Goal: Task Accomplishment & Management: Manage account settings

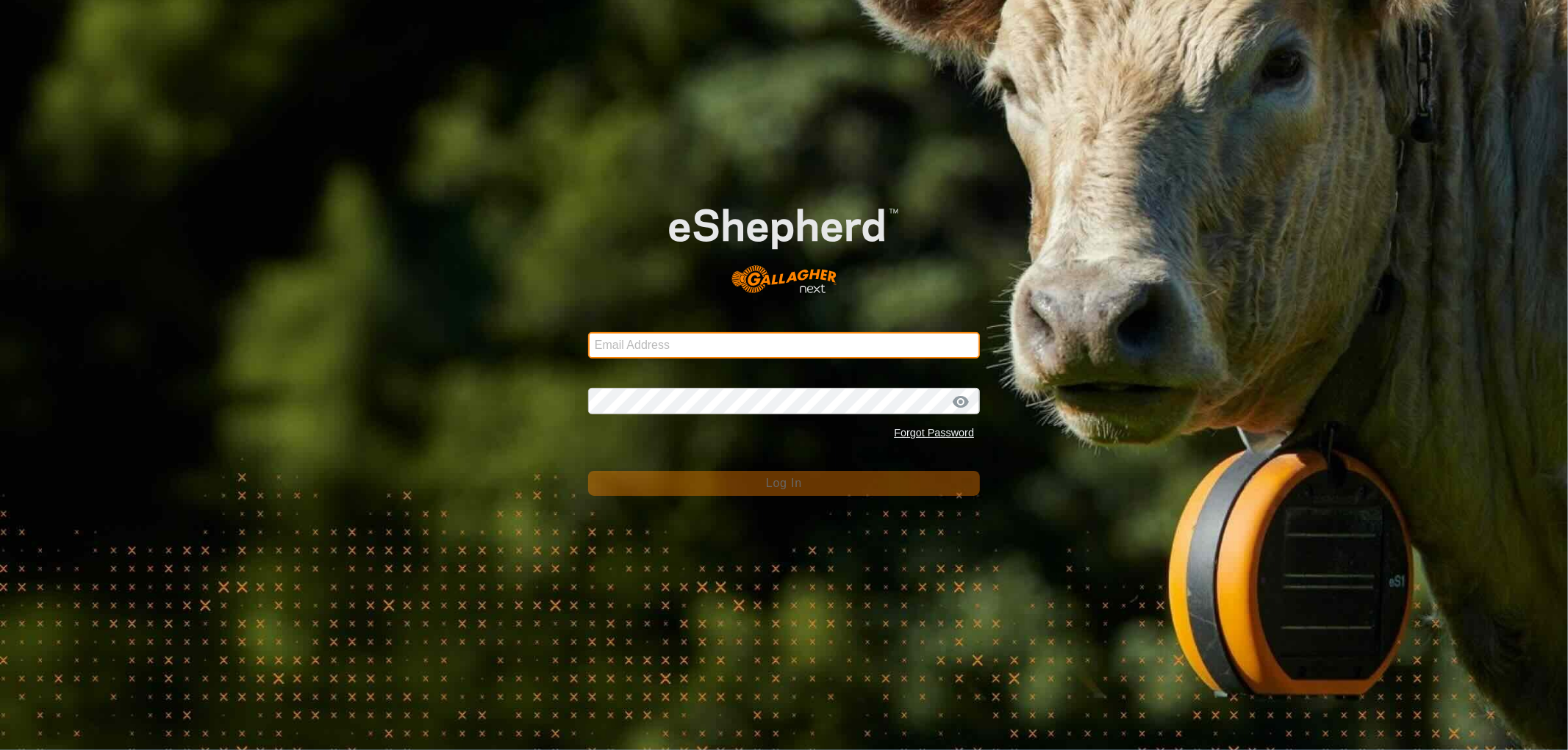
click at [641, 342] on input "Email Address" at bounding box center [784, 345] width 392 height 27
type input "[EMAIL_ADDRESS][DOMAIN_NAME]"
click at [695, 419] on div "Password Forgot Password" at bounding box center [784, 409] width 392 height 77
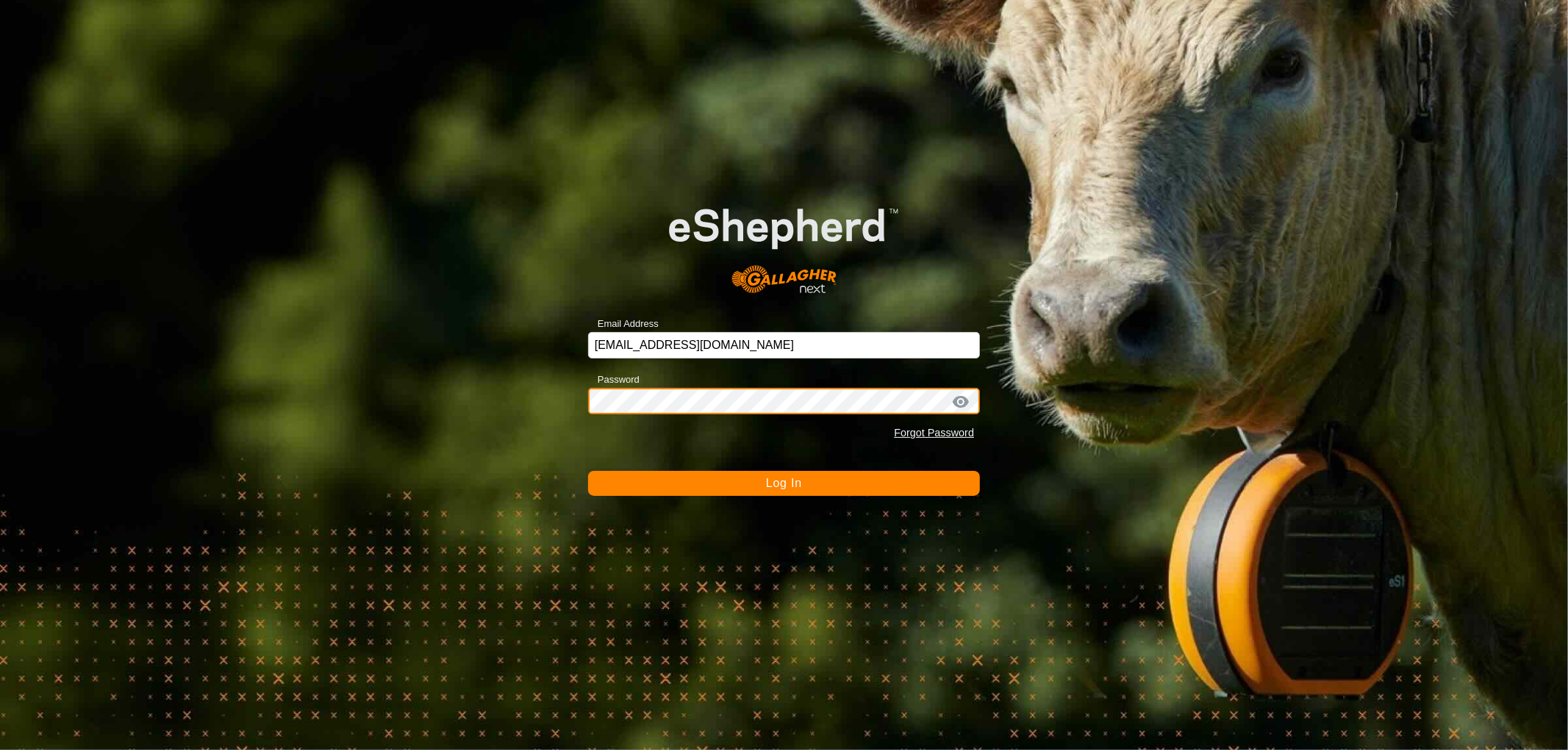
click at [588, 471] on button "Log In" at bounding box center [784, 483] width 392 height 25
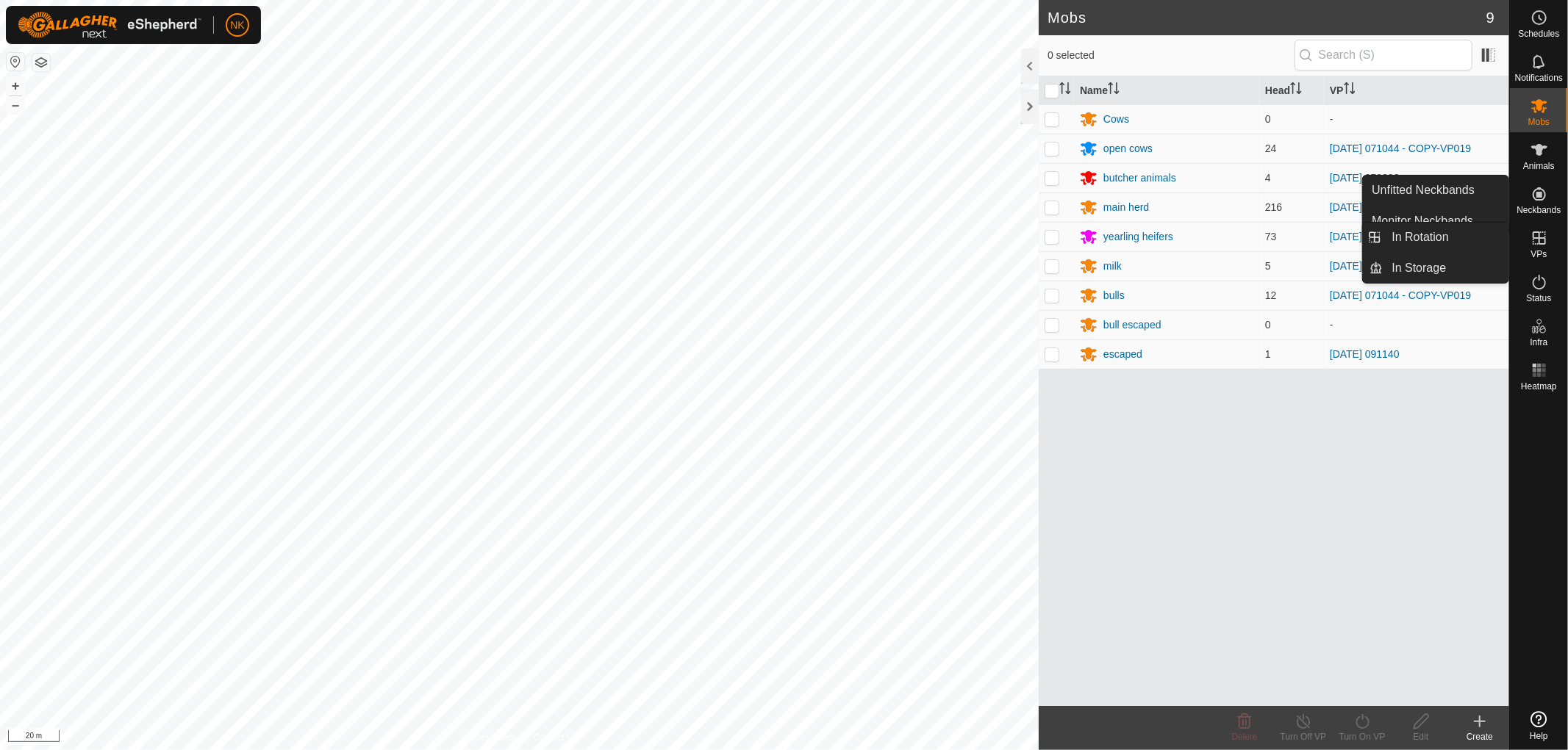
click at [1545, 239] on icon at bounding box center [1538, 238] width 13 height 13
click at [1452, 235] on link "In Rotation" at bounding box center [1446, 237] width 126 height 30
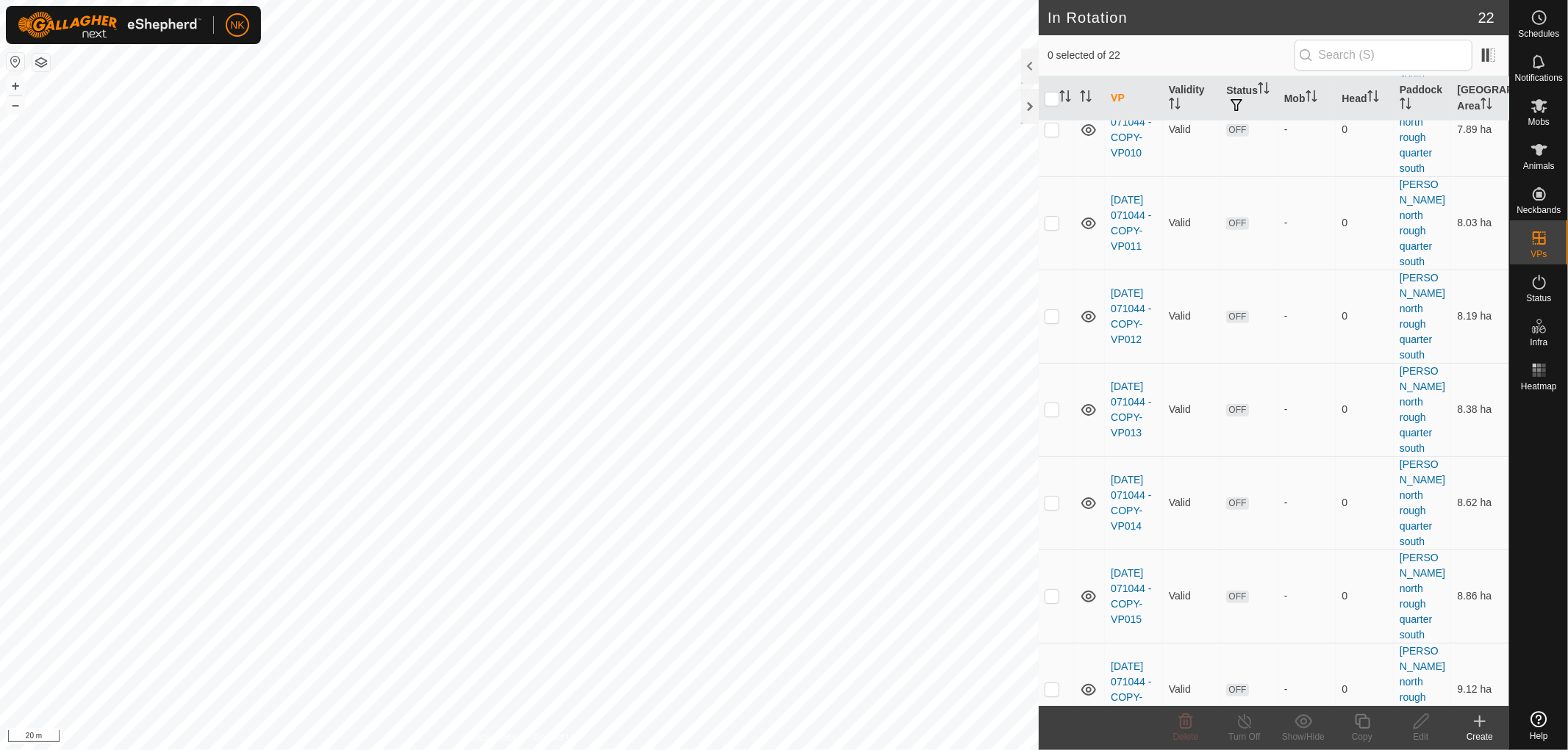
scroll to position [1156, 0]
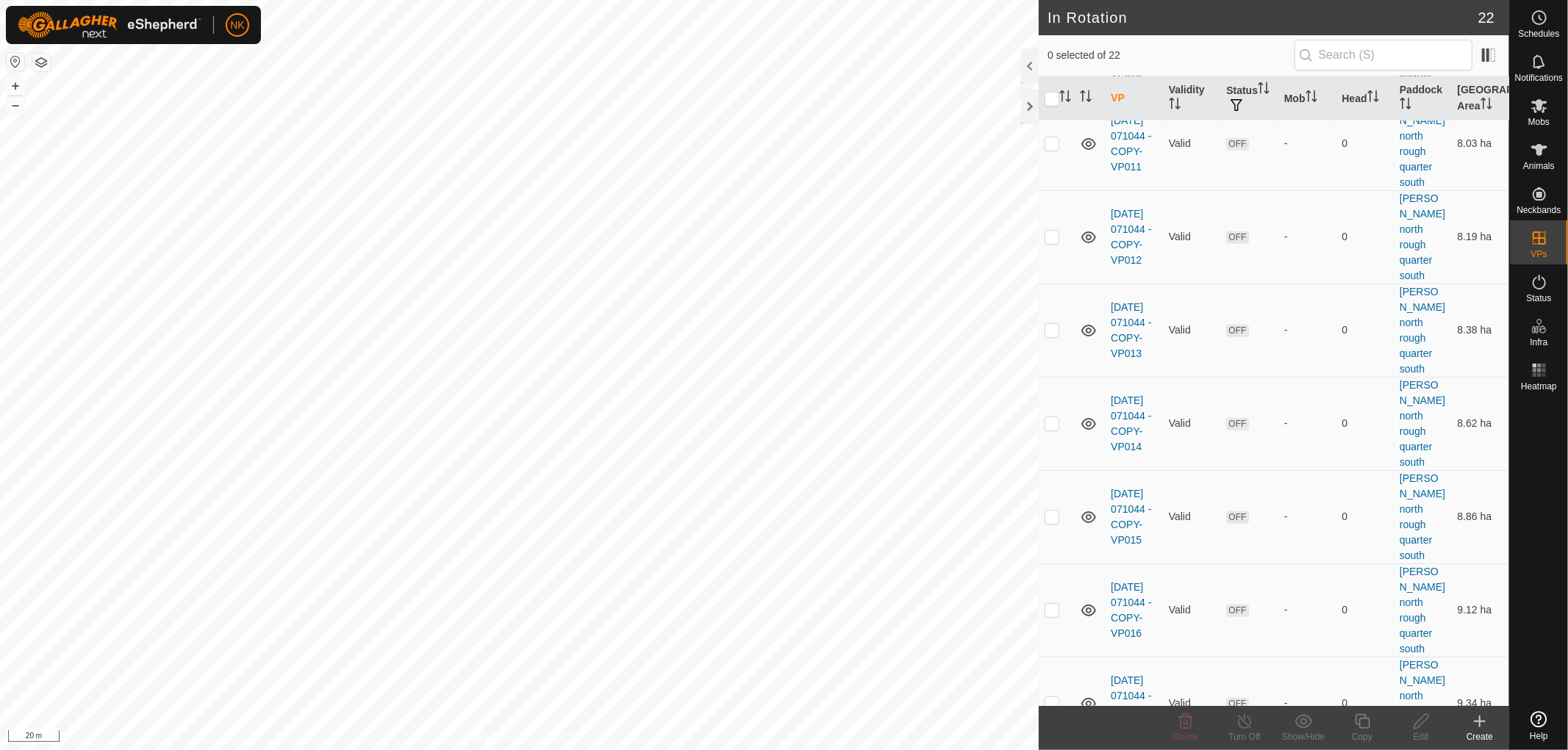
checkbox input "true"
click at [1365, 723] on icon at bounding box center [1363, 721] width 18 height 17
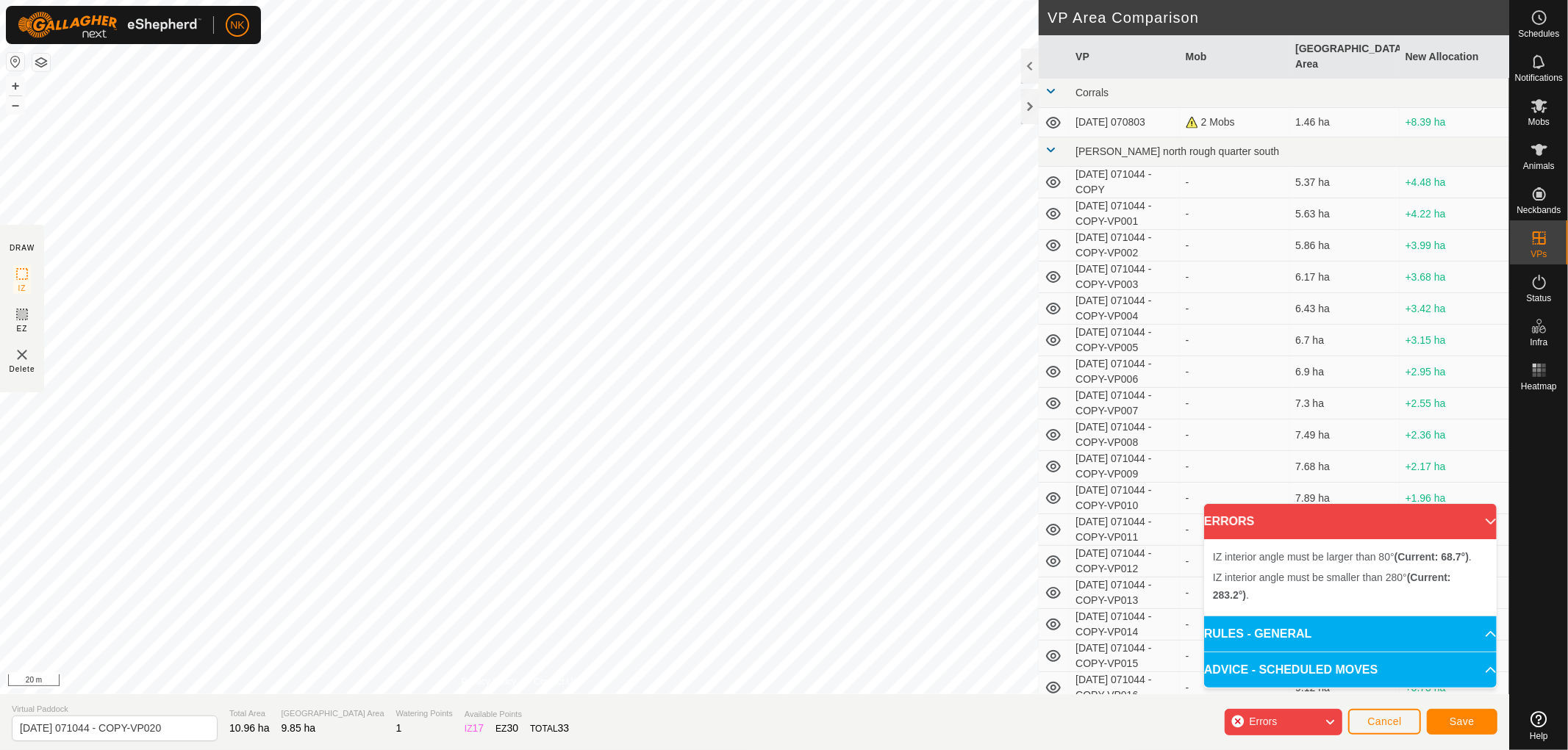
click at [631, 192] on div "IZ interior angle must be smaller than 280° (Current: 283.2°) . + – ⇧ i 20 m" at bounding box center [519, 347] width 1039 height 695
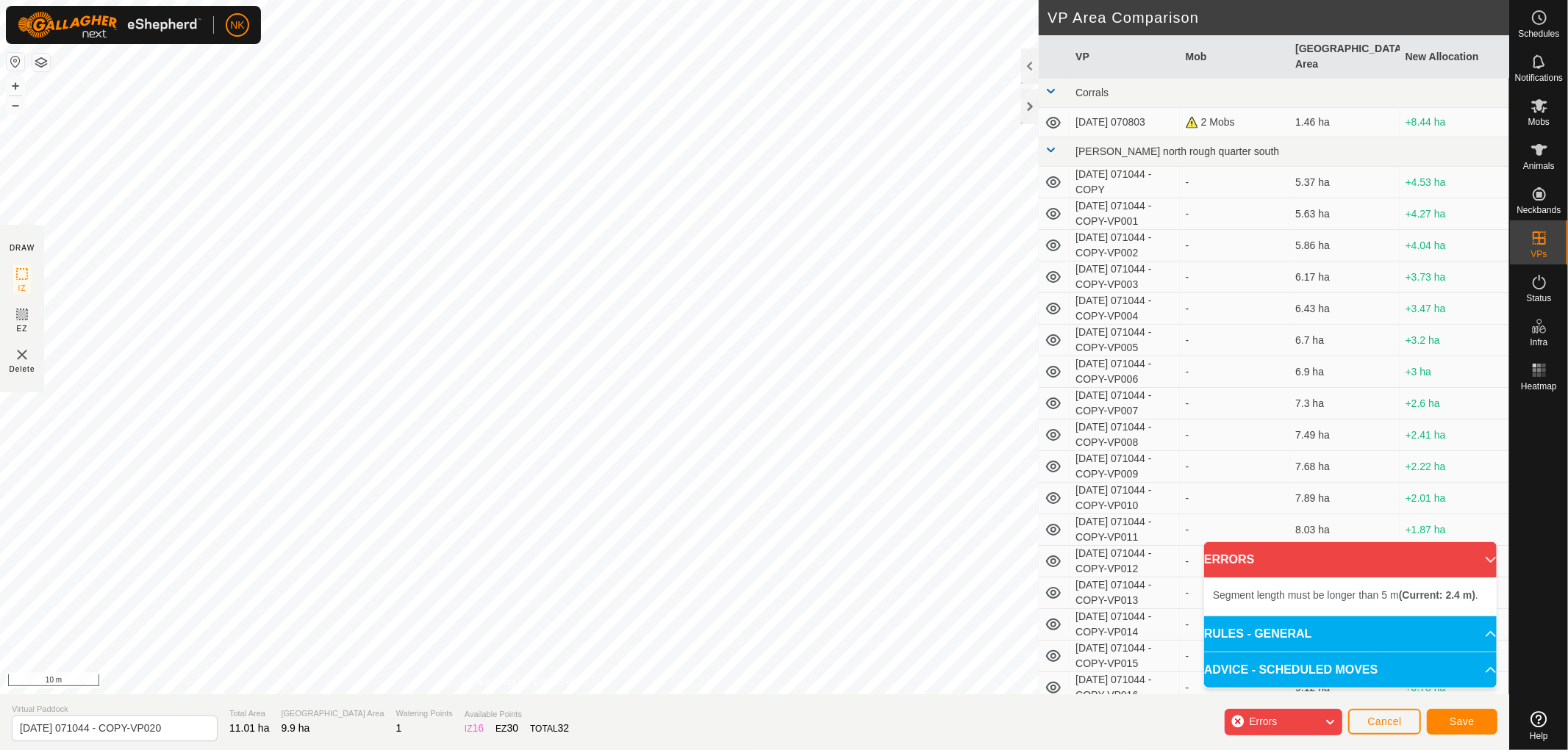
click at [491, 610] on div "Segment length must be longer than 5 m (Current: 2.4 m) . + – ⇧ i 10 m" at bounding box center [519, 347] width 1039 height 695
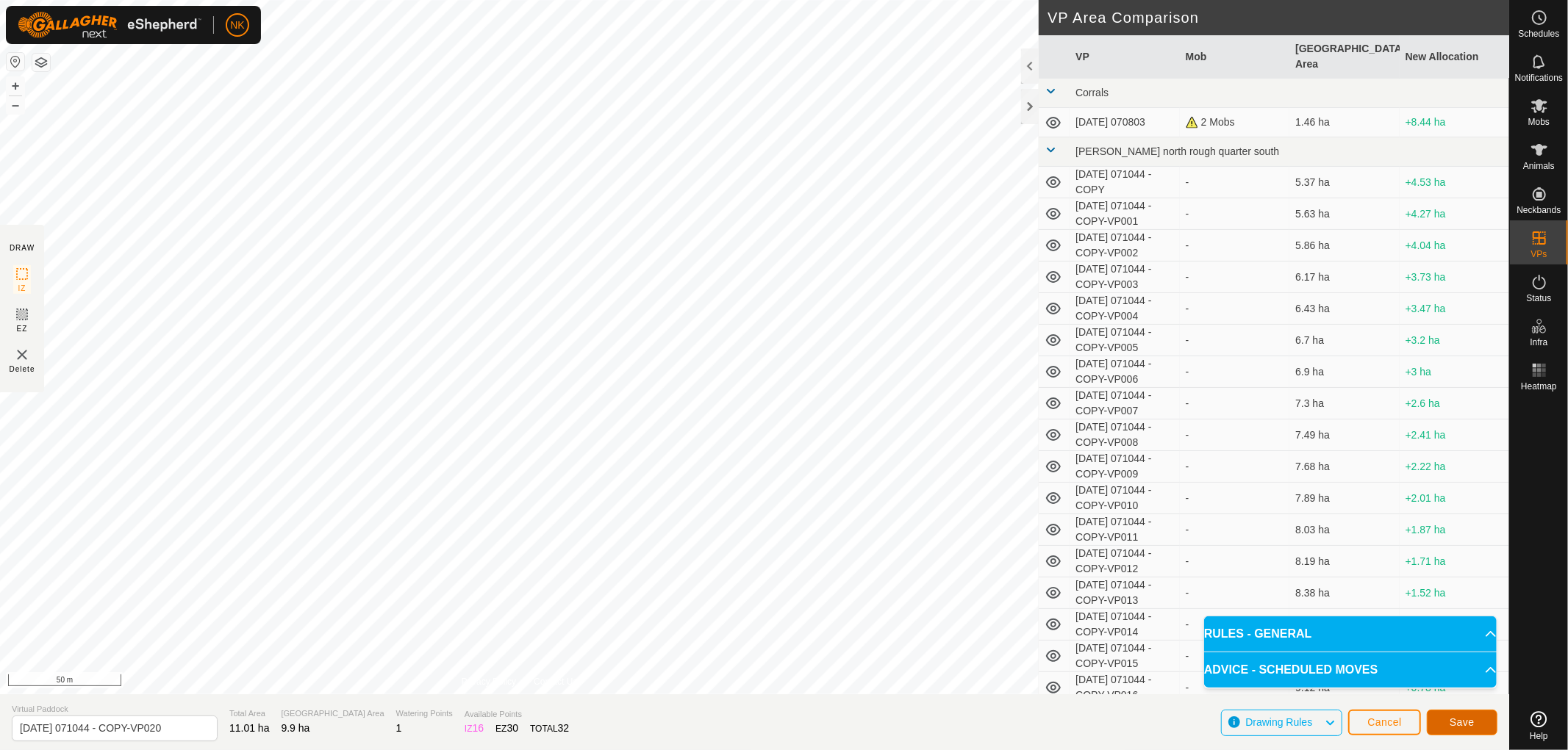
click at [1457, 720] on span "Save" at bounding box center [1462, 723] width 25 height 12
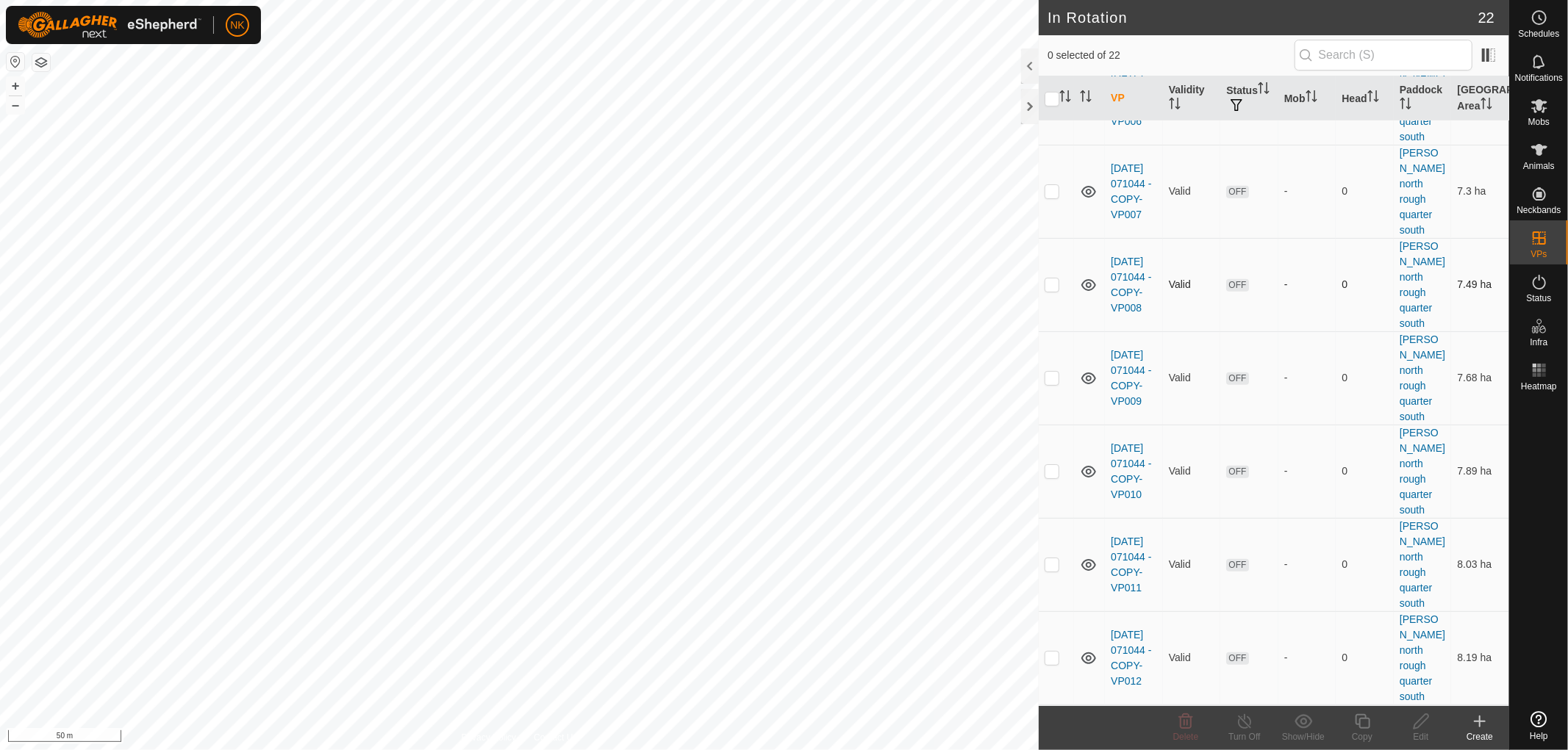
scroll to position [1142, 0]
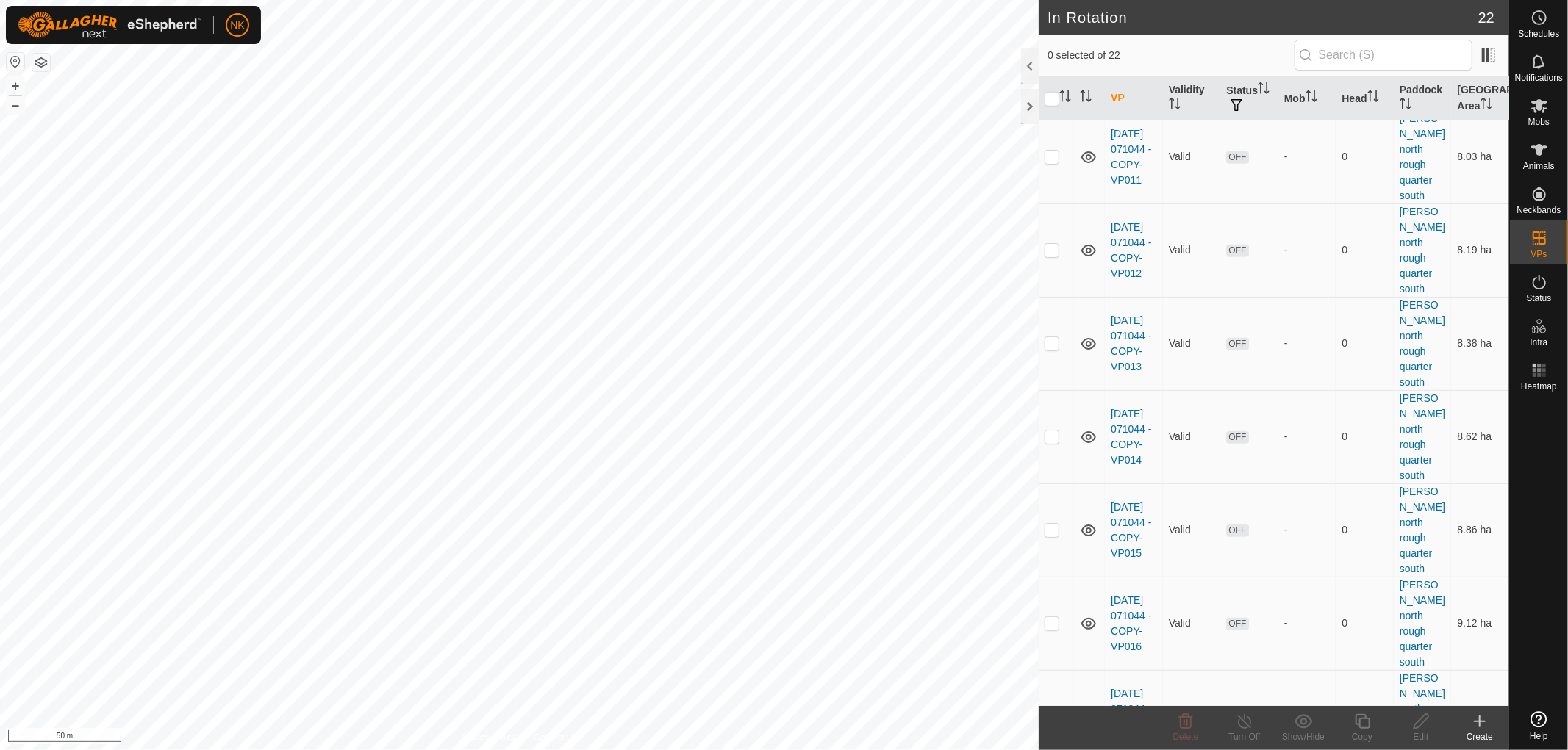
checkbox input "true"
click at [1363, 722] on icon at bounding box center [1363, 721] width 18 height 17
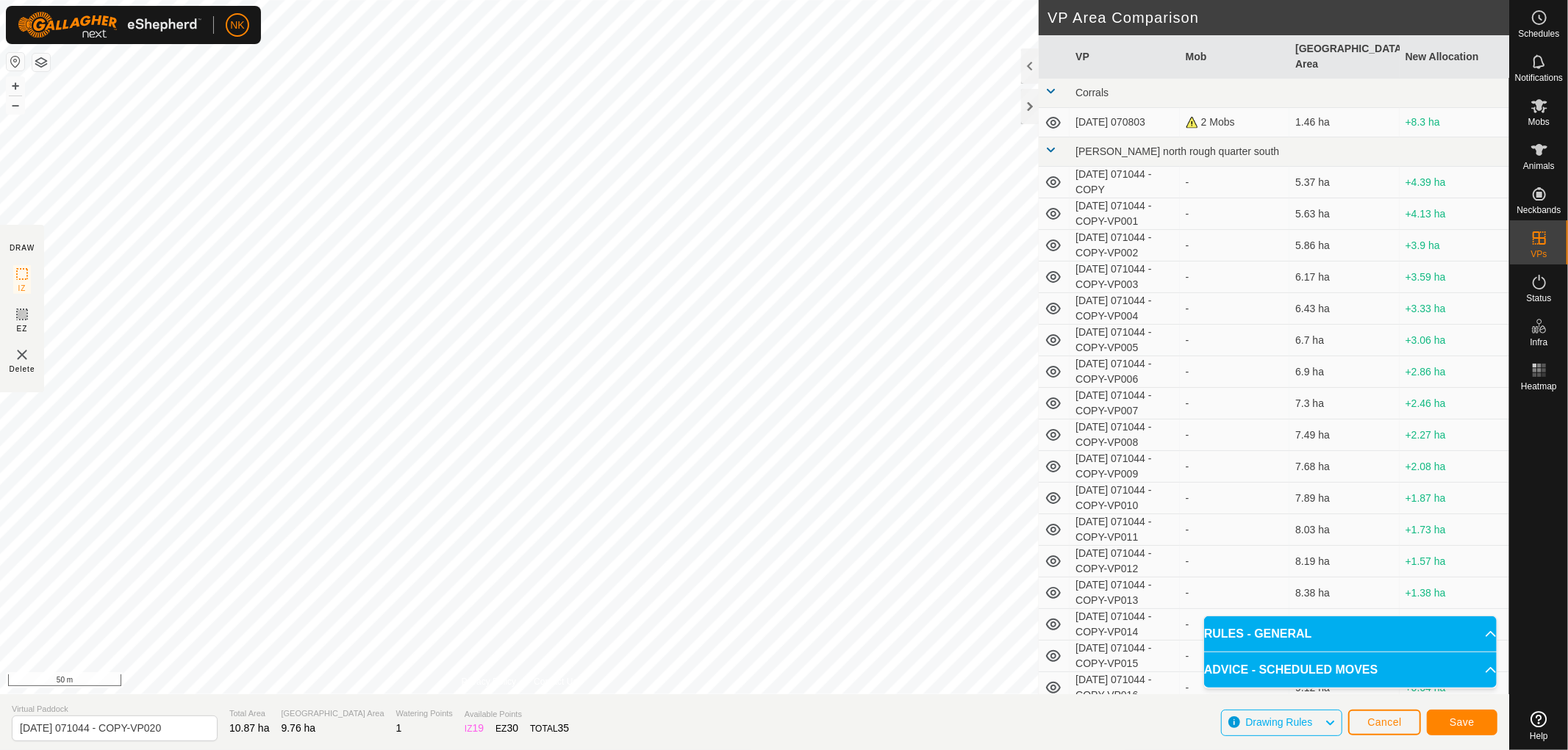
type input "[DATE] 071044 - COPY-VP021"
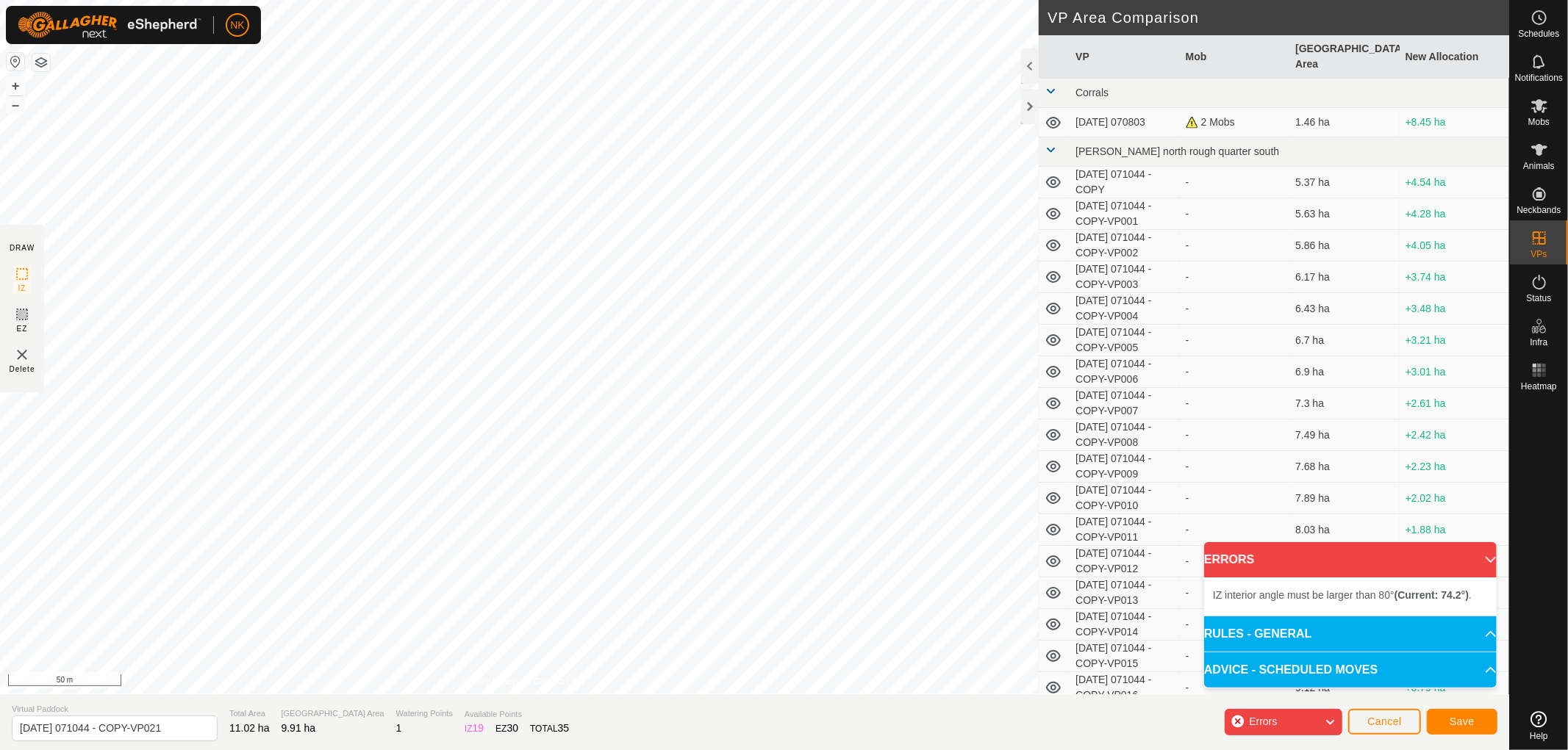
drag, startPoint x: 540, startPoint y: 647, endPoint x: 515, endPoint y: 644, distance: 25.2
click at [515, 646] on div "IZ interior angle must be larger than 80° (Current: 74.2°) ." at bounding box center [515, 646] width 0 height 0
click at [1372, 718] on span "Cancel" at bounding box center [1385, 722] width 35 height 12
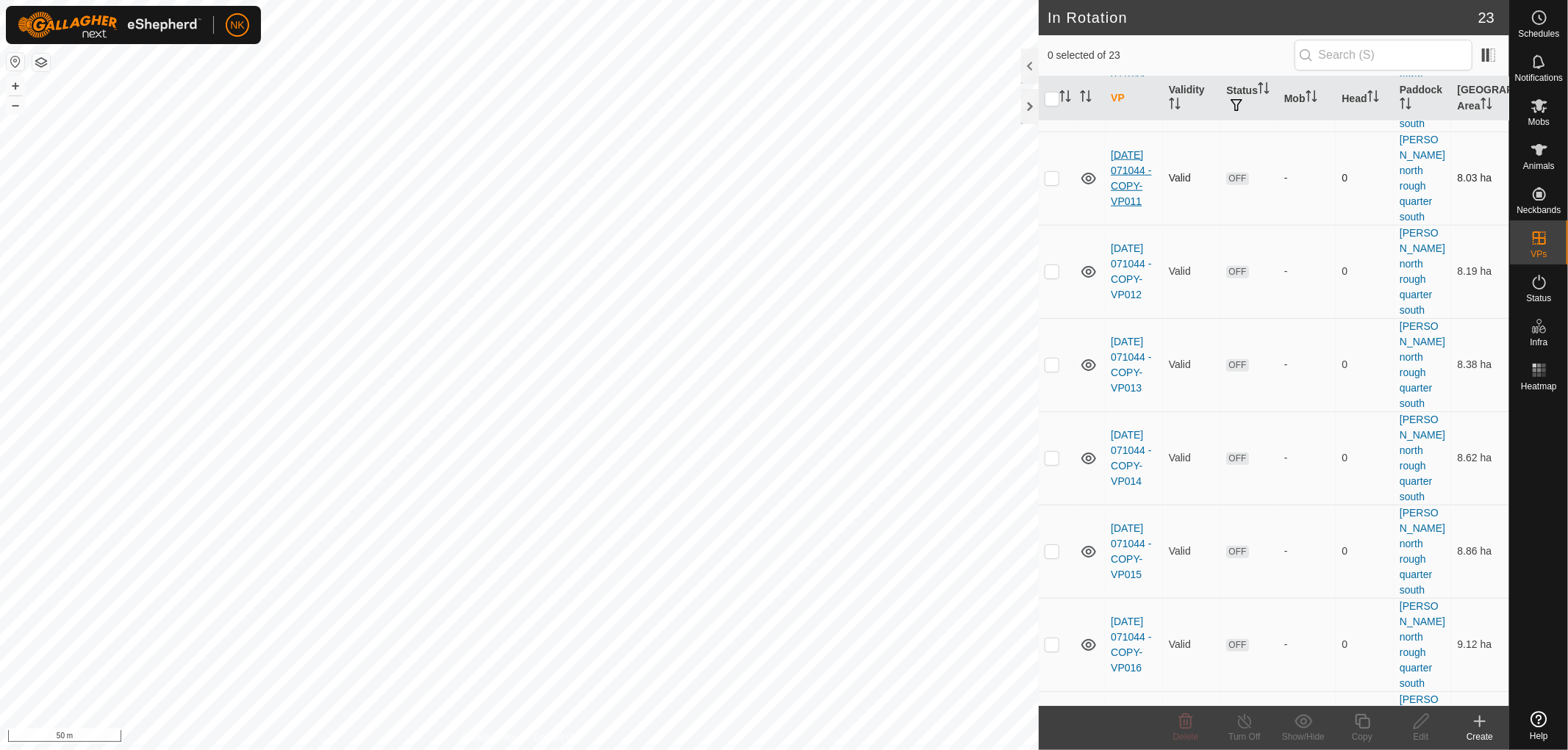
scroll to position [1233, 0]
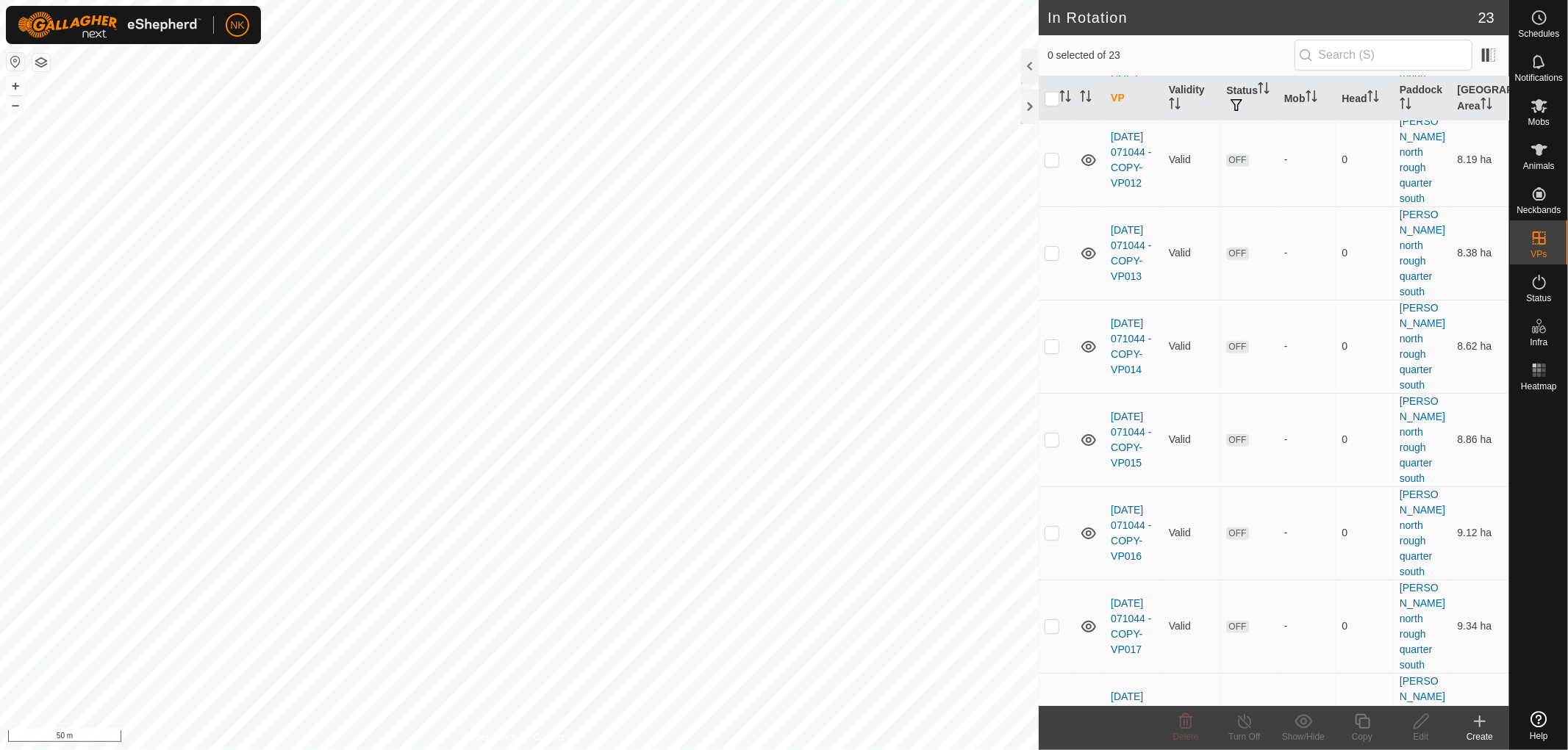
checkbox input "true"
click at [1364, 723] on icon at bounding box center [1363, 721] width 18 height 17
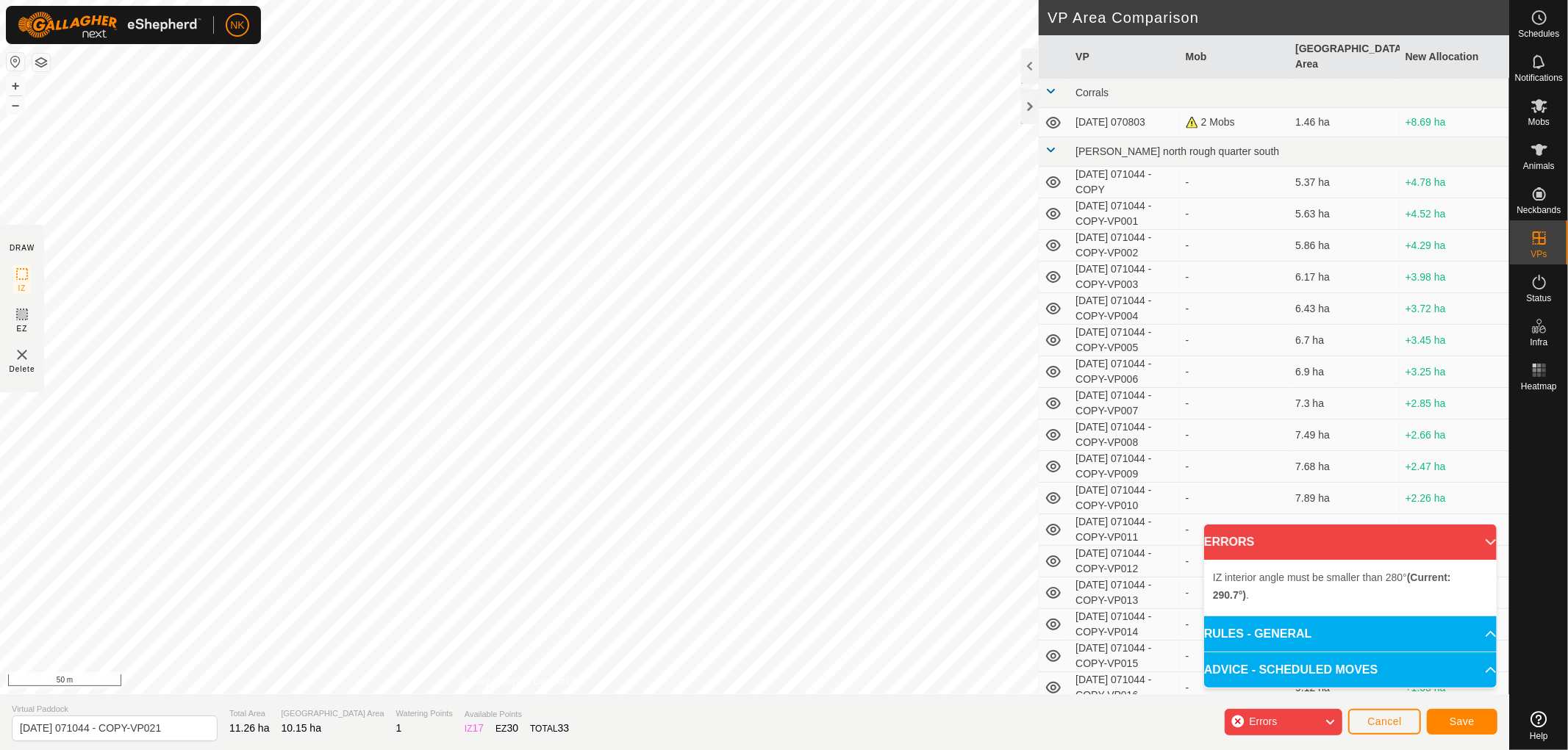
click at [569, 262] on div "IZ interior angle must be smaller than 280° (Current: 290.7°) . + – ⇧ i 50 m" at bounding box center [519, 347] width 1039 height 695
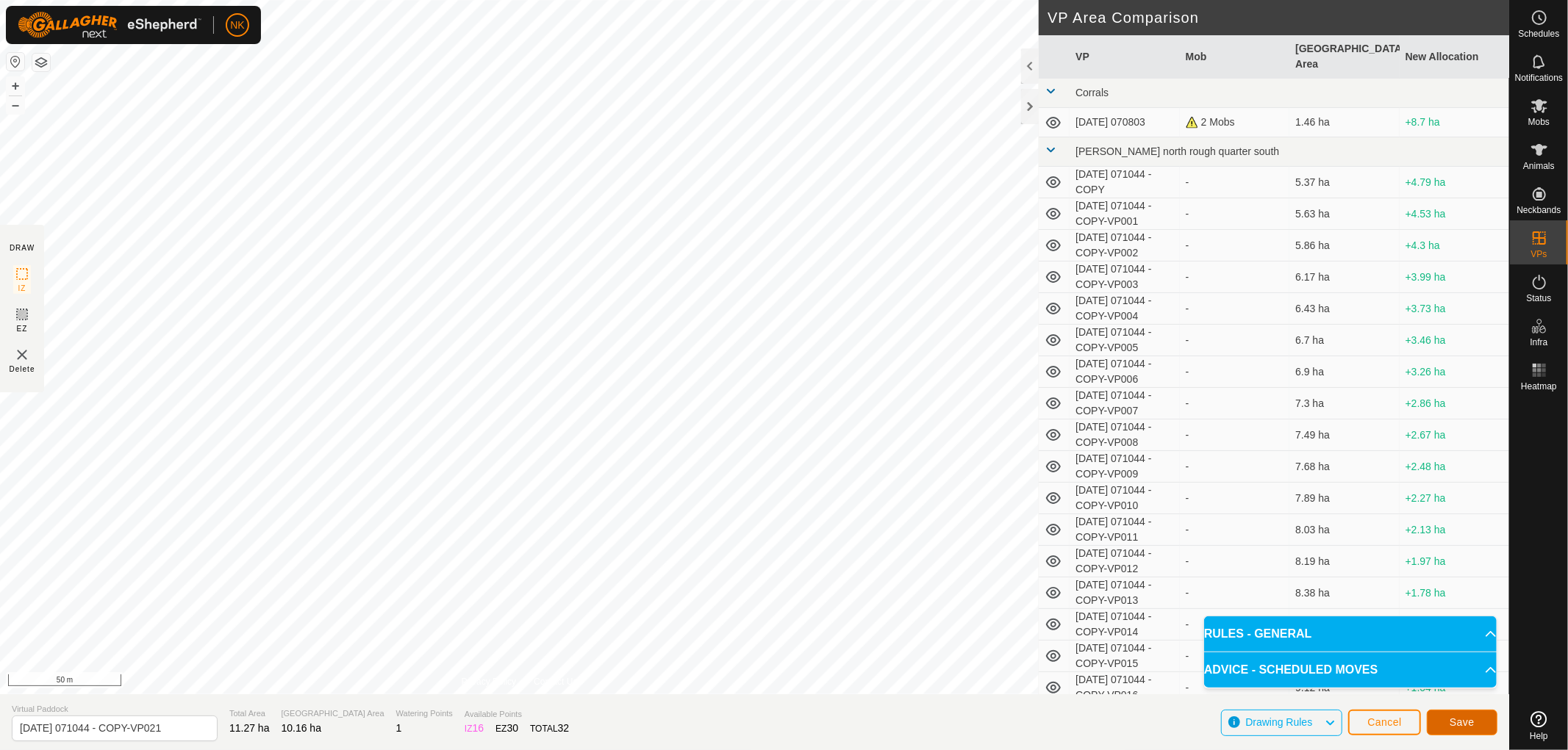
click at [1456, 717] on span "Save" at bounding box center [1462, 723] width 25 height 12
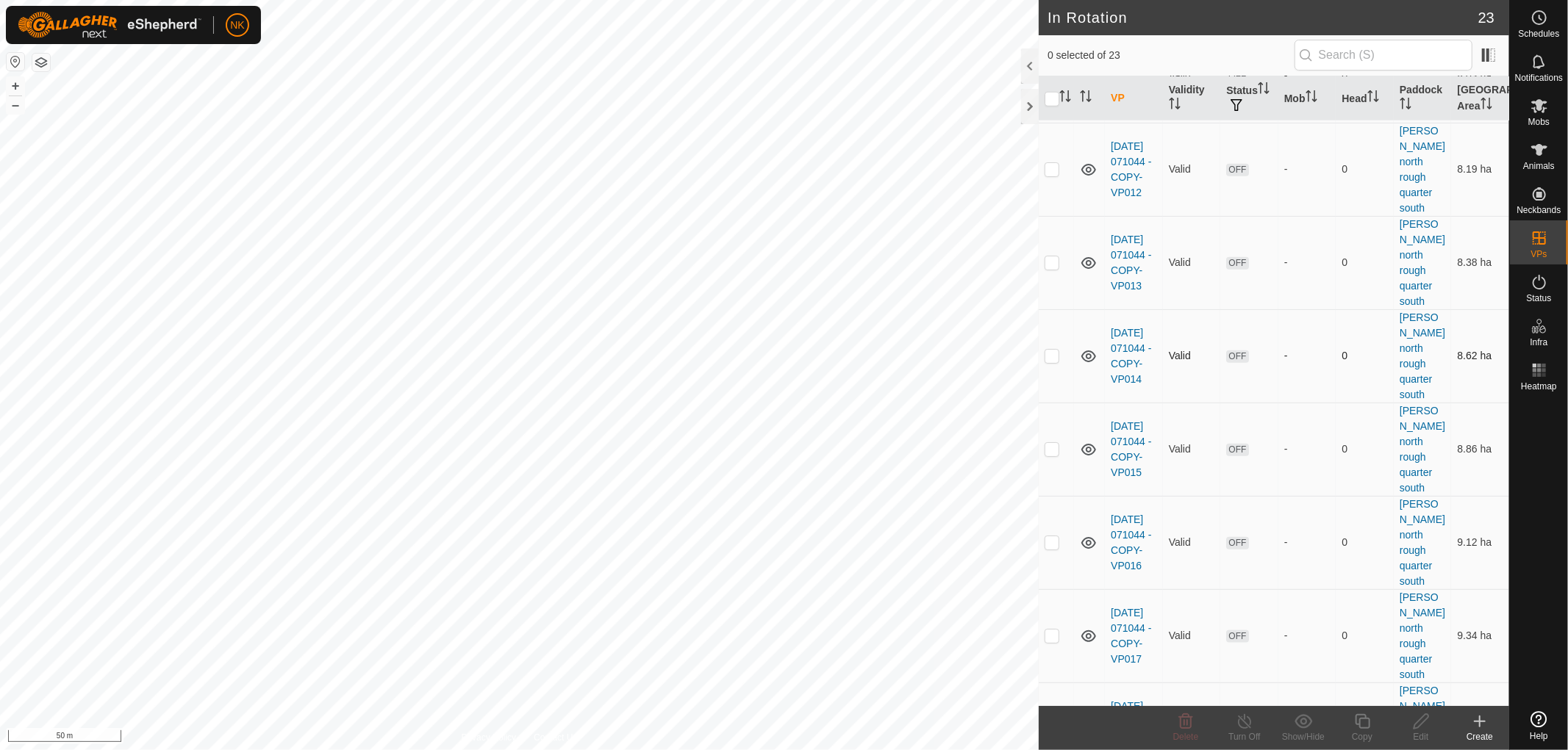
scroll to position [1224, 0]
checkbox input "false"
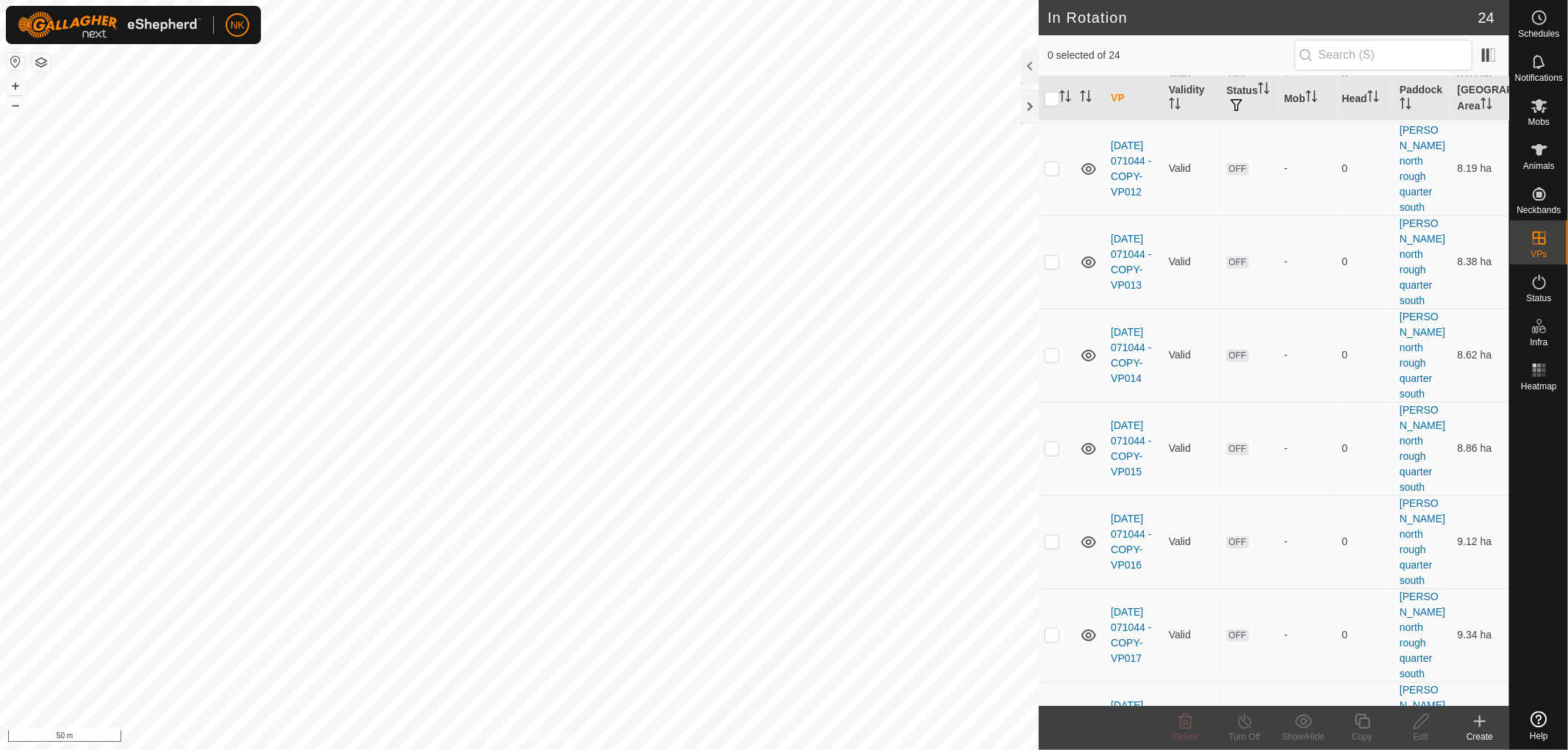
checkbox input "true"
click at [1364, 729] on icon at bounding box center [1363, 721] width 18 height 17
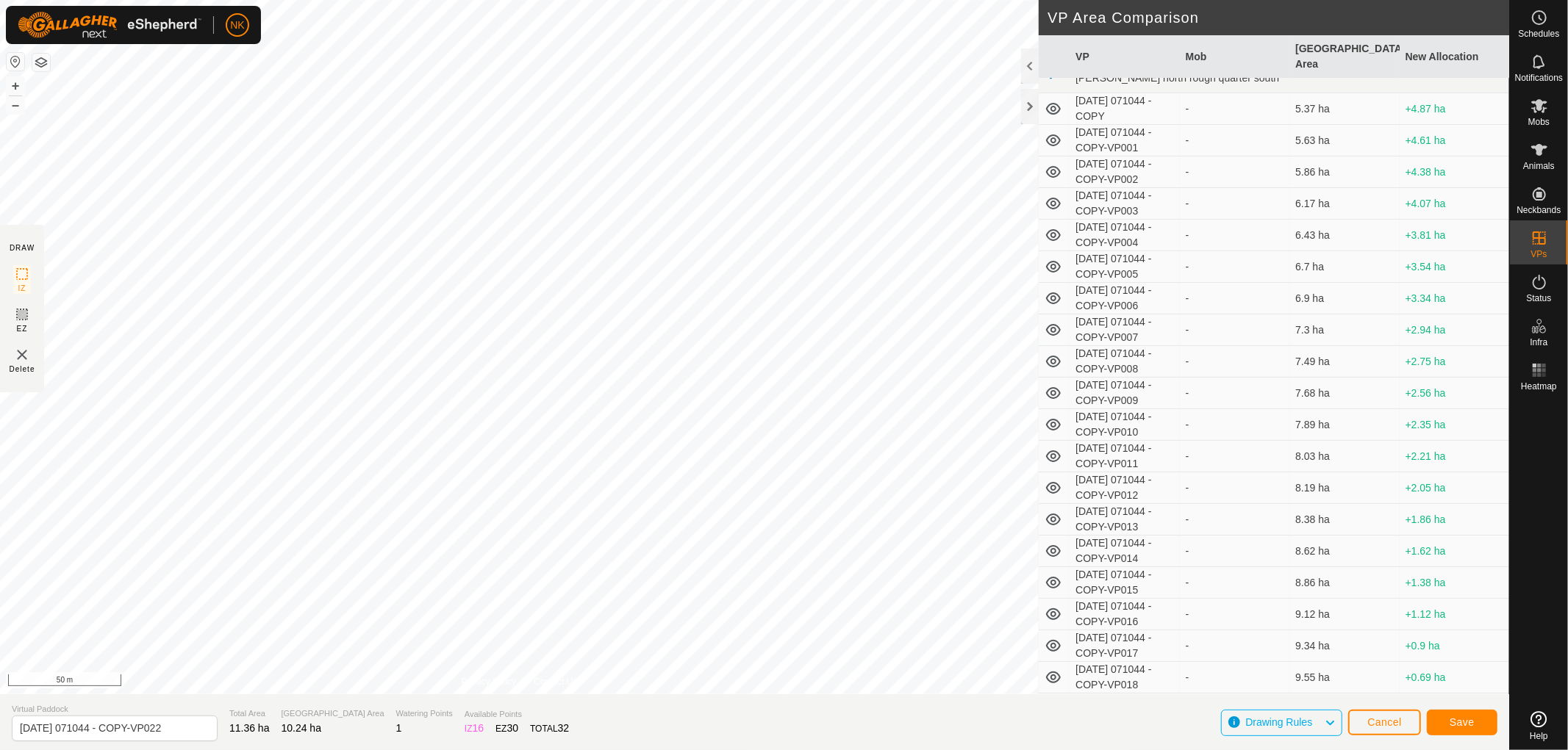
scroll to position [145, 0]
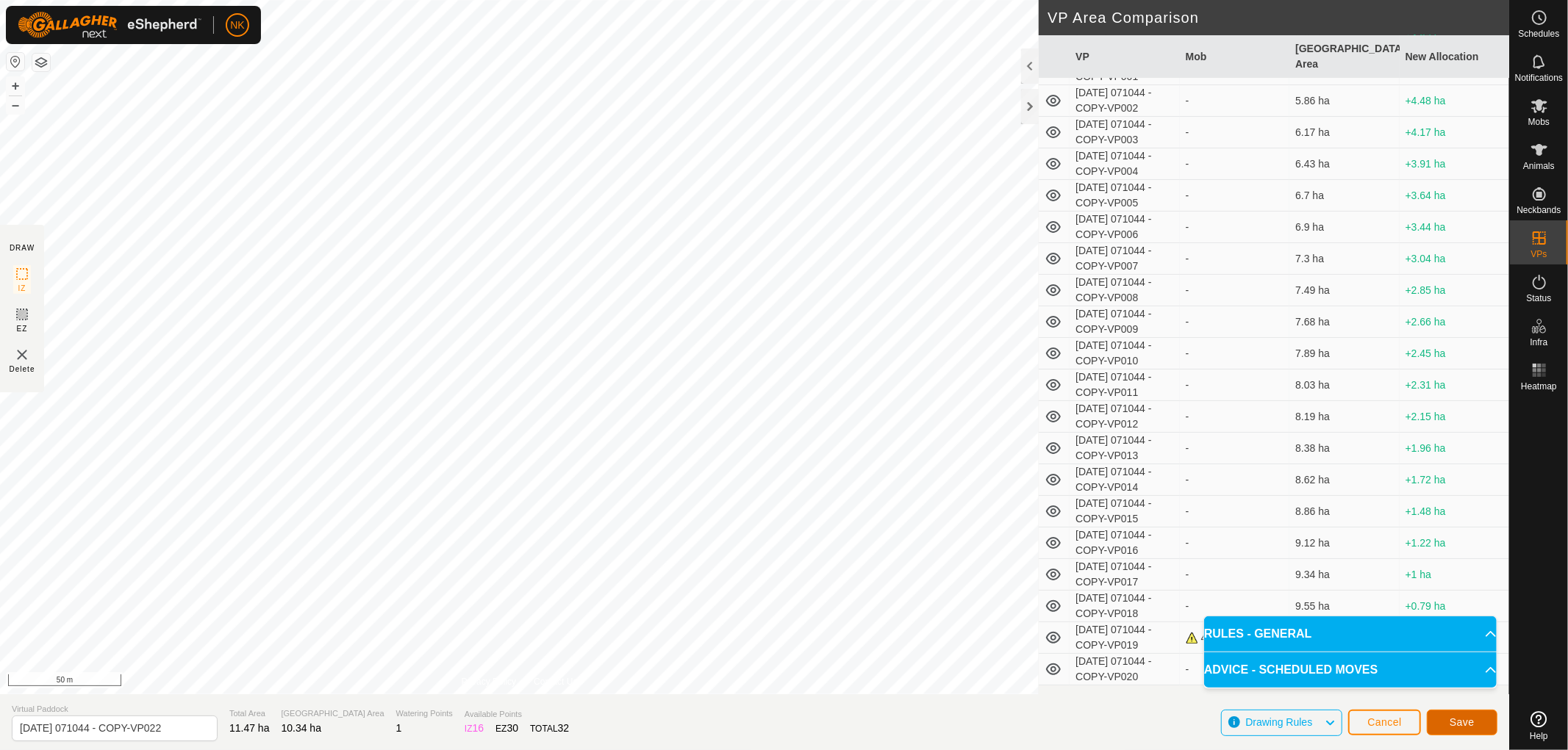
click at [1459, 719] on span "Save" at bounding box center [1462, 723] width 25 height 12
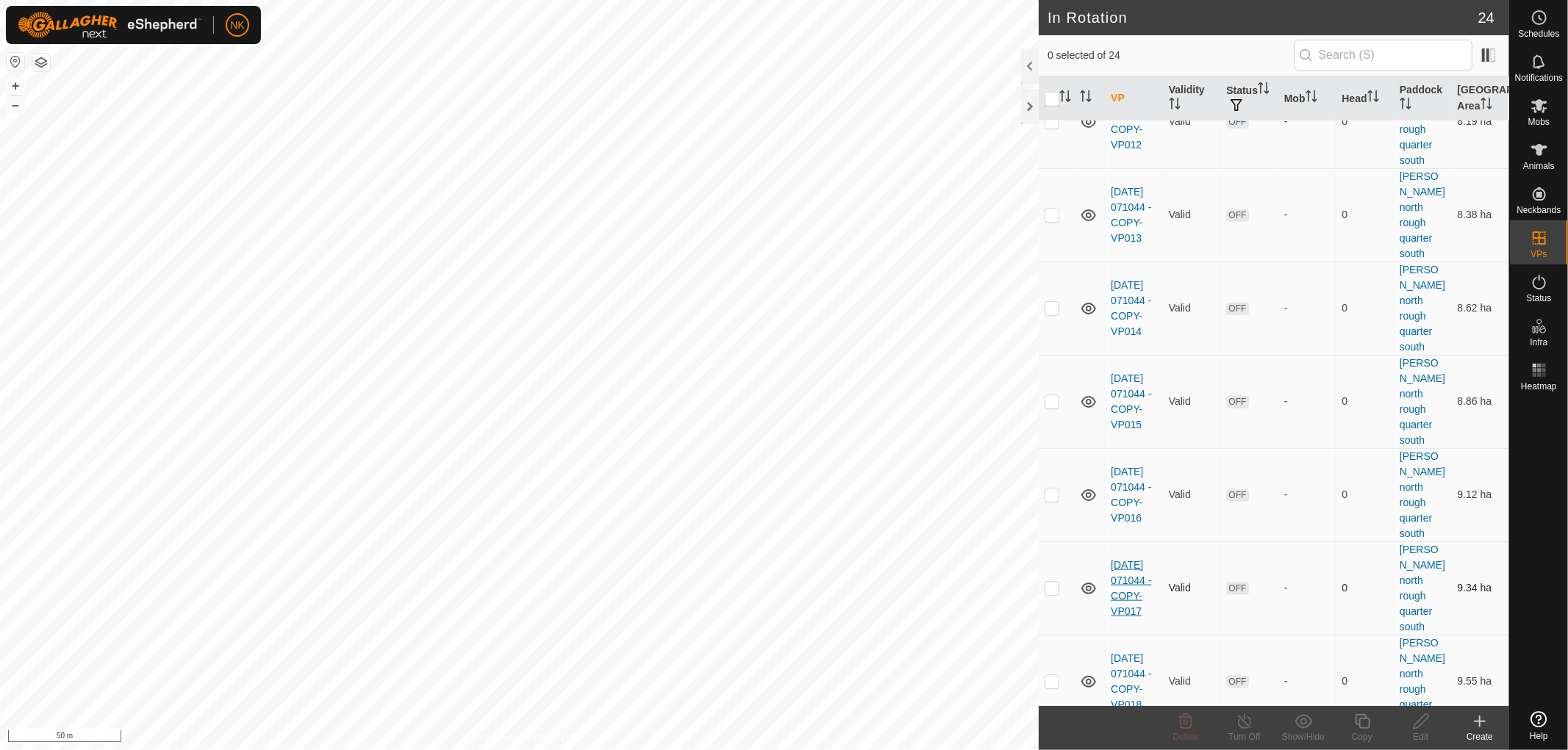
scroll to position [1311, 0]
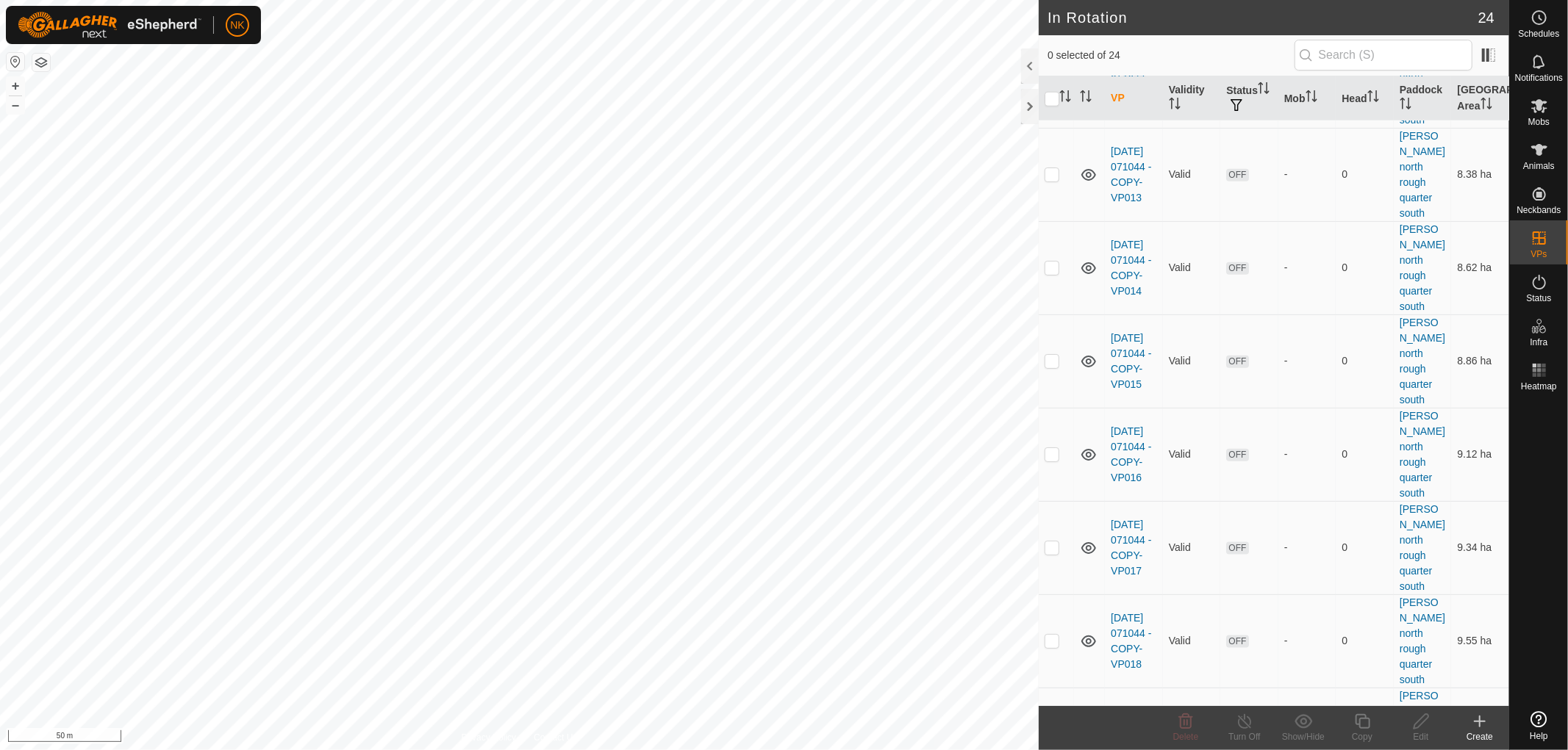
checkbox input "true"
click at [1365, 723] on icon at bounding box center [1363, 721] width 18 height 17
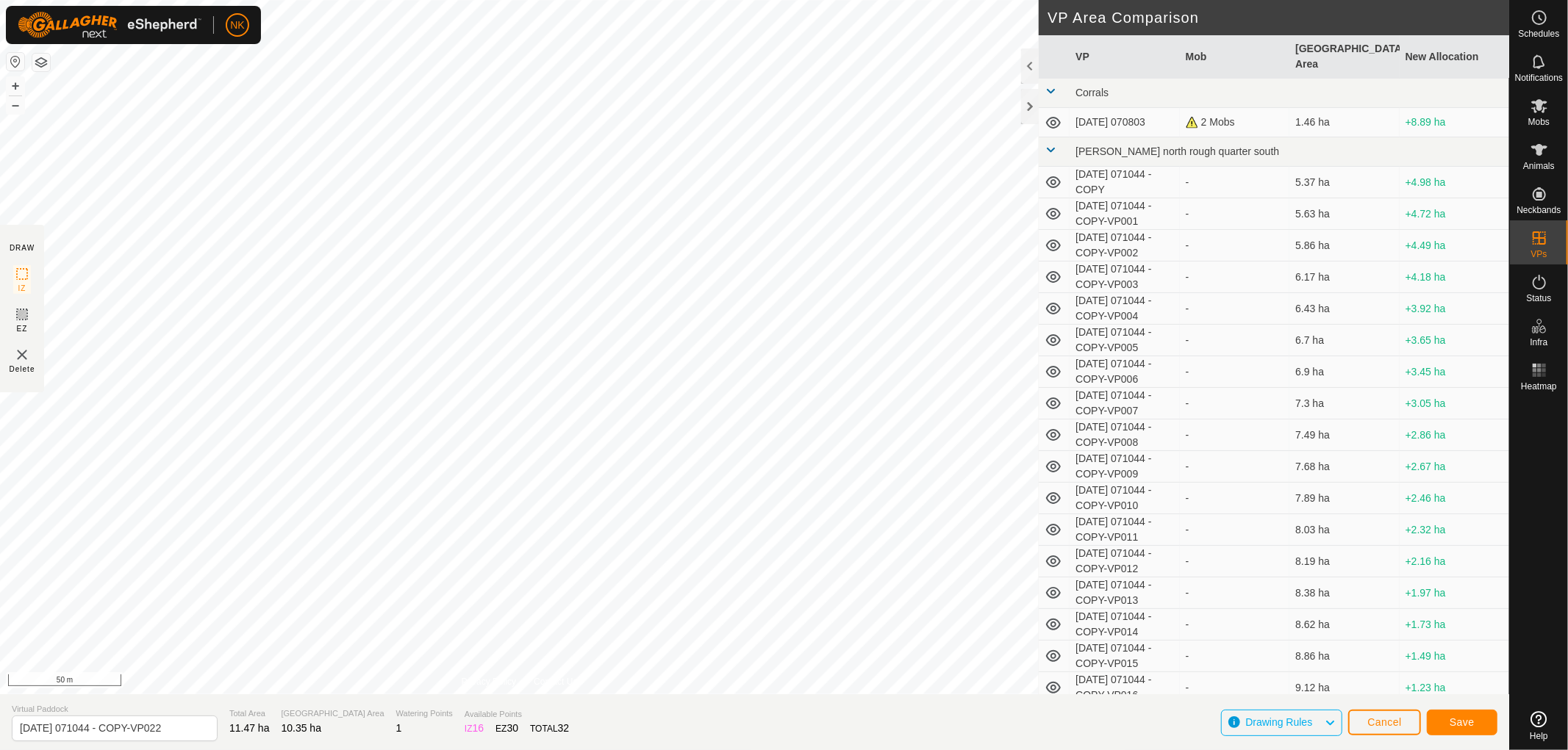
type input "[DATE] 071044 - COPY-VP023"
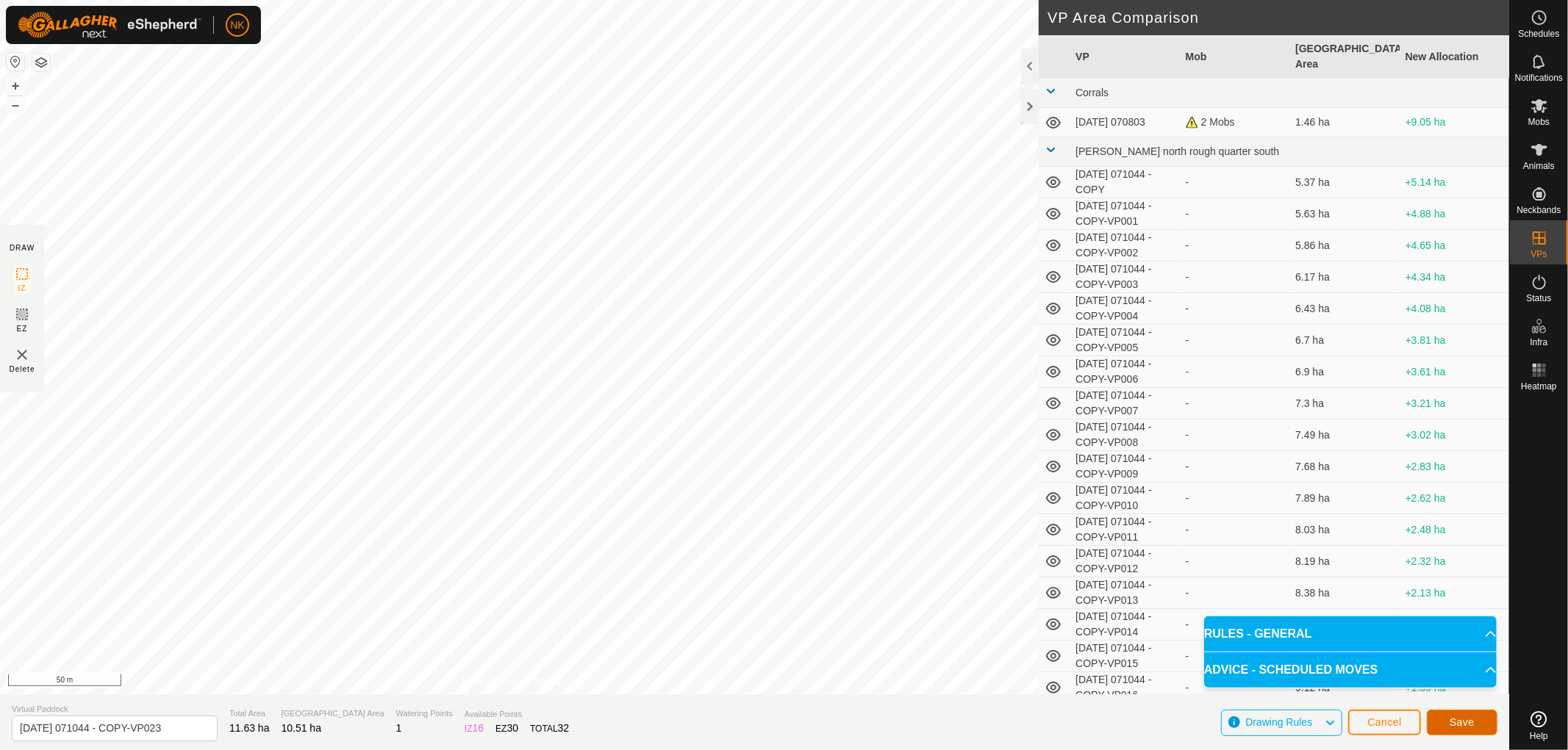
click at [1475, 725] on button "Save" at bounding box center [1462, 723] width 70 height 26
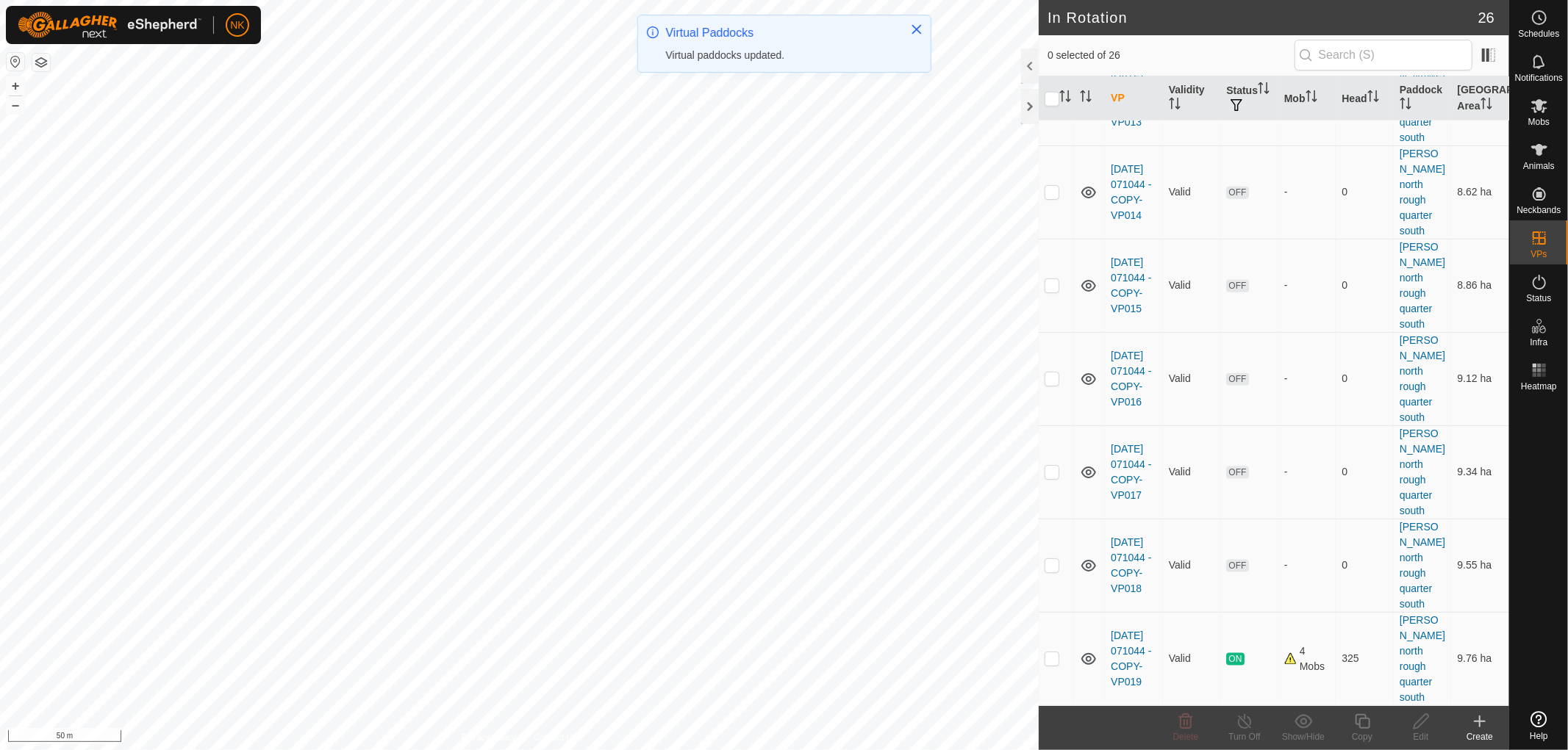
scroll to position [1467, 0]
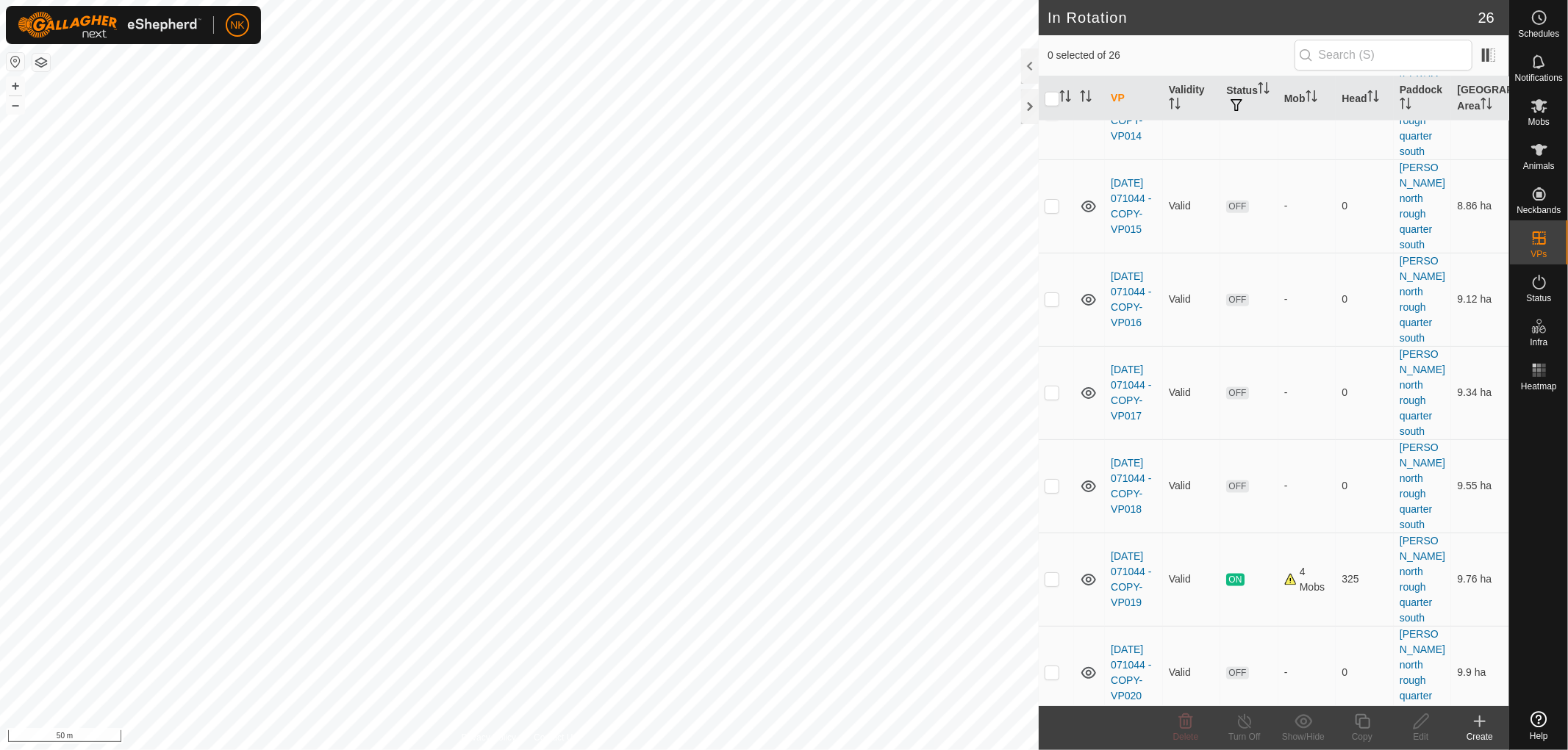
checkbox input "true"
click at [1360, 723] on icon at bounding box center [1363, 721] width 18 height 17
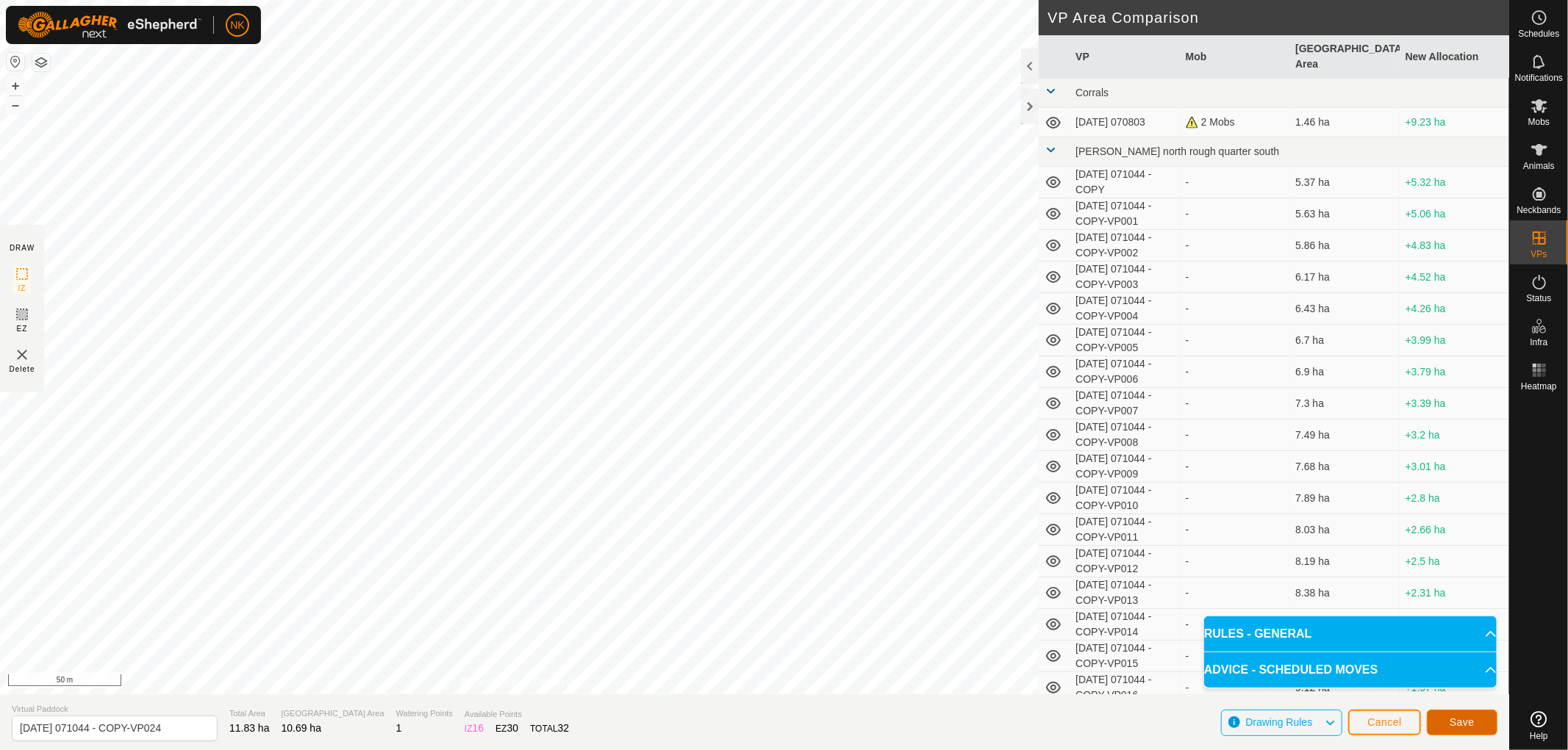
click at [1445, 718] on button "Save" at bounding box center [1462, 723] width 70 height 26
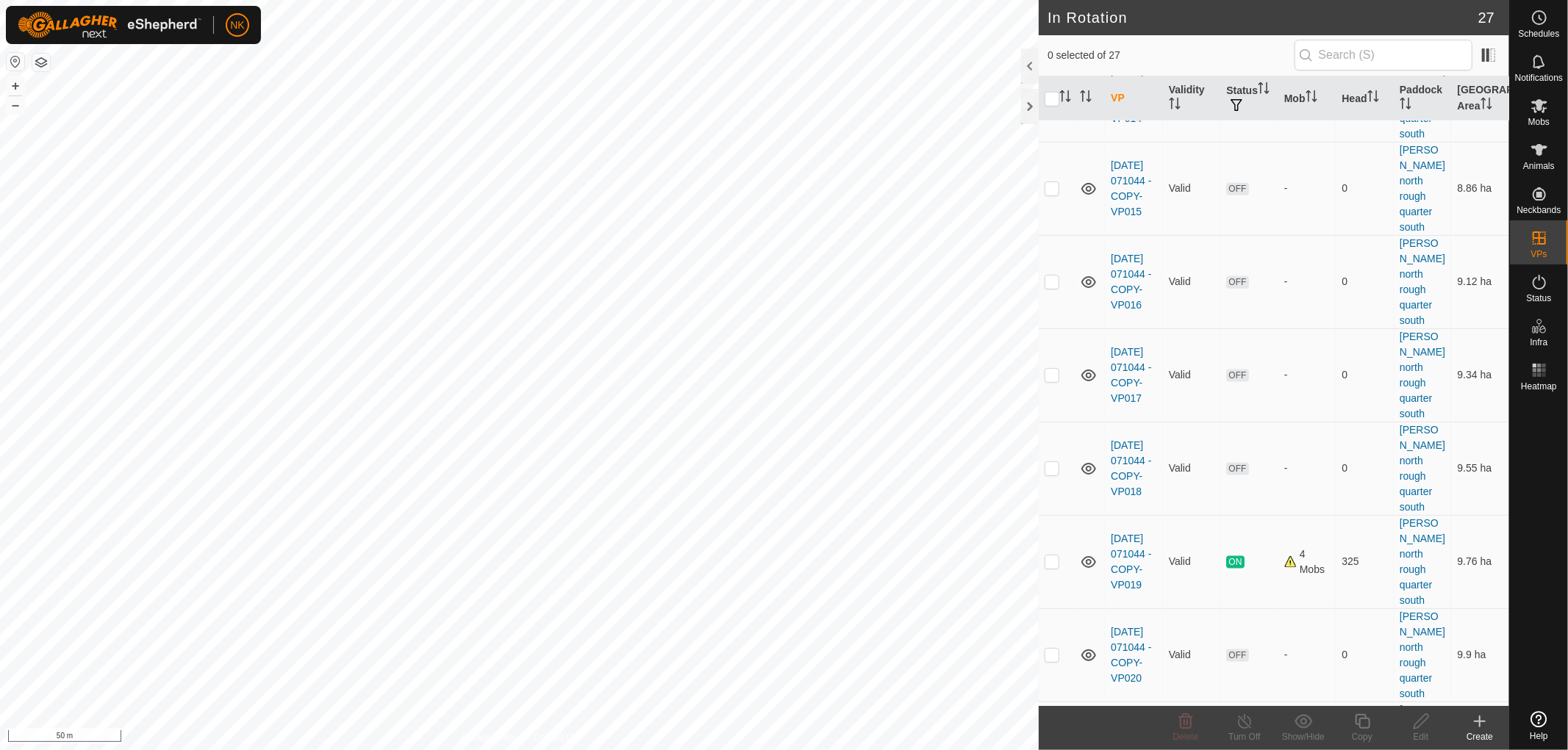
scroll to position [1545, 0]
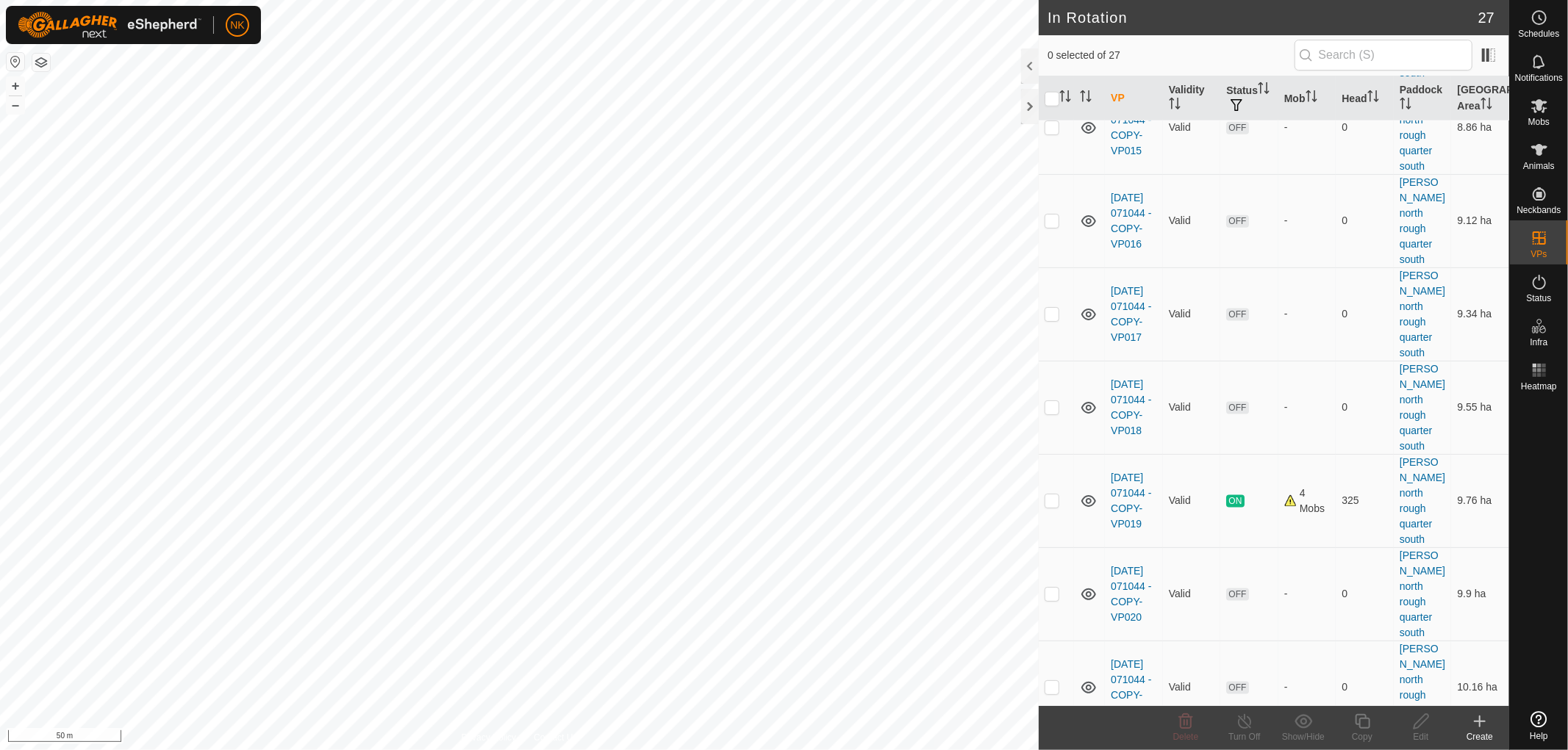
checkbox input "true"
click at [1360, 723] on icon at bounding box center [1363, 721] width 18 height 17
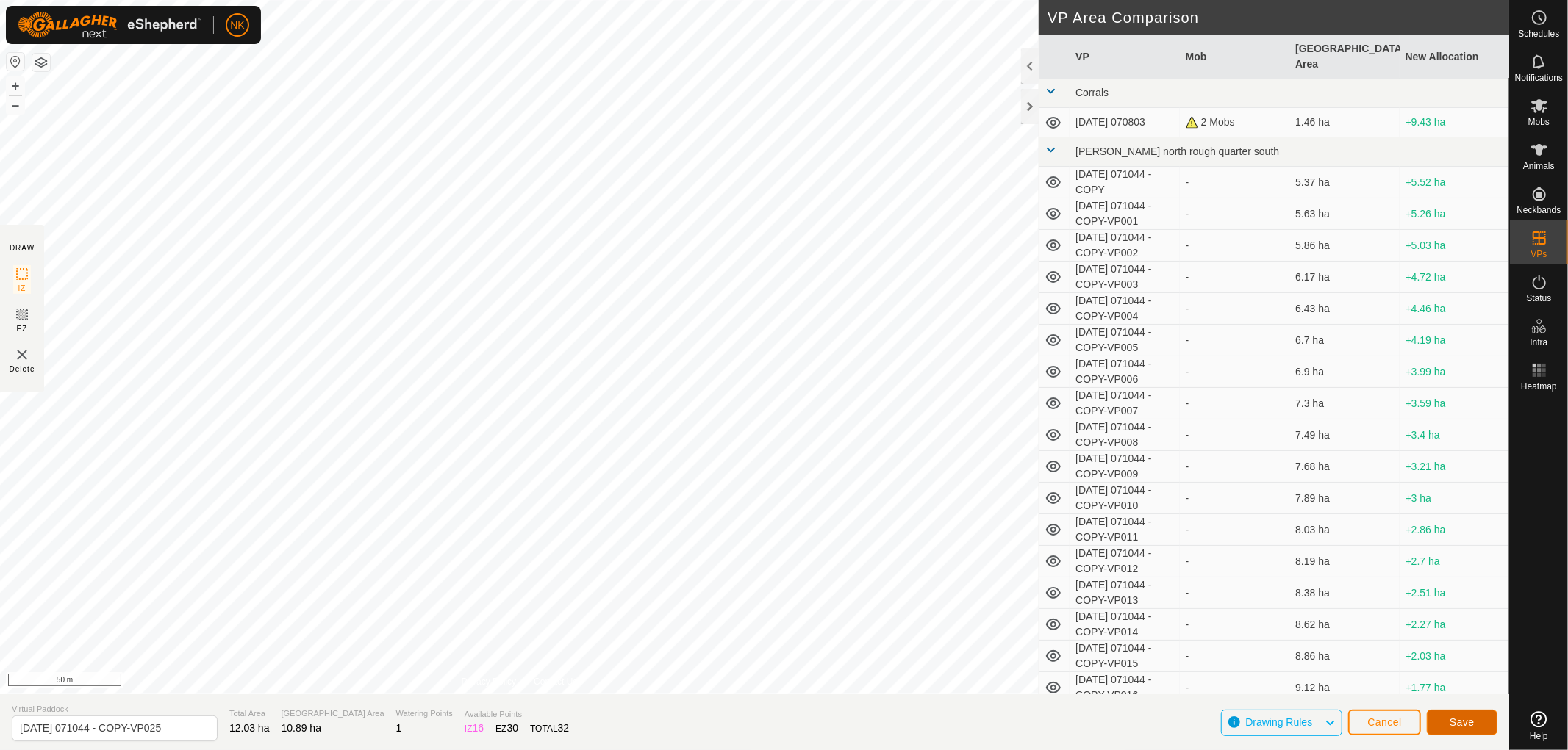
click at [1465, 723] on span "Save" at bounding box center [1462, 723] width 25 height 12
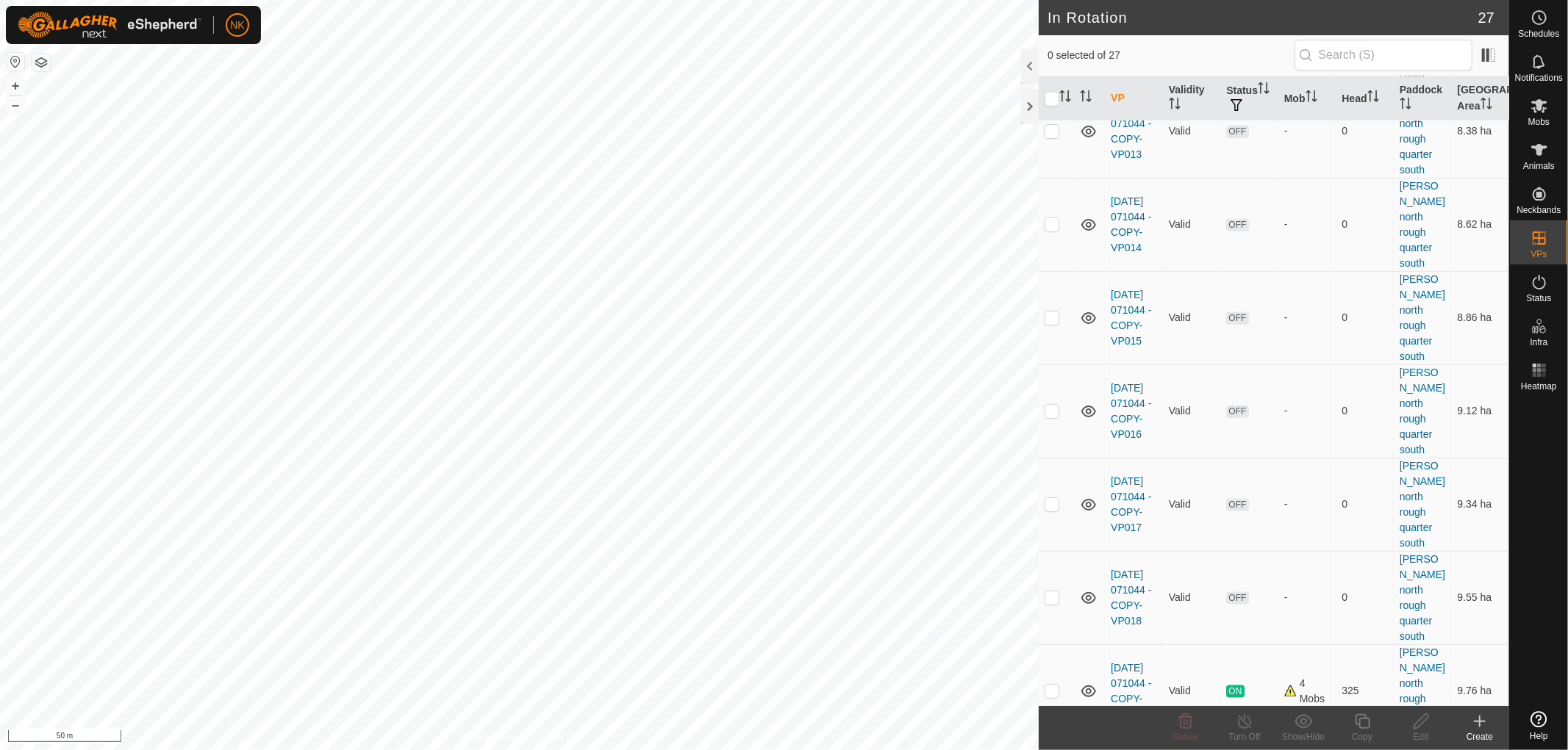
scroll to position [1545, 0]
checkbox input "true"
click at [1360, 719] on icon at bounding box center [1362, 721] width 14 height 14
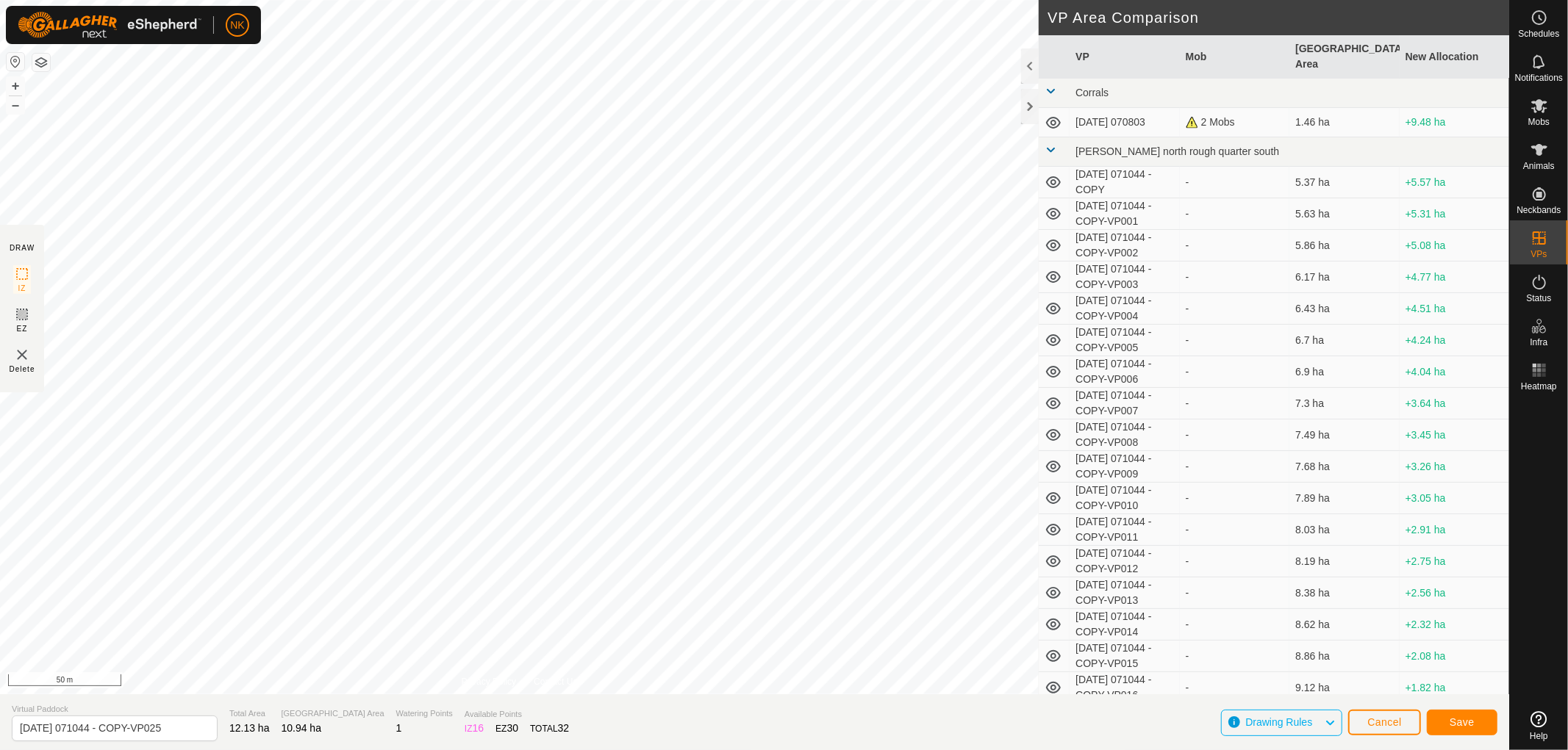
type input "[DATE] 071044 - COPY-VP026"
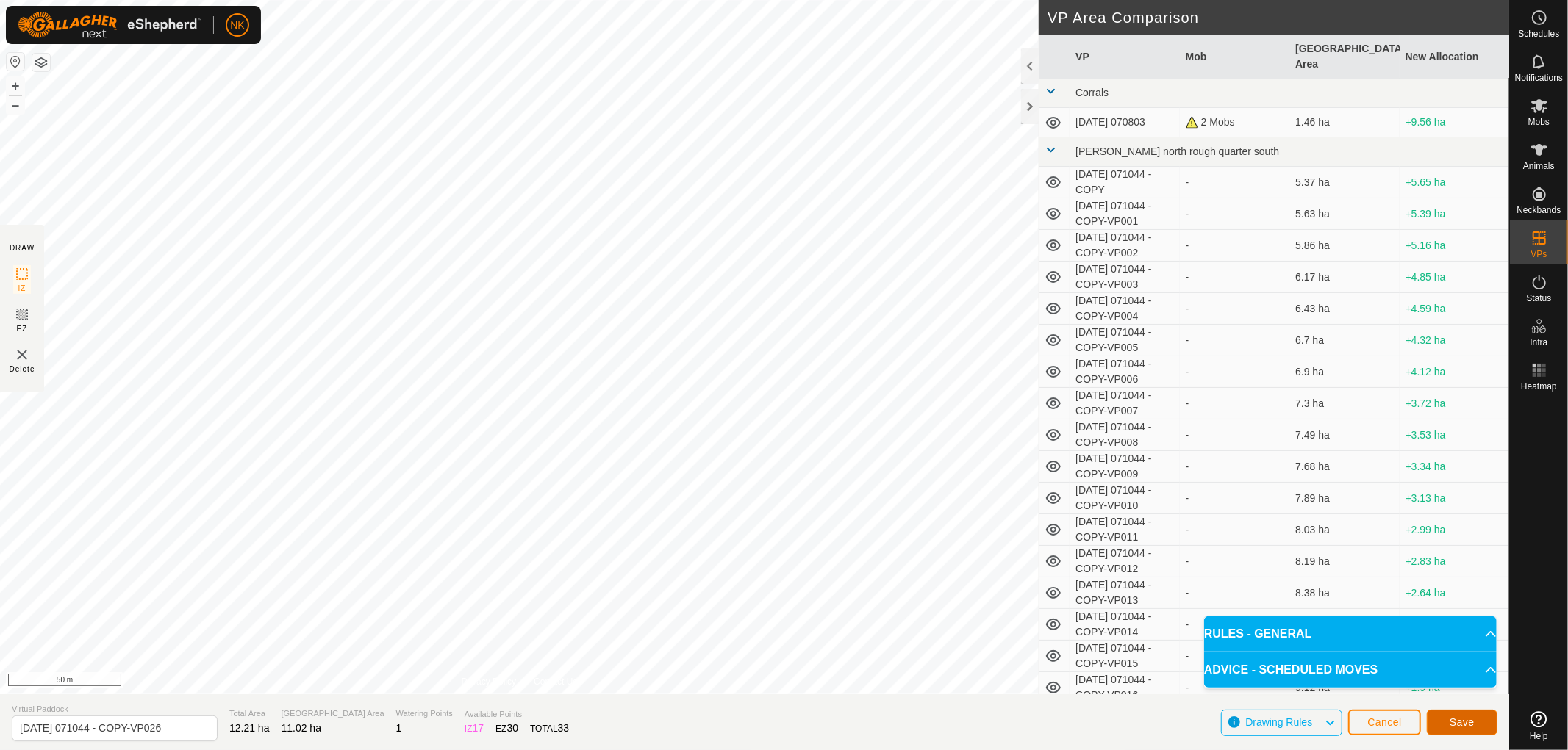
click at [1465, 722] on span "Save" at bounding box center [1462, 723] width 25 height 12
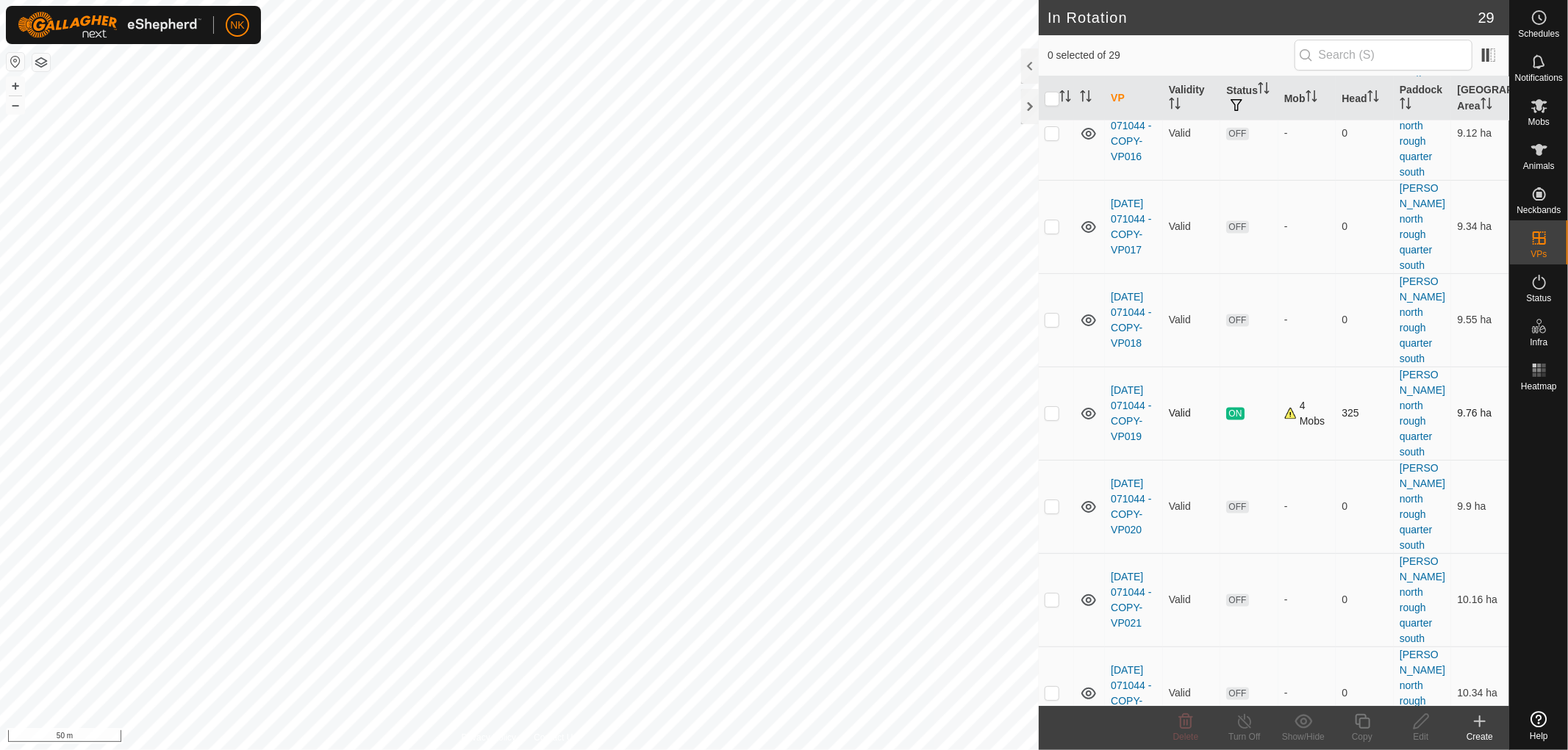
scroll to position [1701, 0]
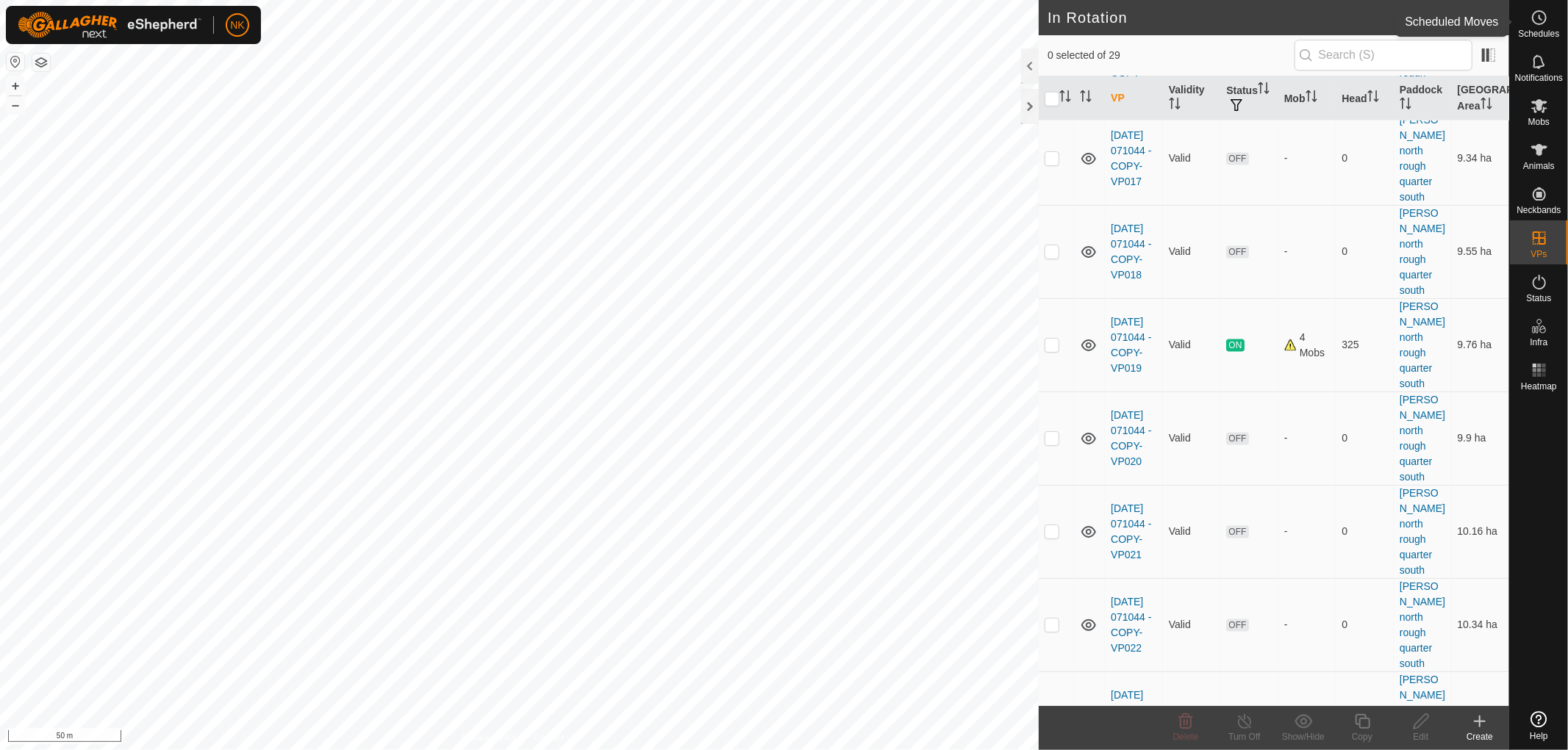
click at [1547, 30] on span "Schedules" at bounding box center [1538, 34] width 41 height 9
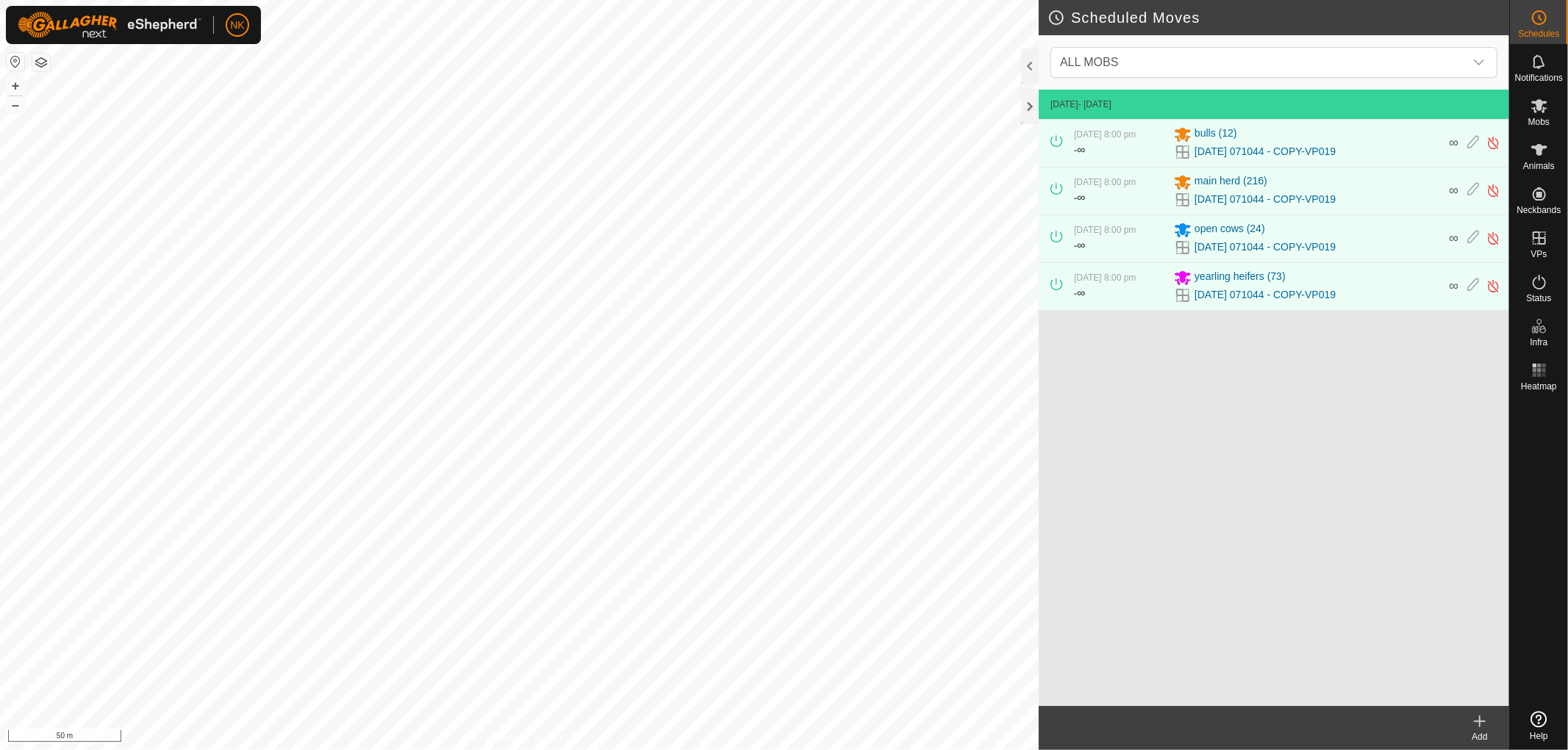
click at [1475, 725] on icon at bounding box center [1479, 721] width 17 height 17
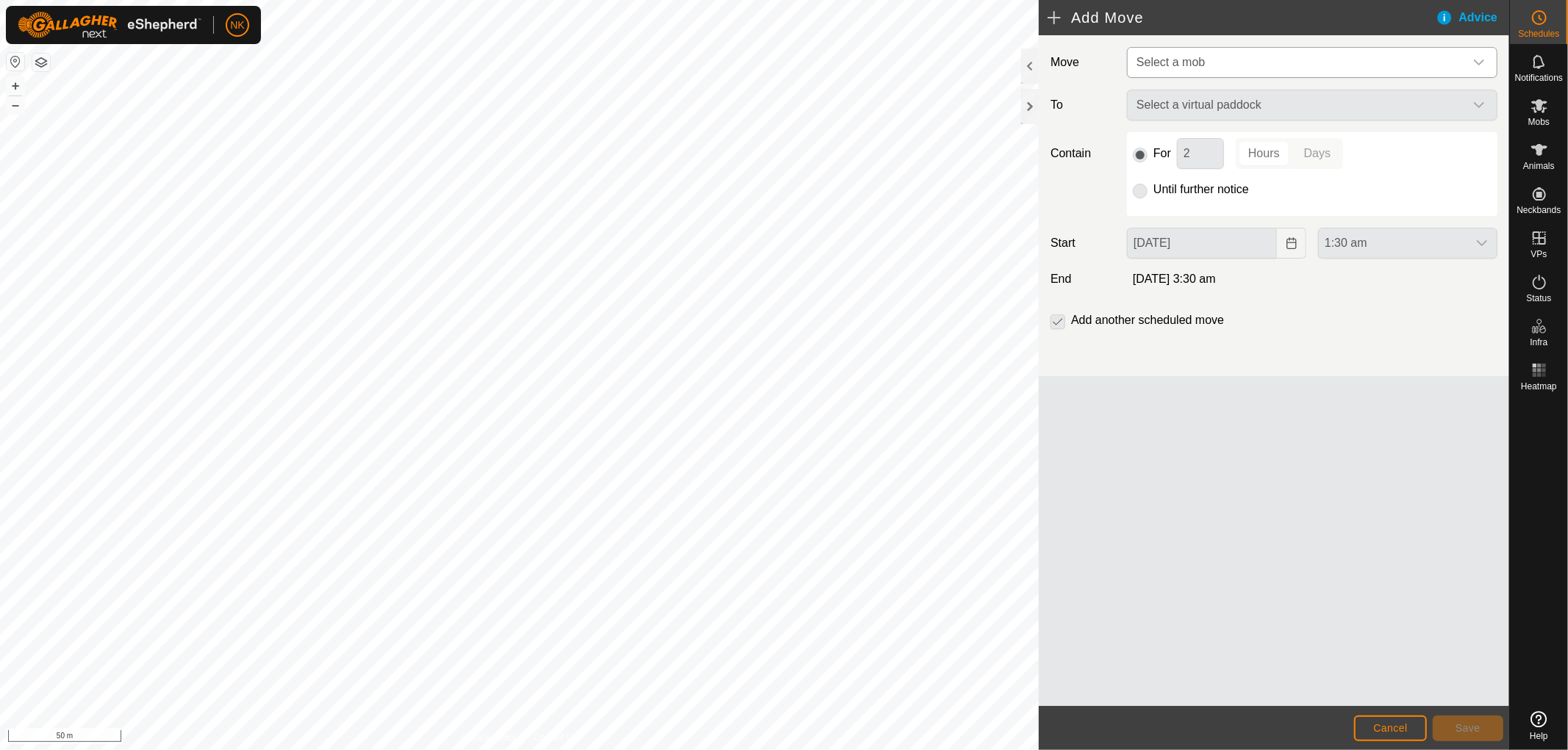
click at [1247, 57] on span "Select a mob" at bounding box center [1297, 62] width 333 height 30
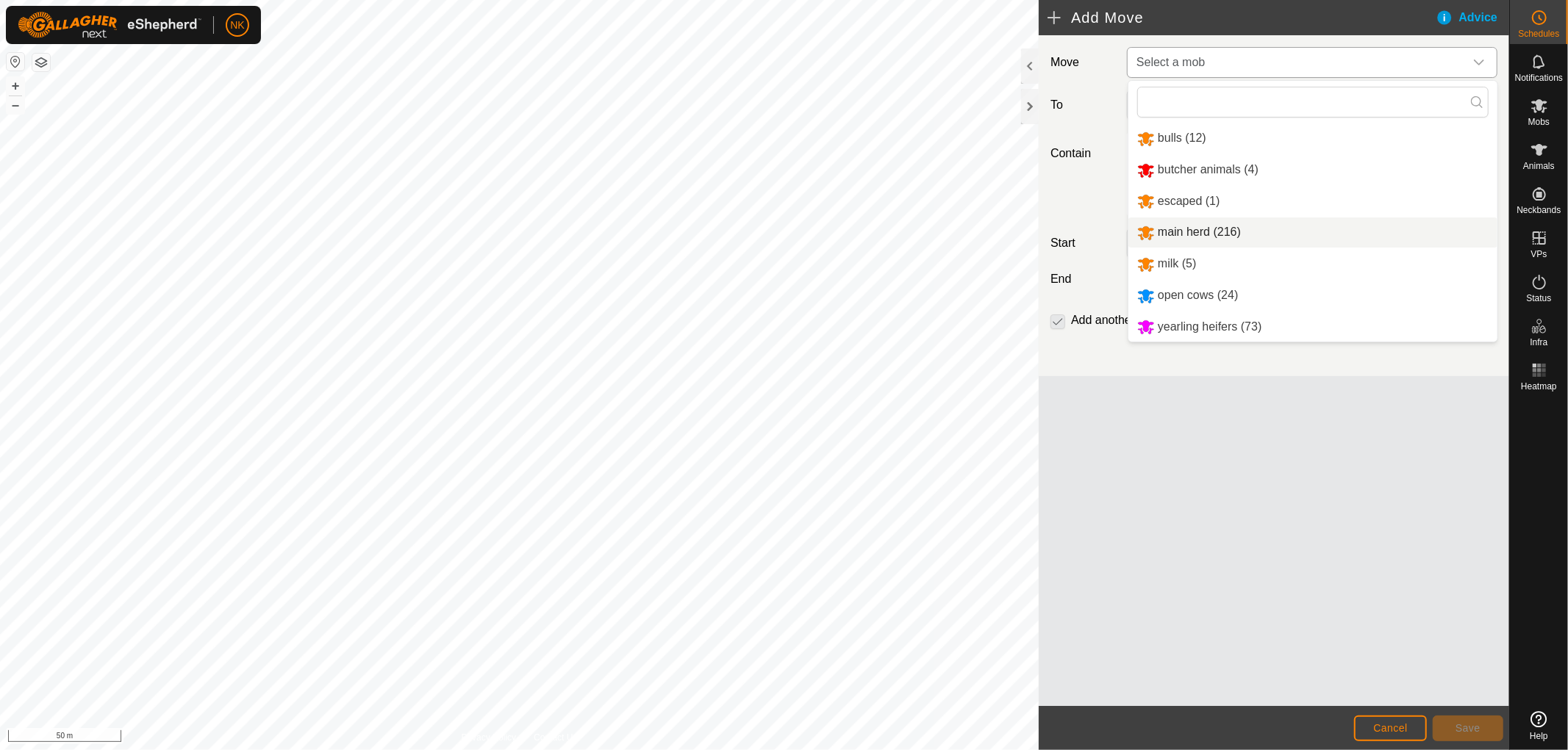
click at [1185, 225] on li "main herd (216)" at bounding box center [1313, 233] width 369 height 30
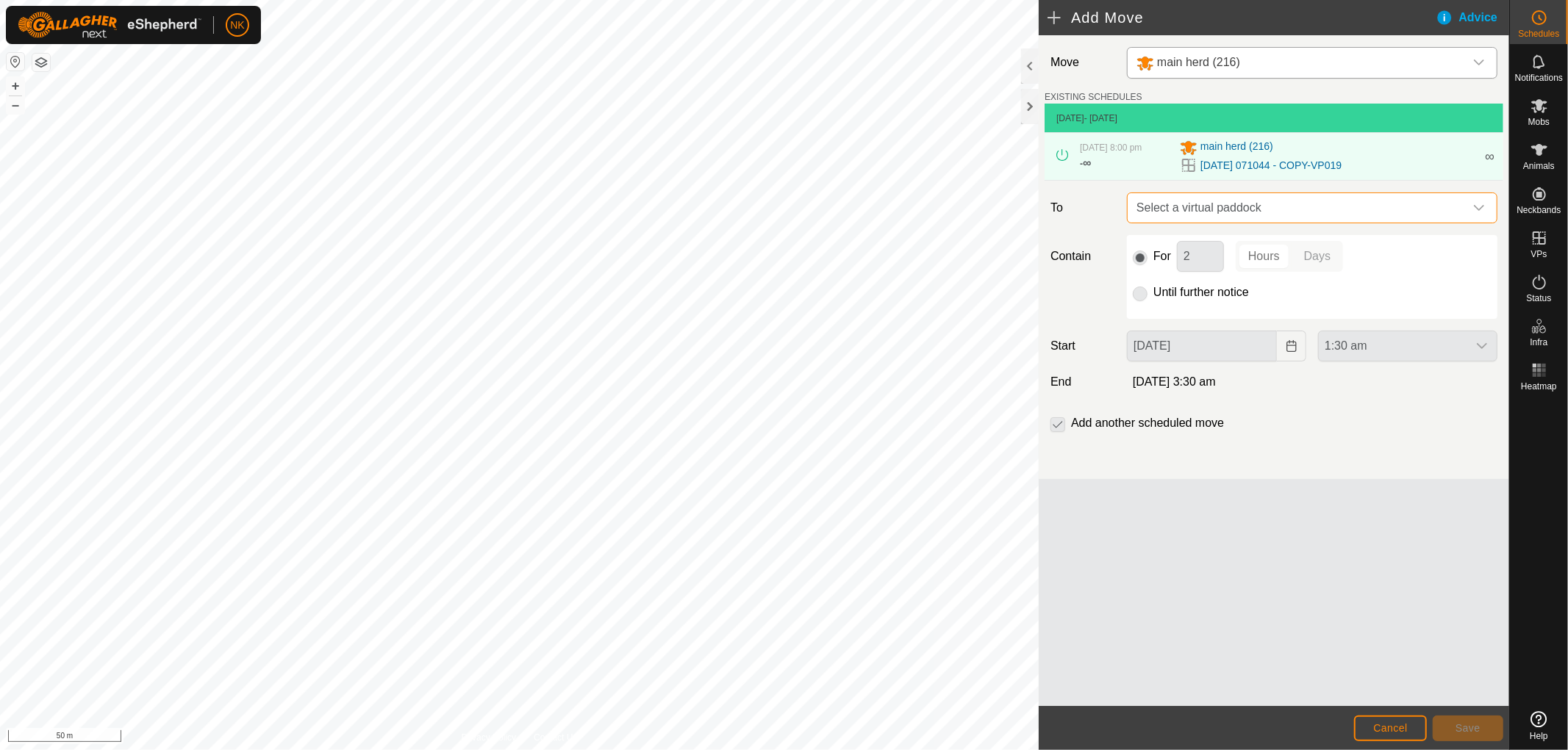
click at [1281, 204] on span "Select a virtual paddock" at bounding box center [1297, 208] width 333 height 30
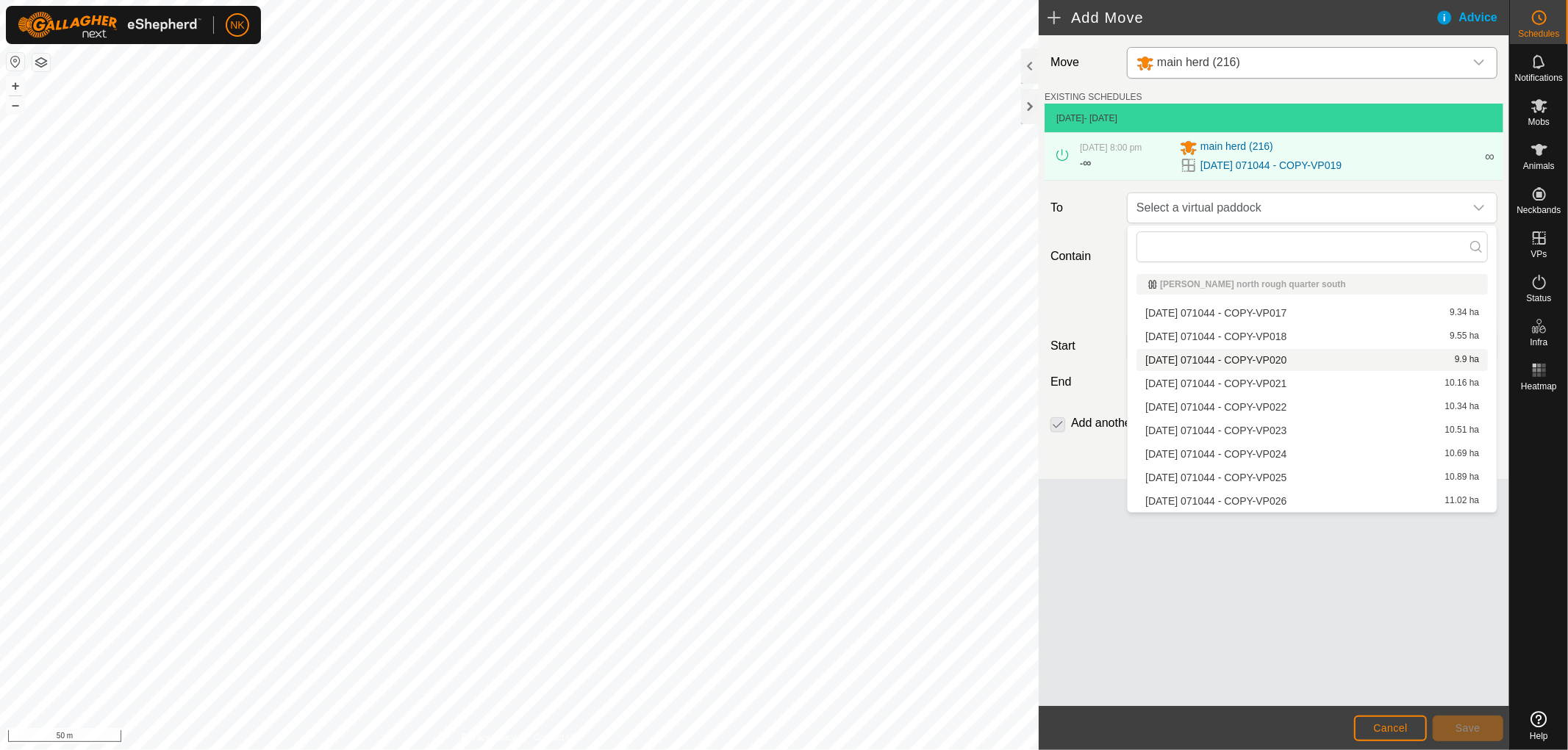
click at [1260, 364] on li "[DATE] 071044 - COPY-VP020 9.9 ha" at bounding box center [1313, 360] width 352 height 22
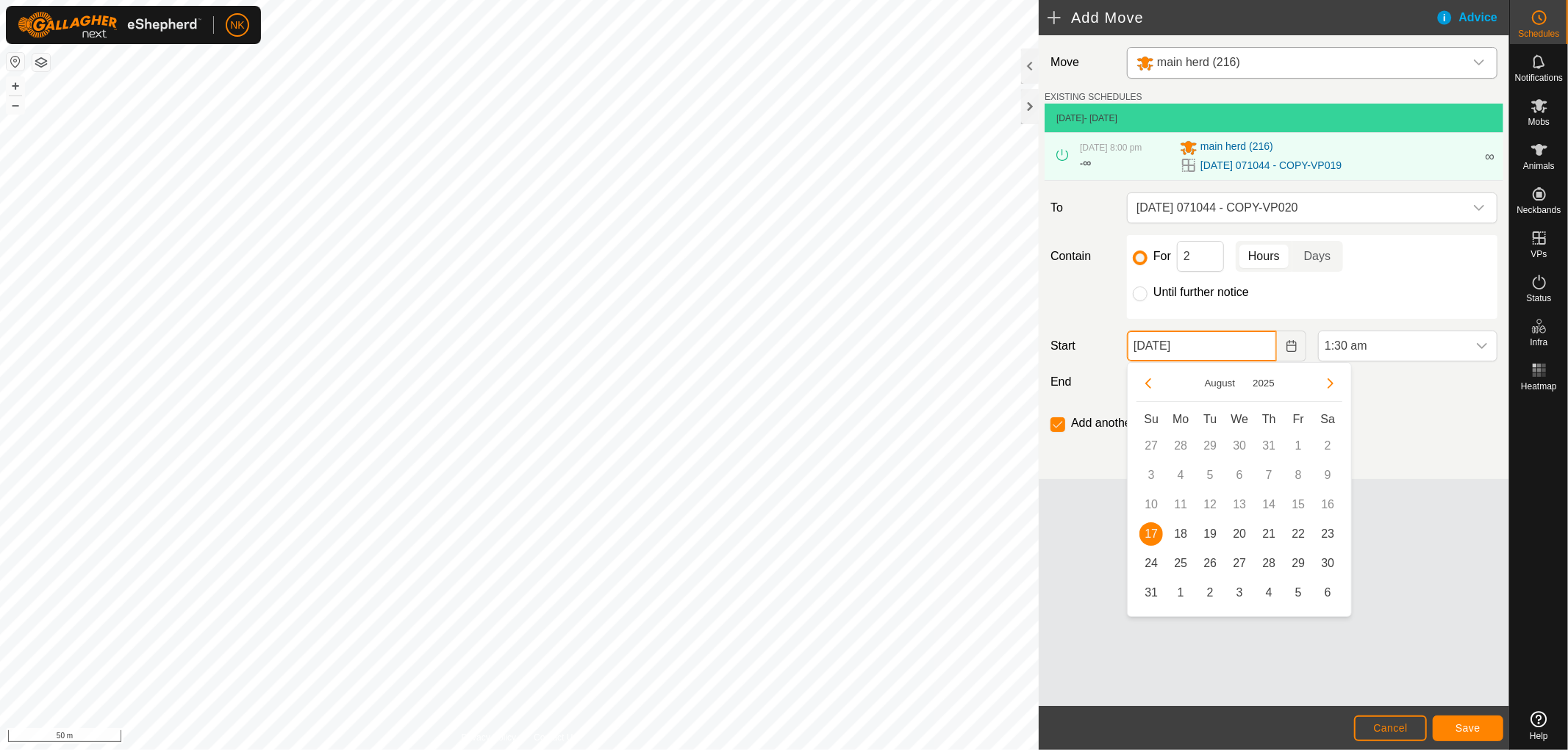
click at [1213, 344] on input "[DATE]" at bounding box center [1202, 345] width 150 height 31
click at [1181, 530] on span "18" at bounding box center [1180, 534] width 23 height 23
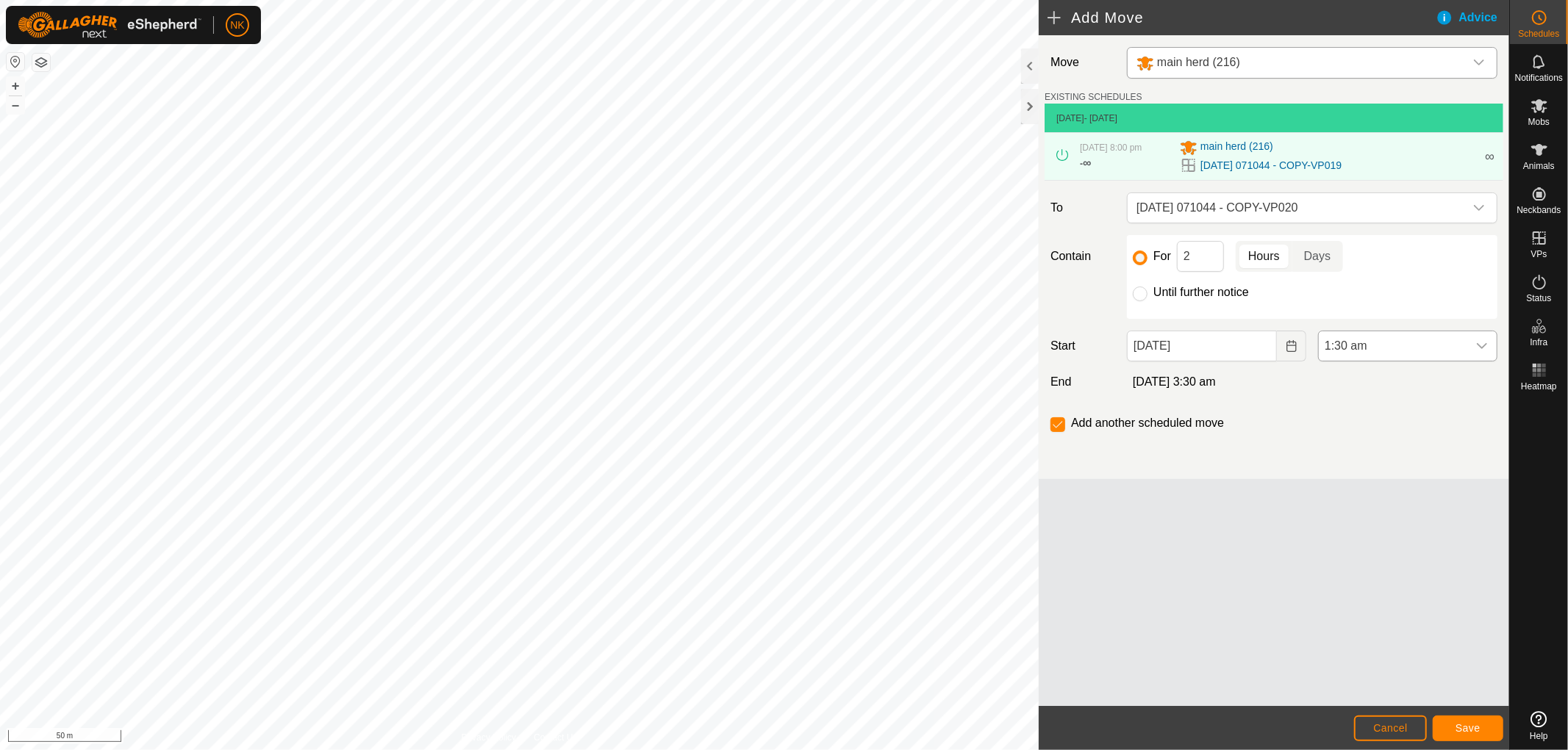
click at [1378, 347] on span "1:30 am" at bounding box center [1393, 345] width 149 height 30
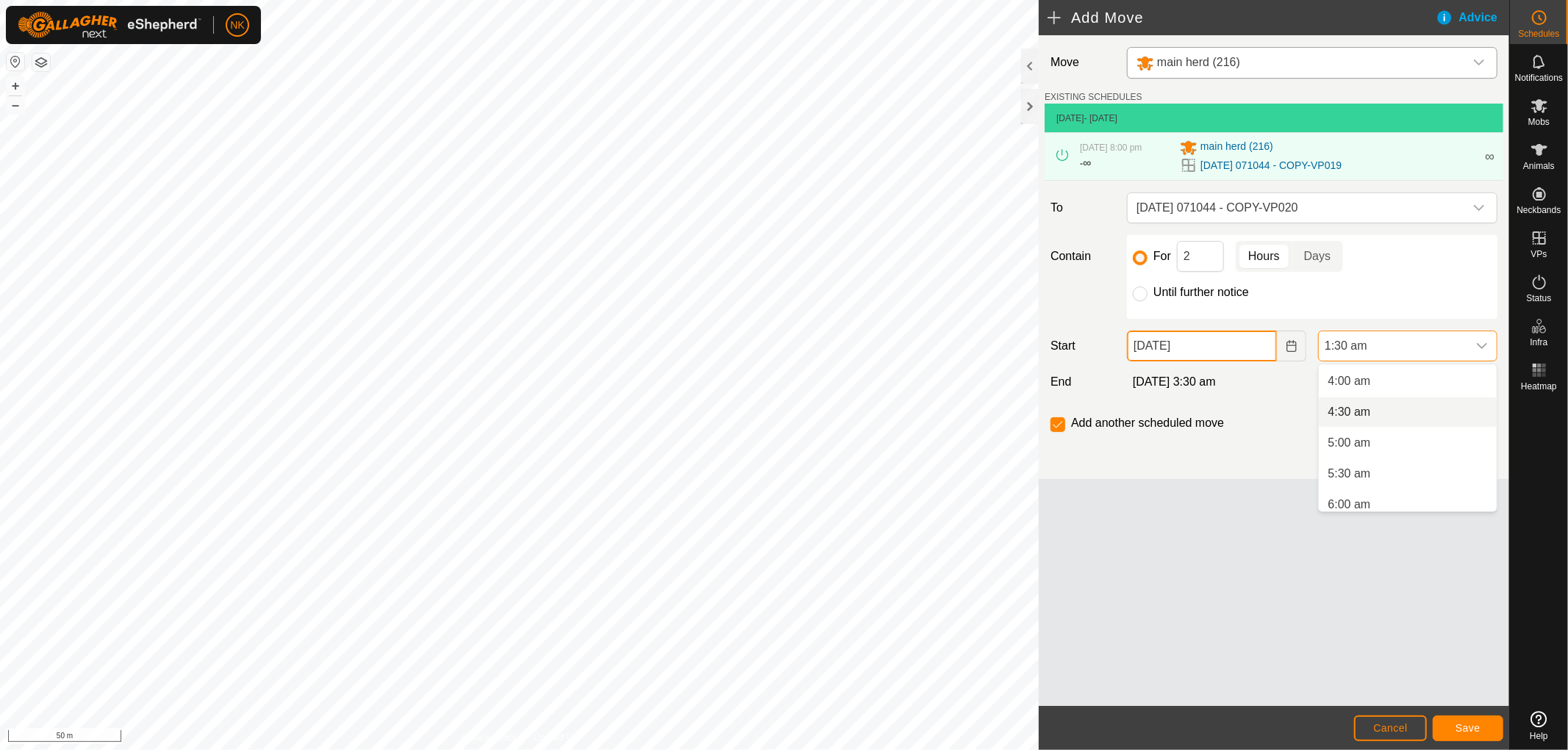
click at [1194, 350] on input "[DATE]" at bounding box center [1202, 345] width 150 height 31
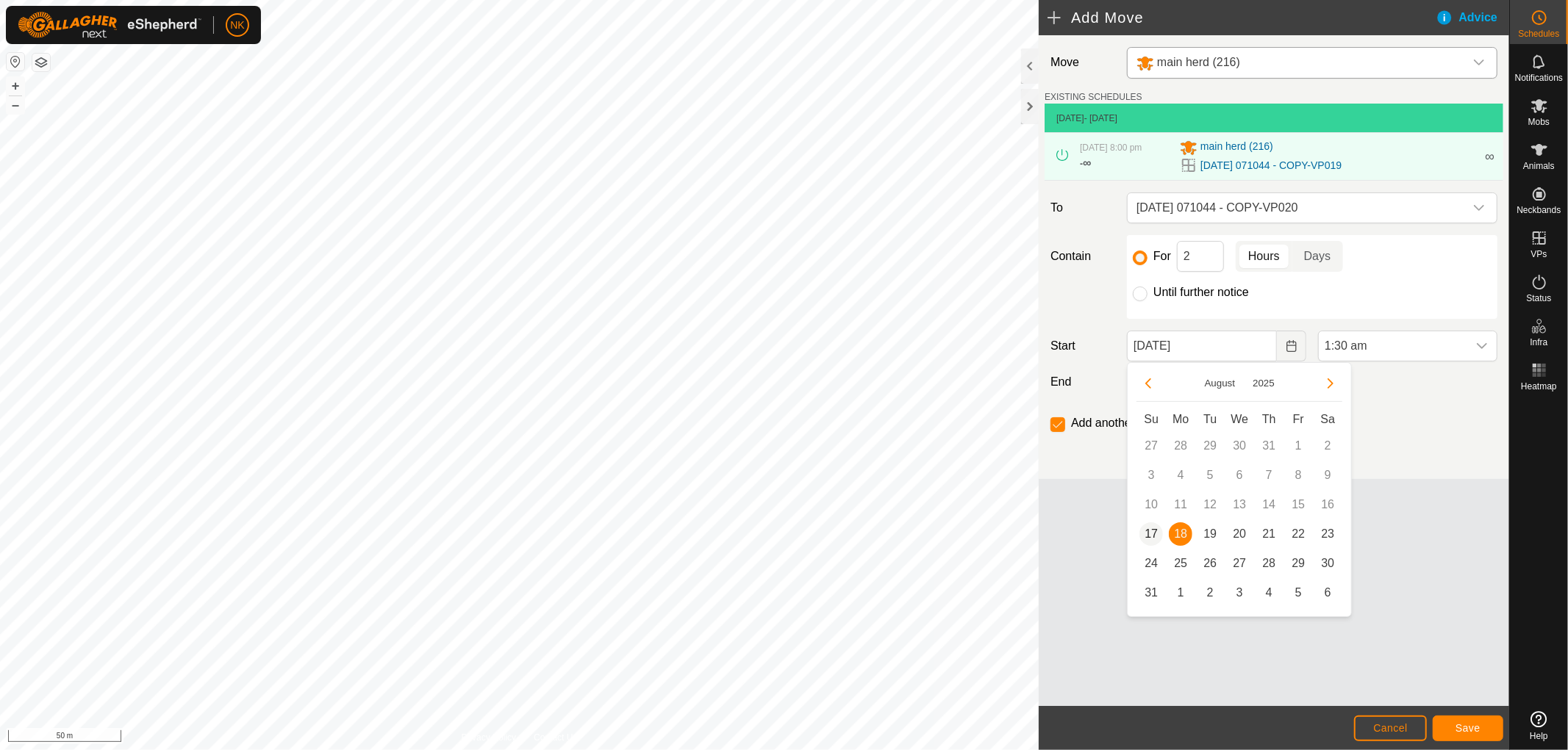
click at [1160, 527] on span "17" at bounding box center [1150, 534] width 23 height 23
type input "[DATE]"
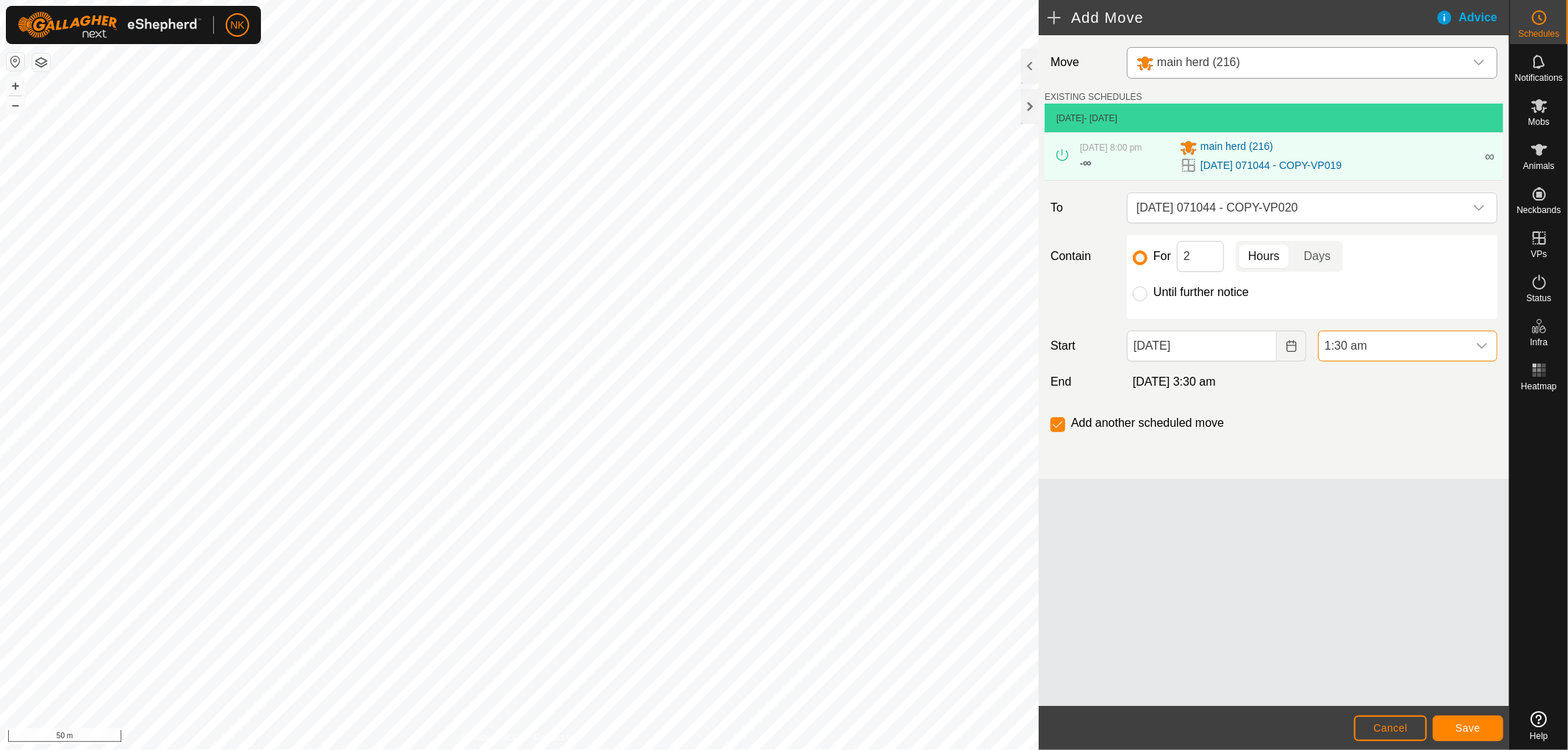
click at [1353, 344] on span "1:30 am" at bounding box center [1393, 345] width 149 height 30
click at [1349, 424] on li "6:00 am" at bounding box center [1407, 423] width 178 height 30
click at [1476, 728] on span "Save" at bounding box center [1468, 728] width 25 height 12
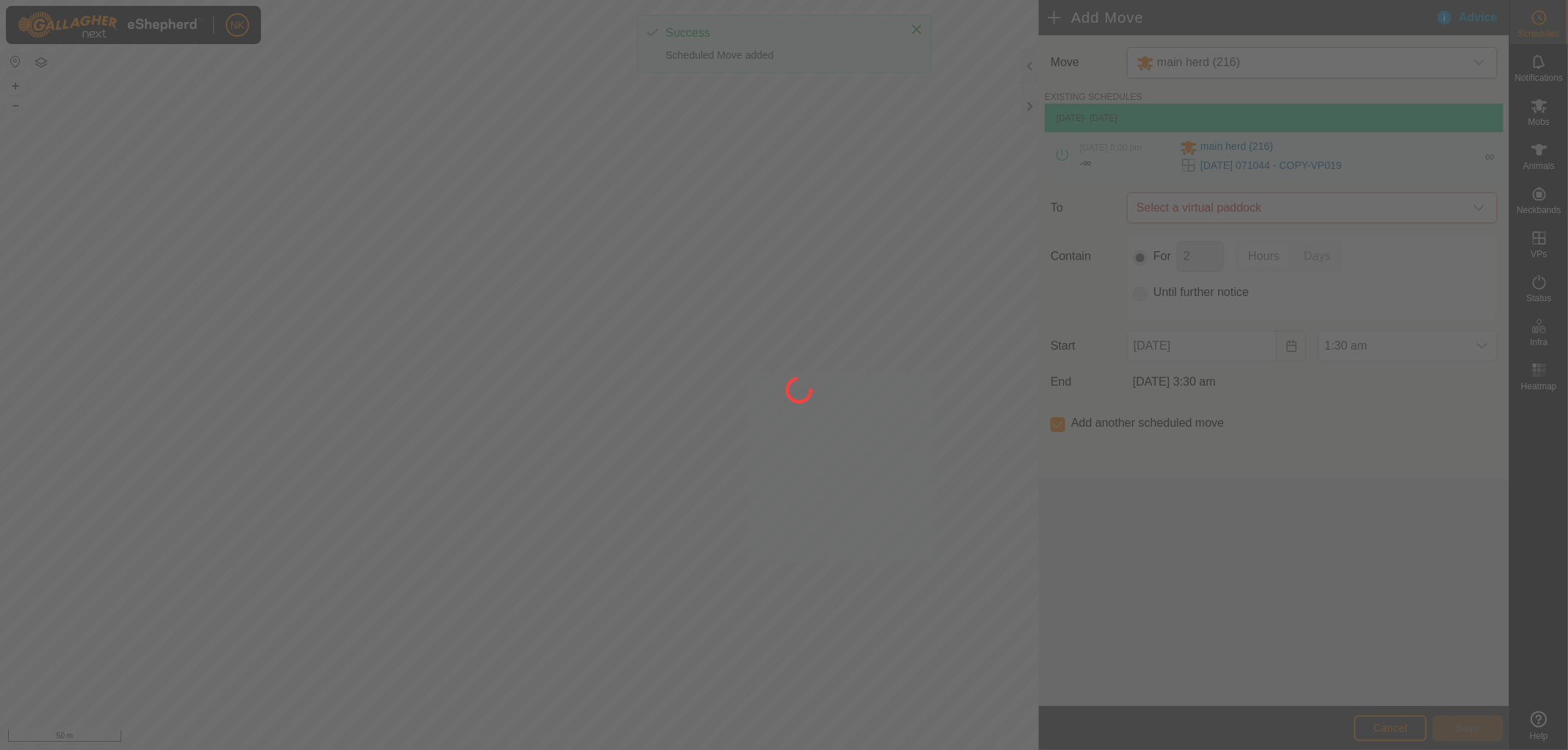
click at [1259, 211] on div at bounding box center [784, 375] width 1568 height 750
click at [1254, 268] on div at bounding box center [784, 375] width 1568 height 750
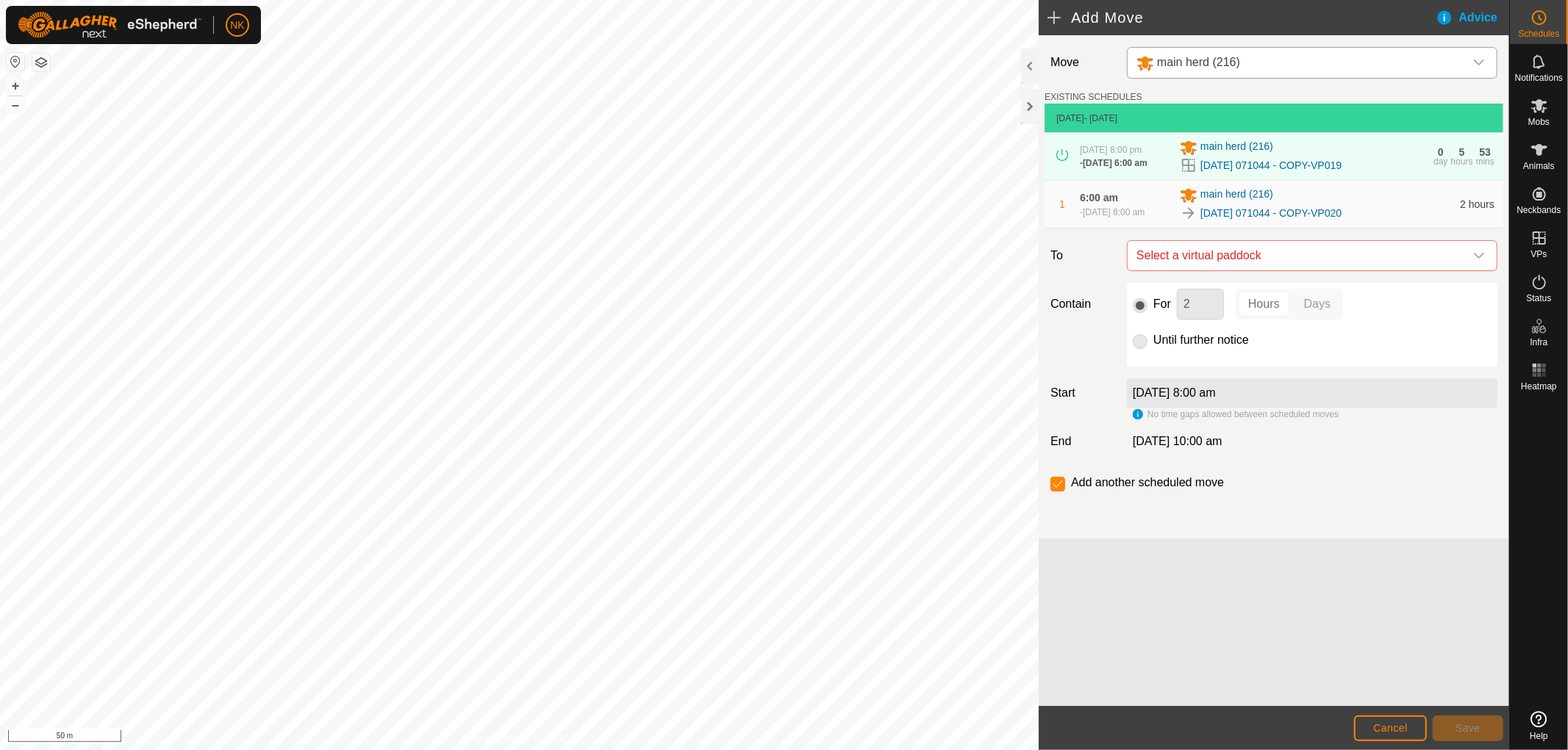
click at [1254, 268] on span "Select a virtual paddock" at bounding box center [1297, 255] width 333 height 30
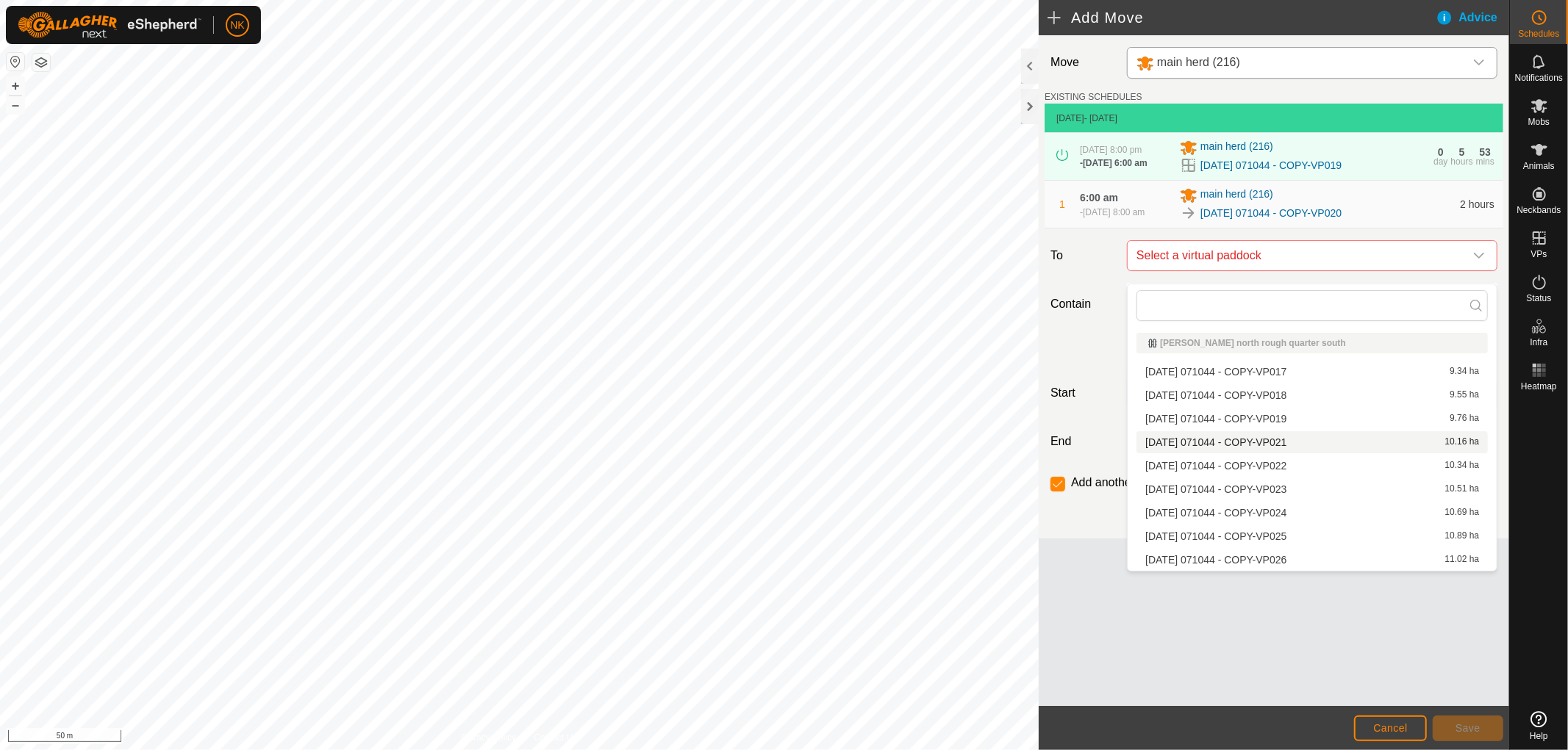
click at [1260, 446] on li "[DATE] 071044 - COPY-VP021 10.16 ha" at bounding box center [1313, 442] width 352 height 22
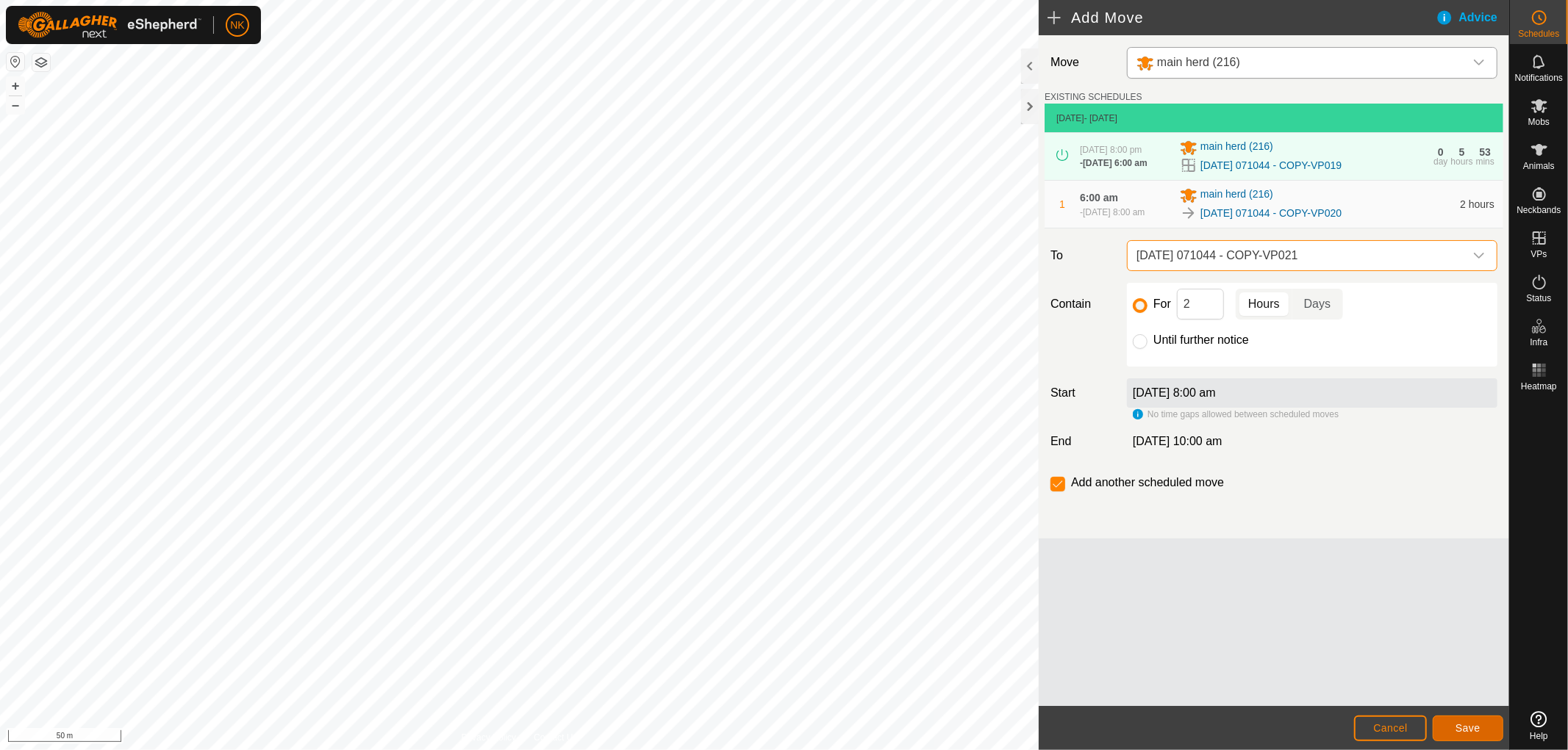
click at [1481, 725] on button "Save" at bounding box center [1467, 729] width 70 height 26
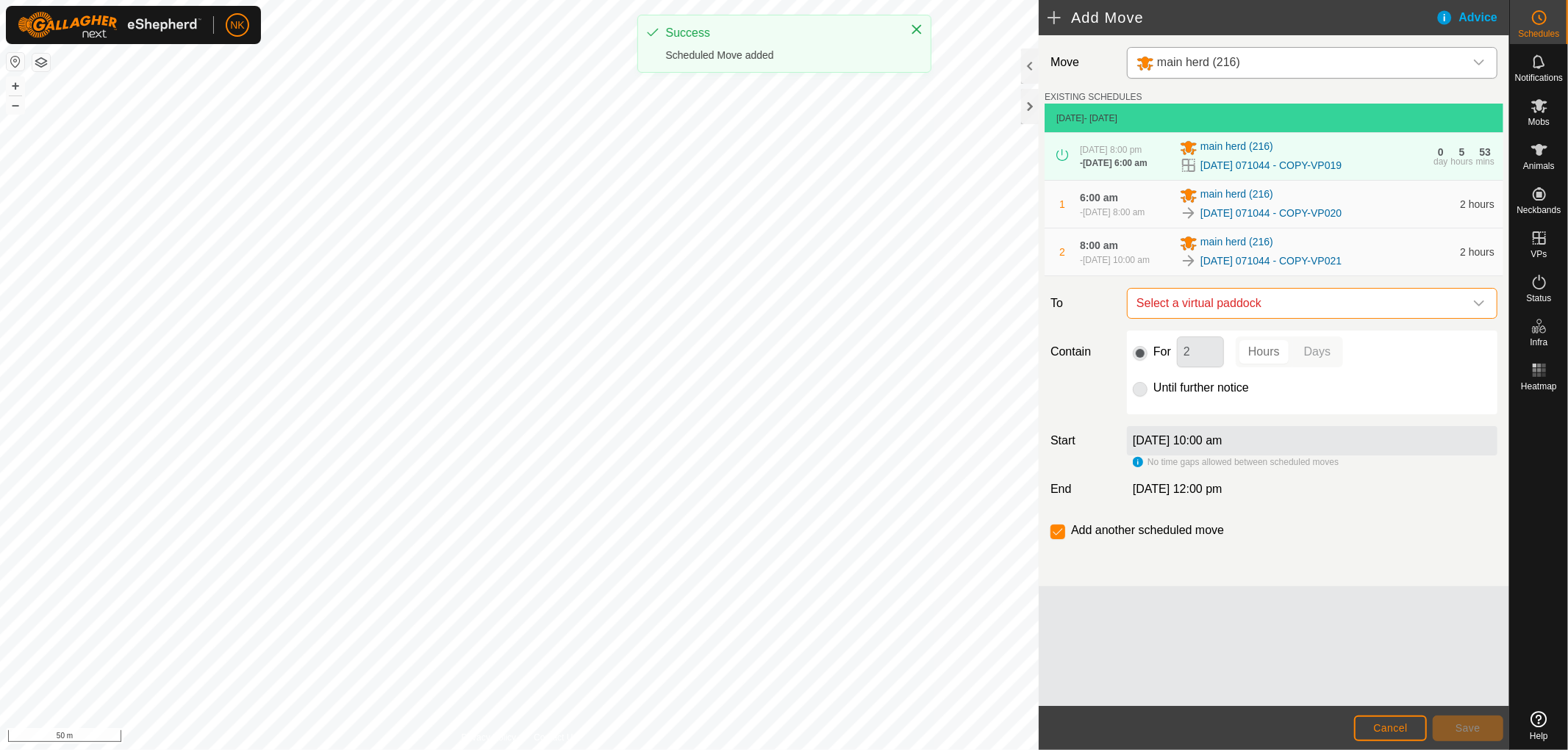
click at [1313, 318] on span "Select a virtual paddock" at bounding box center [1297, 303] width 333 height 30
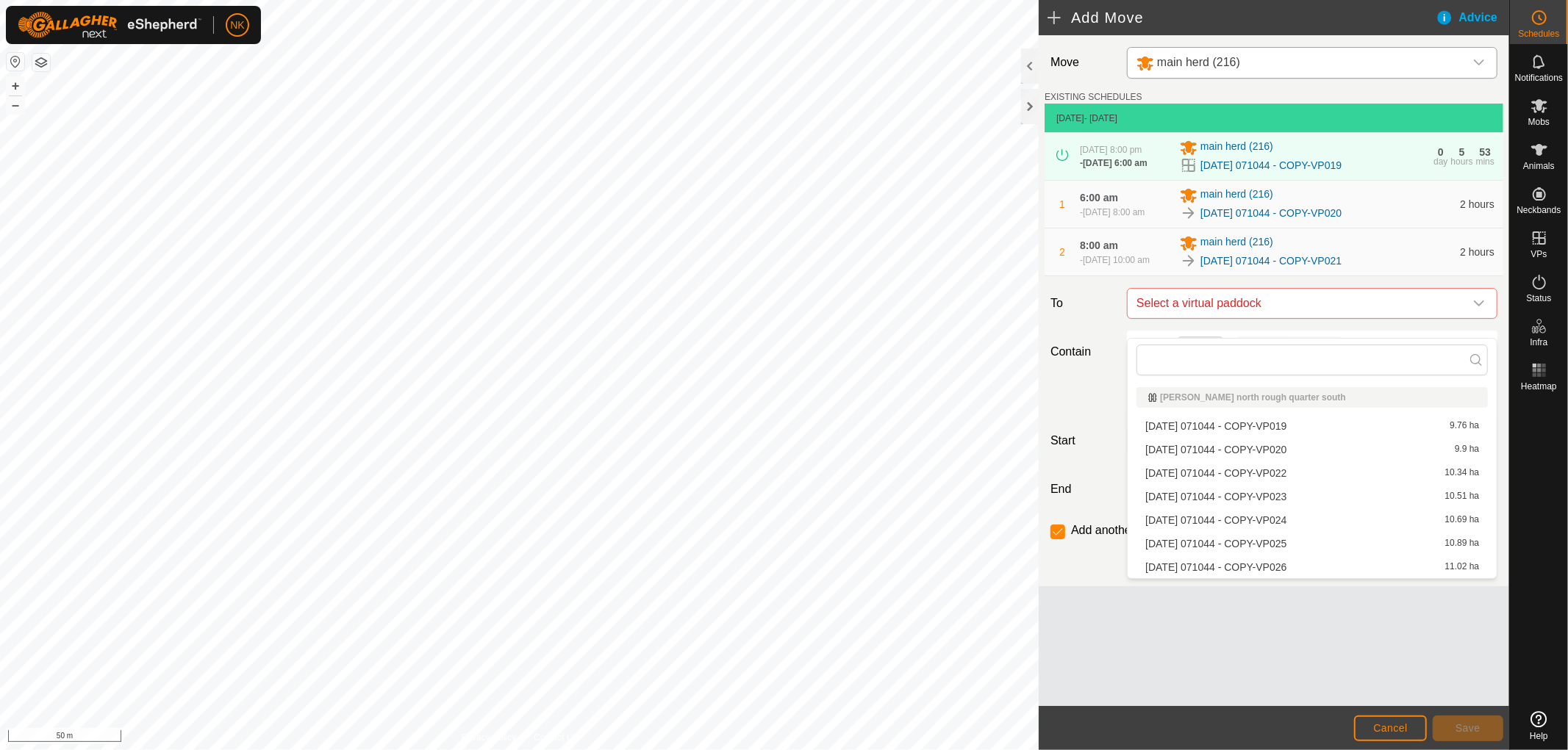
click at [1272, 475] on li "[DATE] 071044 - COPY-VP022 10.34 ha" at bounding box center [1313, 473] width 352 height 22
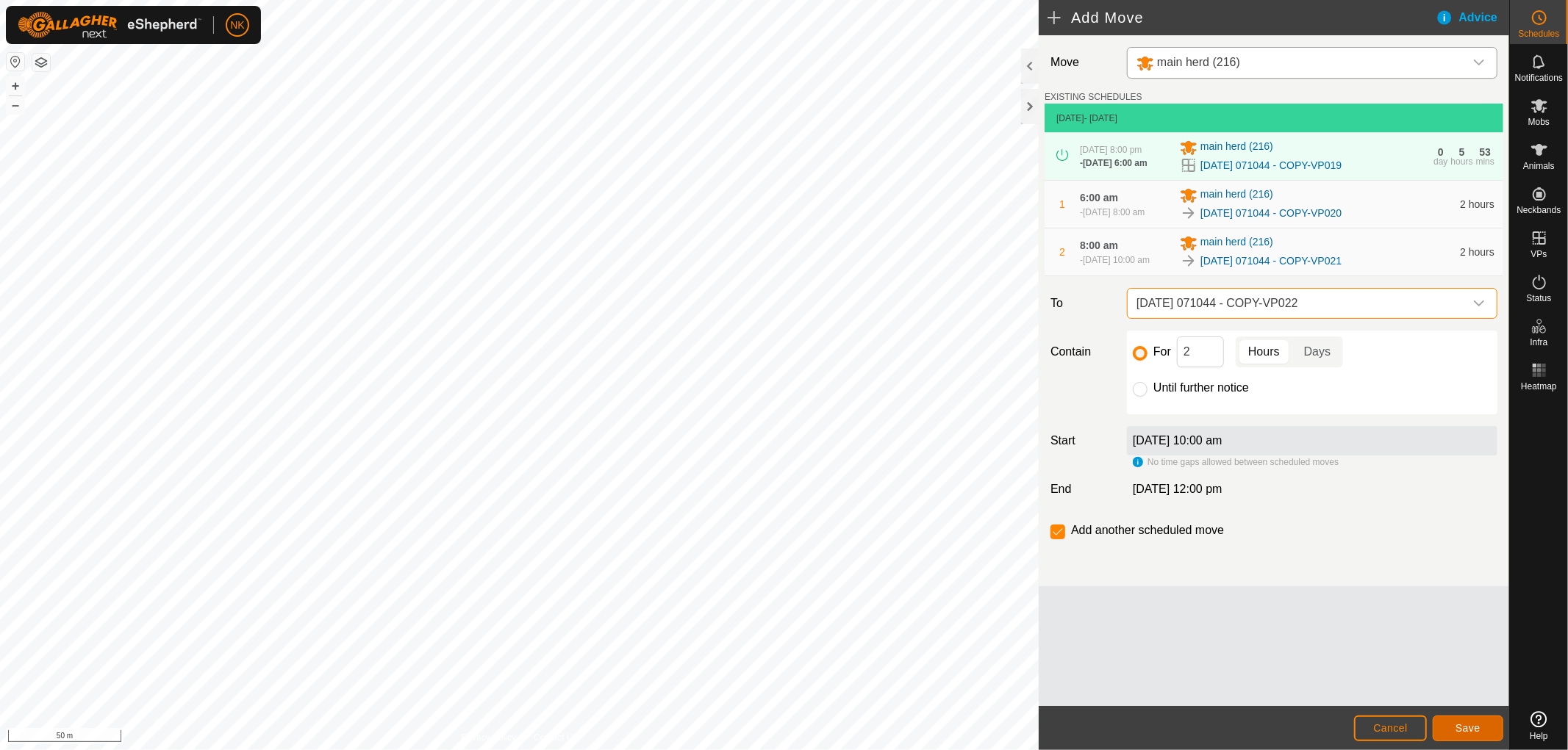
click at [1463, 730] on span "Save" at bounding box center [1468, 728] width 25 height 12
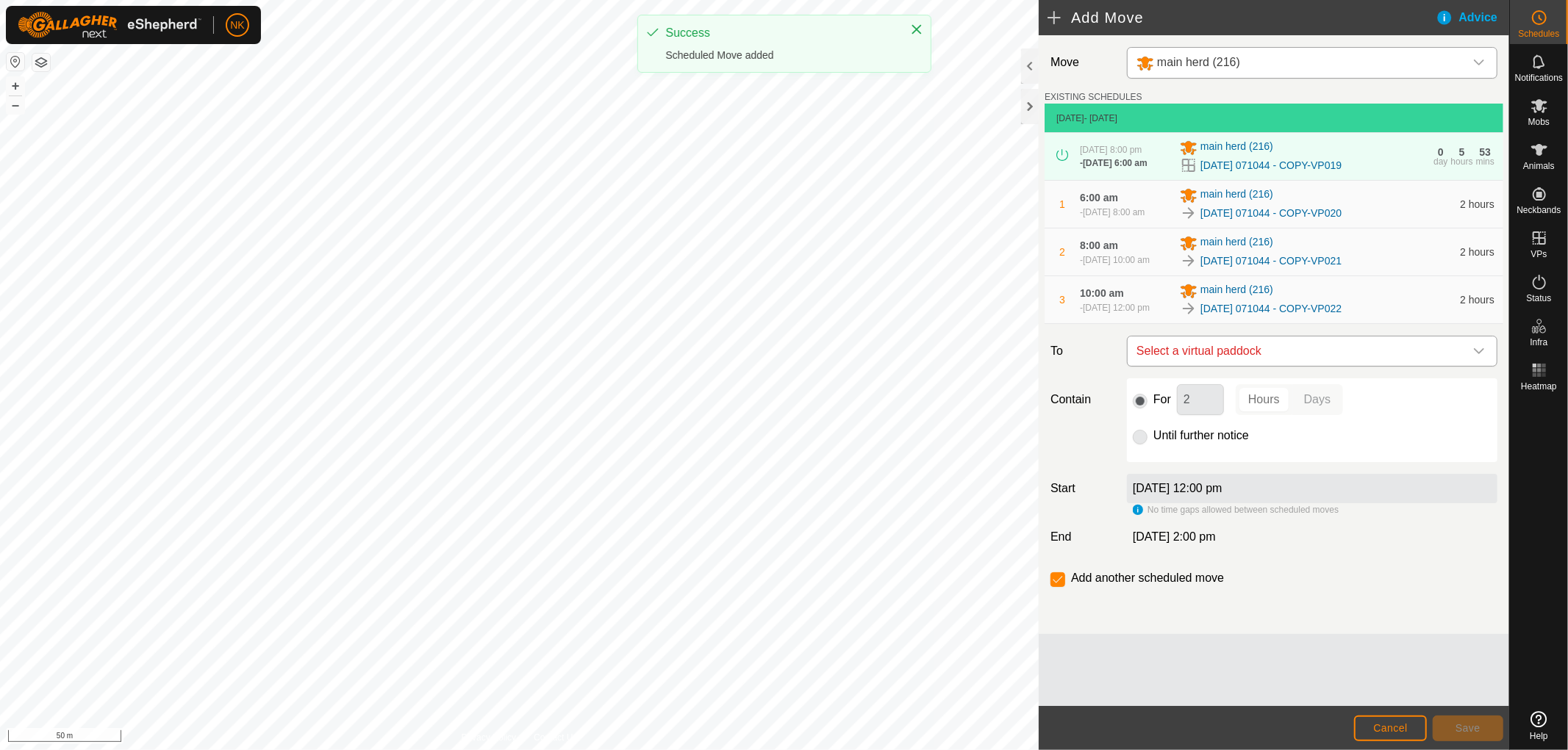
click at [1311, 366] on span "Select a virtual paddock" at bounding box center [1297, 351] width 333 height 30
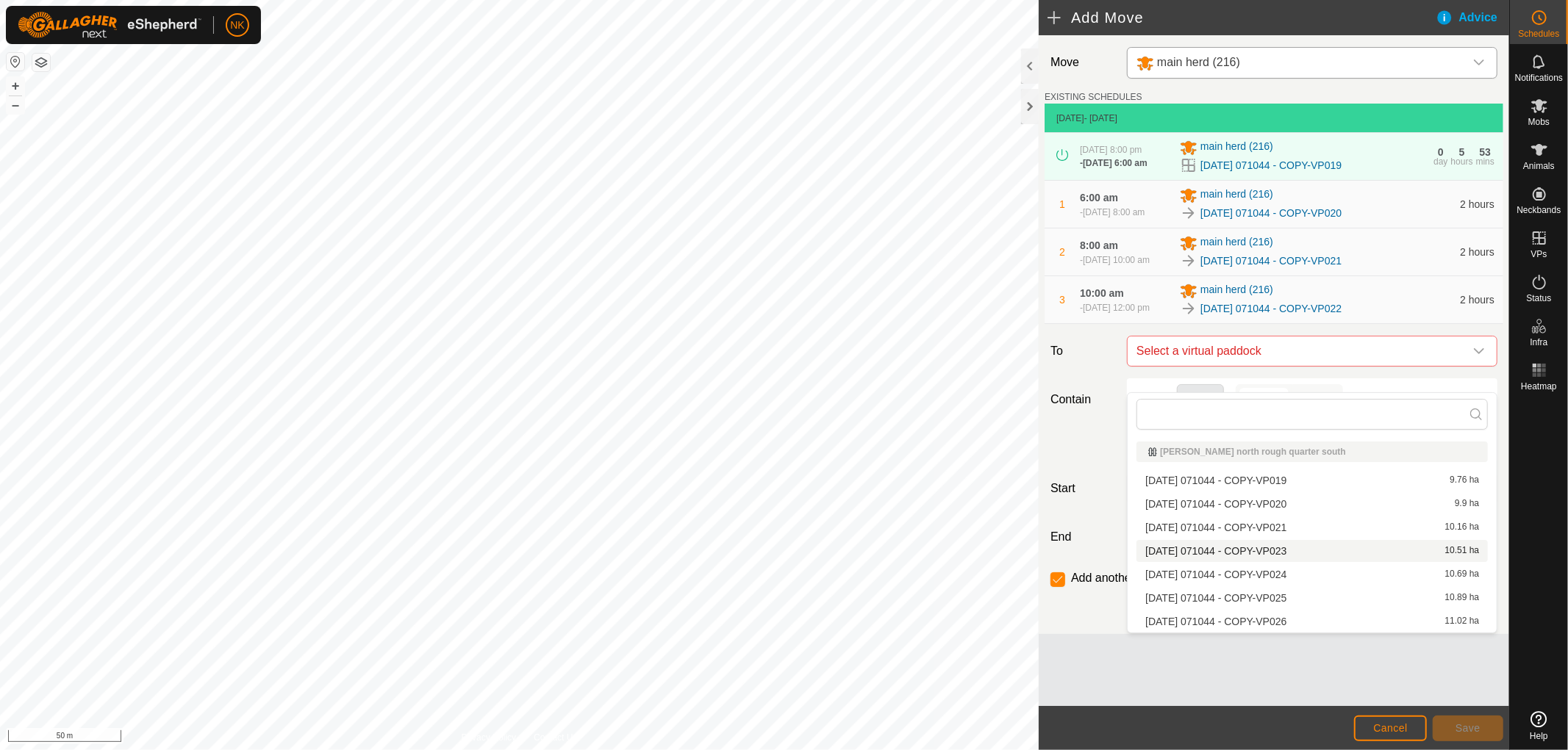
click at [1251, 548] on li "[DATE] 071044 - COPY-VP023 10.51 ha" at bounding box center [1313, 551] width 352 height 22
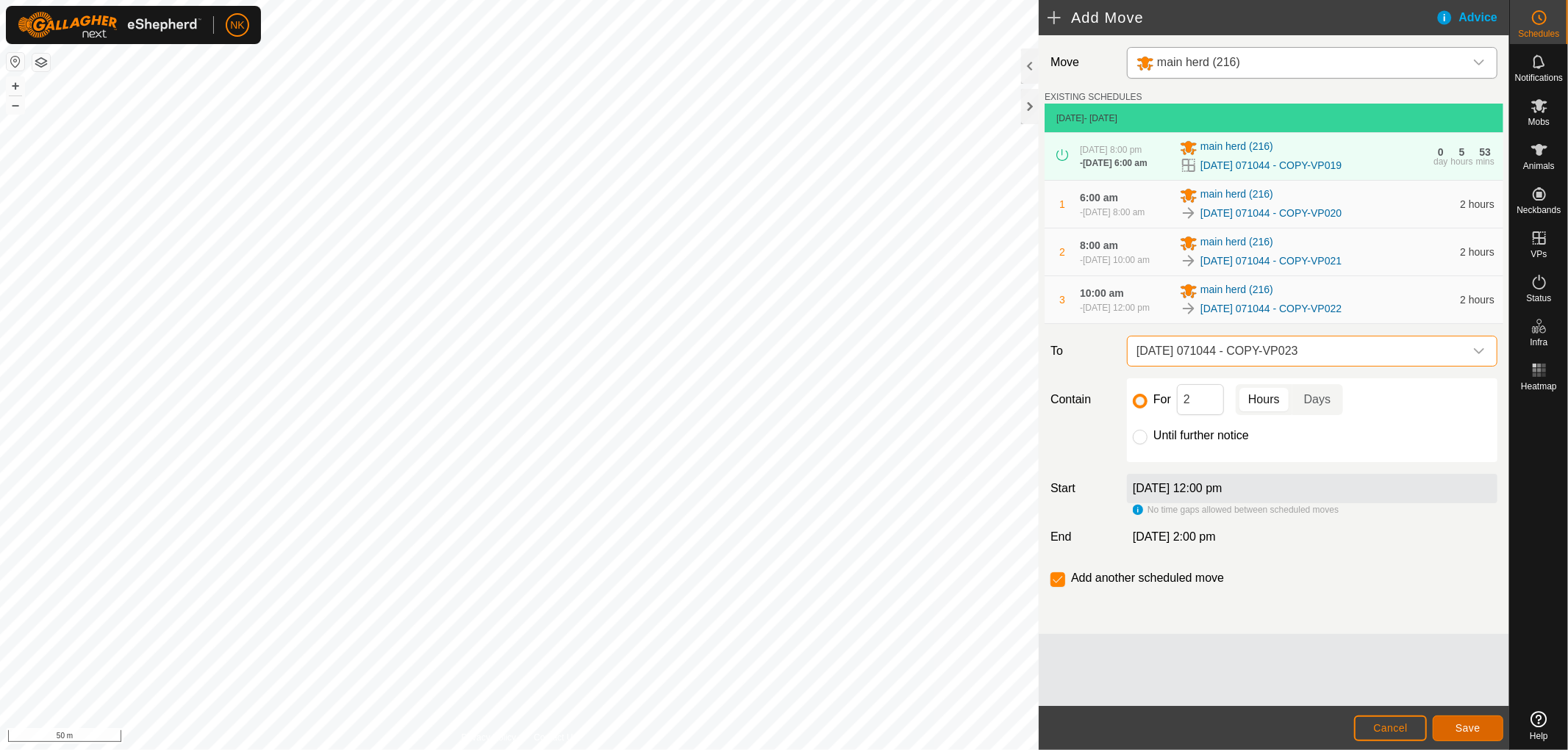
click at [1460, 716] on button "Save" at bounding box center [1467, 729] width 70 height 26
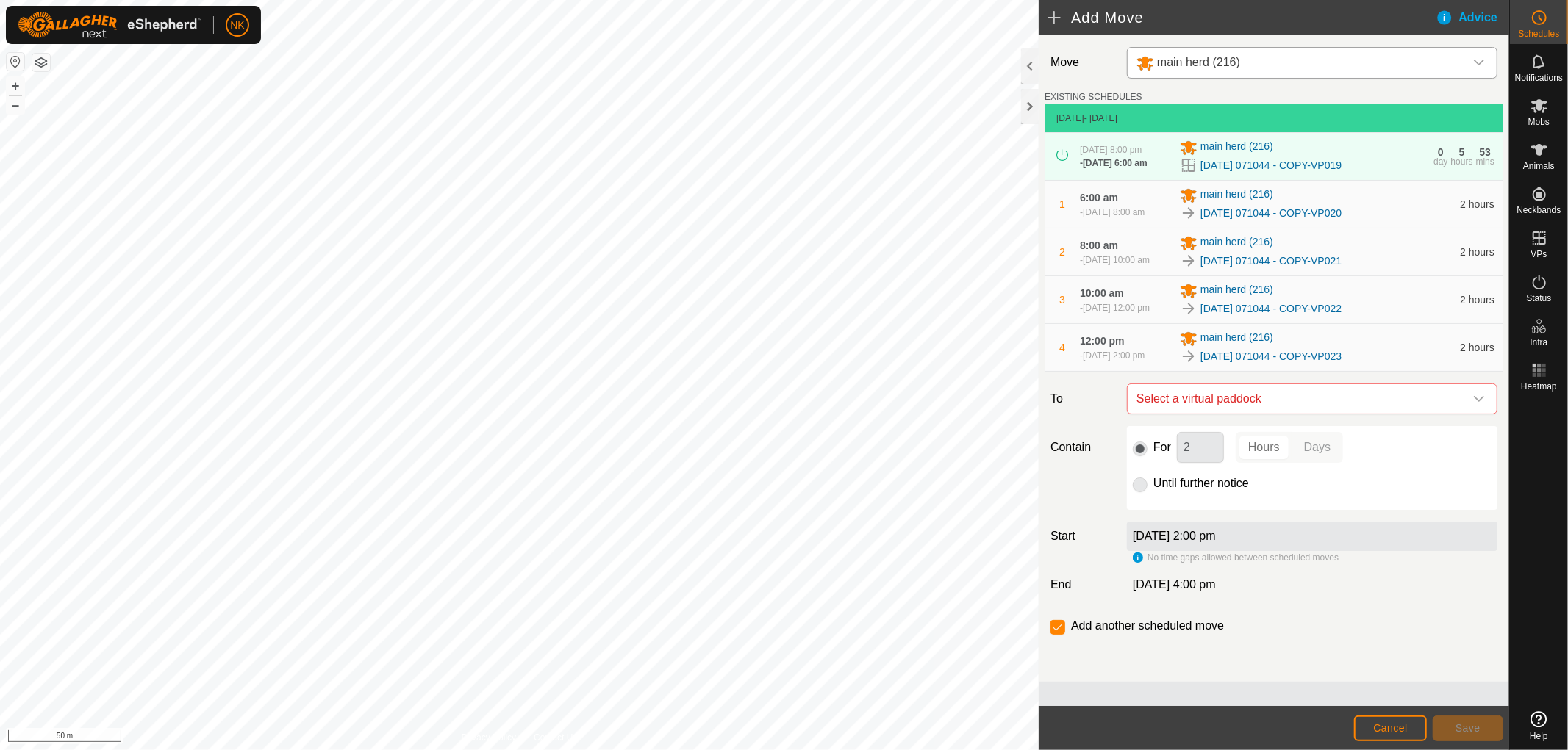
click at [1278, 414] on span "Select a virtual paddock" at bounding box center [1297, 398] width 333 height 30
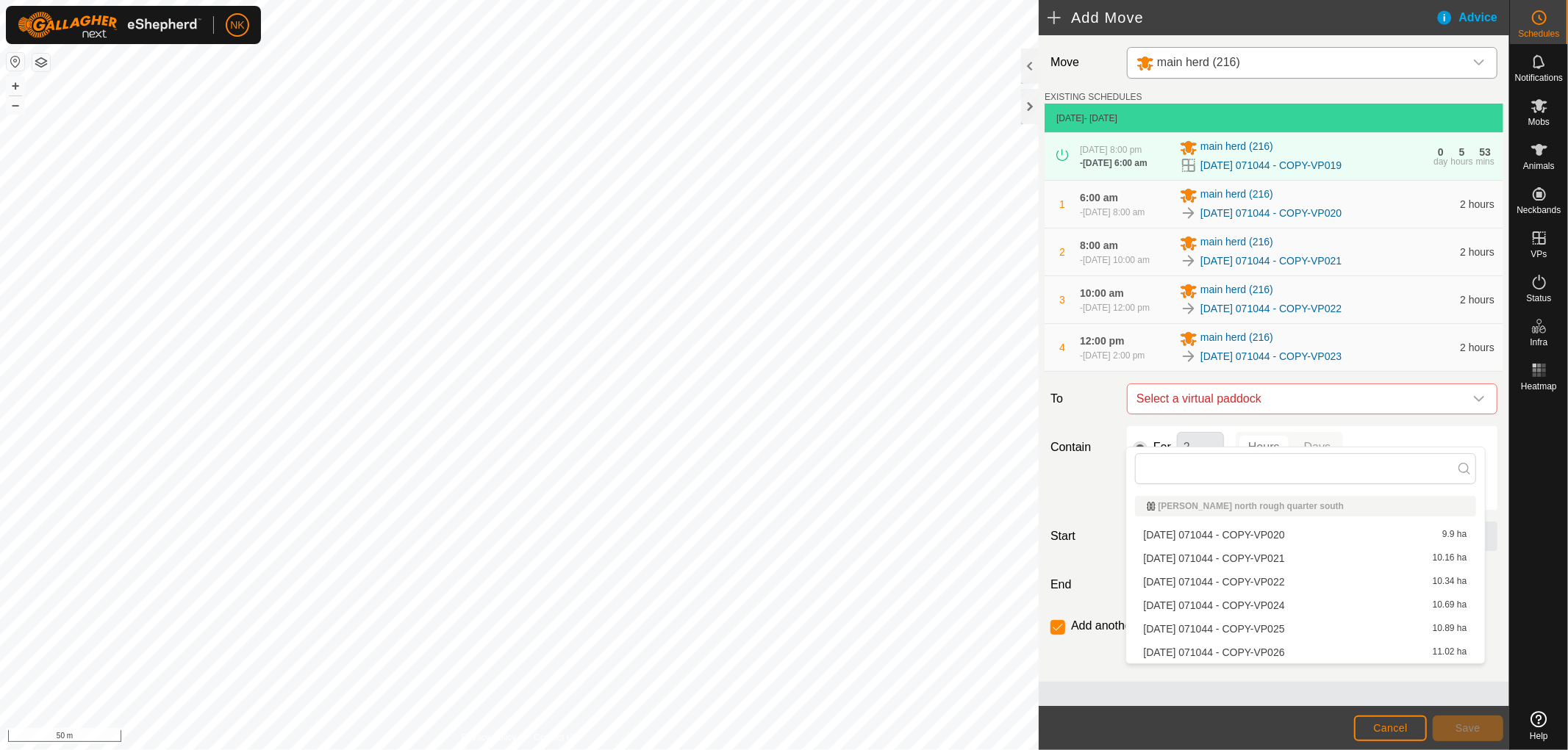
click at [1263, 603] on li "[DATE] 071044 - COPY-VP024 10.69 ha" at bounding box center [1306, 605] width 341 height 22
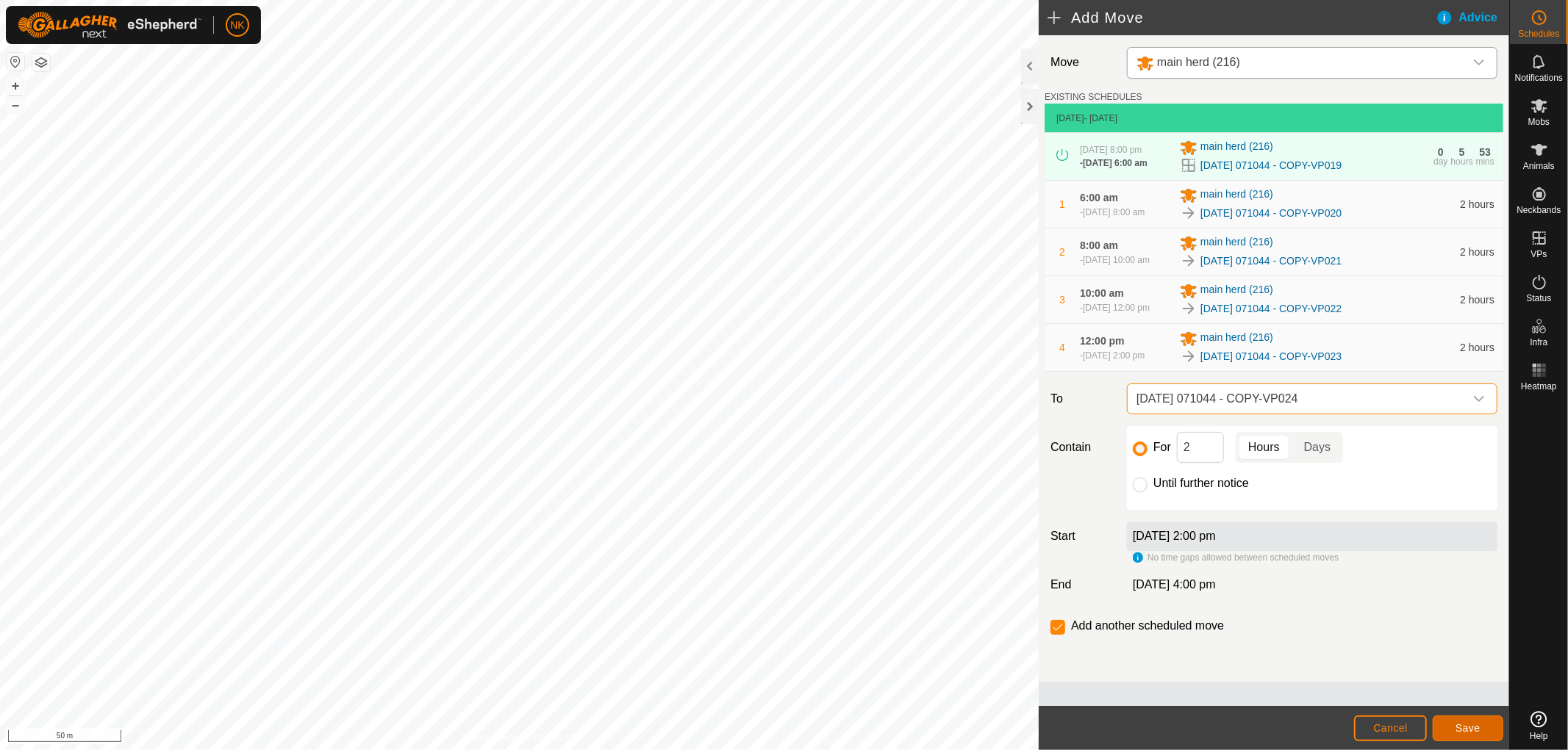
click at [1463, 725] on span "Save" at bounding box center [1468, 728] width 25 height 12
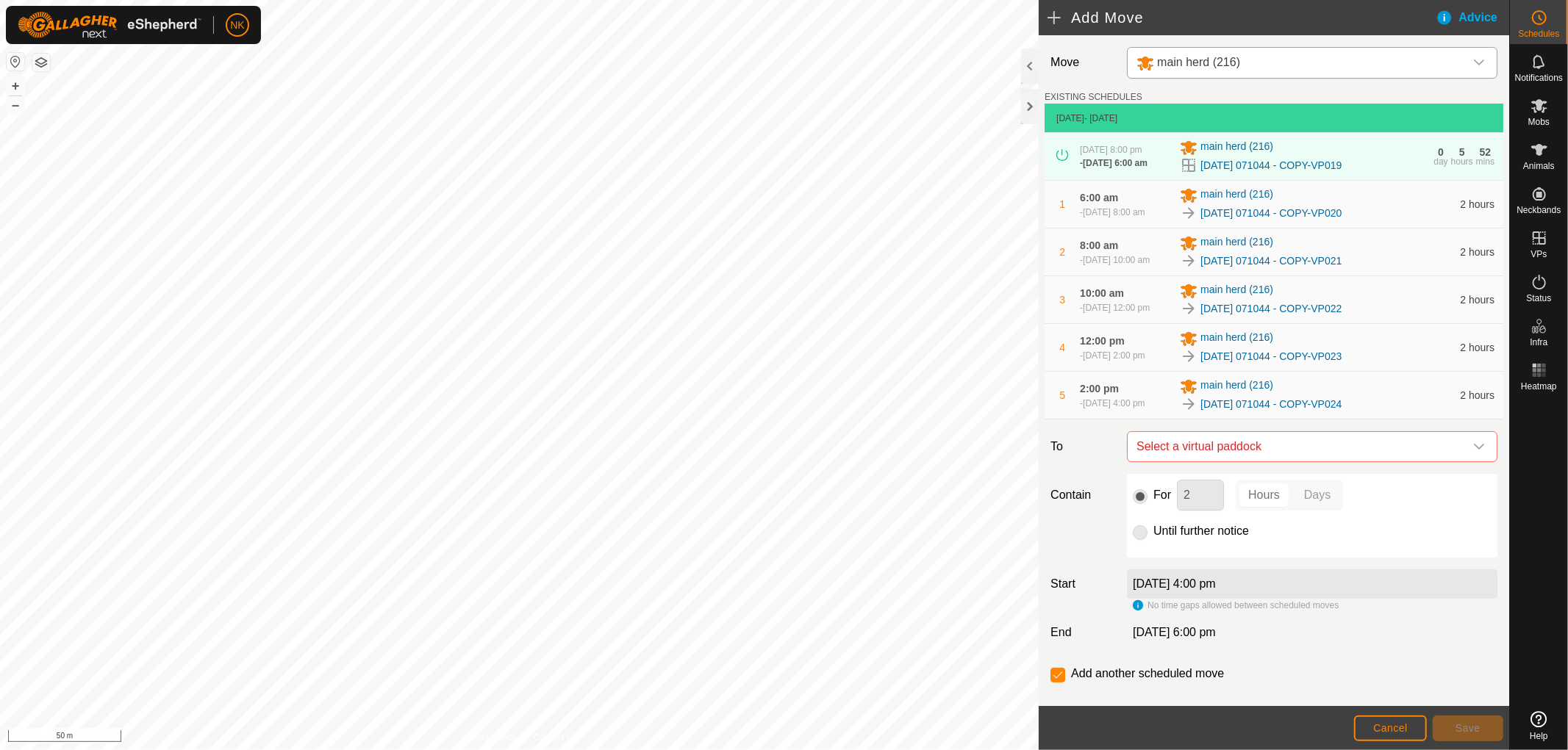
click at [1272, 461] on span "Select a virtual paddock" at bounding box center [1297, 446] width 333 height 30
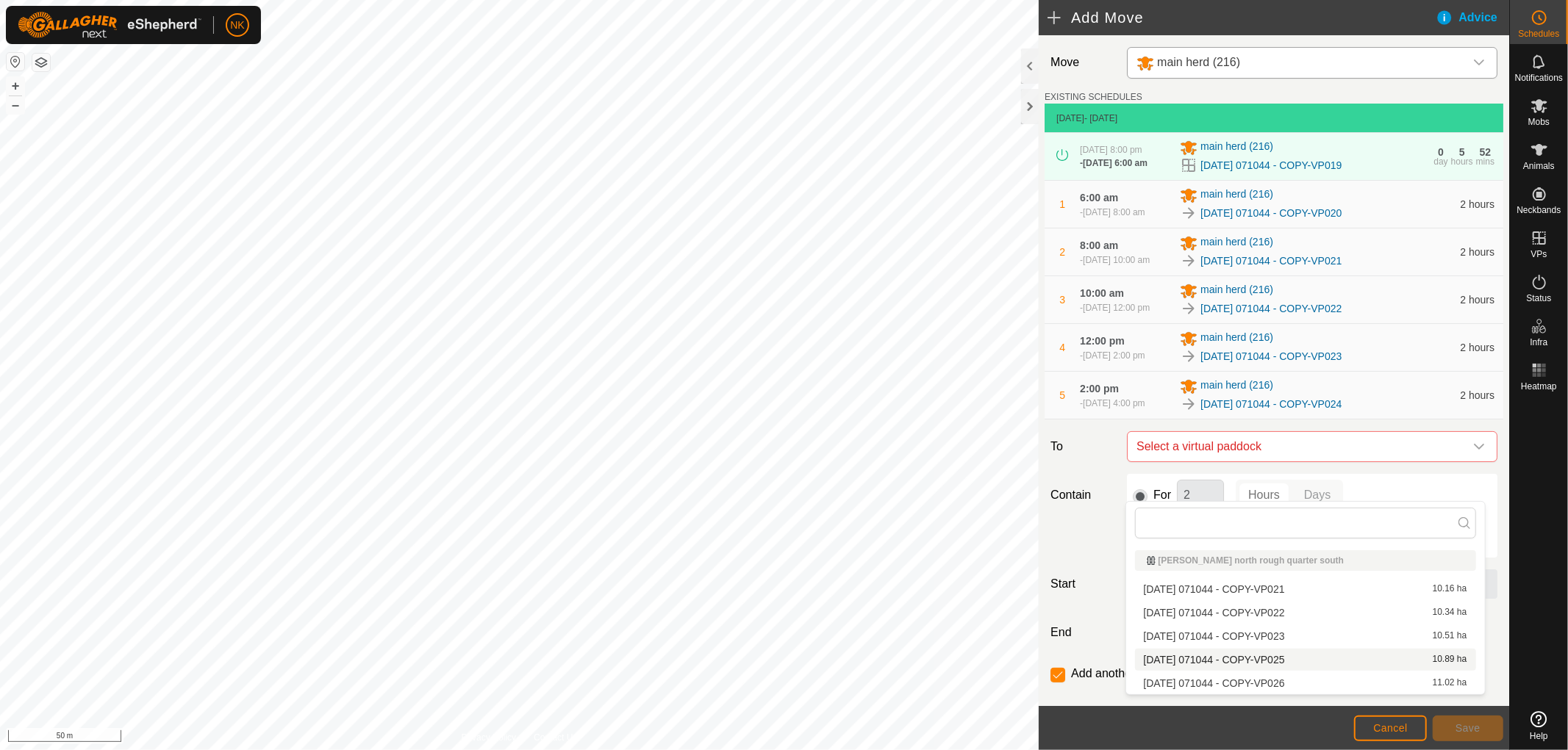
click at [1269, 652] on li "[DATE] 071044 - COPY-VP025 10.89 ha" at bounding box center [1306, 659] width 341 height 22
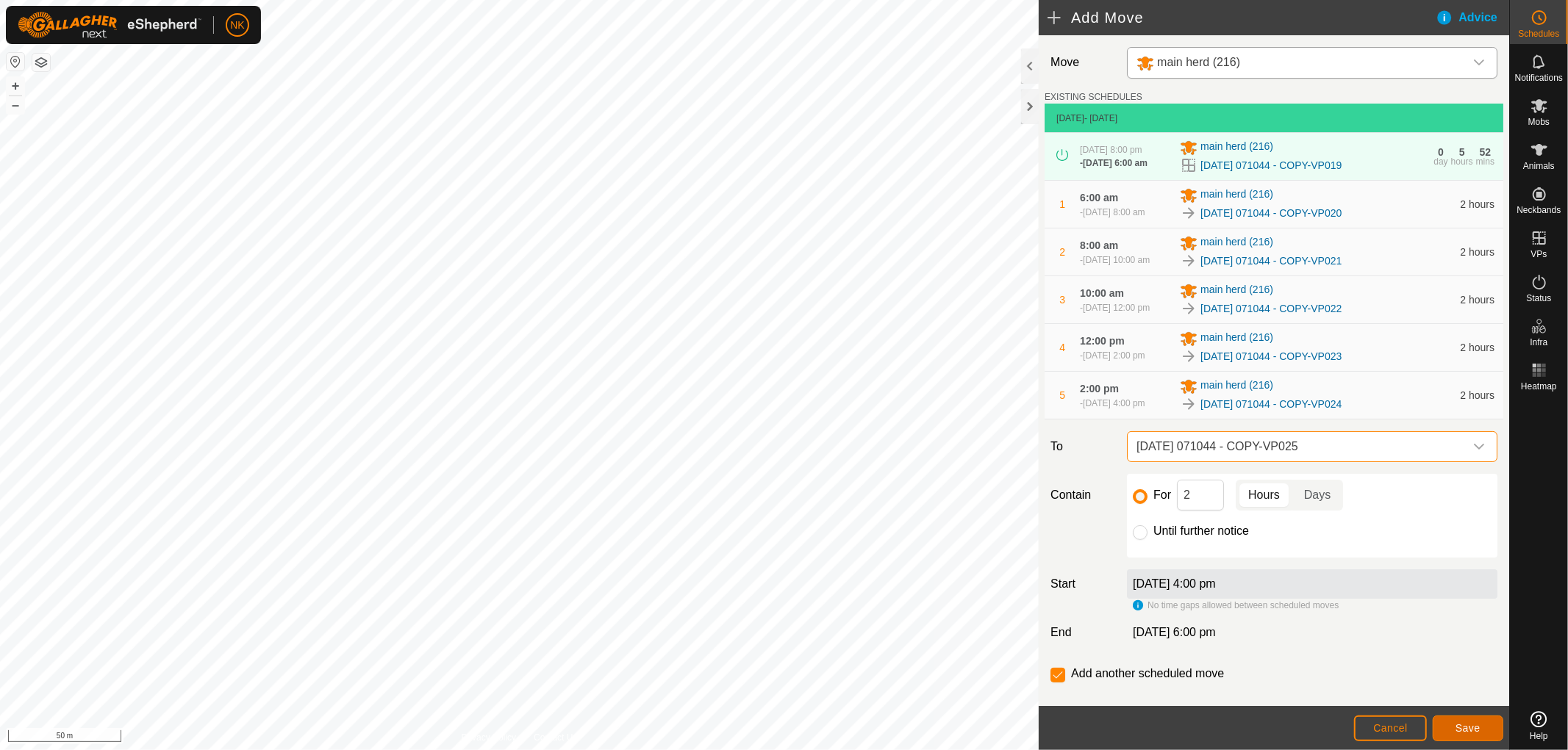
click at [1474, 729] on span "Save" at bounding box center [1468, 728] width 25 height 12
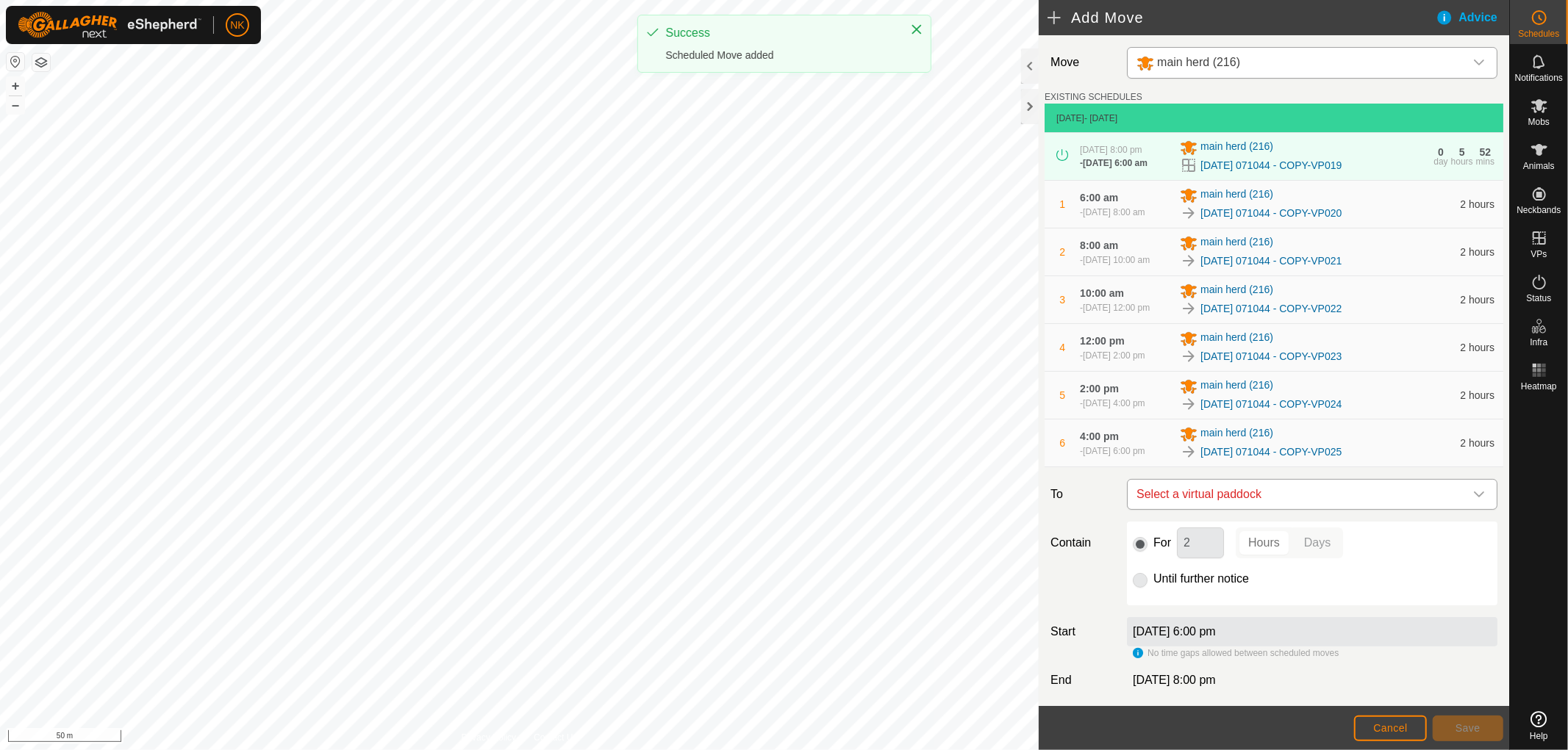
click at [1272, 509] on span "Select a virtual paddock" at bounding box center [1297, 494] width 333 height 30
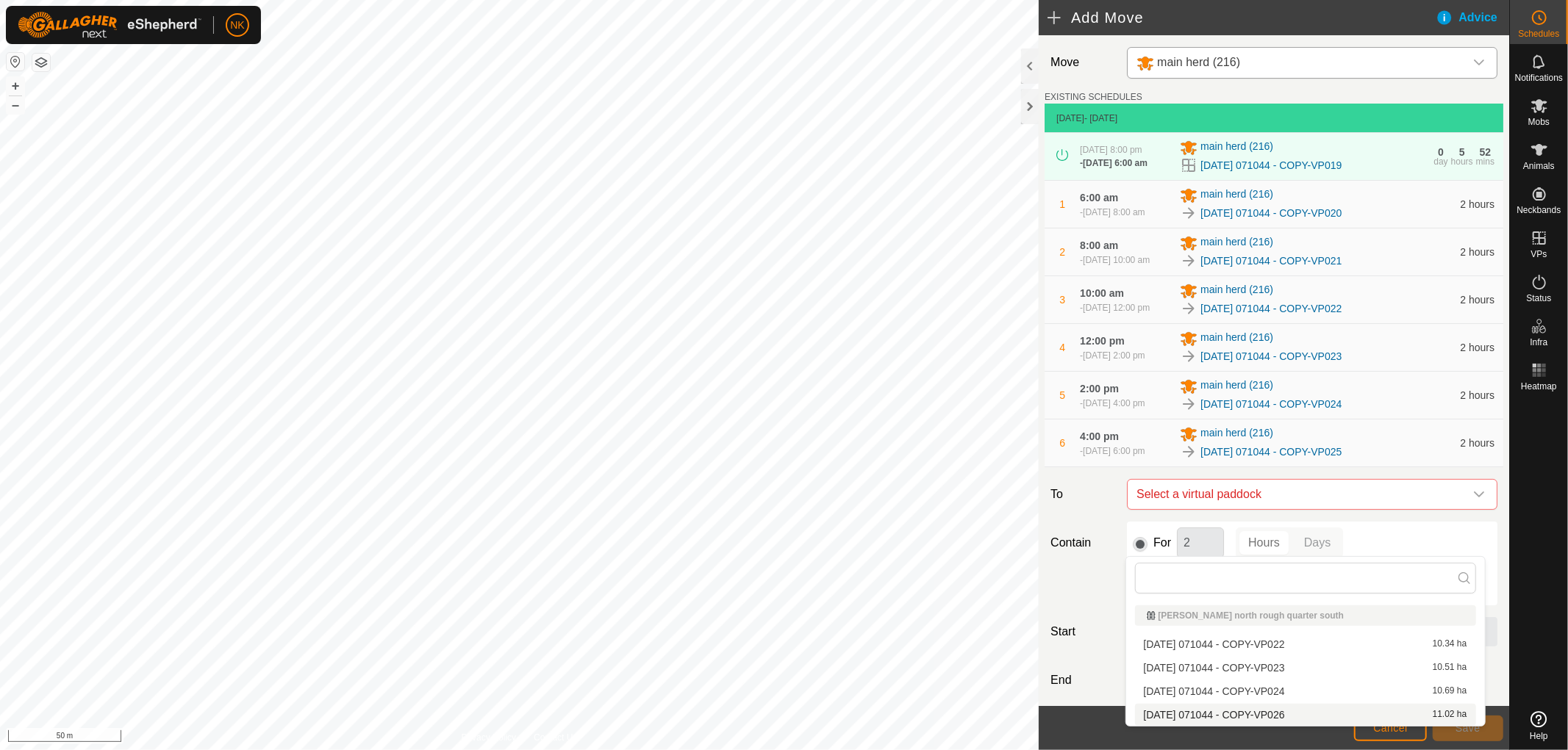
click at [1269, 708] on li "[DATE] 071044 - COPY-VP026 11.02 ha" at bounding box center [1306, 714] width 341 height 22
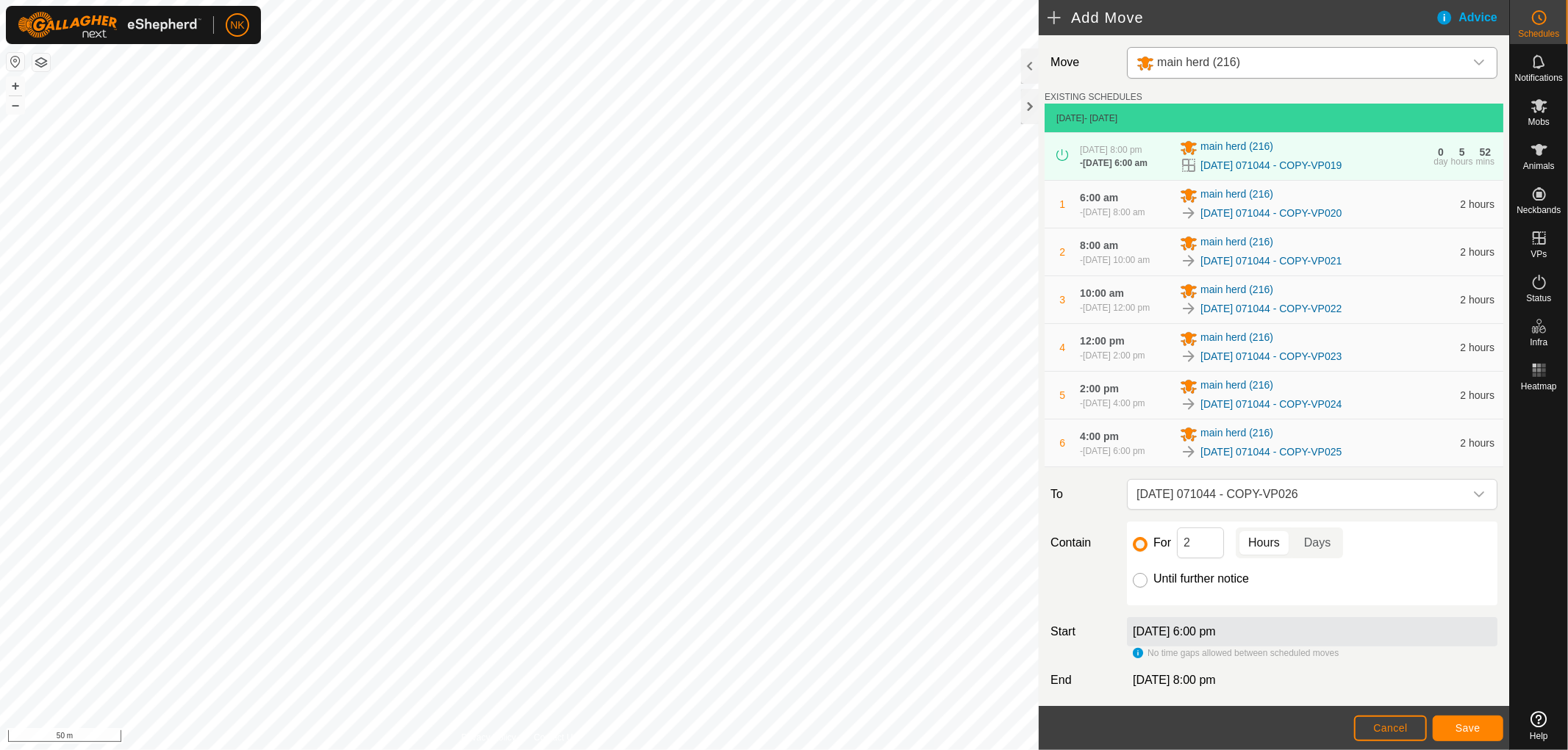
click at [1140, 588] on input "Until further notice" at bounding box center [1140, 580] width 14 height 14
radio input "true"
checkbox input "false"
click at [1479, 724] on span "Save" at bounding box center [1468, 728] width 25 height 12
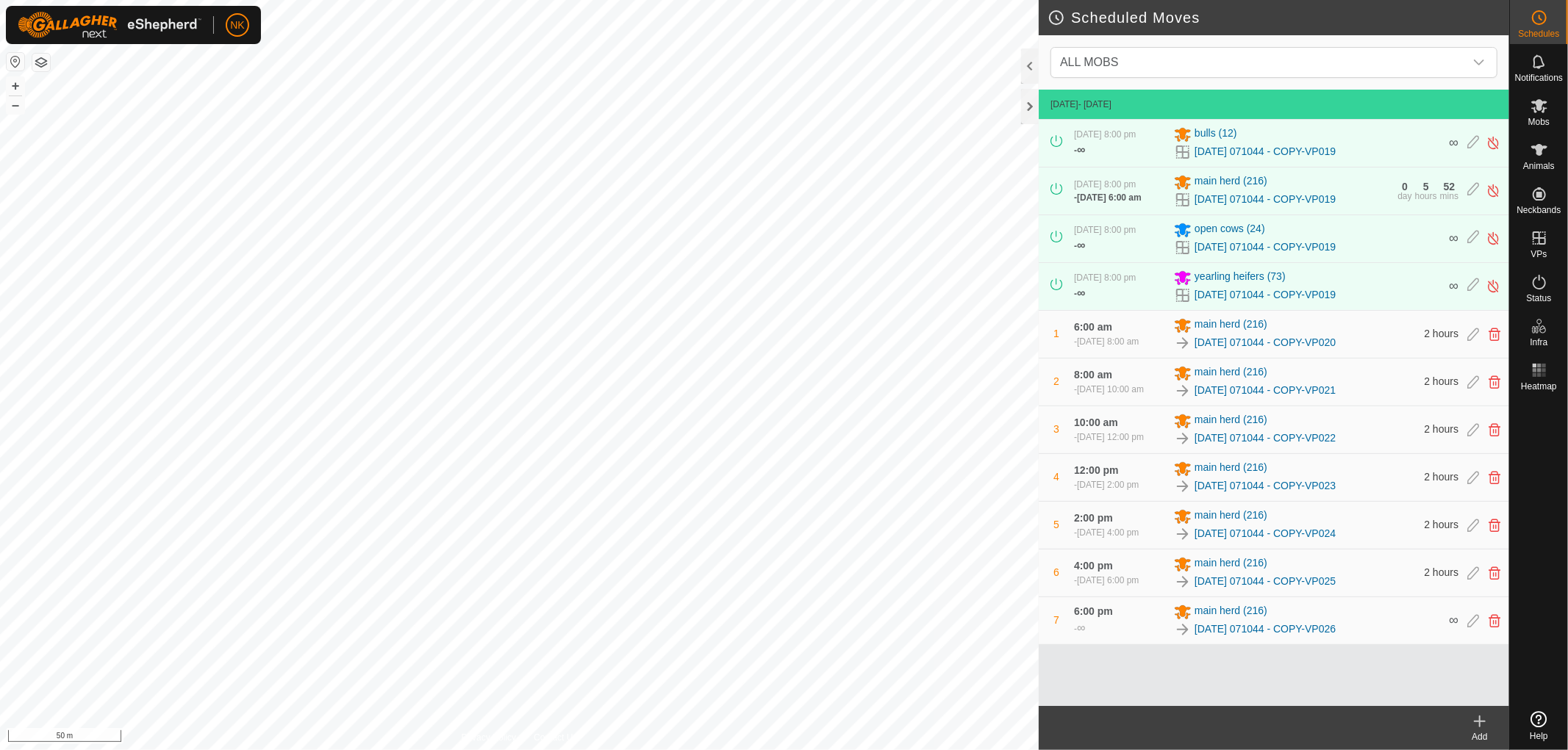
click at [1471, 722] on icon at bounding box center [1479, 721] width 17 height 17
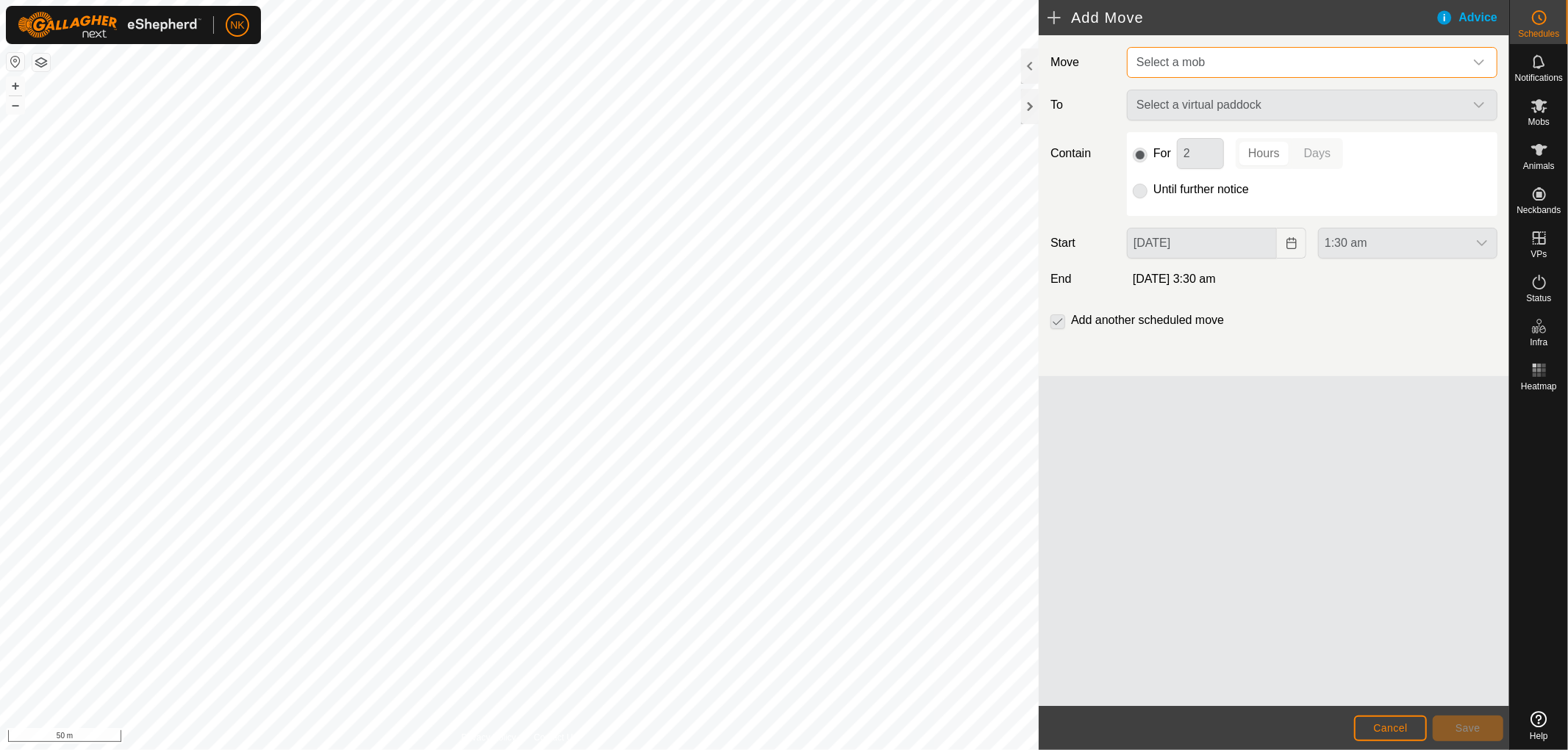
click at [1273, 62] on span "Select a mob" at bounding box center [1297, 62] width 333 height 30
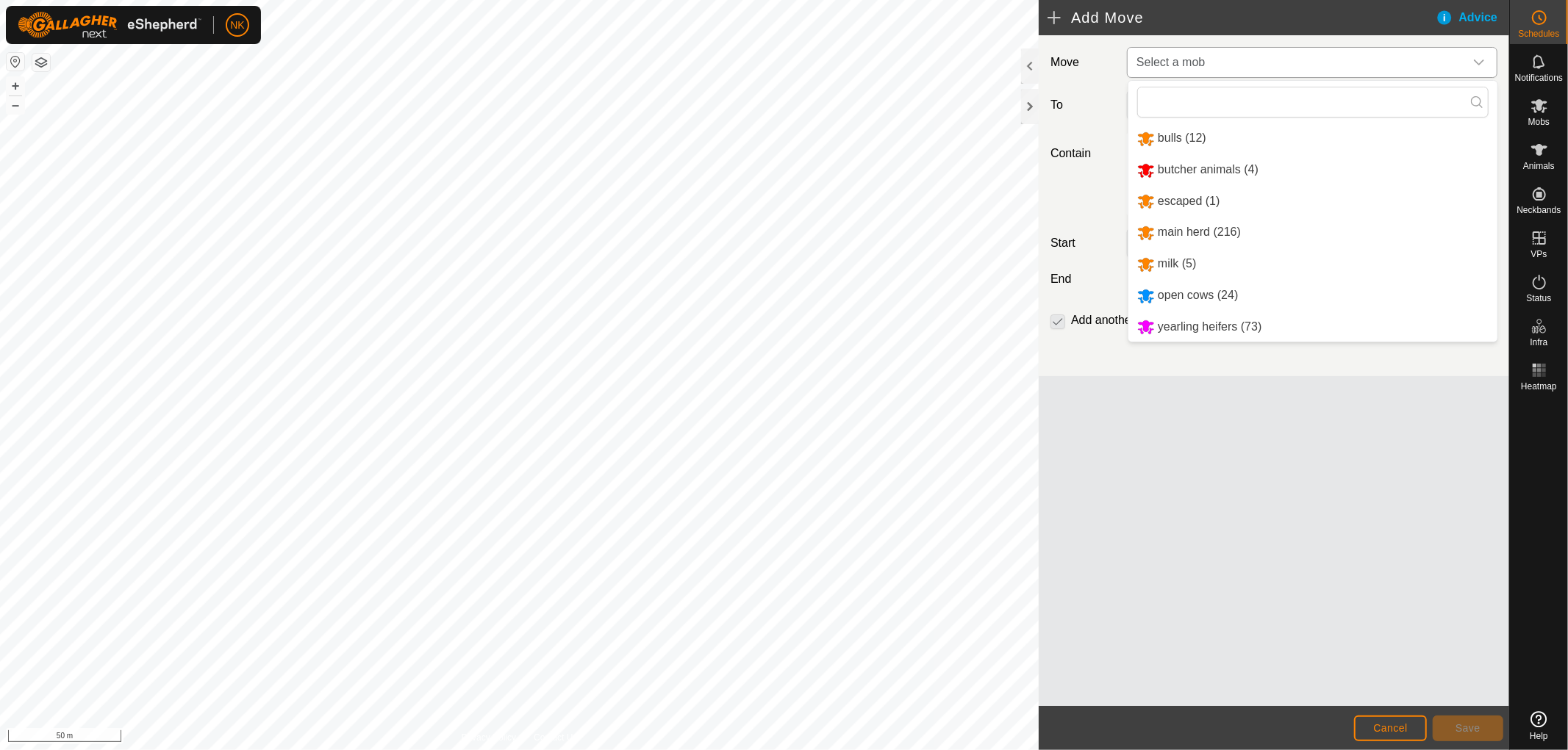
click at [1185, 145] on li "bulls (12)" at bounding box center [1313, 139] width 369 height 30
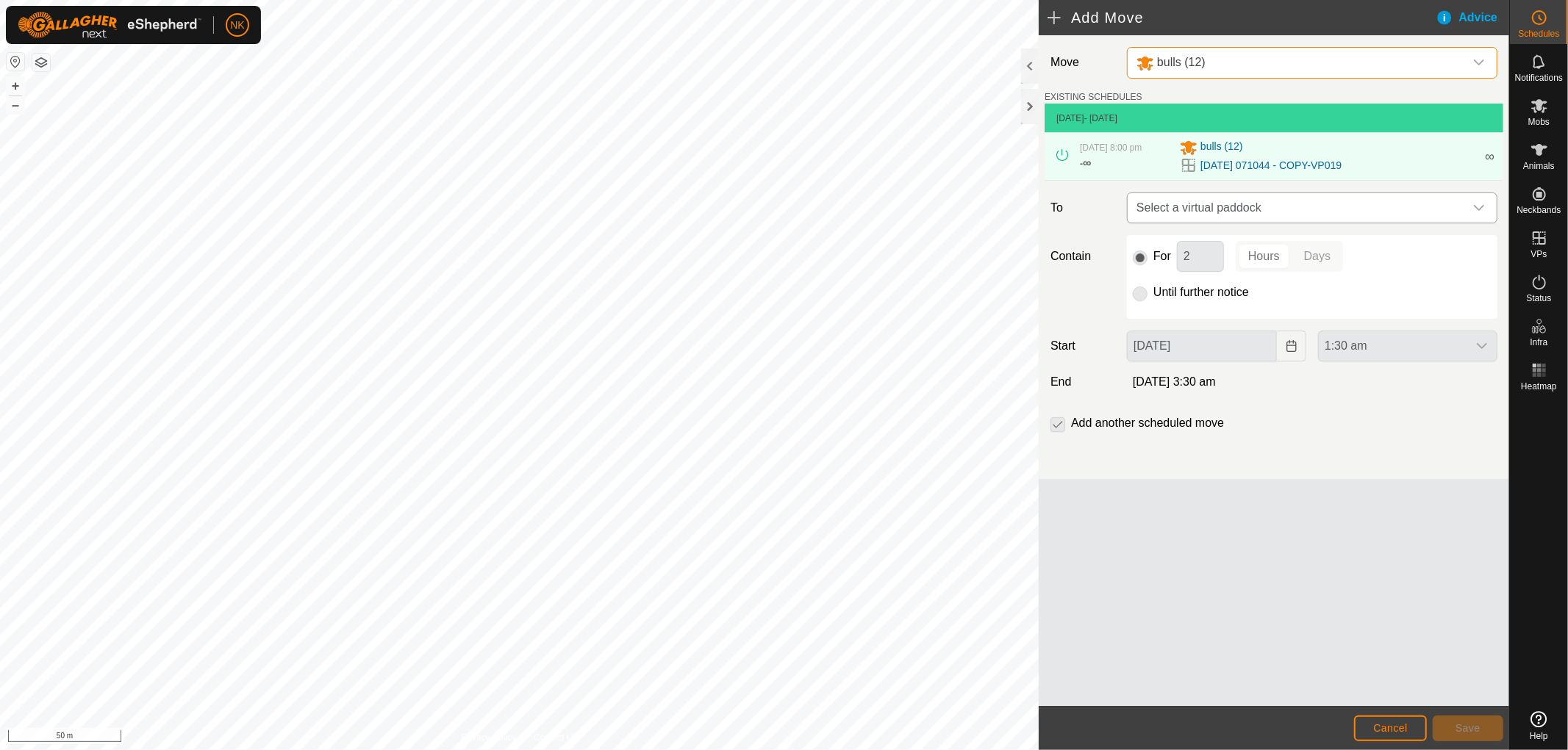
click at [1297, 216] on span "Select a virtual paddock" at bounding box center [1297, 208] width 333 height 30
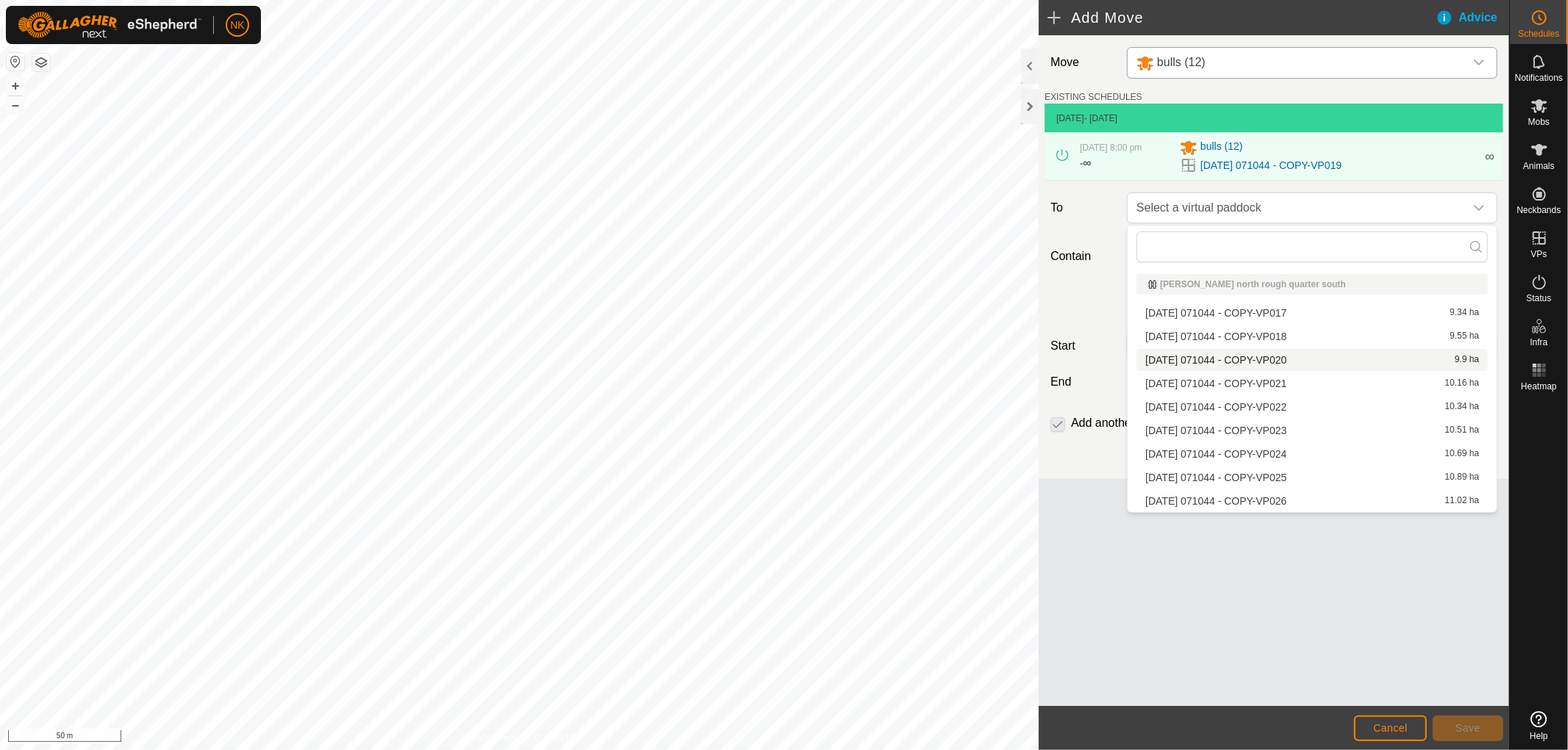
click at [1252, 361] on li "[DATE] 071044 - COPY-VP020 9.9 ha" at bounding box center [1313, 360] width 352 height 22
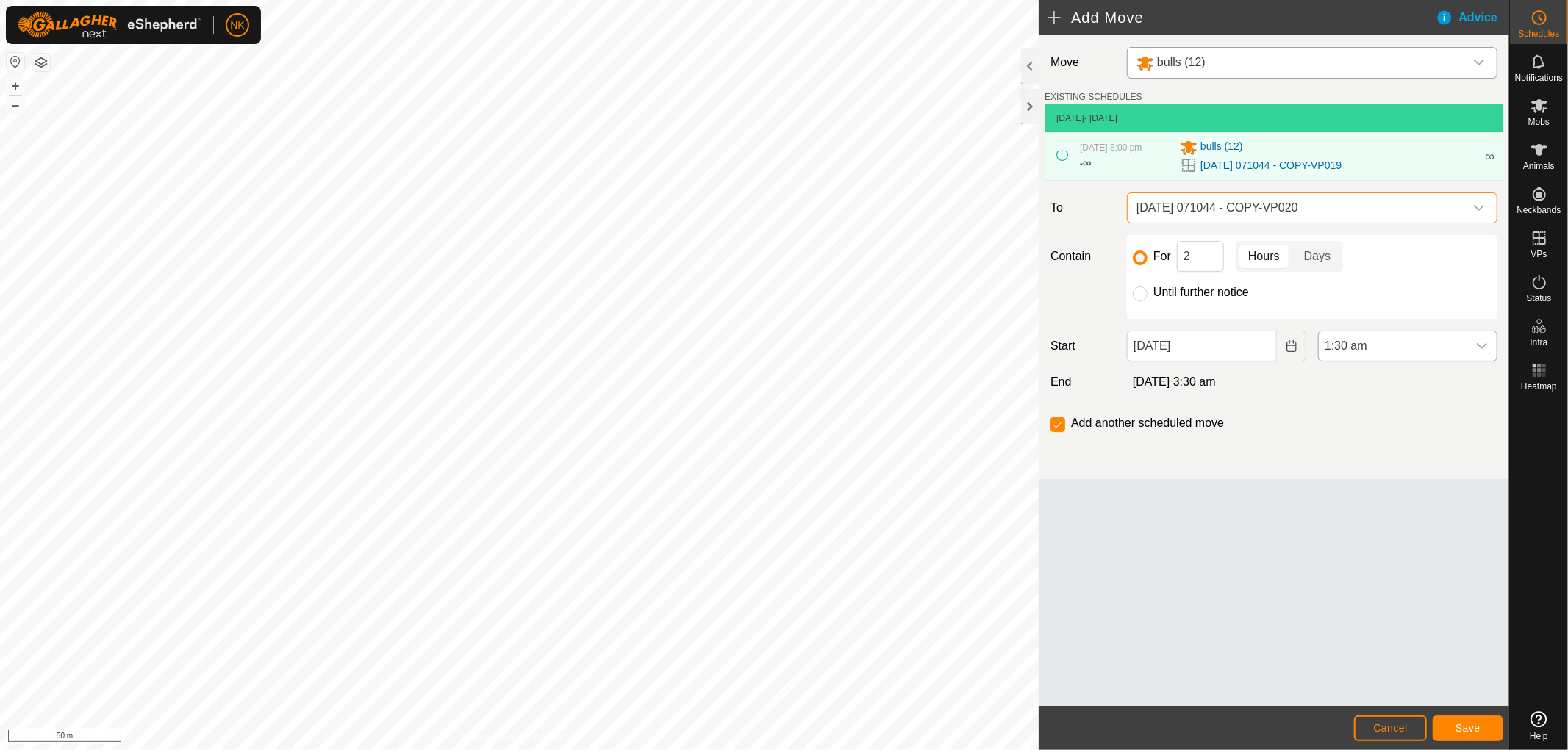
click at [1369, 345] on span "1:30 am" at bounding box center [1393, 345] width 149 height 30
click at [1359, 420] on li "6:00 am" at bounding box center [1407, 423] width 178 height 30
click at [1465, 718] on button "Save" at bounding box center [1467, 729] width 70 height 26
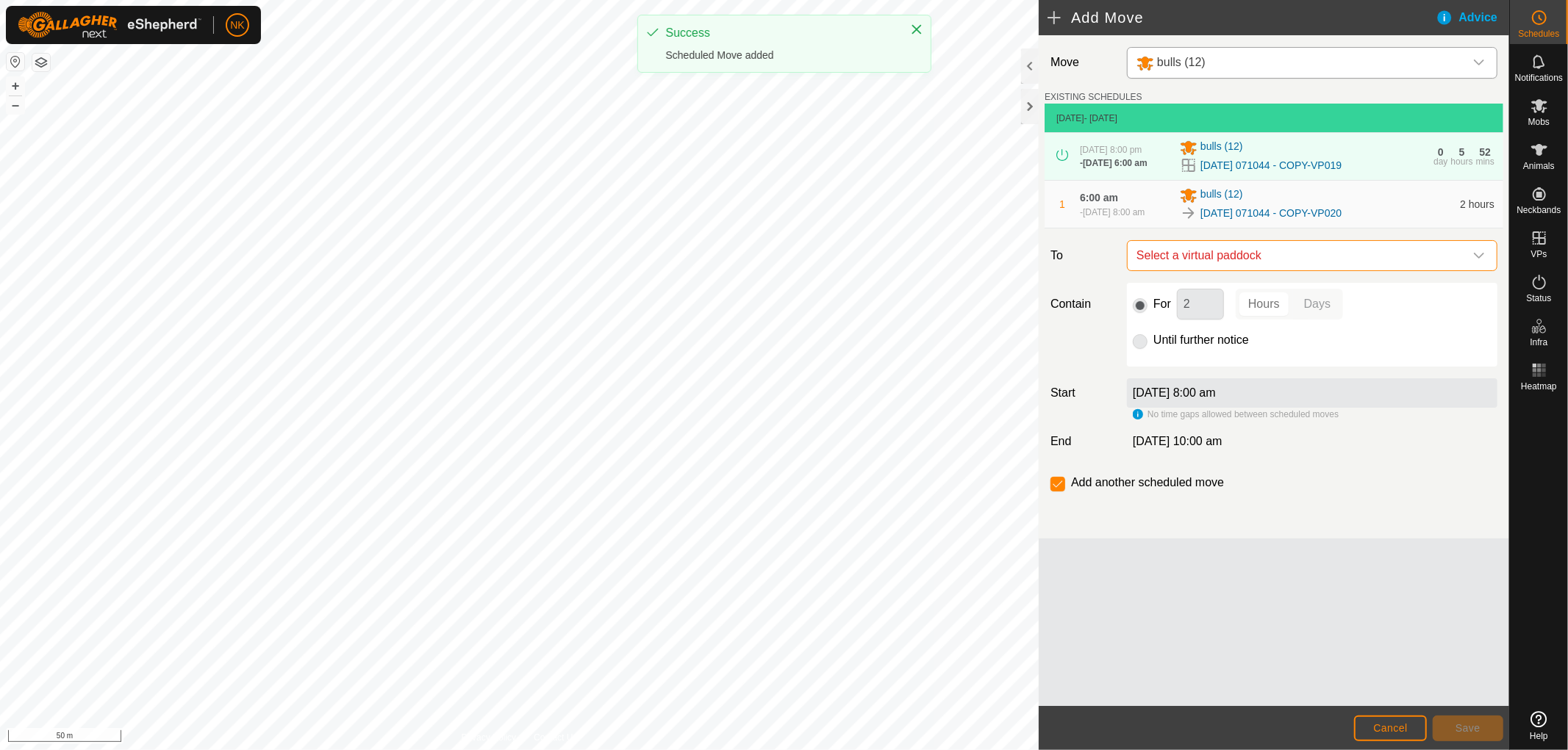
click at [1316, 266] on span "Select a virtual paddock" at bounding box center [1297, 255] width 333 height 30
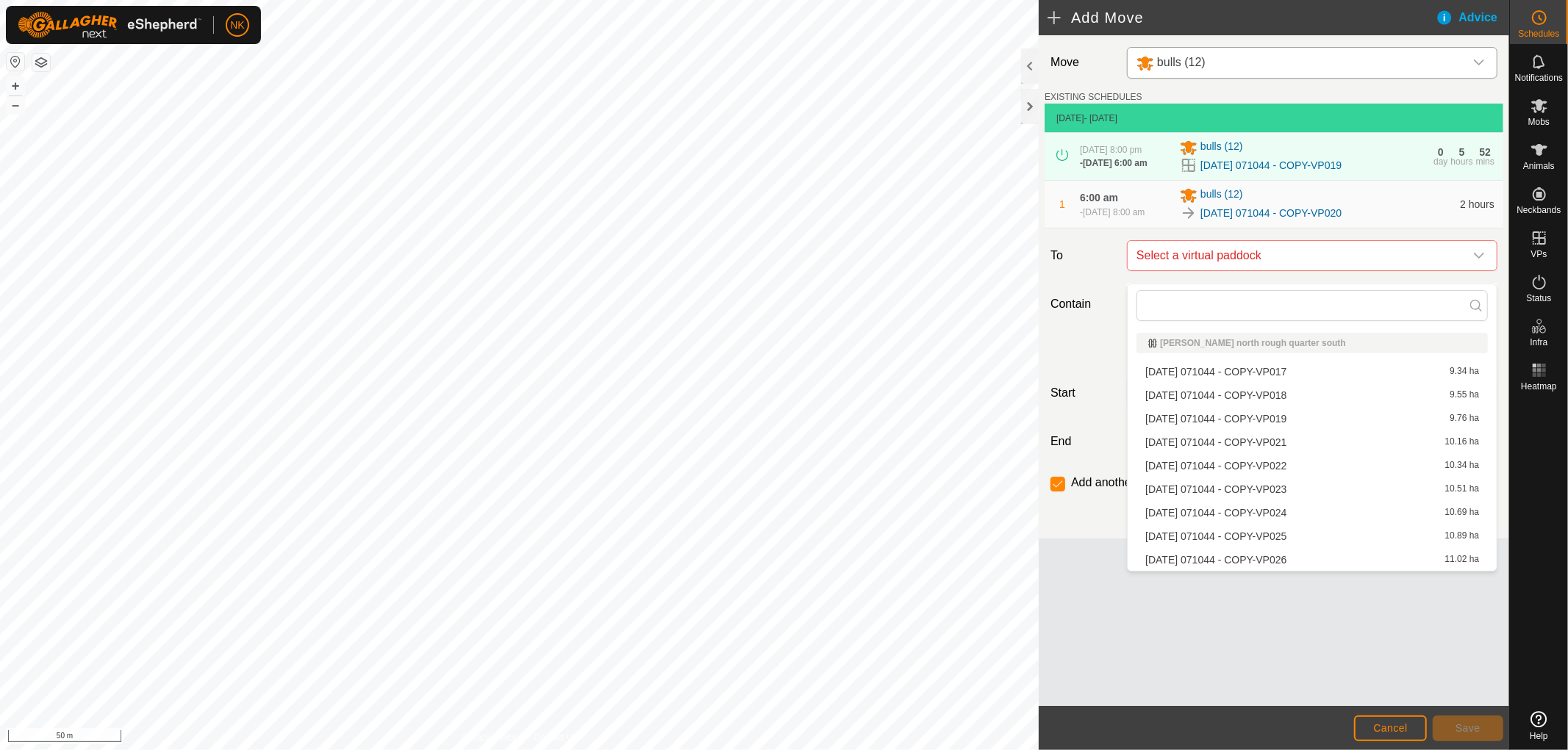
click at [1264, 443] on li "[DATE] 071044 - COPY-VP021 10.16 ha" at bounding box center [1313, 442] width 352 height 22
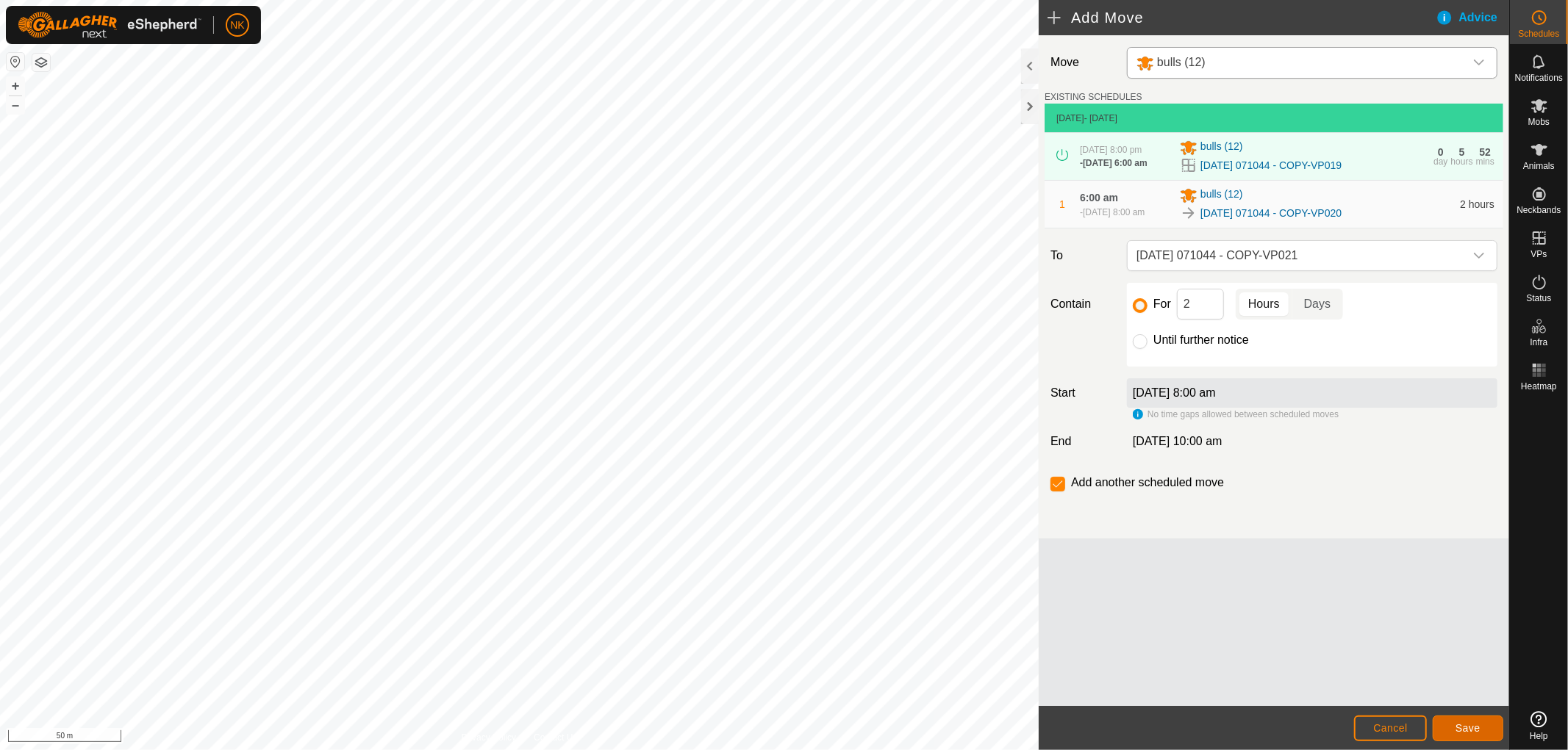
click at [1483, 730] on button "Save" at bounding box center [1467, 729] width 70 height 26
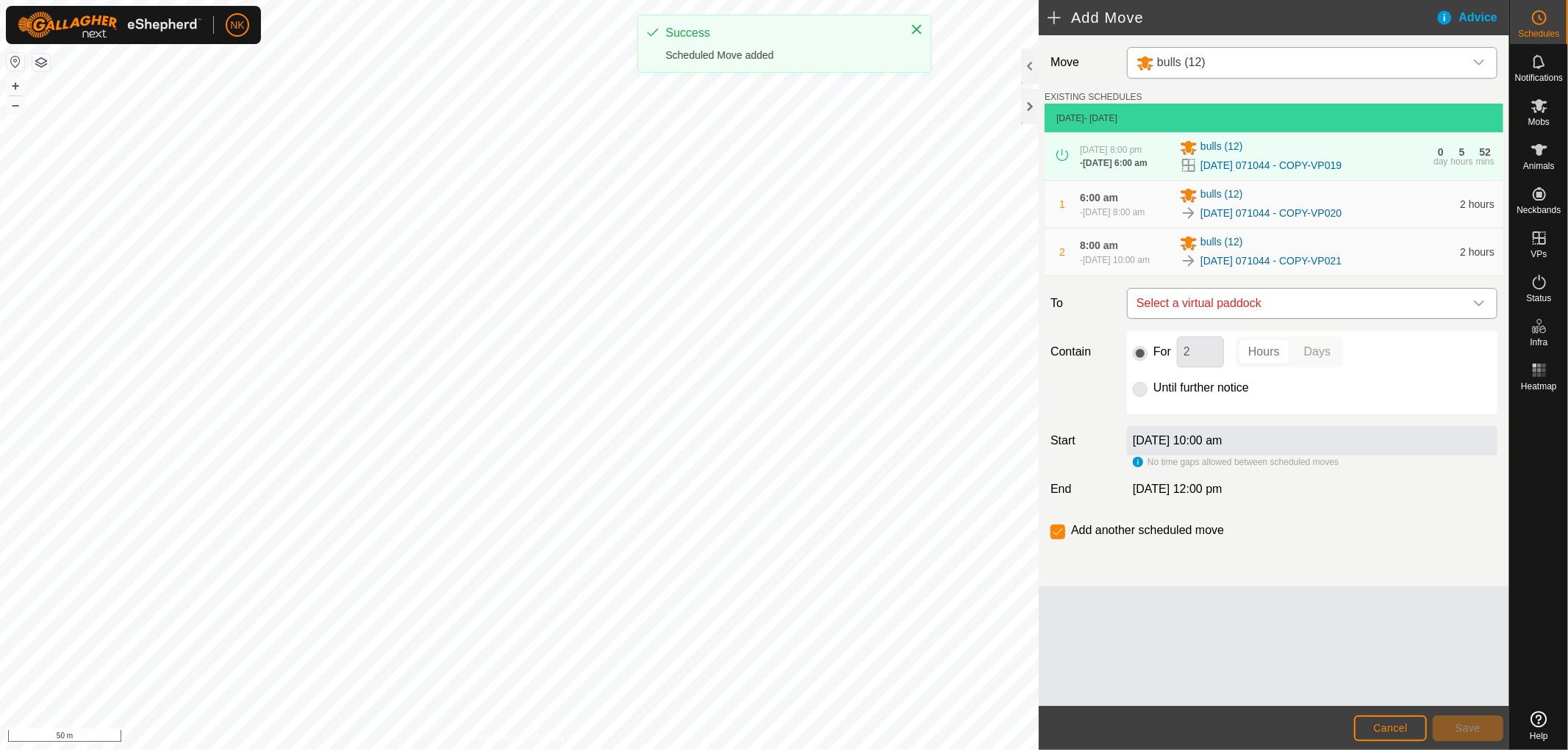
click at [1303, 318] on span "Select a virtual paddock" at bounding box center [1297, 303] width 333 height 30
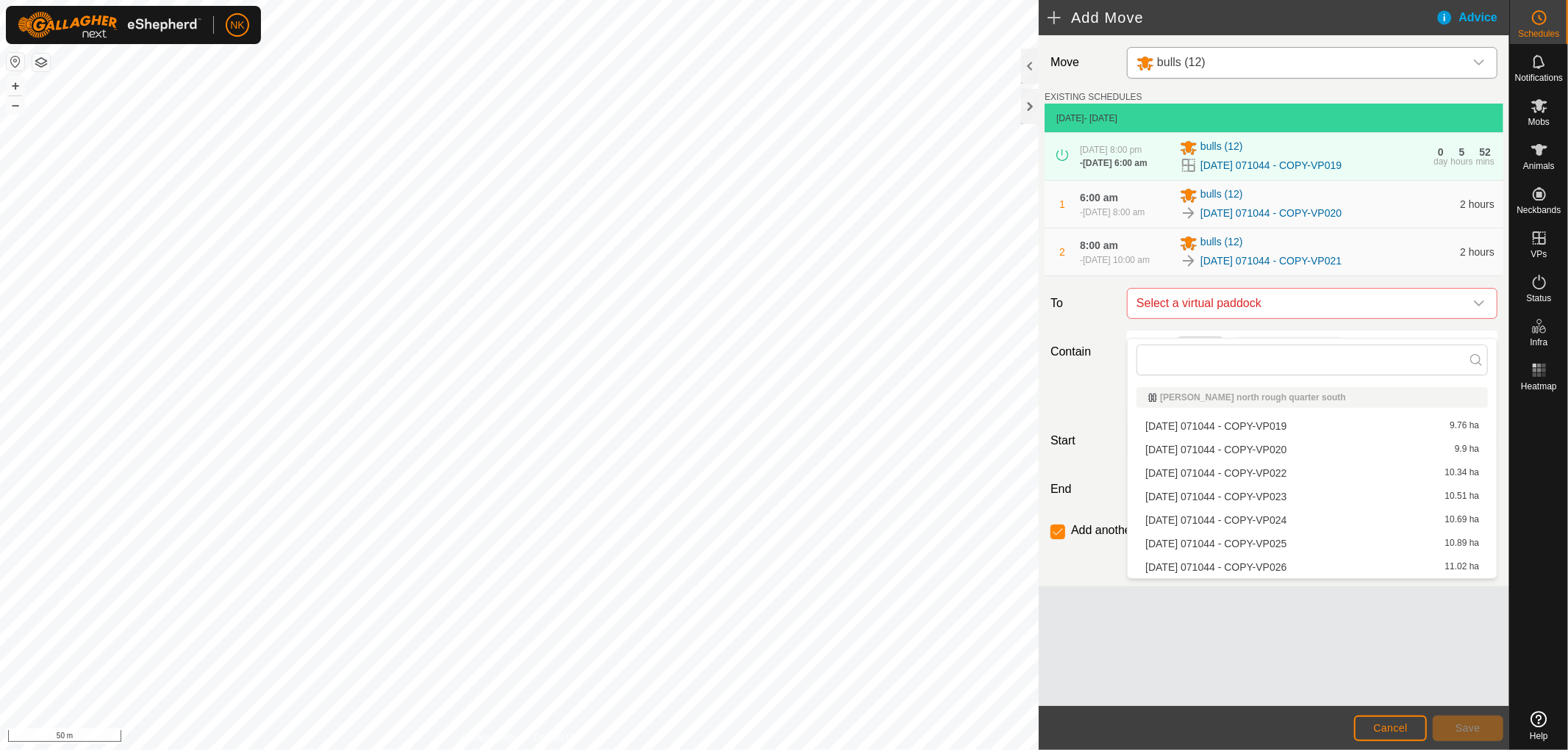
click at [1283, 473] on li "[DATE] 071044 - COPY-VP022 10.34 ha" at bounding box center [1313, 473] width 352 height 22
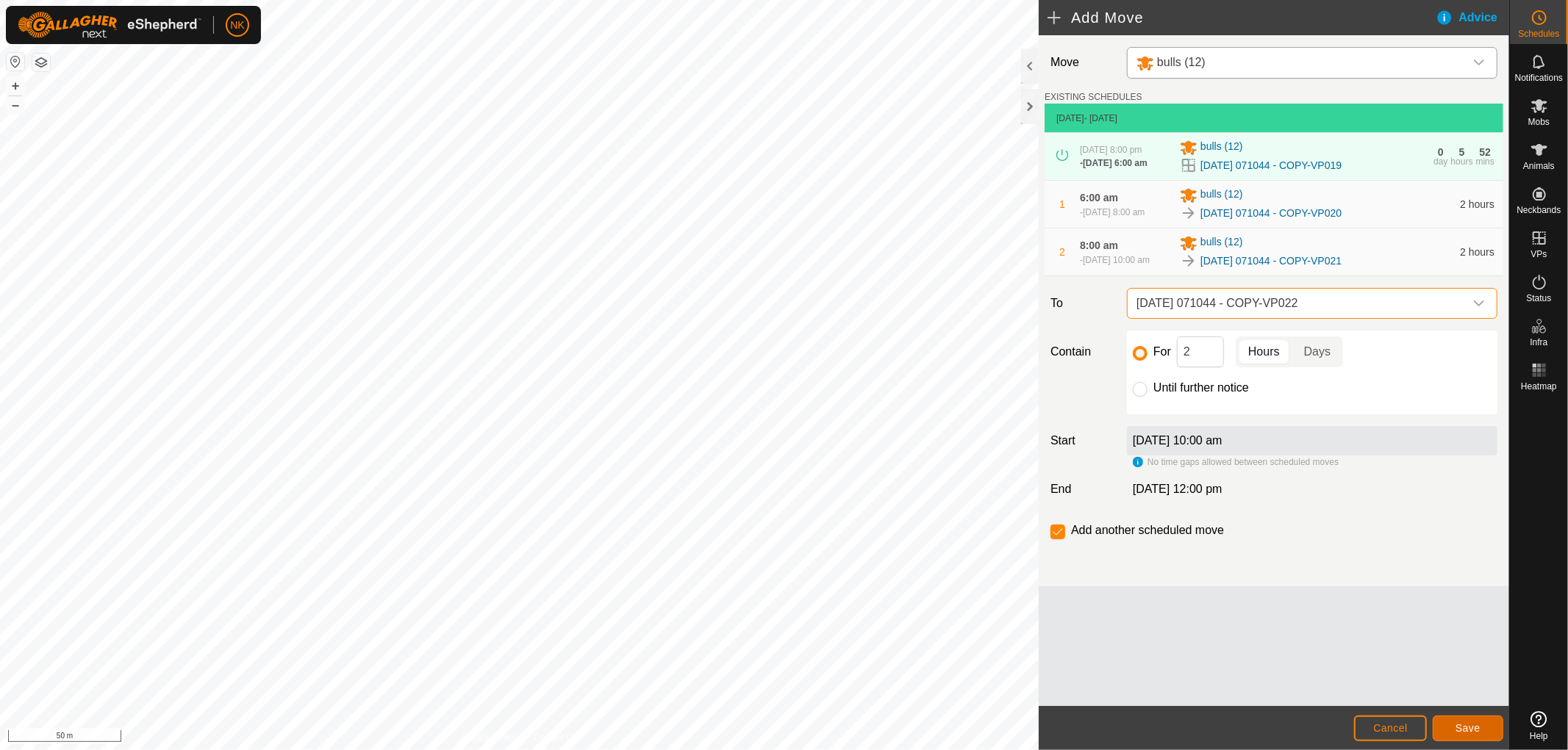
click at [1469, 728] on span "Save" at bounding box center [1468, 728] width 25 height 12
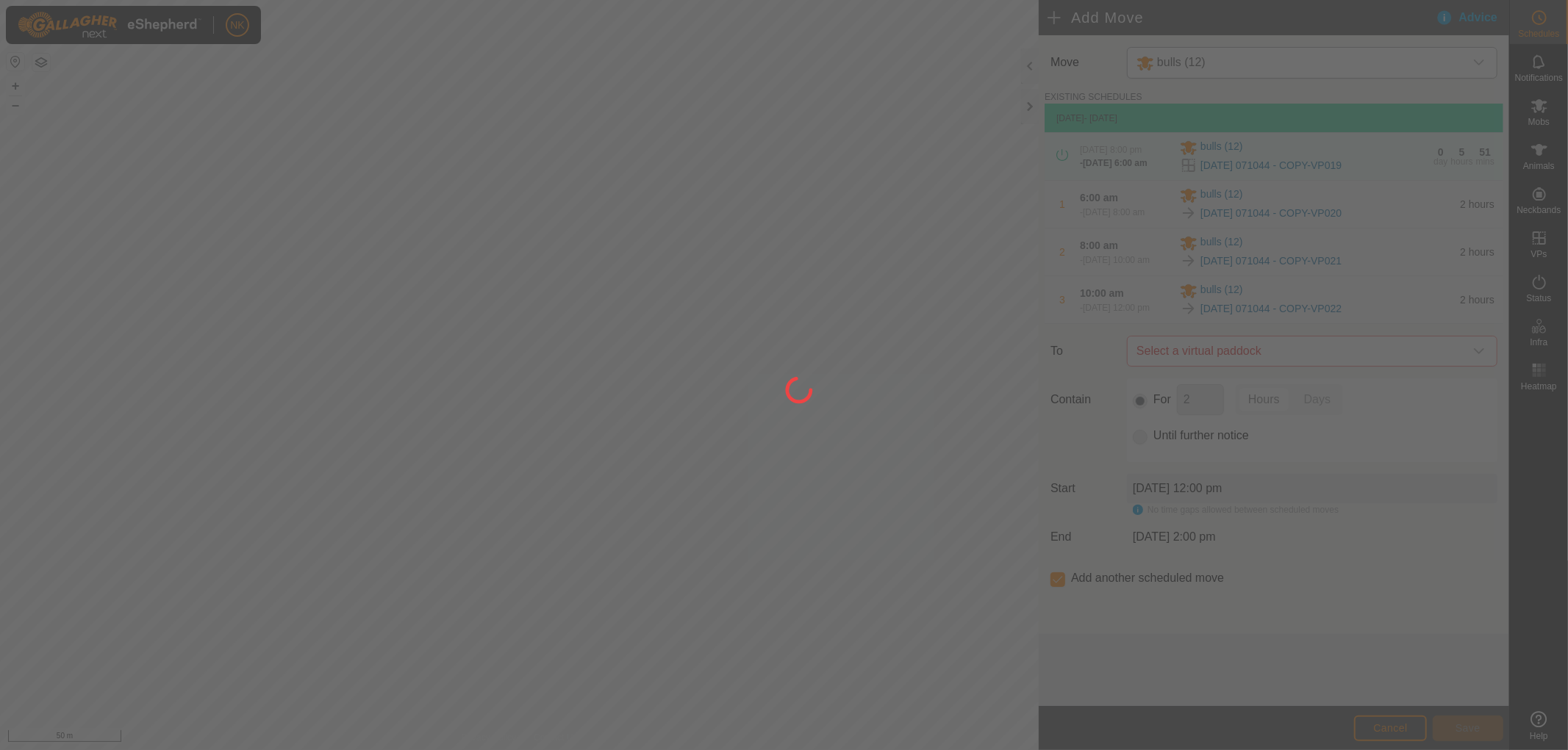
click at [1260, 386] on div at bounding box center [784, 375] width 1568 height 750
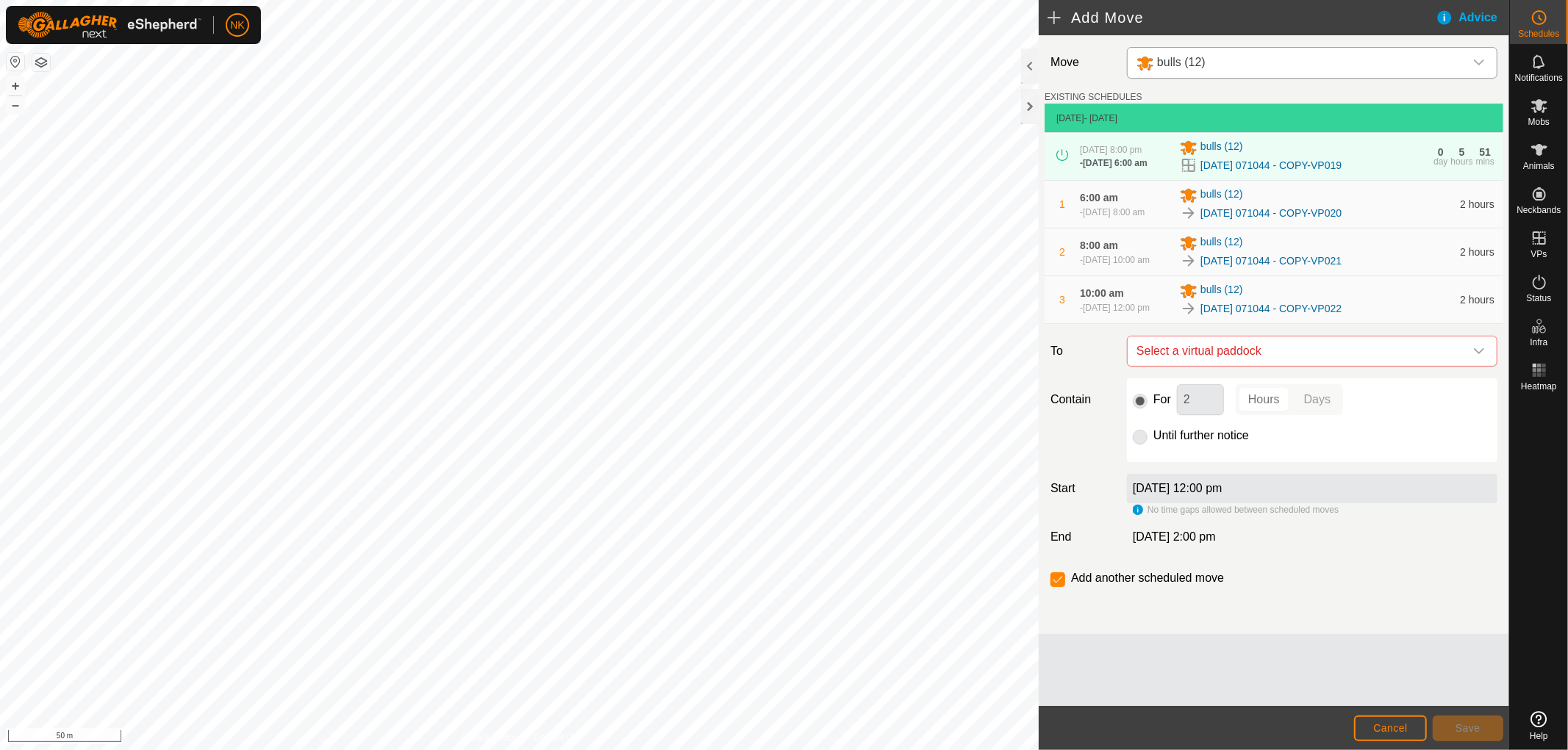
click at [1272, 366] on span "Select a virtual paddock" at bounding box center [1297, 351] width 333 height 30
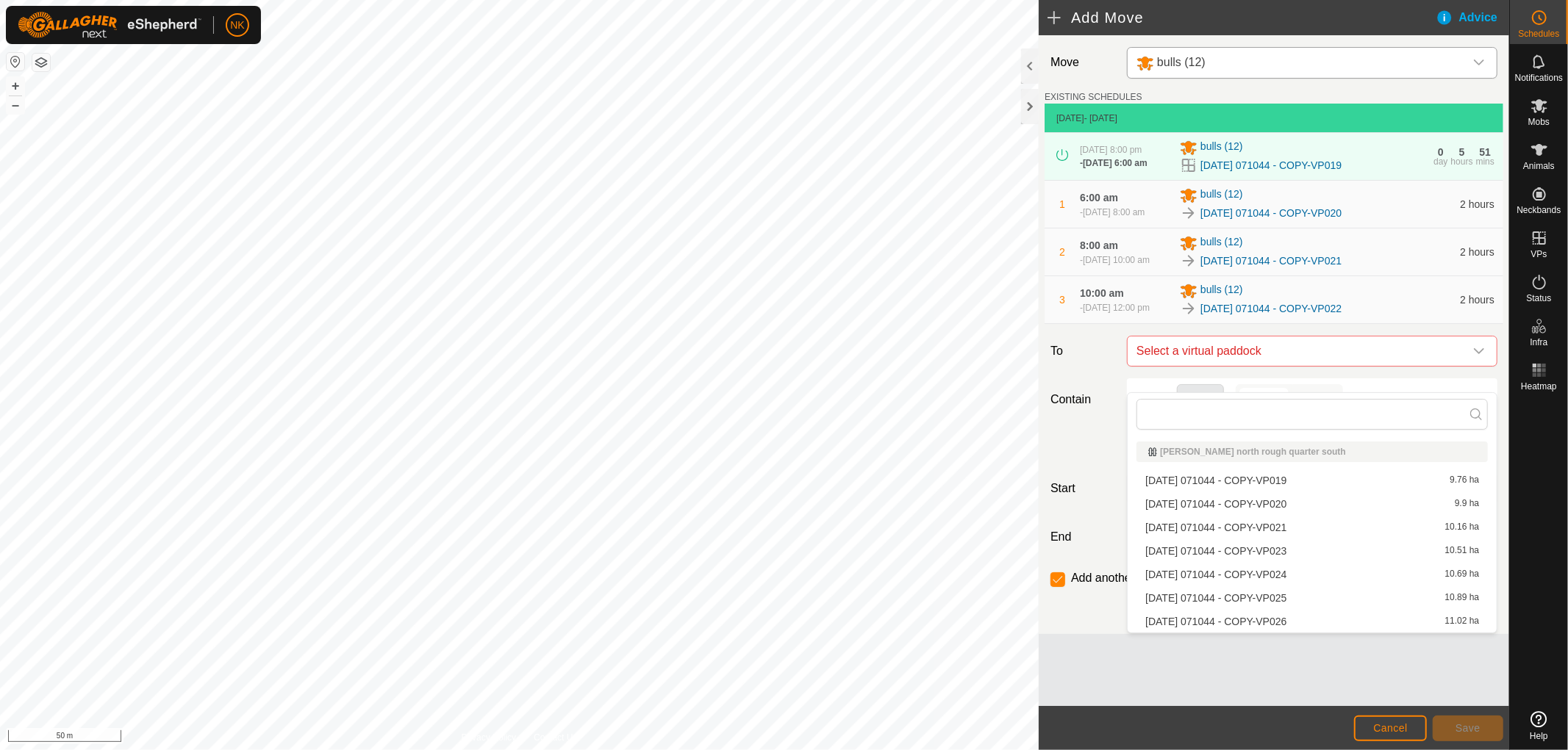
click at [1273, 551] on li "[DATE] 071044 - COPY-VP023 10.51 ha" at bounding box center [1313, 551] width 352 height 22
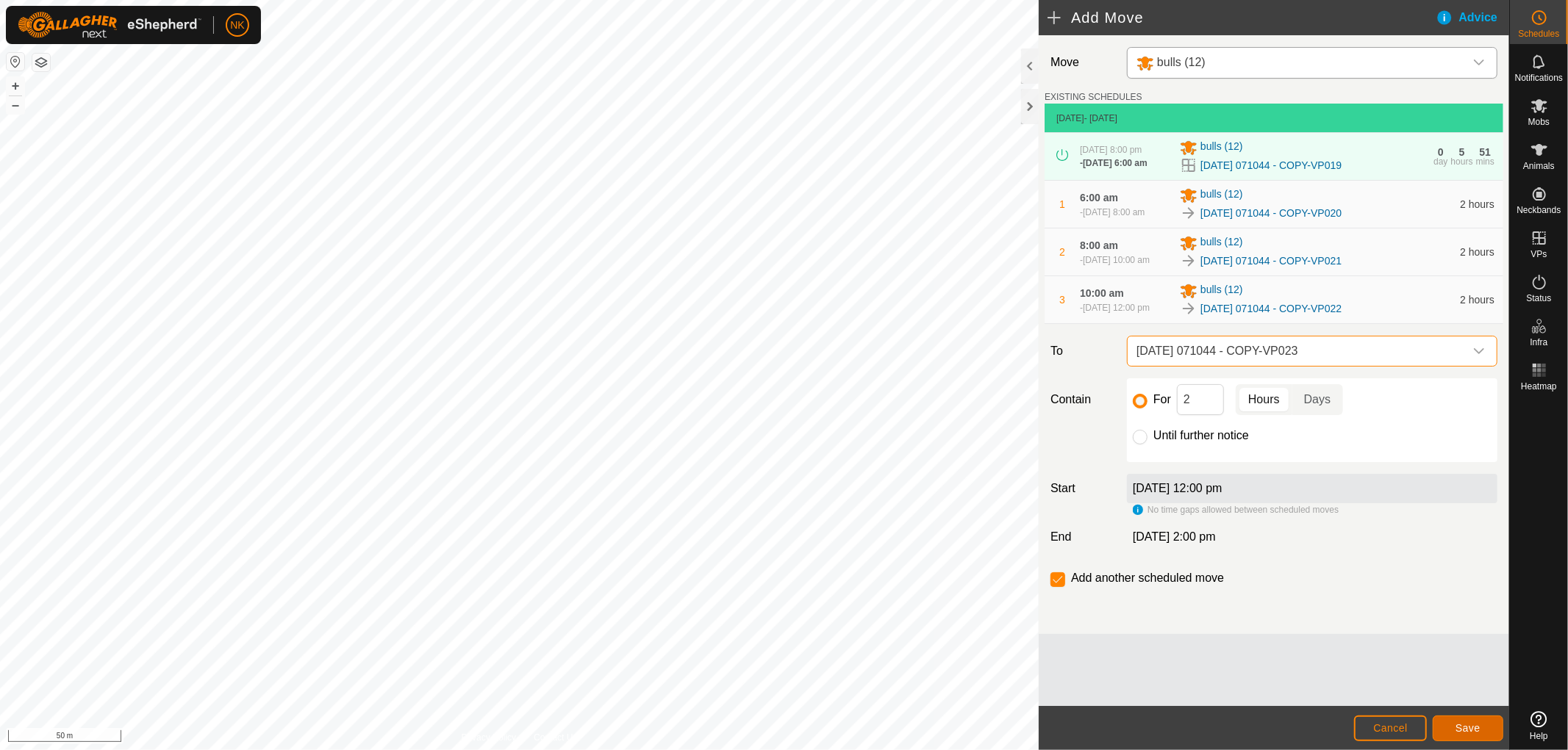
click at [1451, 722] on button "Save" at bounding box center [1467, 729] width 70 height 26
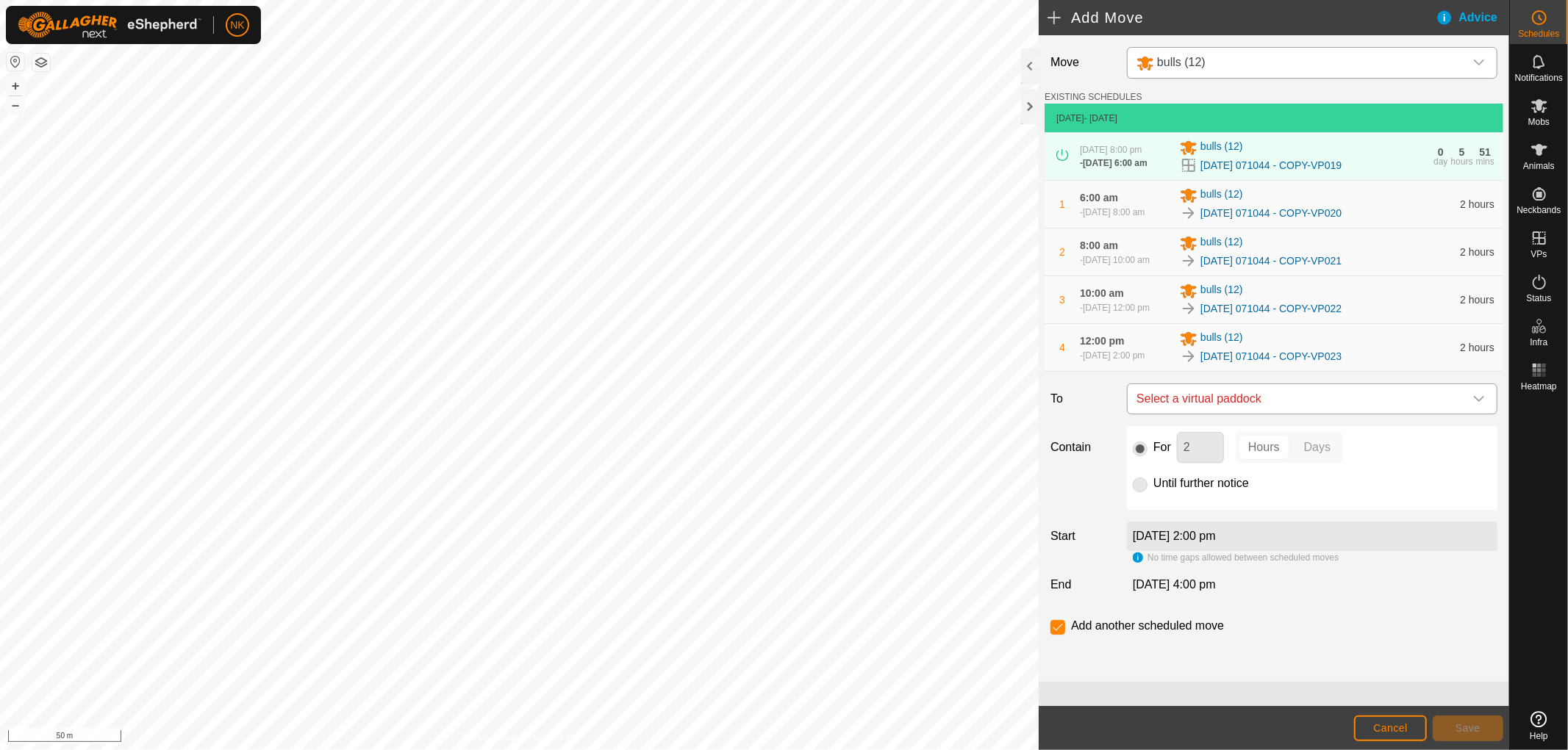
click at [1276, 414] on span "Select a virtual paddock" at bounding box center [1297, 398] width 333 height 30
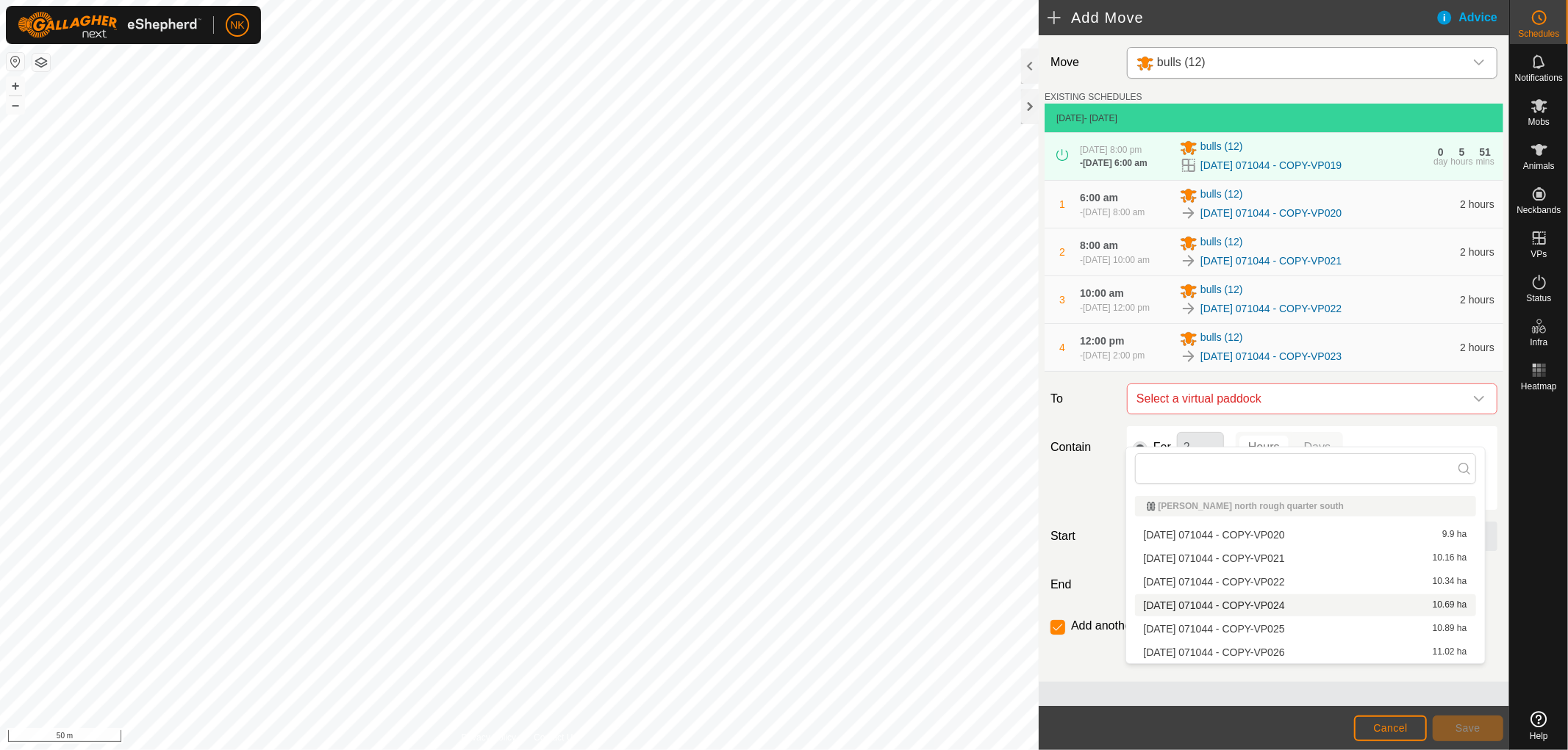
click at [1280, 602] on li "[DATE] 071044 - COPY-VP024 10.69 ha" at bounding box center [1306, 605] width 341 height 22
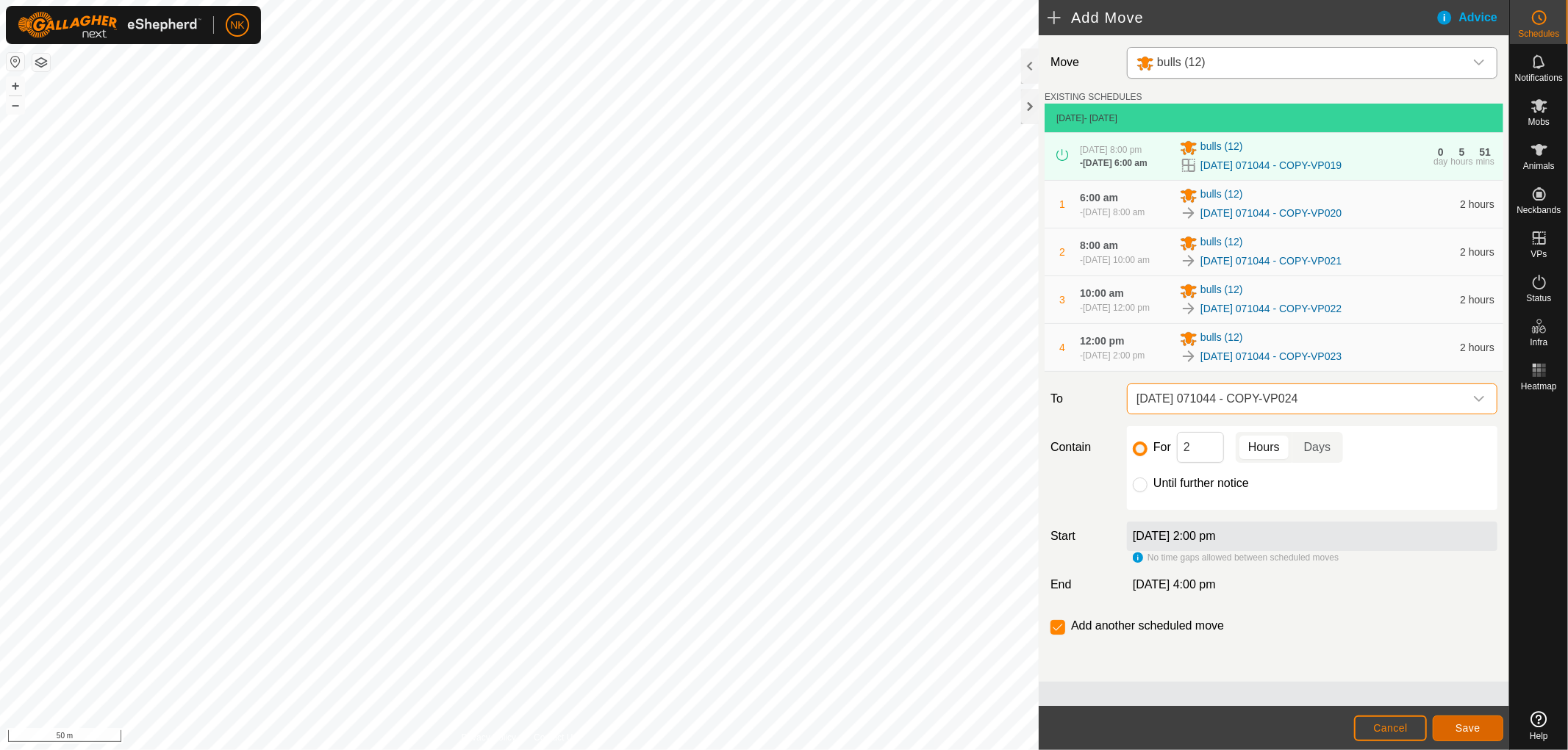
click at [1463, 722] on button "Save" at bounding box center [1467, 729] width 70 height 26
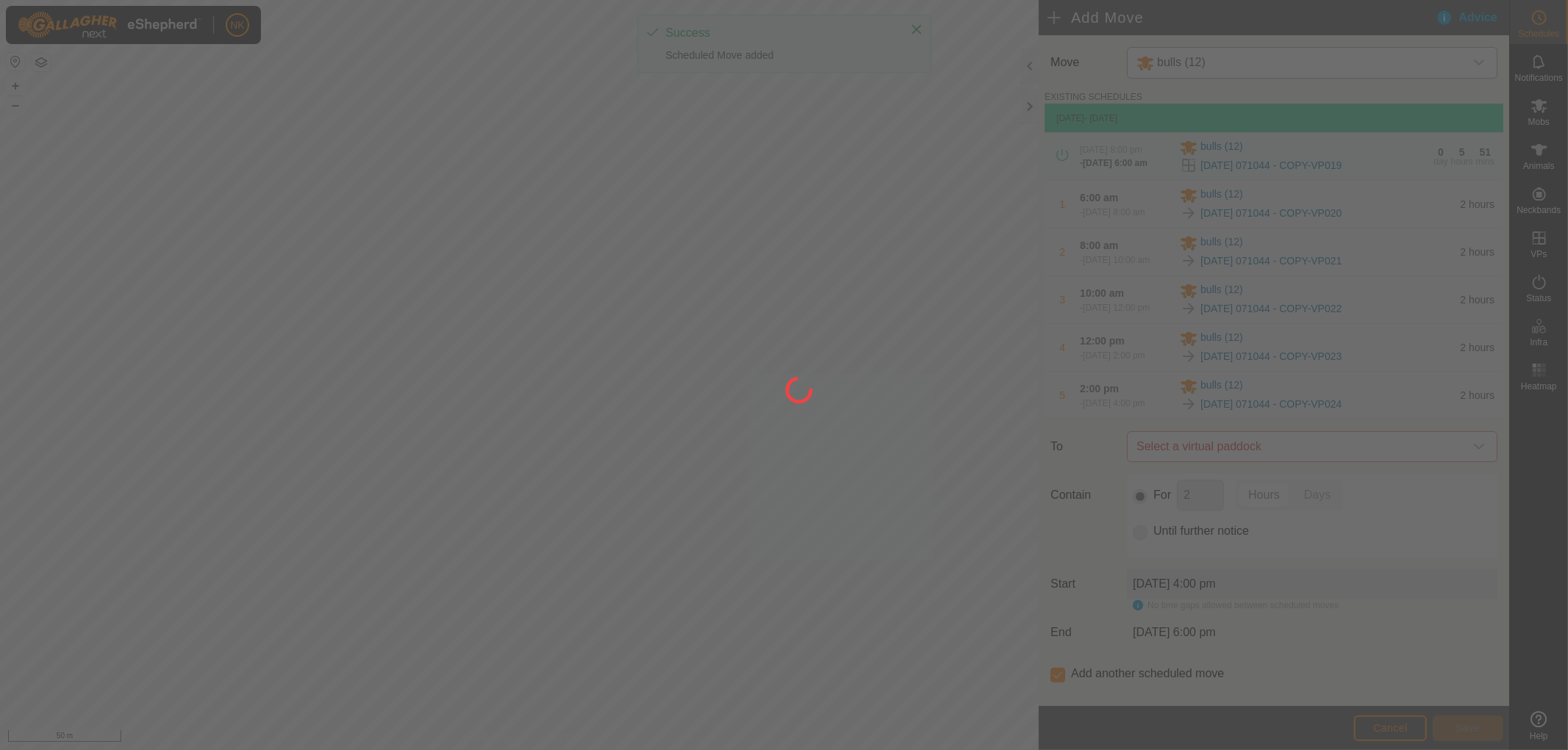
click at [1288, 481] on div at bounding box center [784, 375] width 1568 height 750
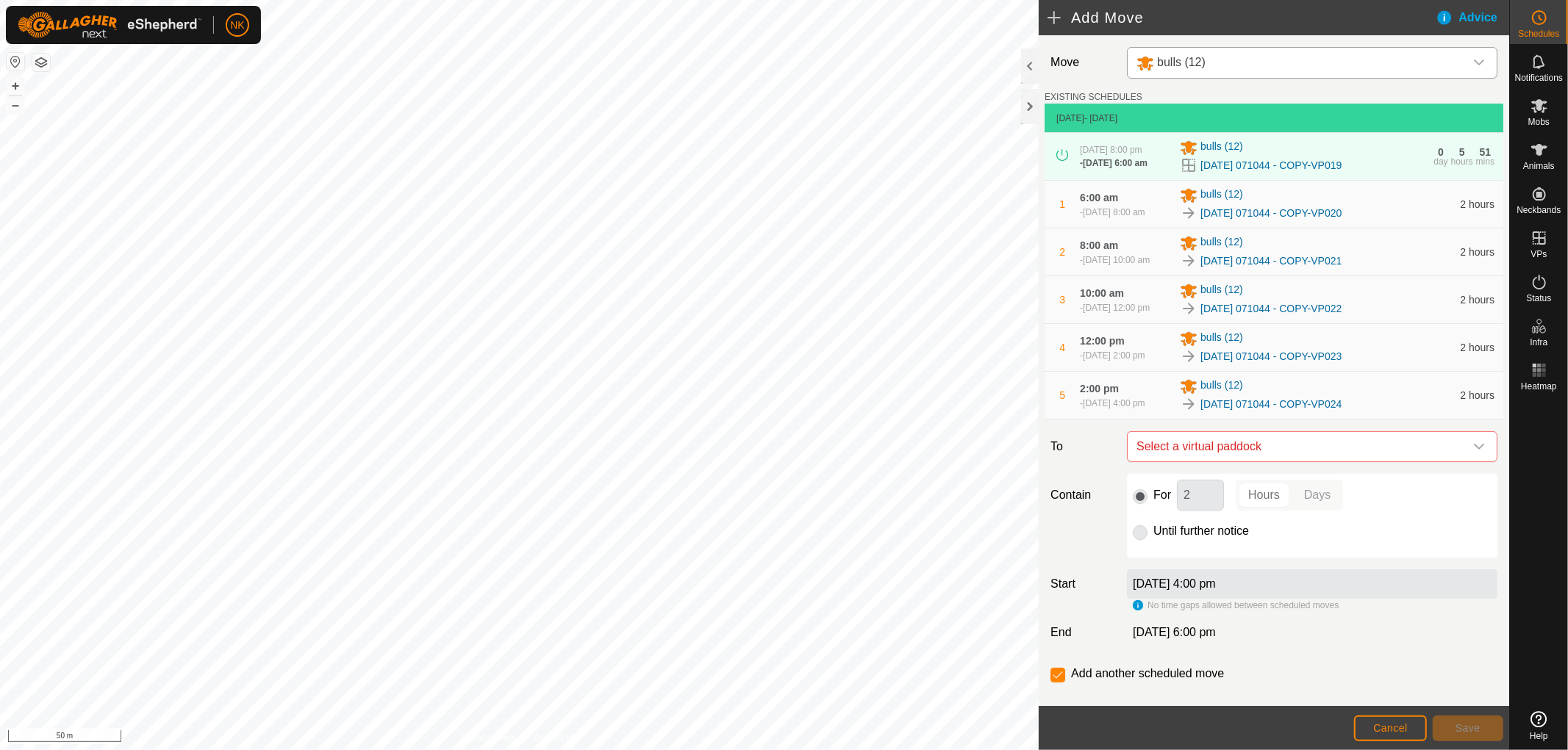
click at [1288, 461] on span "Select a virtual paddock" at bounding box center [1297, 446] width 333 height 30
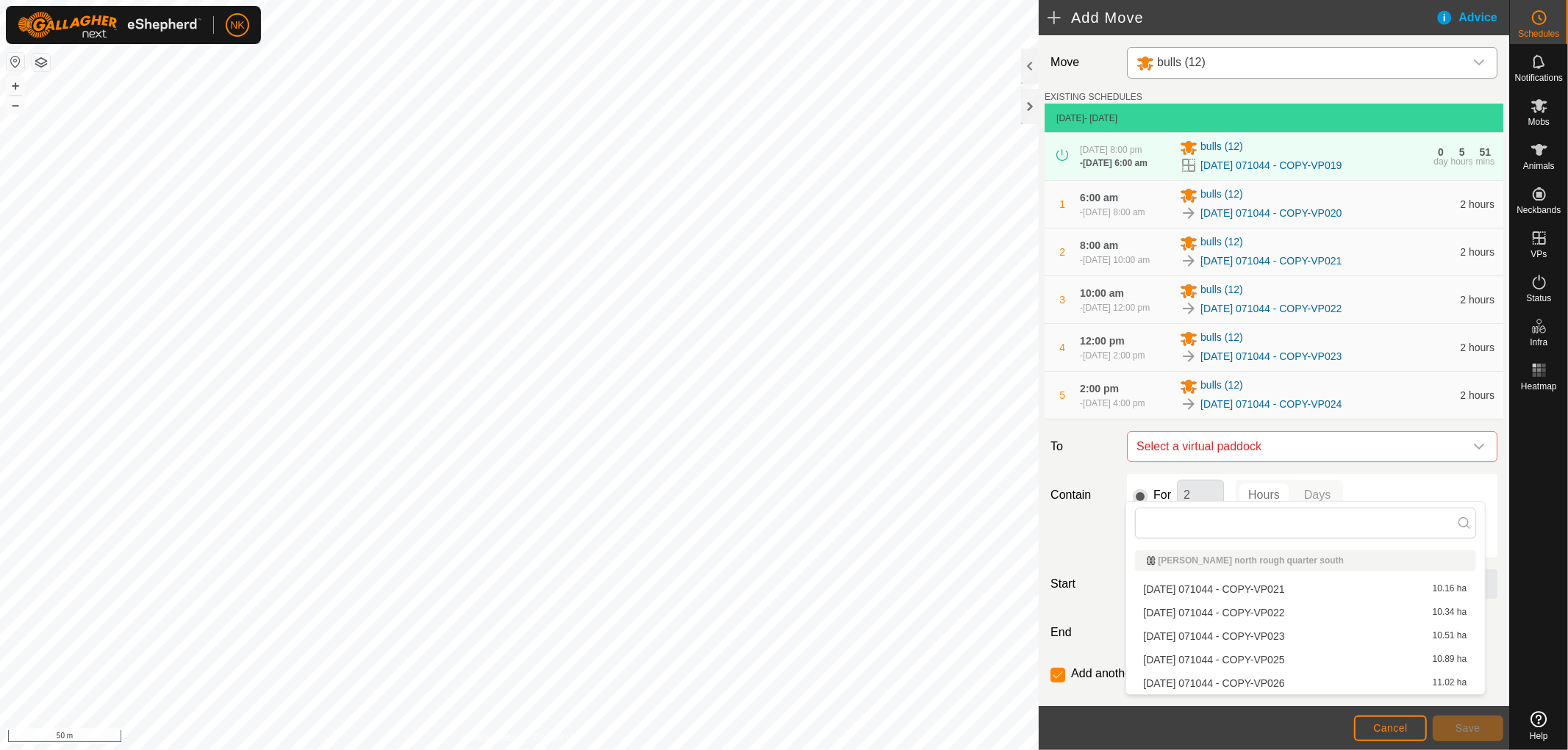
click at [1280, 651] on li "[DATE] 071044 - COPY-VP025 10.89 ha" at bounding box center [1306, 659] width 341 height 22
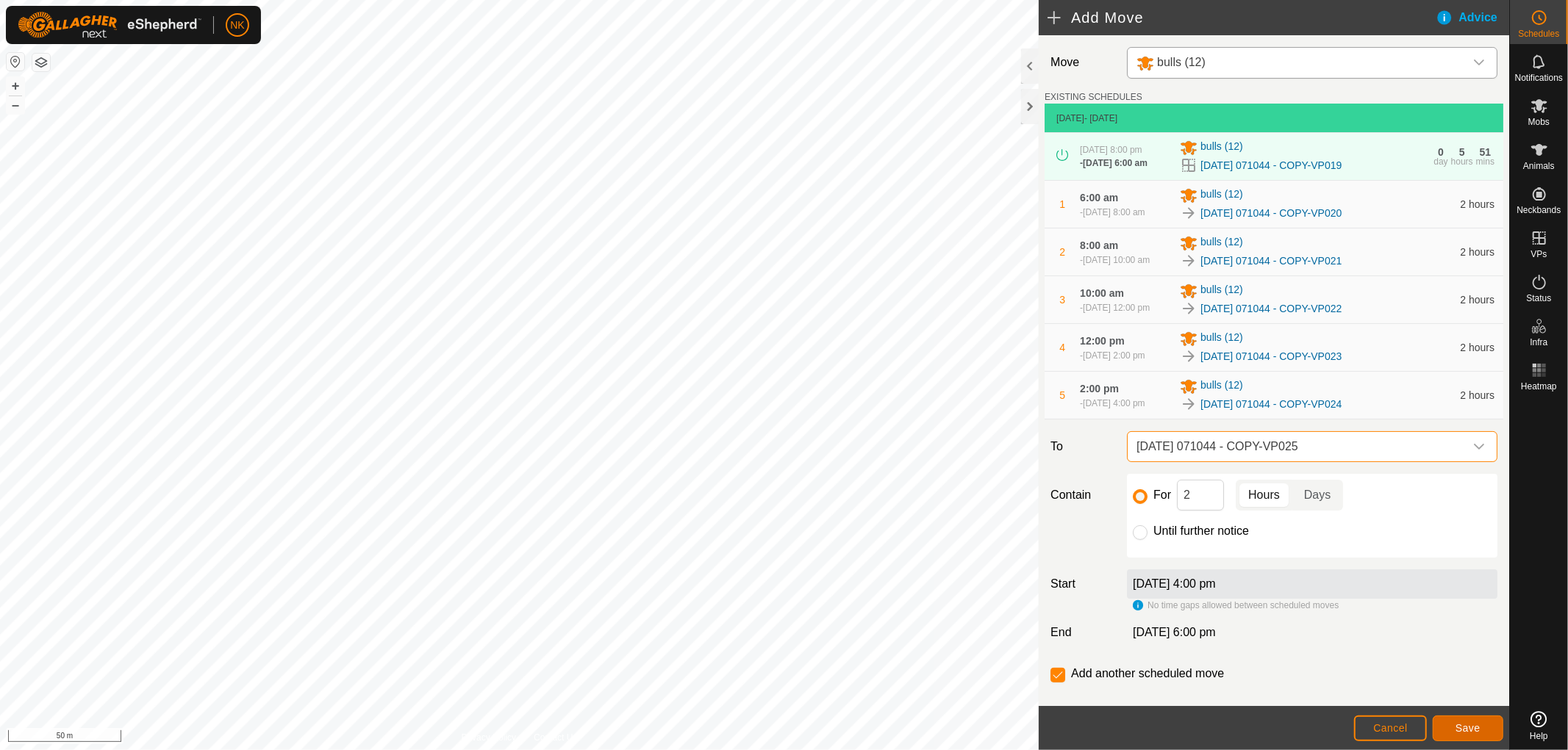
click at [1453, 723] on button "Save" at bounding box center [1467, 729] width 70 height 26
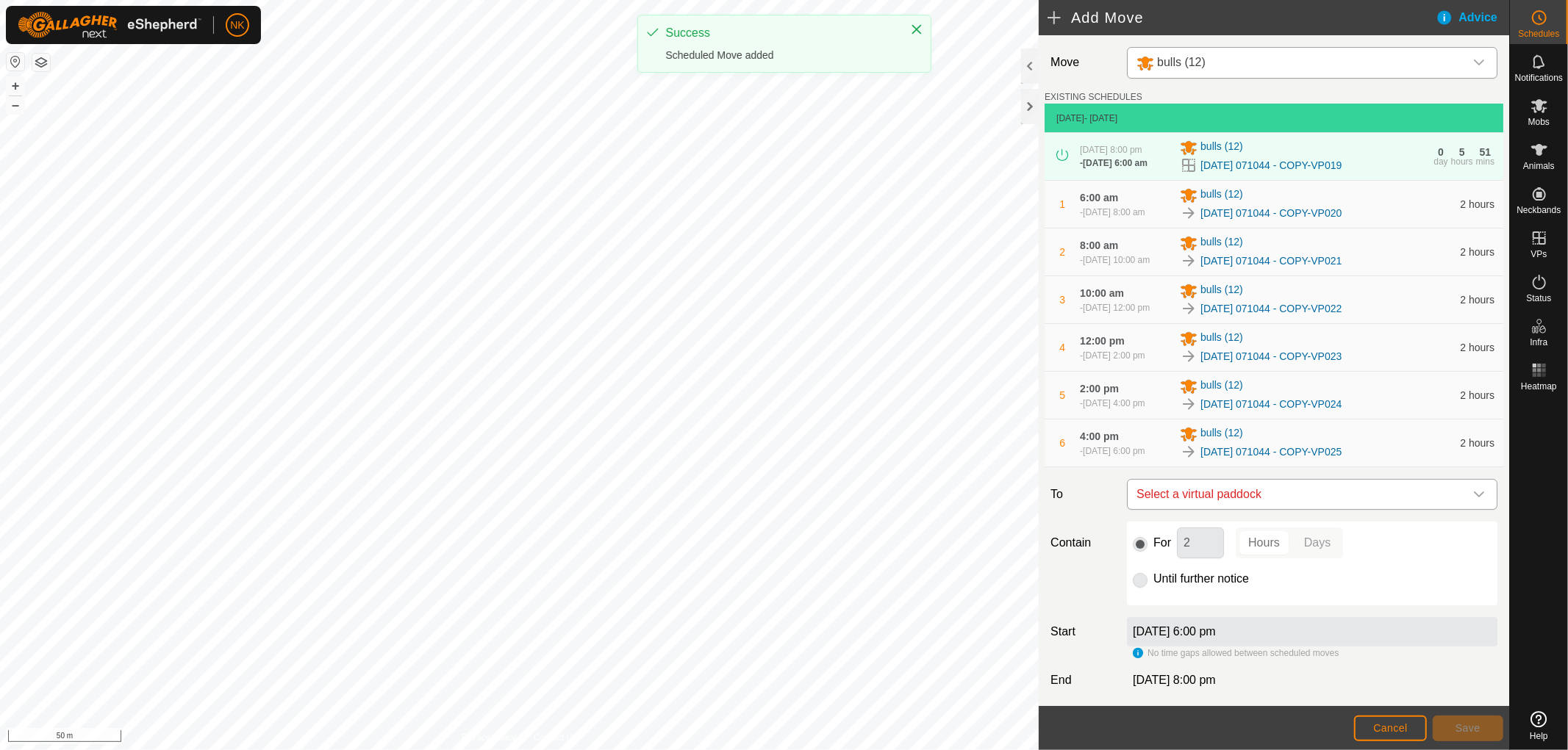
click at [1261, 509] on span "Select a virtual paddock" at bounding box center [1297, 494] width 333 height 30
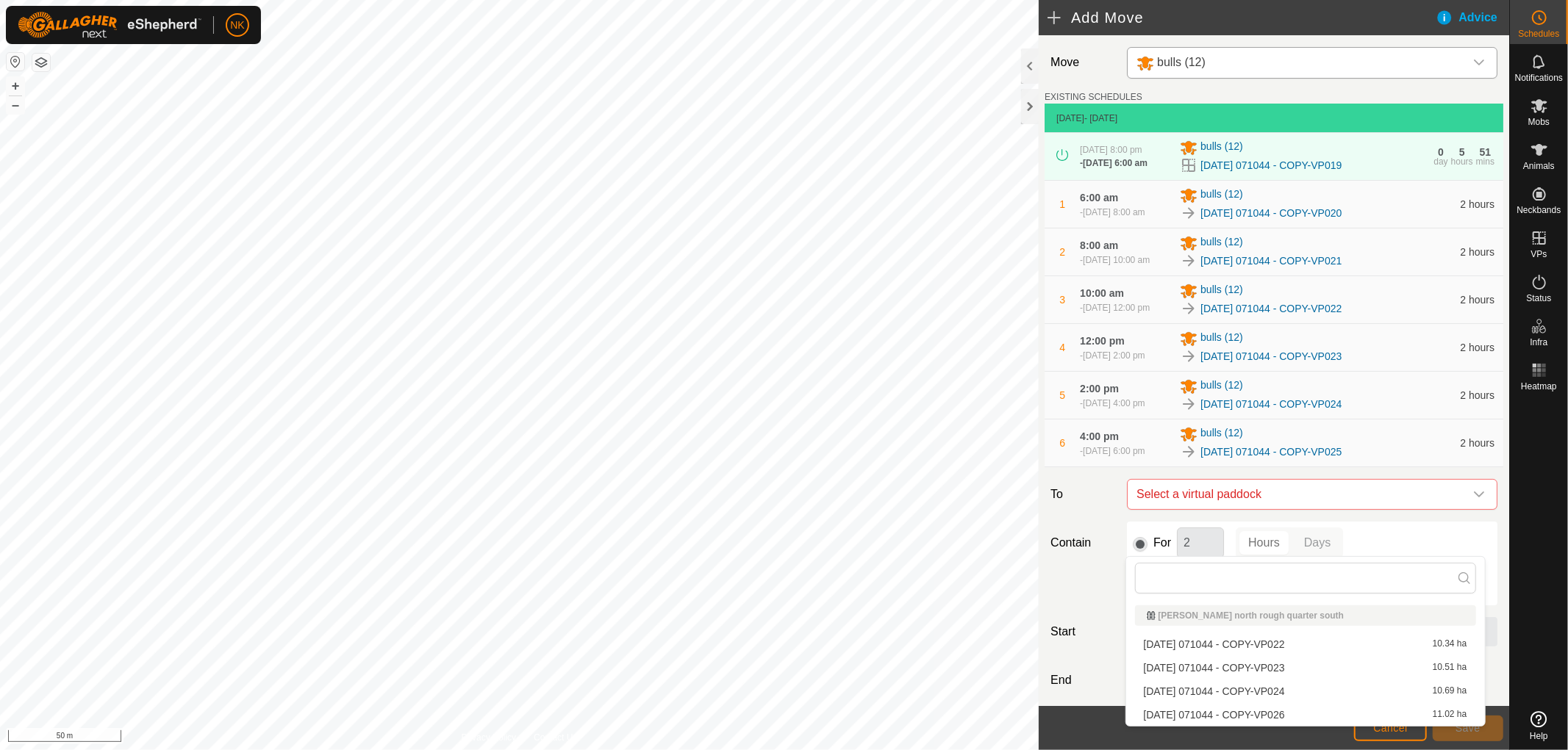
click at [1264, 711] on li "[DATE] 071044 - COPY-VP026 11.02 ha" at bounding box center [1306, 714] width 341 height 22
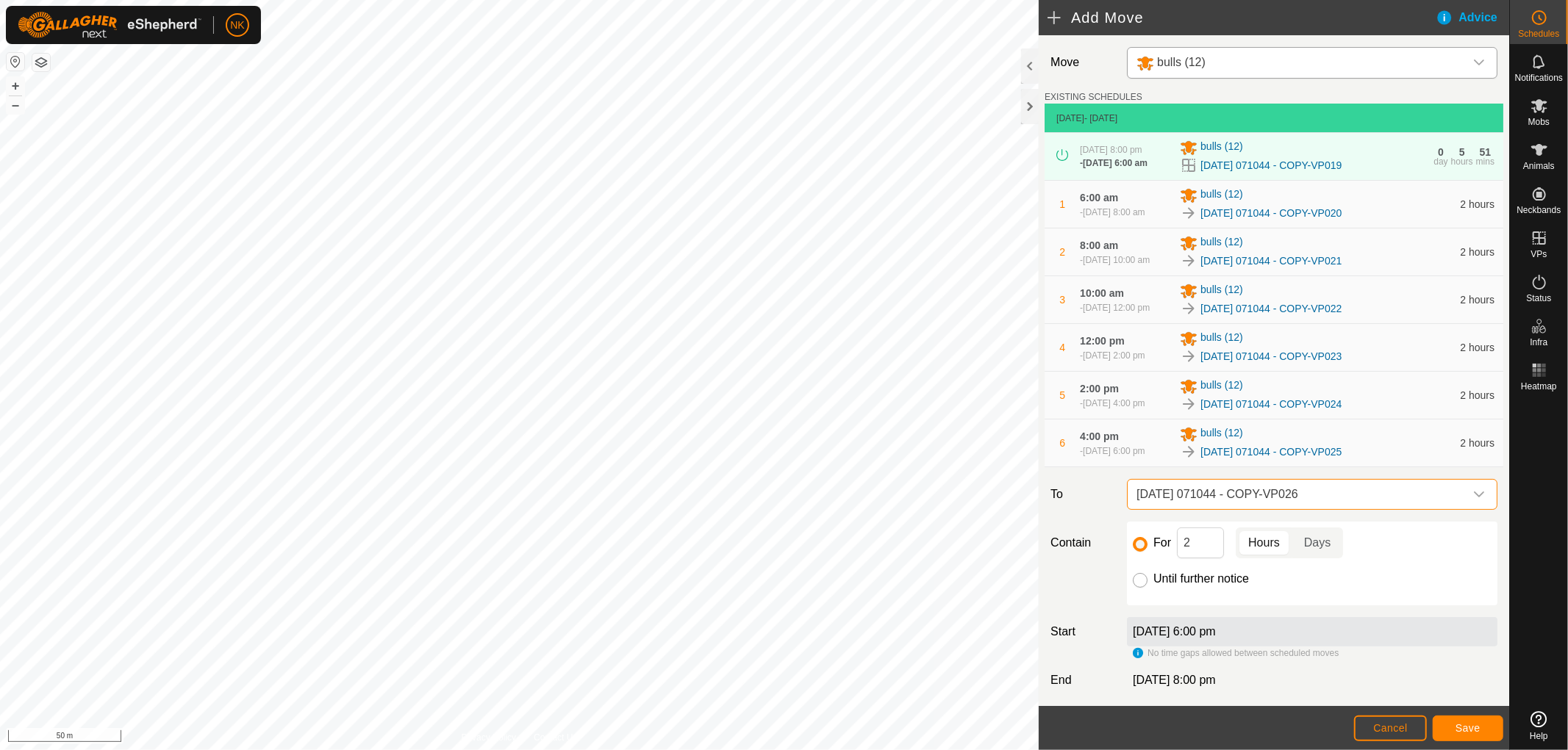
click at [1144, 588] on input "Until further notice" at bounding box center [1140, 580] width 14 height 14
radio input "true"
checkbox input "false"
click at [1473, 730] on span "Save" at bounding box center [1468, 728] width 25 height 12
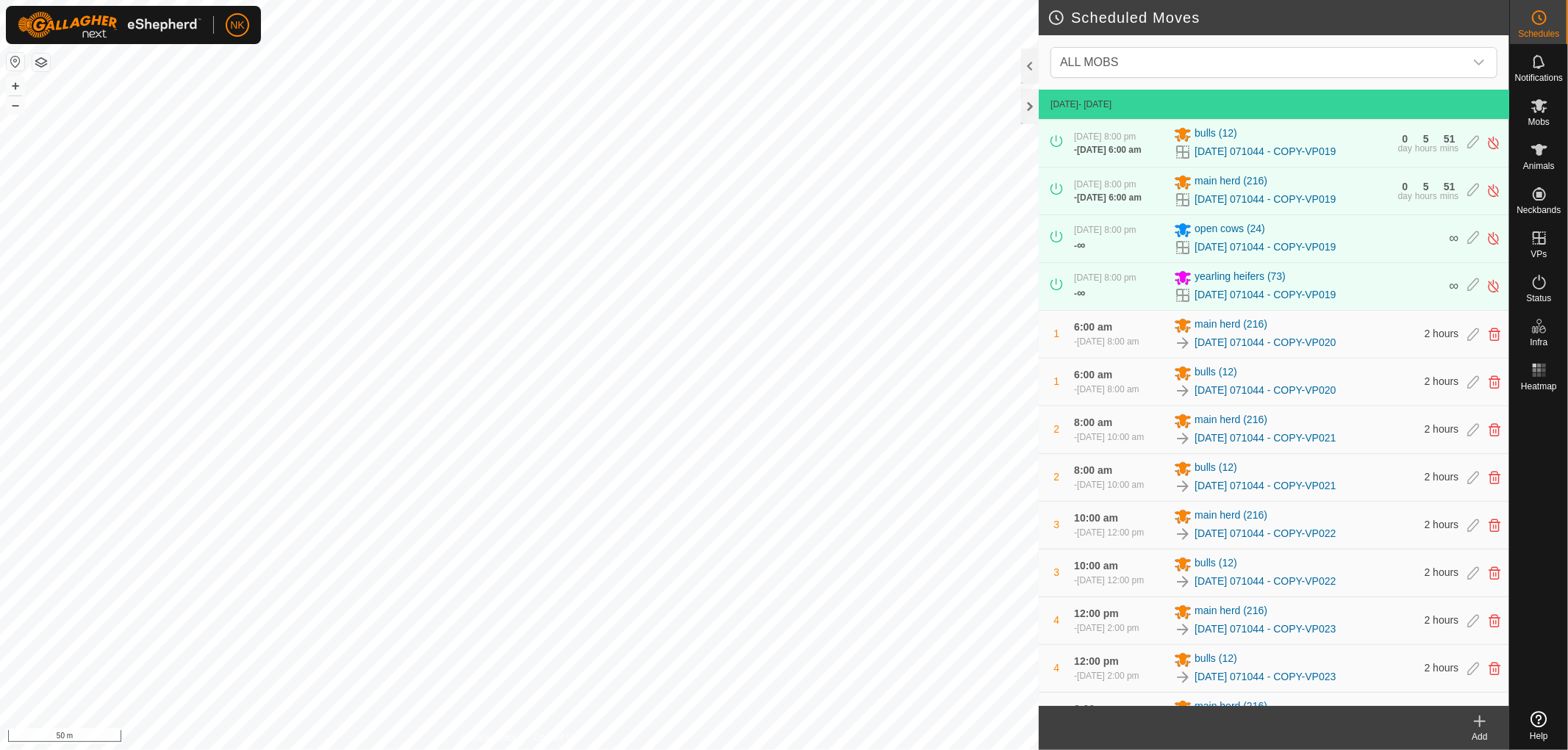
click at [1476, 721] on icon at bounding box center [1479, 721] width 17 height 17
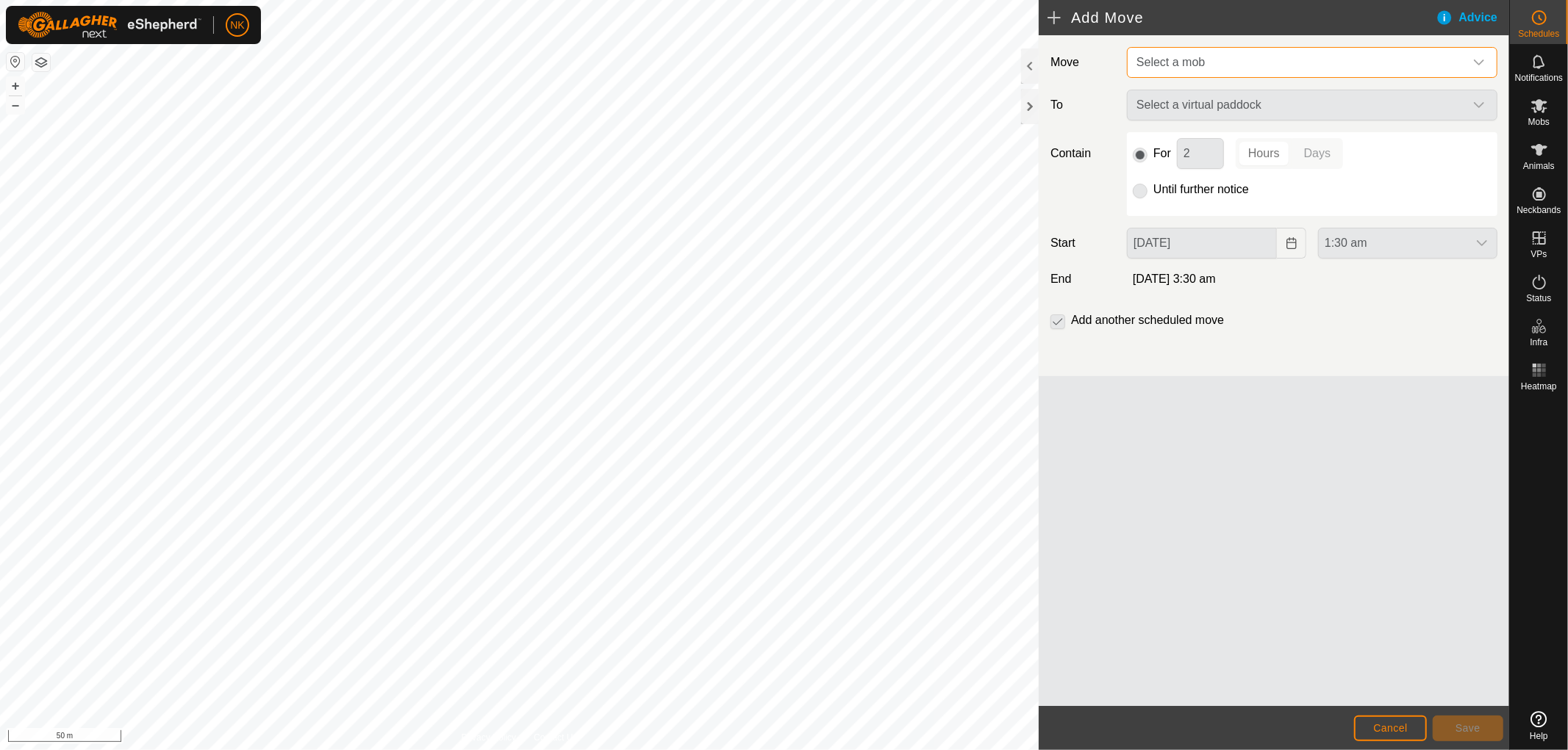
click at [1347, 52] on span "Select a mob" at bounding box center [1297, 62] width 333 height 30
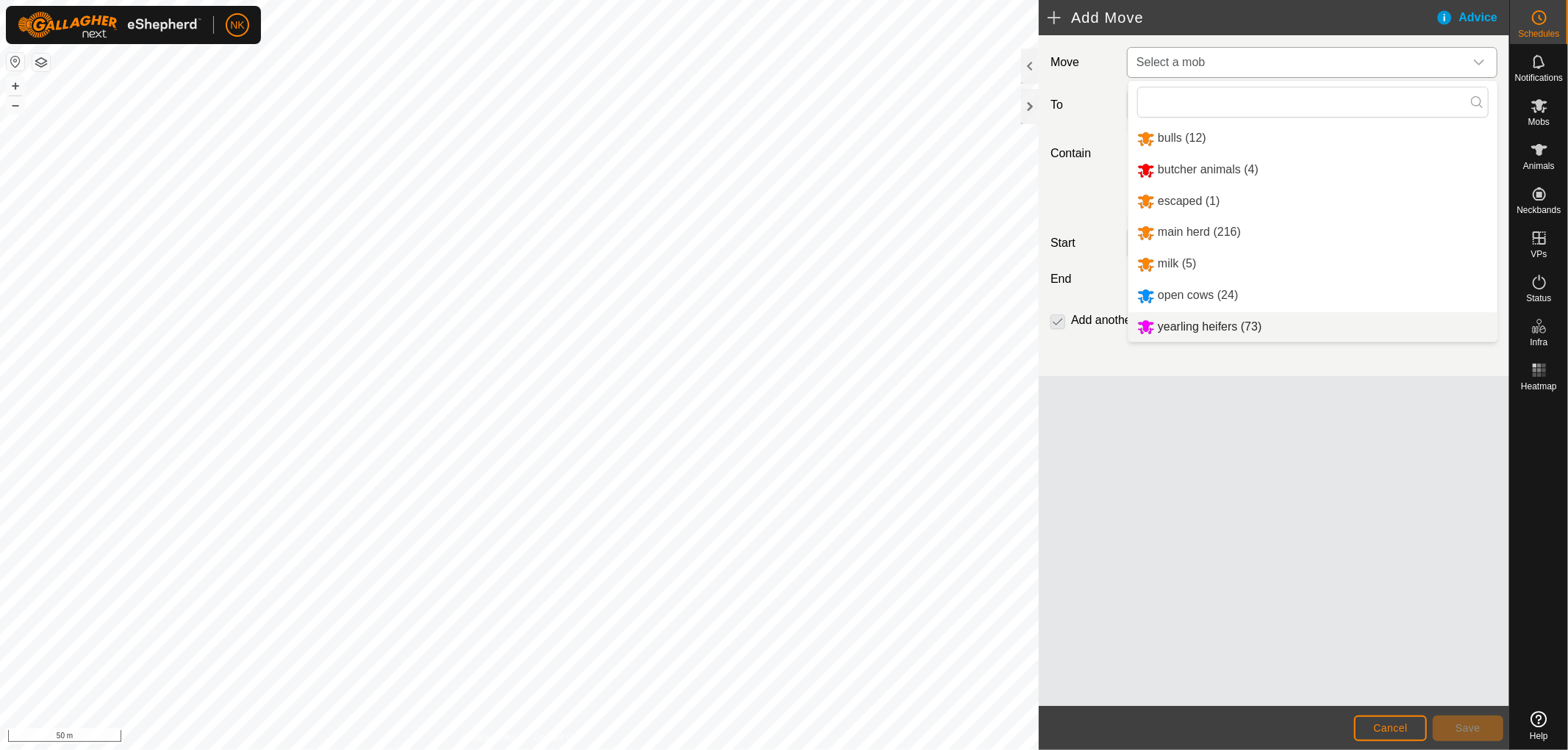
click at [1208, 318] on li "yearling heifers (73)" at bounding box center [1313, 327] width 369 height 30
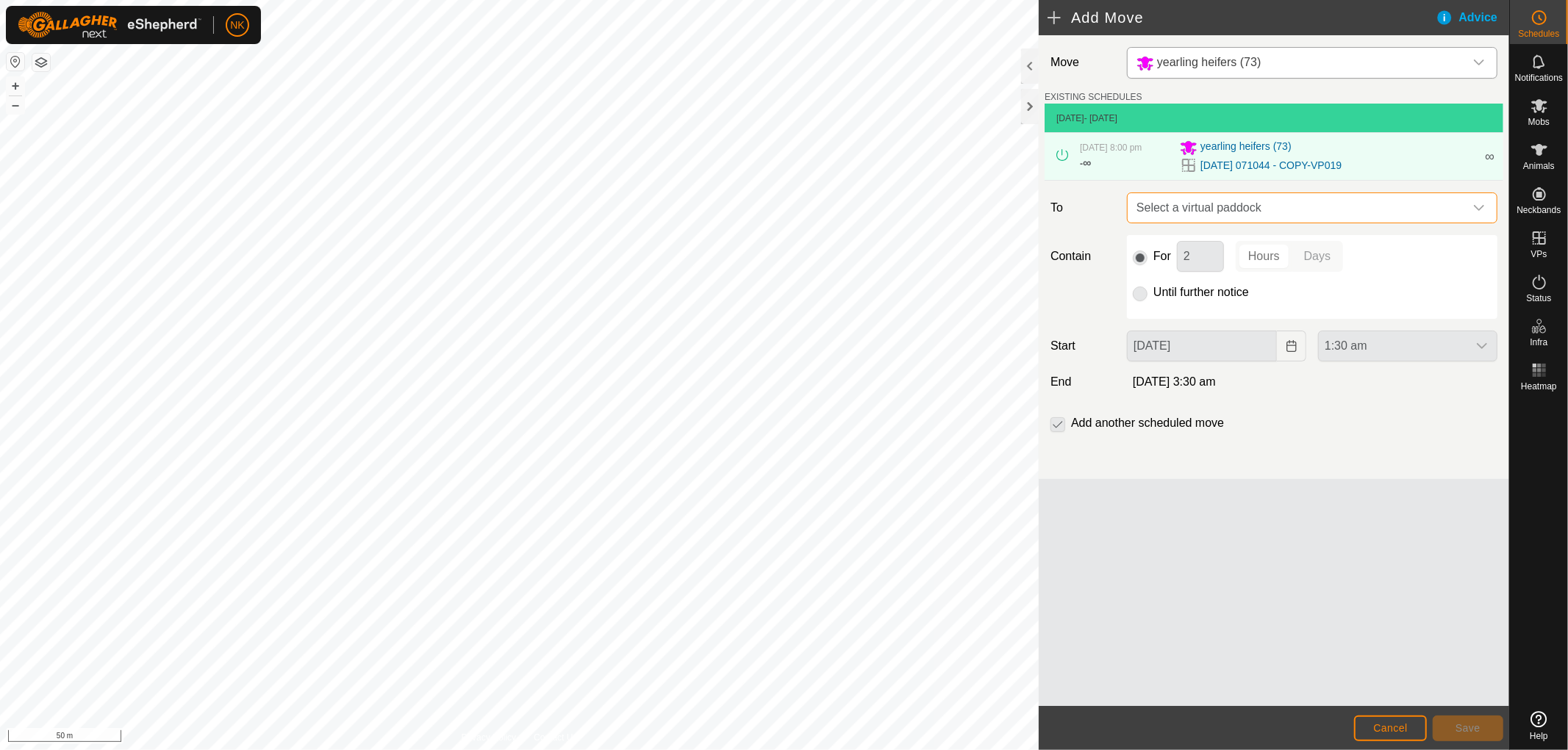
click at [1268, 211] on span "Select a virtual paddock" at bounding box center [1297, 208] width 333 height 30
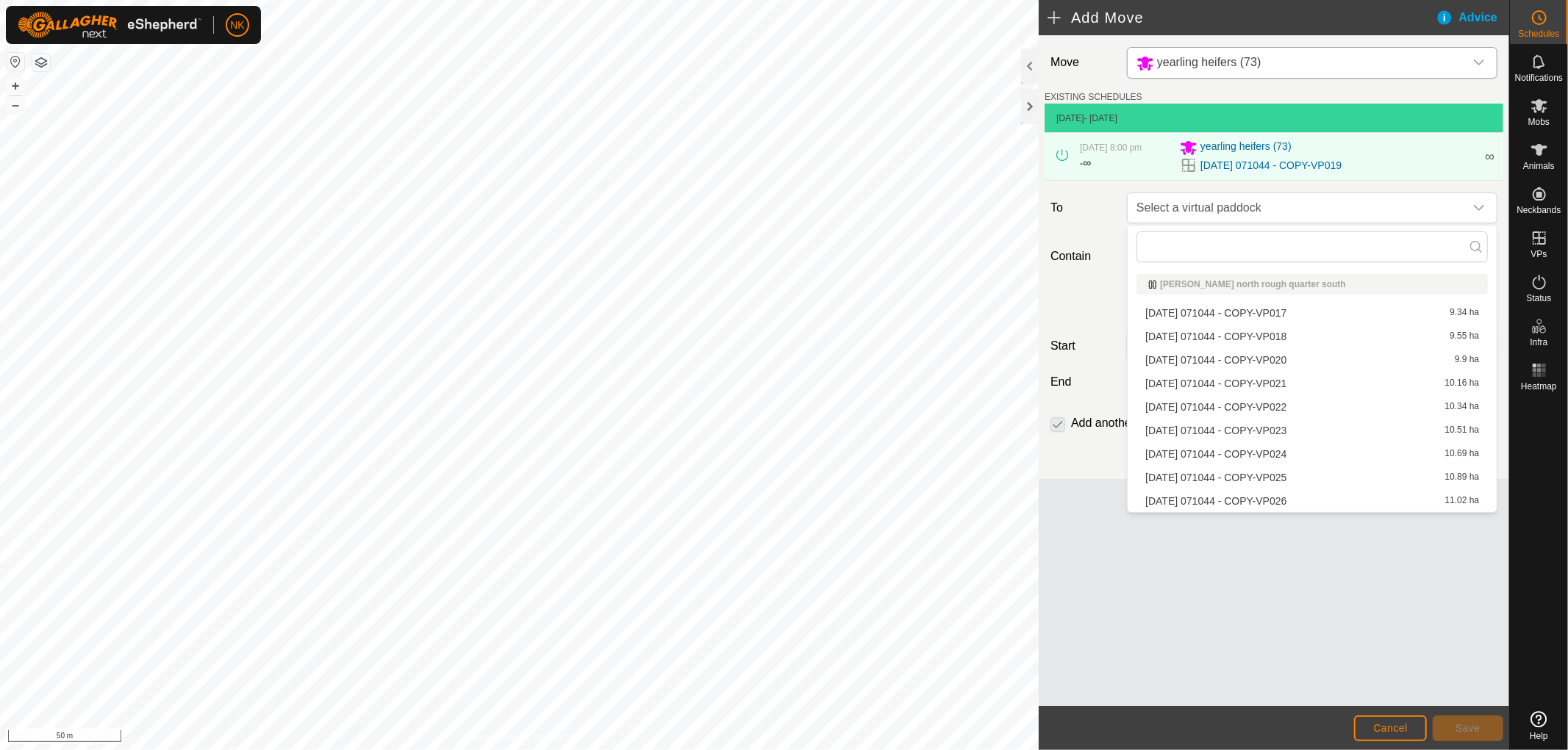
click at [1254, 355] on li "[DATE] 071044 - COPY-VP020 9.9 ha" at bounding box center [1313, 360] width 352 height 22
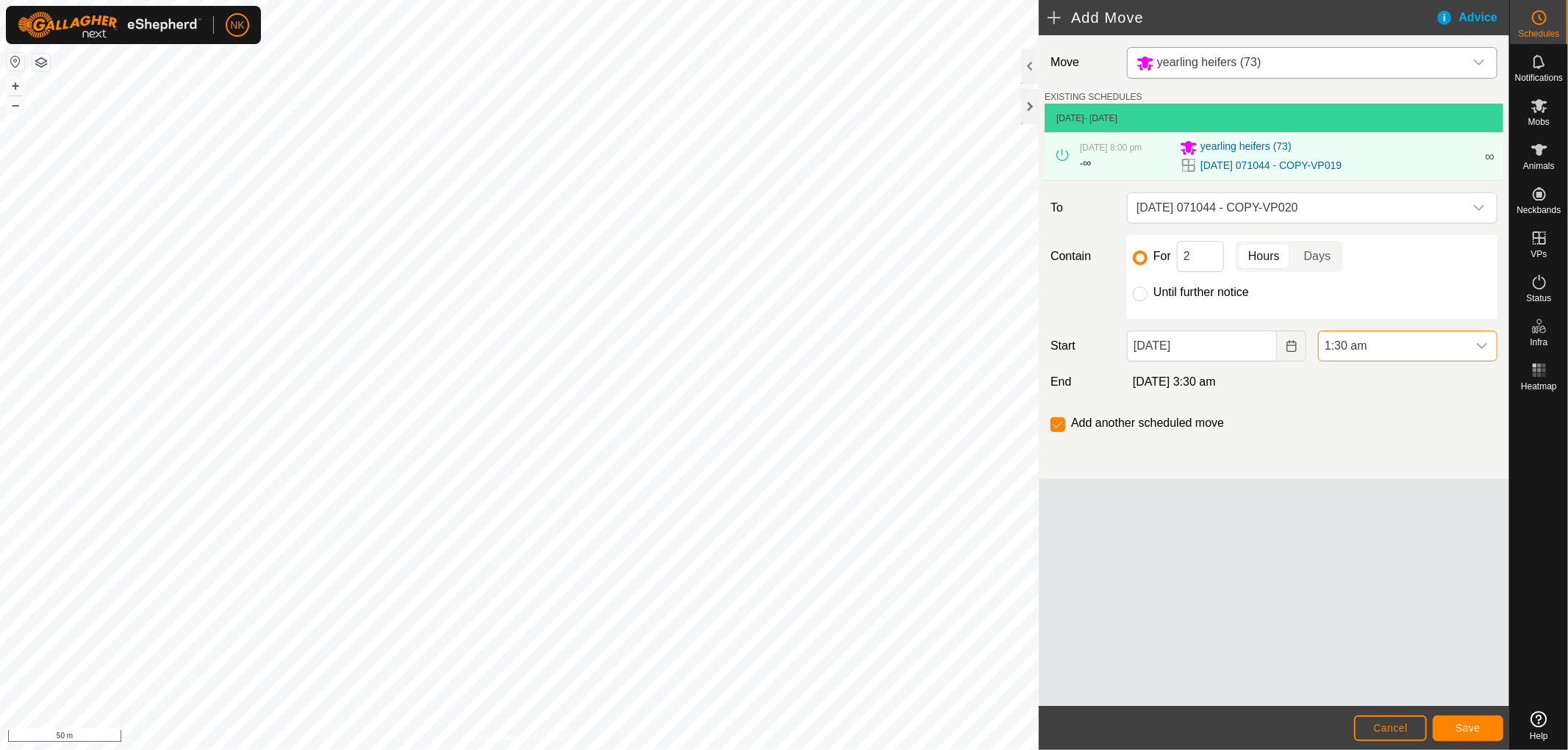
click at [1339, 342] on span "1:30 am" at bounding box center [1393, 345] width 149 height 30
click at [1347, 424] on li "6:00 am" at bounding box center [1407, 423] width 178 height 30
click at [1482, 735] on button "Save" at bounding box center [1467, 729] width 70 height 26
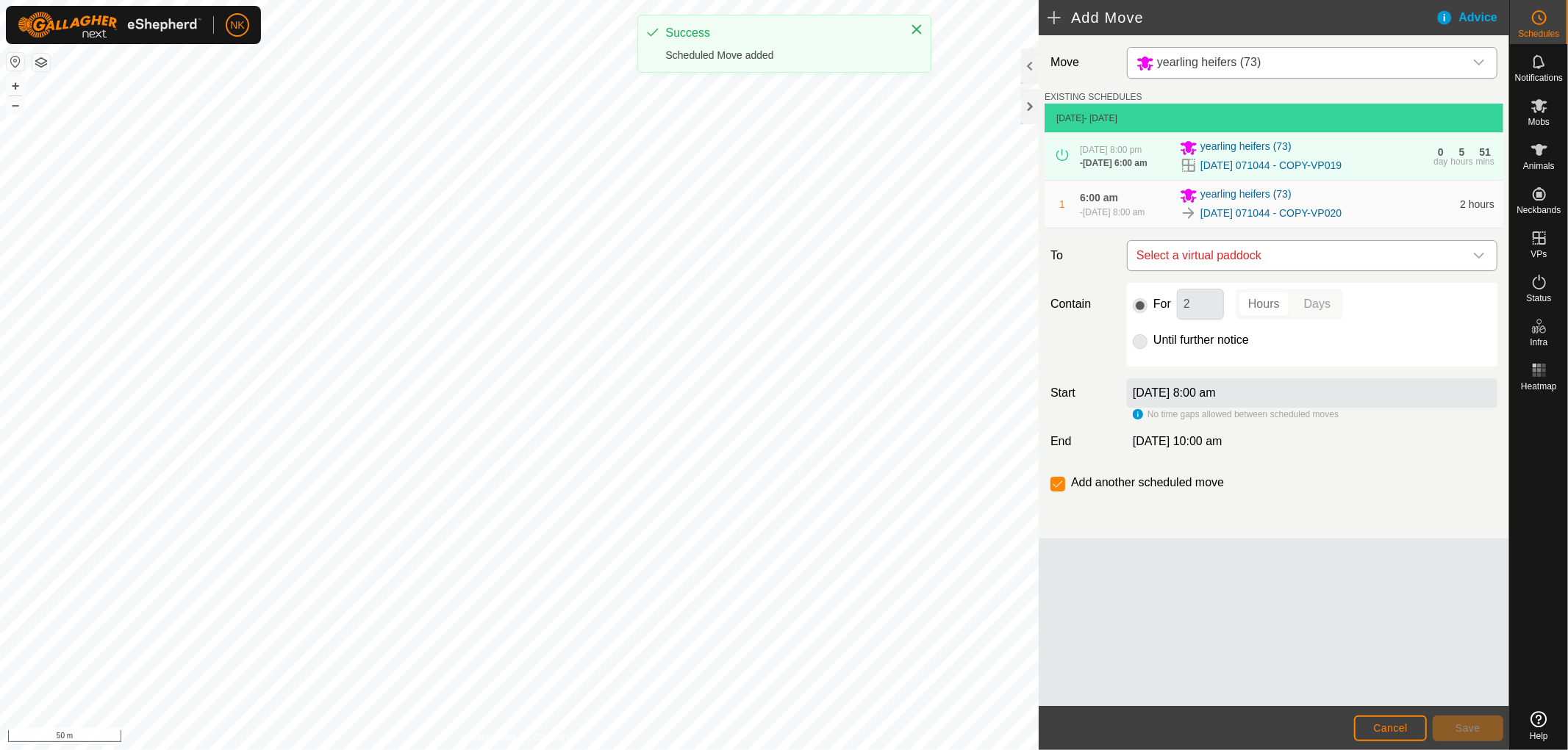
click at [1332, 265] on span "Select a virtual paddock" at bounding box center [1297, 255] width 333 height 30
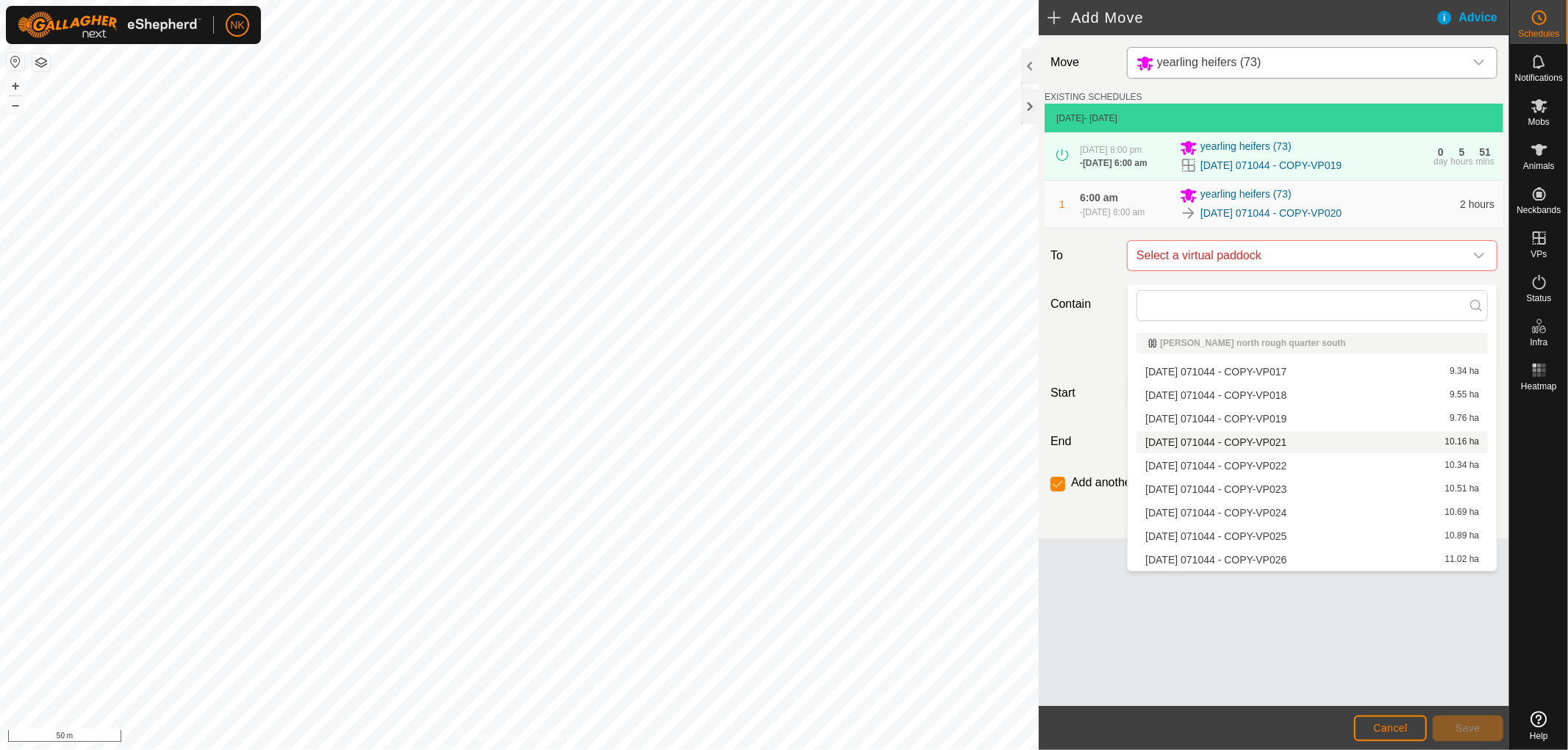
click at [1287, 437] on li "[DATE] 071044 - COPY-VP021 10.16 ha" at bounding box center [1313, 442] width 352 height 22
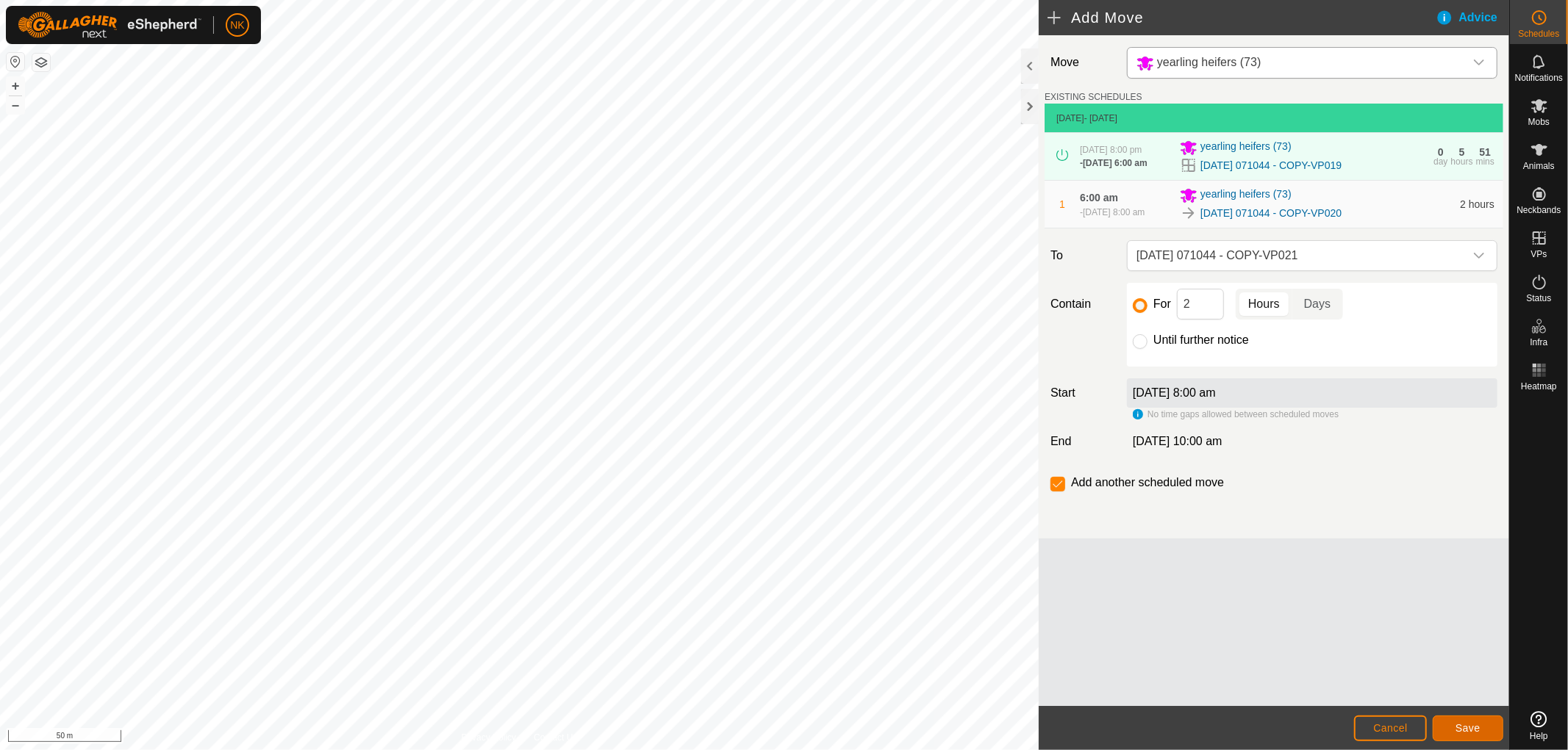
click at [1454, 726] on button "Save" at bounding box center [1467, 729] width 70 height 26
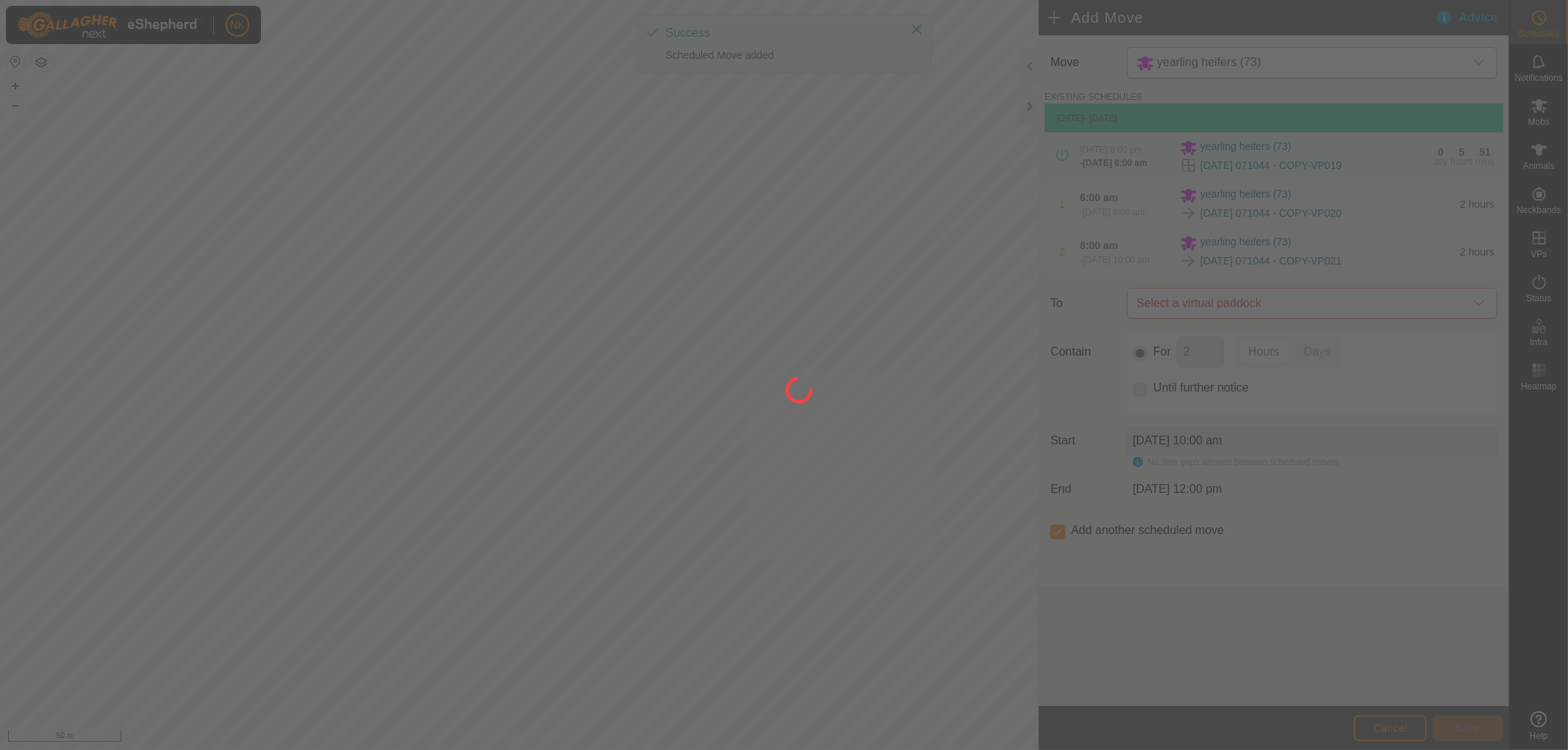
click at [1316, 327] on div at bounding box center [784, 375] width 1568 height 750
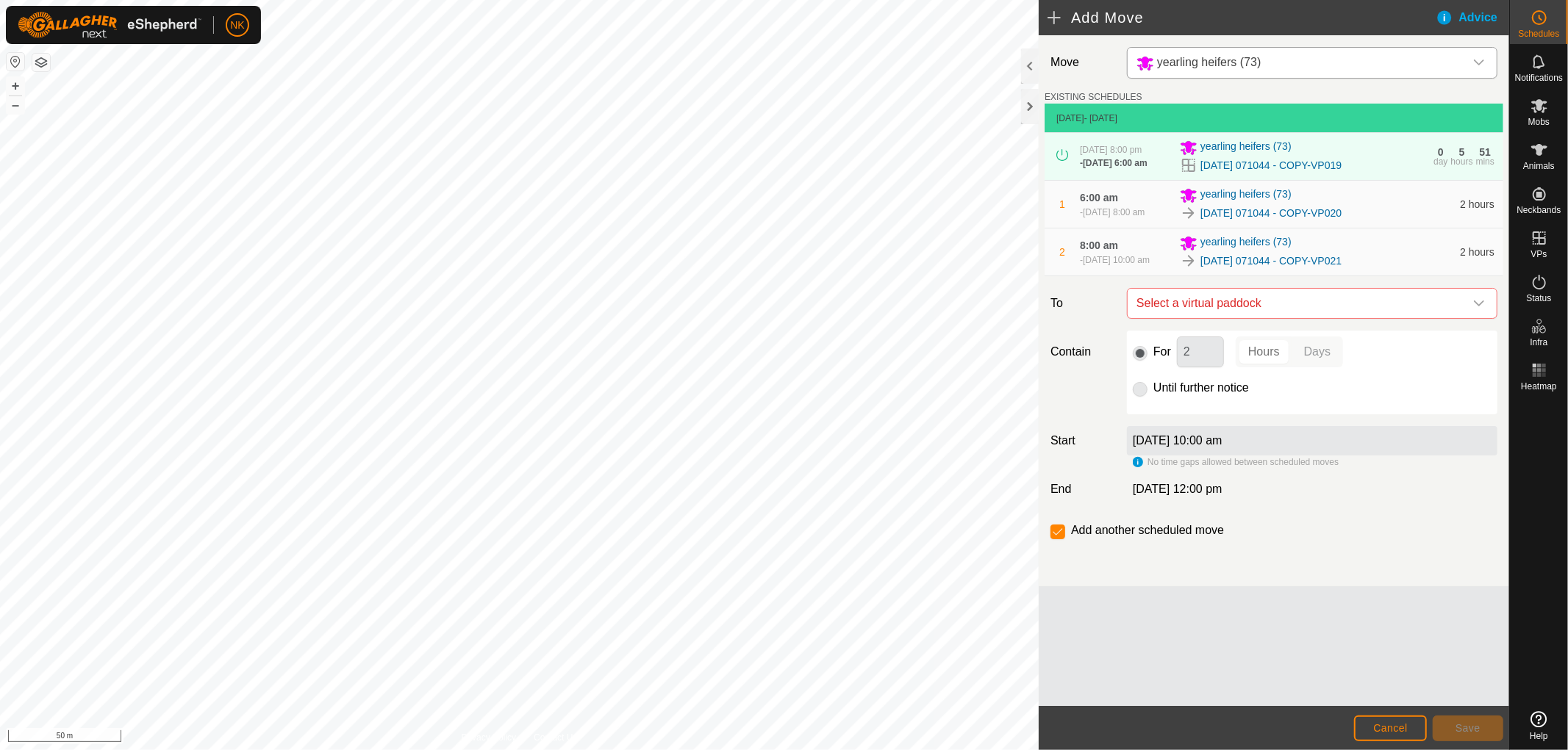
click at [1316, 318] on span "Select a virtual paddock" at bounding box center [1297, 303] width 333 height 30
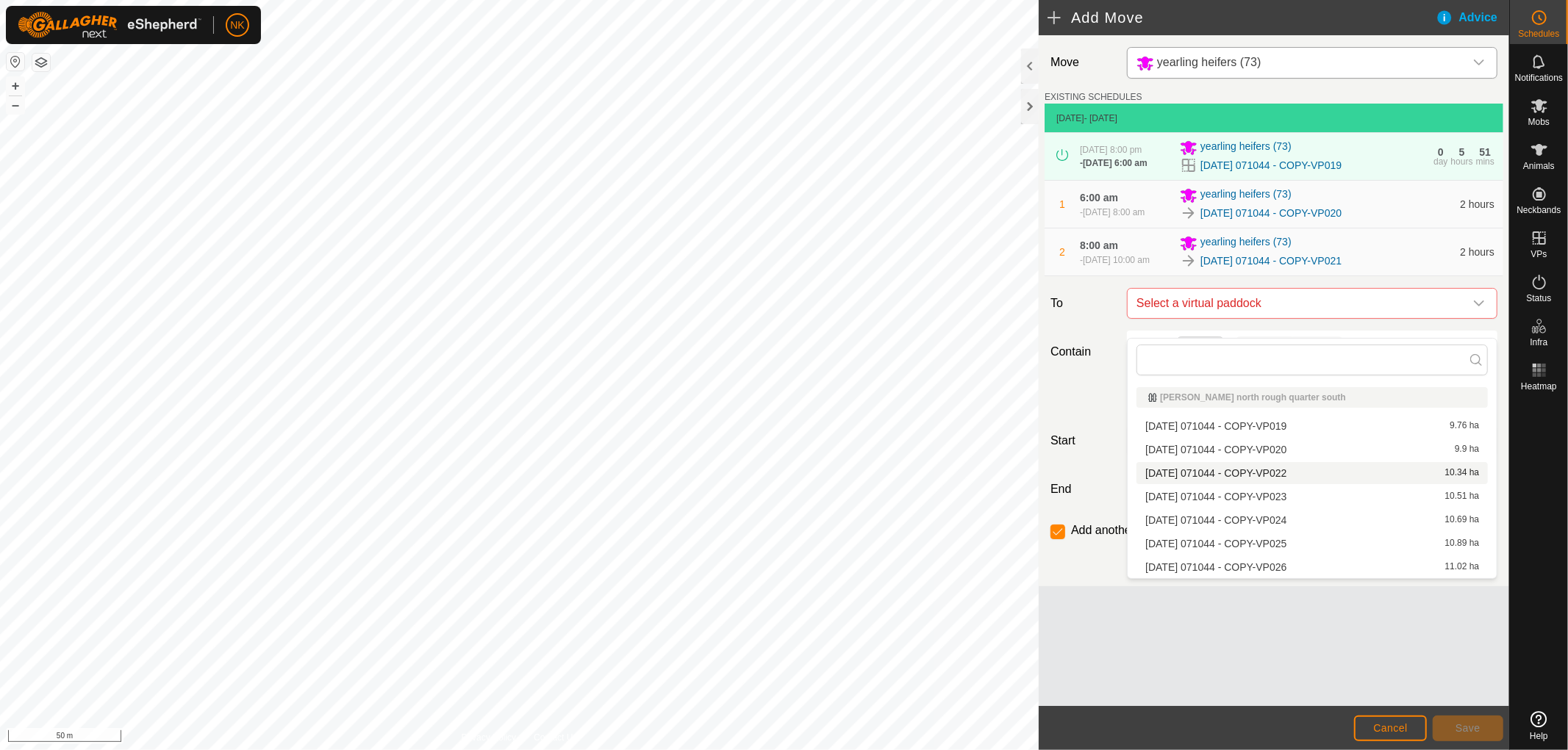
click at [1283, 468] on li "[DATE] 071044 - COPY-VP022 10.34 ha" at bounding box center [1313, 473] width 352 height 22
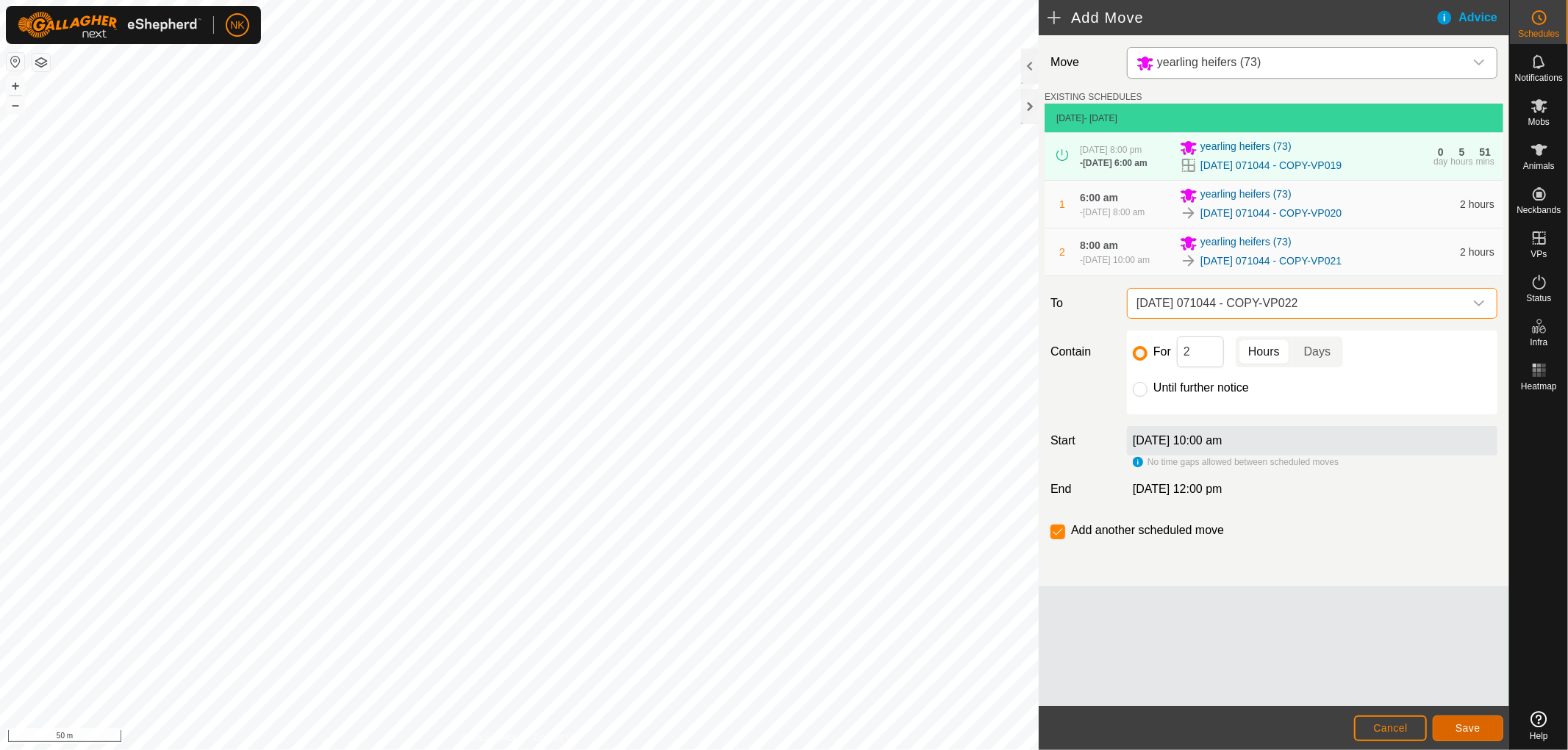
click at [1460, 720] on button "Save" at bounding box center [1467, 729] width 70 height 26
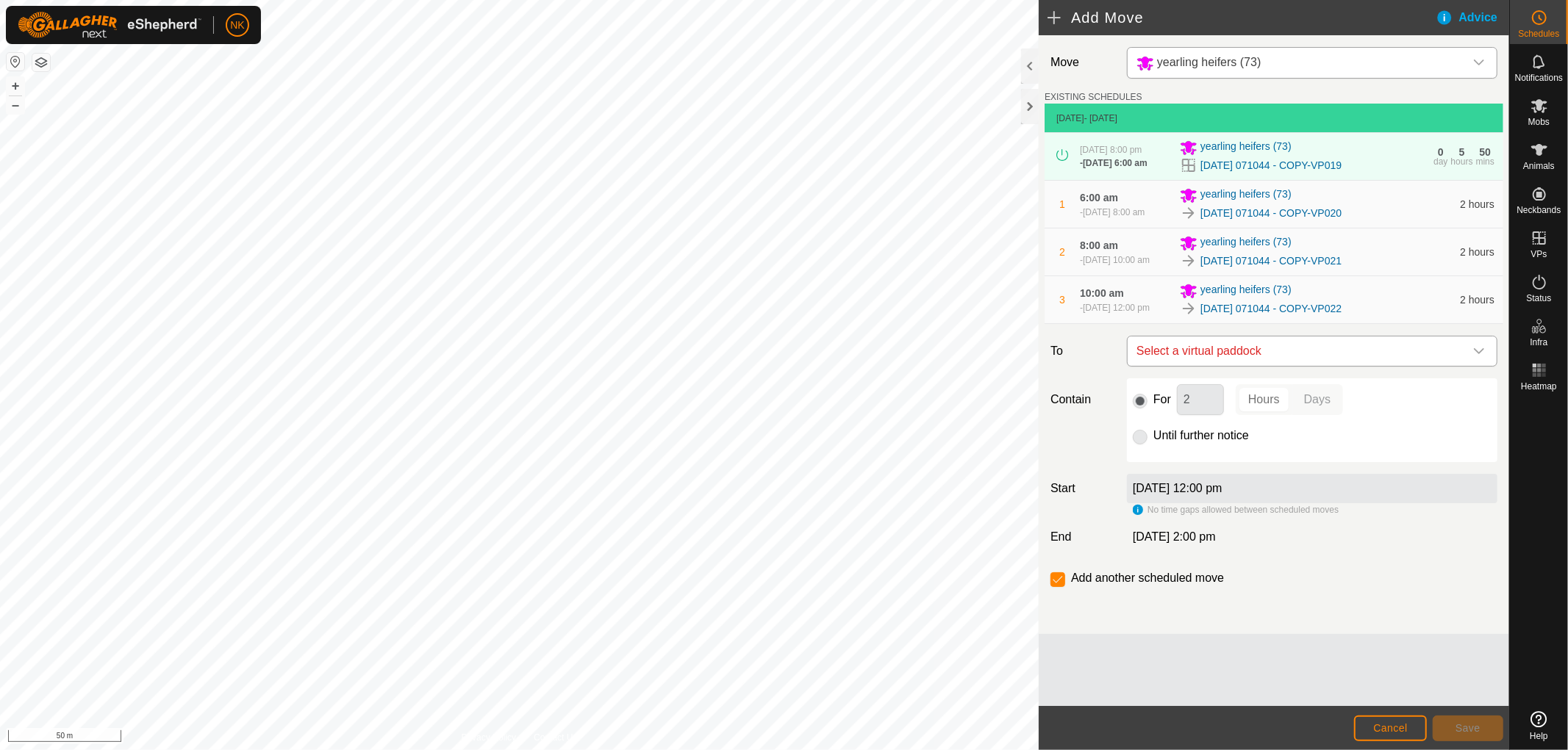
click at [1372, 366] on span "Select a virtual paddock" at bounding box center [1297, 351] width 333 height 30
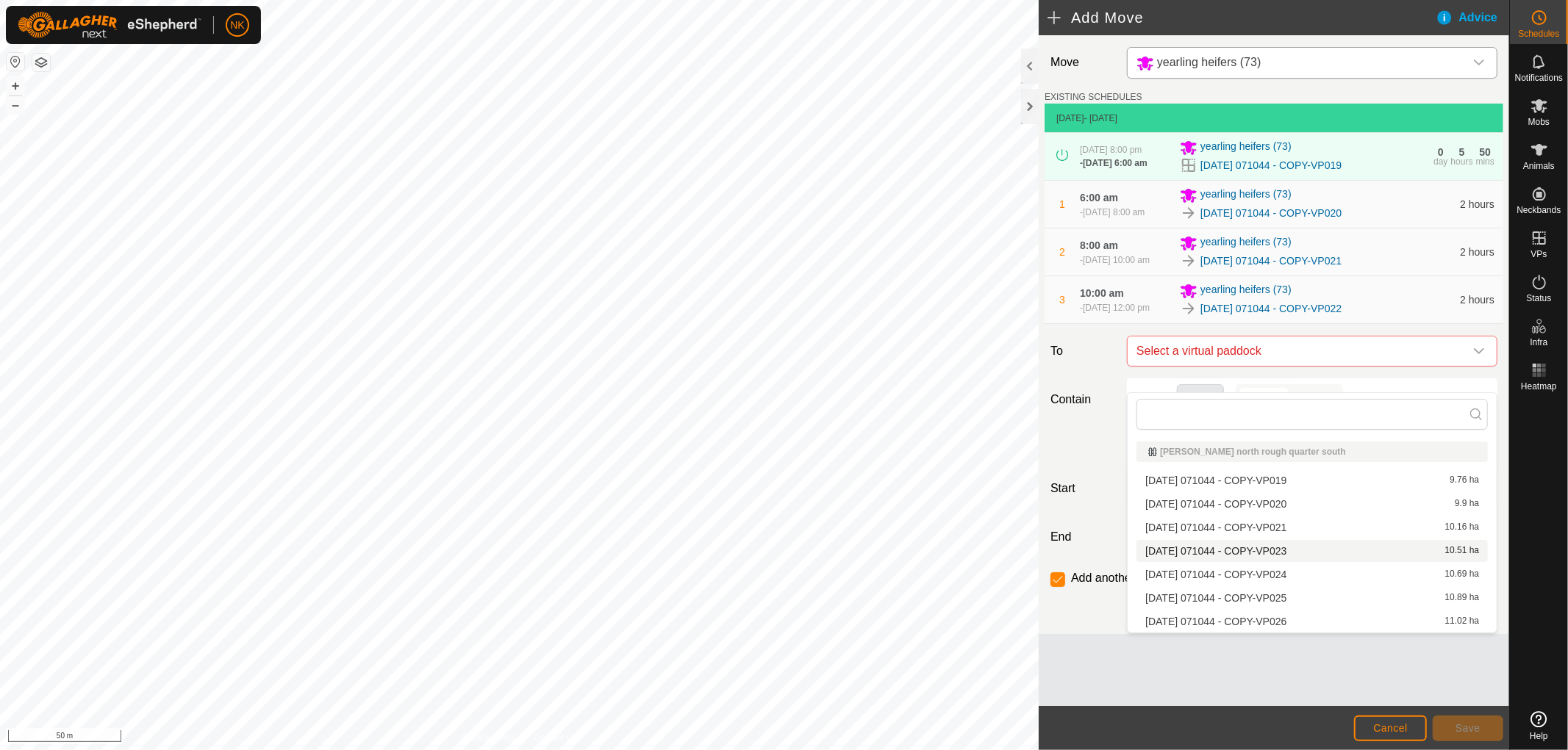
click at [1287, 548] on li "[DATE] 071044 - COPY-VP023 10.51 ha" at bounding box center [1313, 551] width 352 height 22
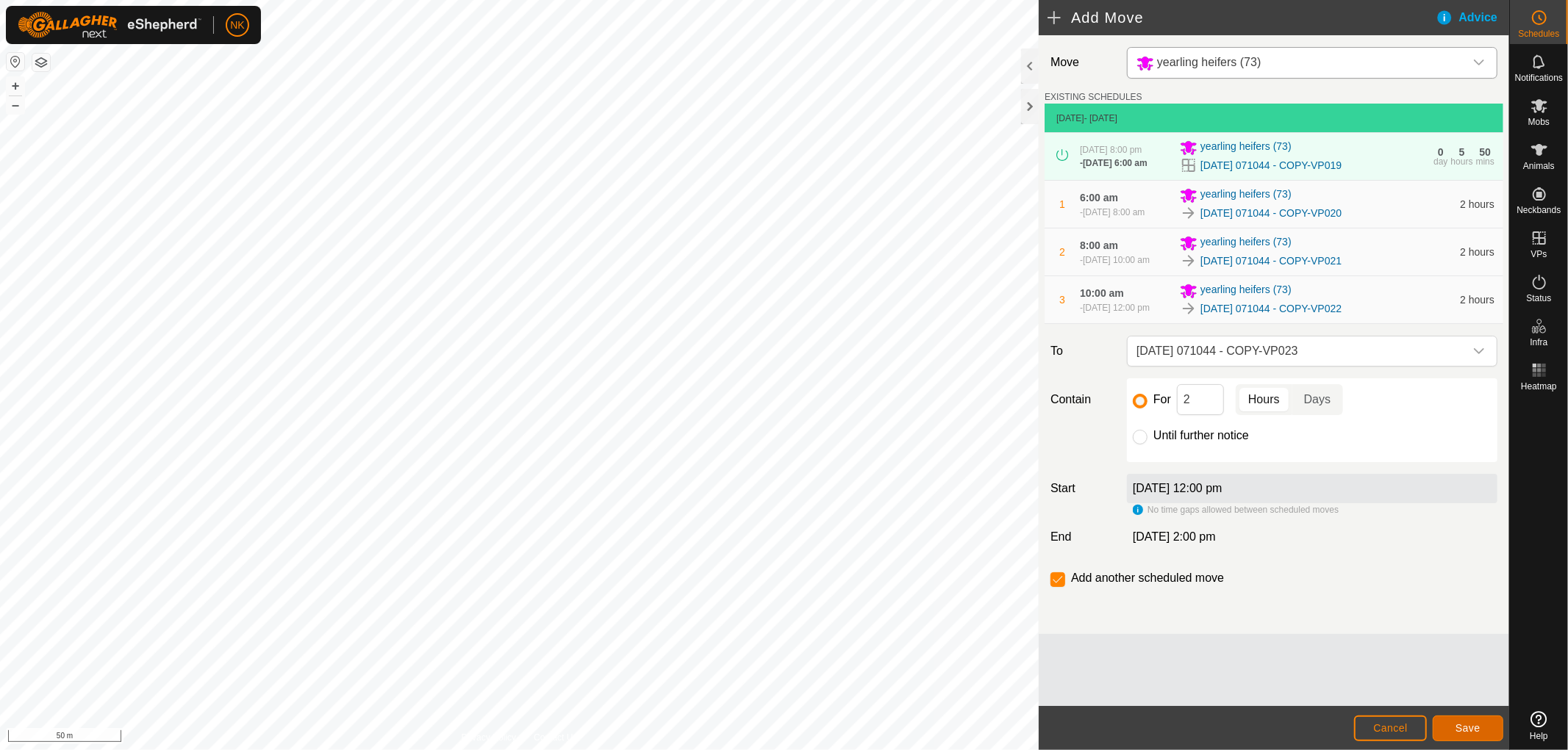
click at [1459, 731] on span "Save" at bounding box center [1468, 728] width 25 height 12
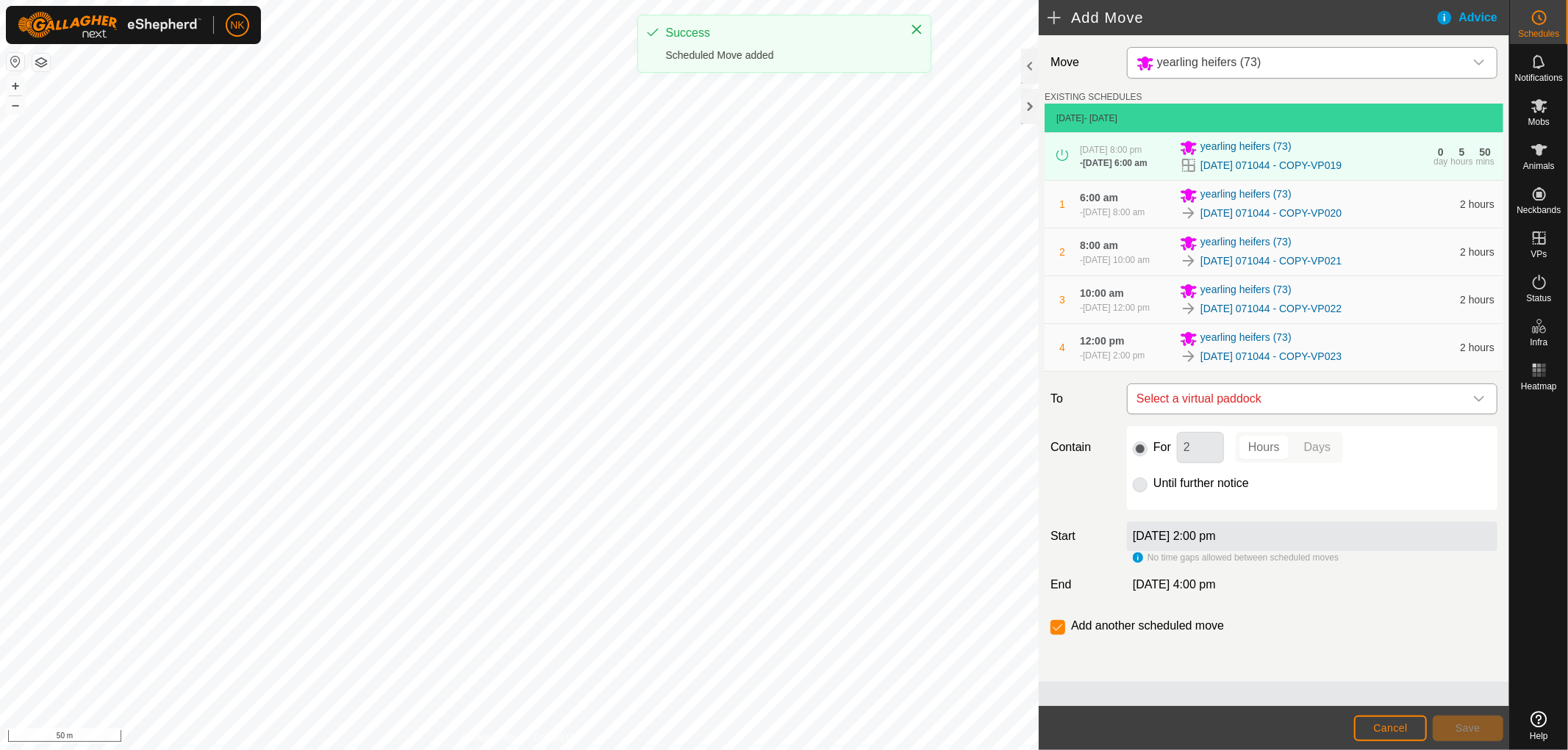
click at [1313, 414] on span "Select a virtual paddock" at bounding box center [1297, 398] width 333 height 30
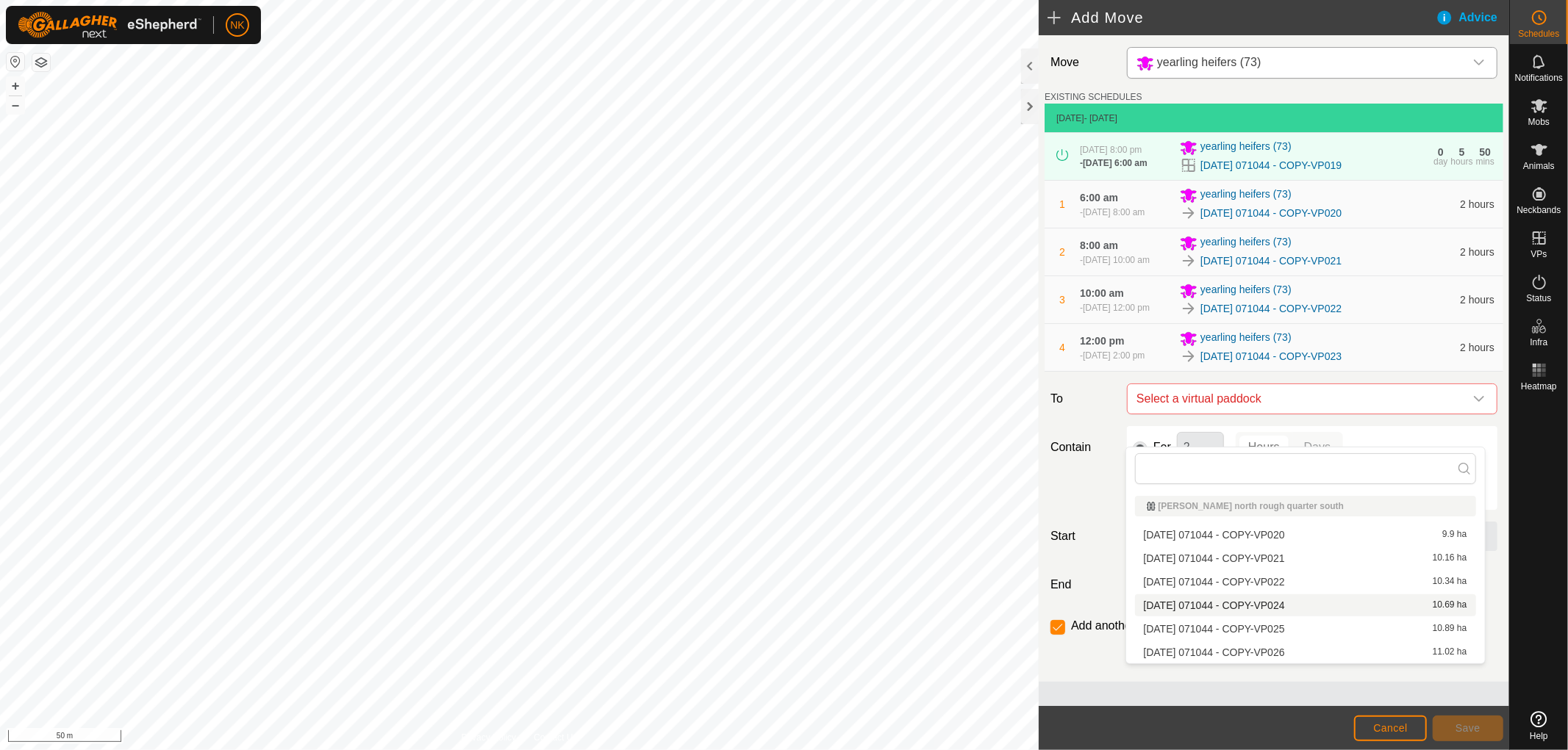
click at [1266, 606] on li "[DATE] 071044 - COPY-VP024 10.69 ha" at bounding box center [1306, 605] width 341 height 22
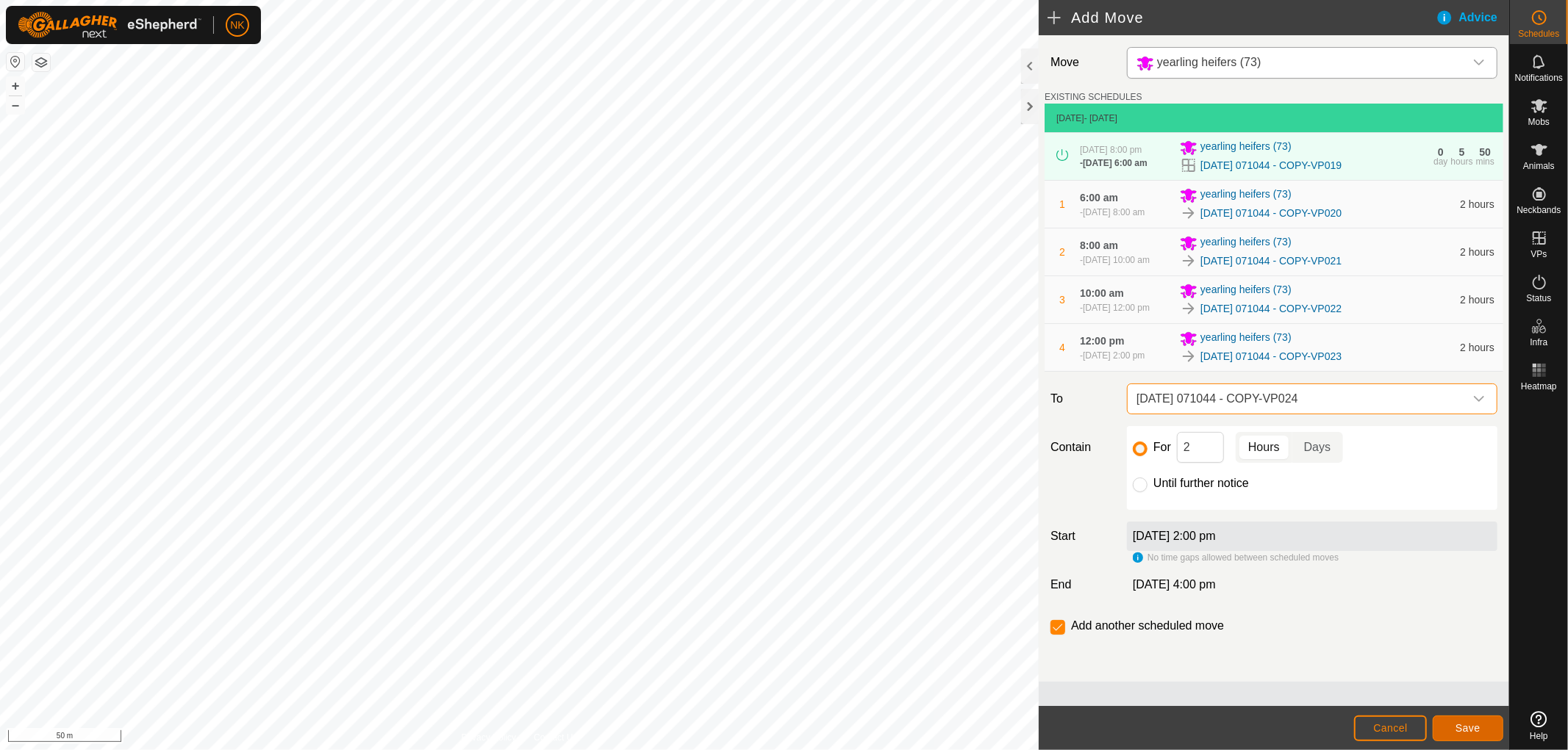
click at [1476, 722] on button "Save" at bounding box center [1467, 729] width 70 height 26
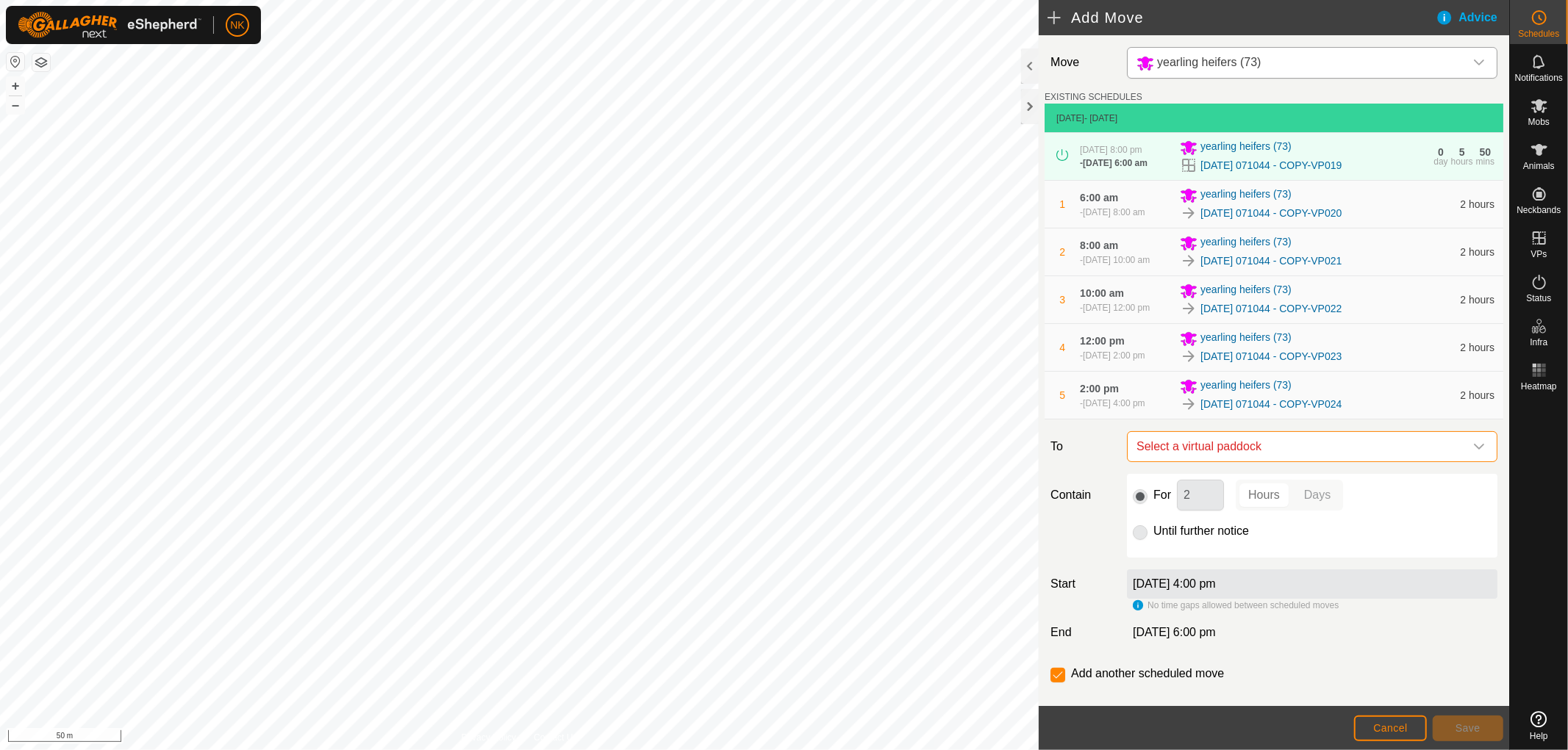
click at [1313, 461] on span "Select a virtual paddock" at bounding box center [1297, 446] width 333 height 30
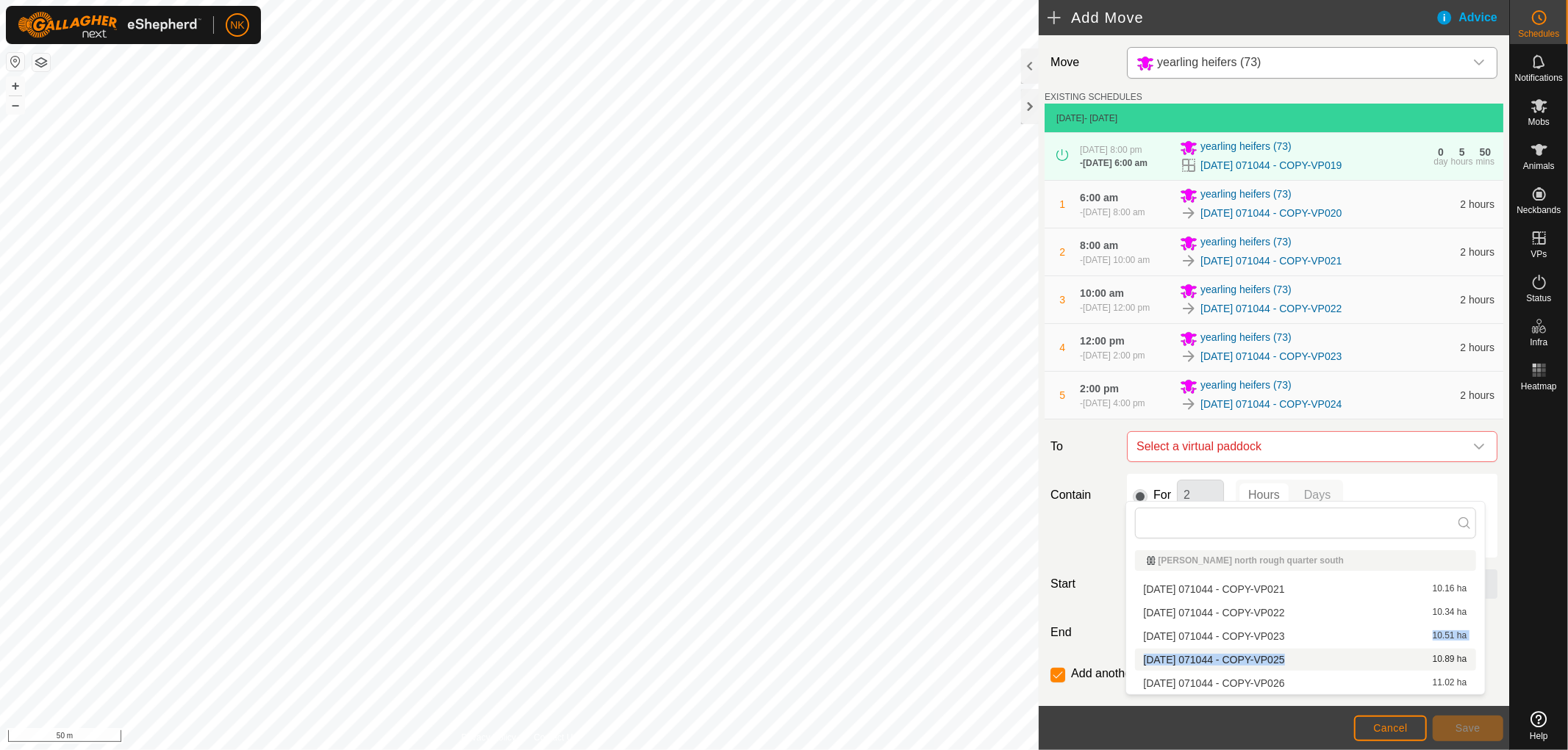
drag, startPoint x: 1281, startPoint y: 635, endPoint x: 1281, endPoint y: 655, distance: 20.0
click at [1281, 655] on ul "[PERSON_NAME][GEOGRAPHIC_DATA] south [DATE] 071044 - COPY-VP021 10.16 ha [DATE]…" at bounding box center [1305, 620] width 358 height 150
click at [1290, 655] on li "[DATE] 071044 - COPY-VP025 10.89 ha" at bounding box center [1306, 659] width 341 height 22
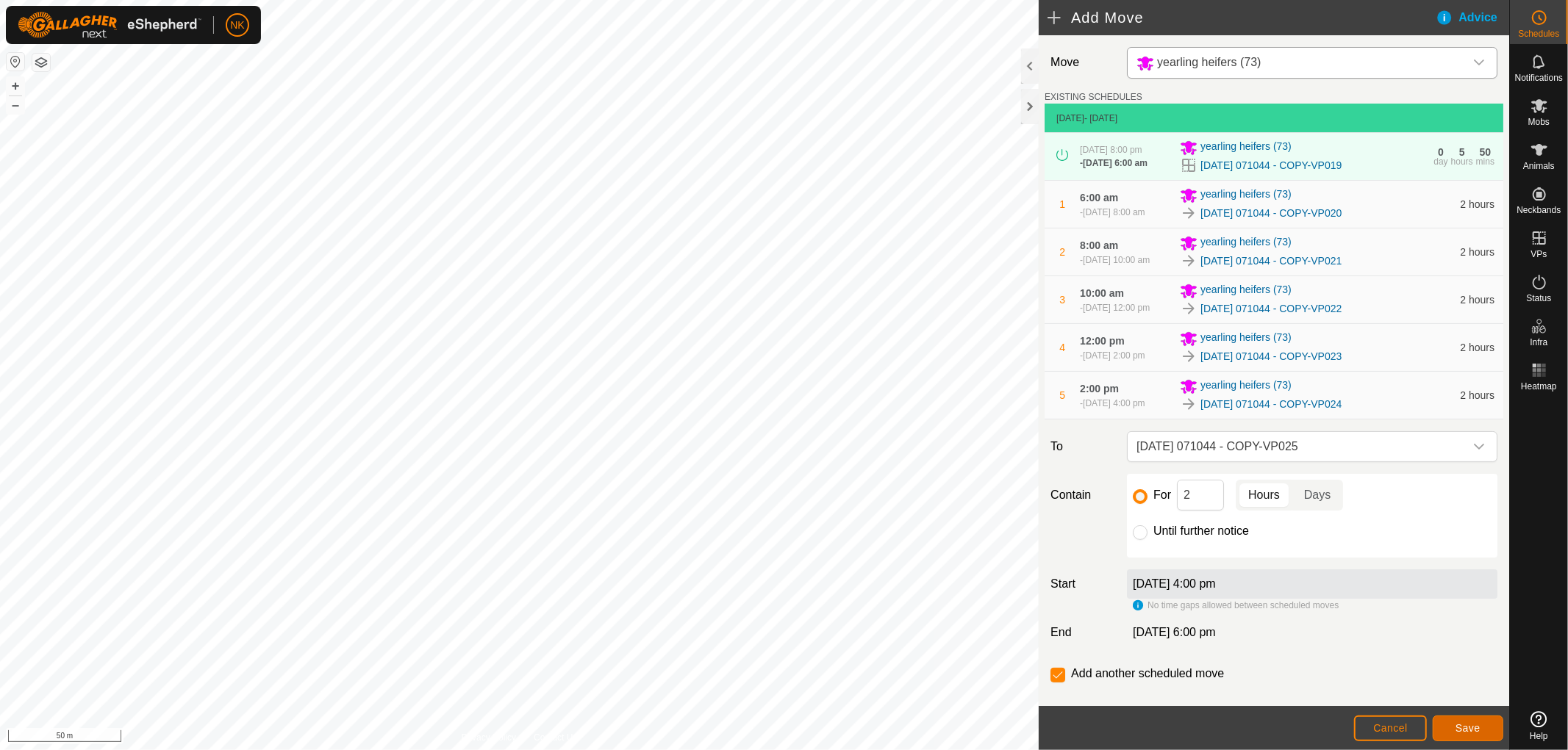
click at [1466, 739] on button "Save" at bounding box center [1467, 729] width 70 height 26
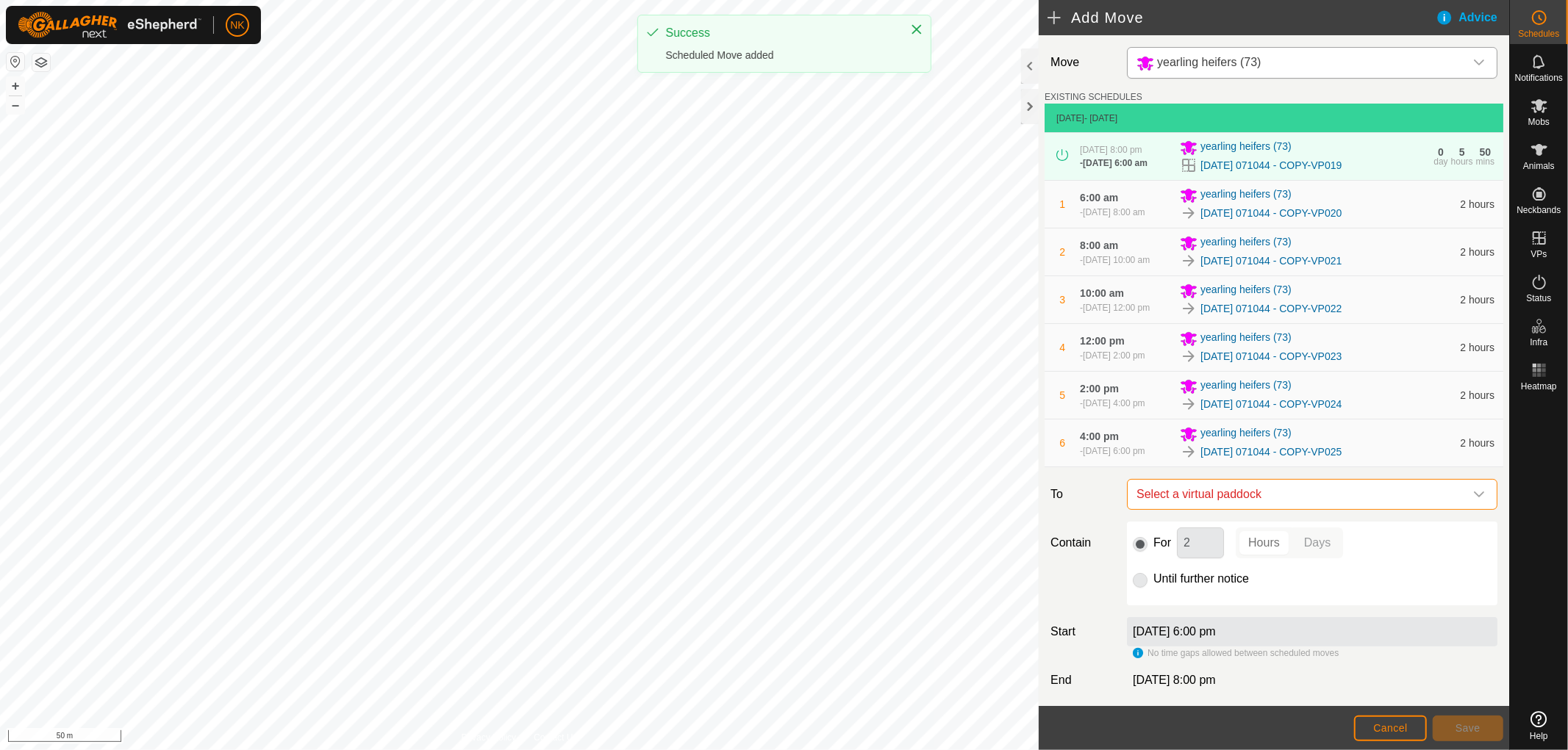
click at [1325, 509] on span "Select a virtual paddock" at bounding box center [1297, 494] width 333 height 30
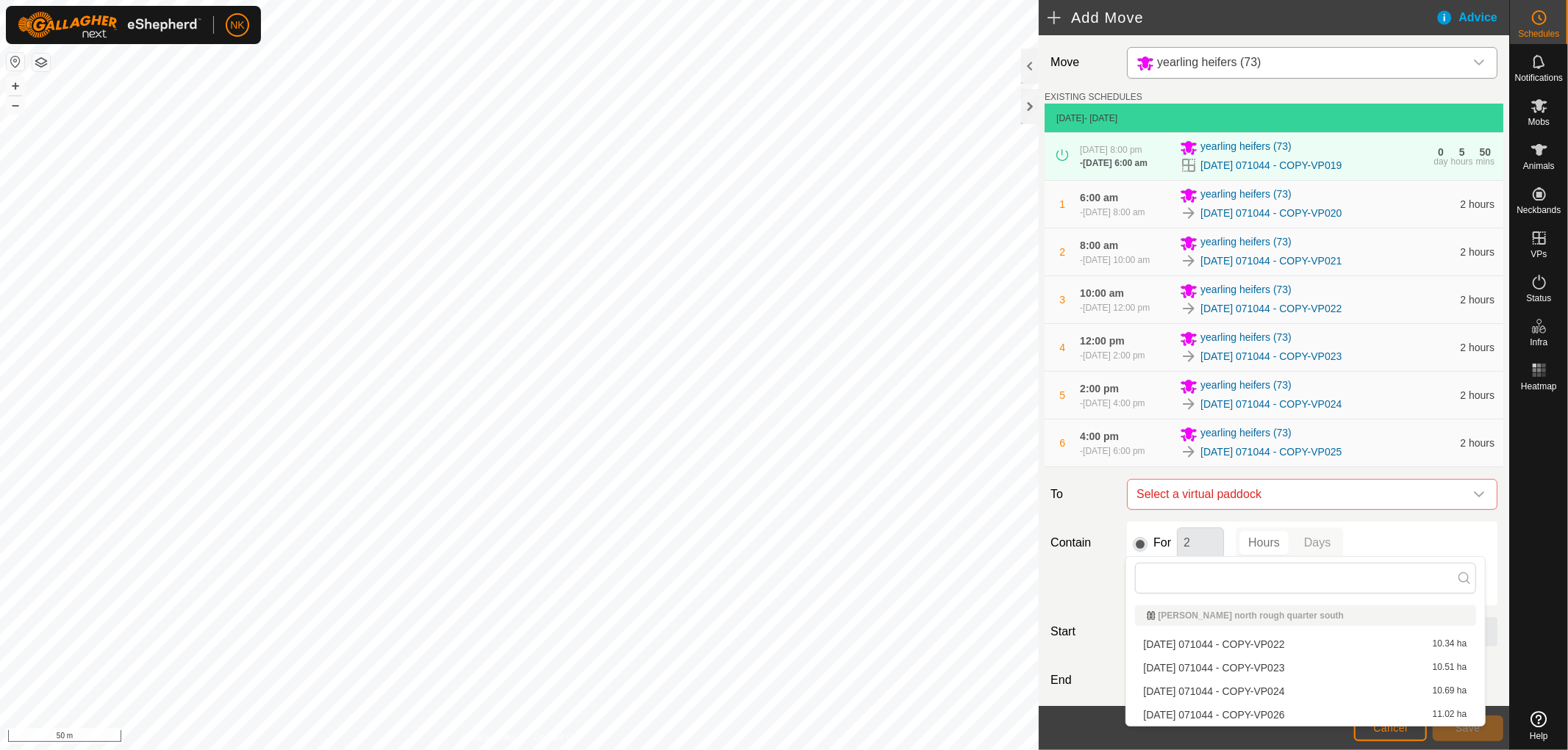
click at [1286, 708] on li "[DATE] 071044 - COPY-VP026 11.02 ha" at bounding box center [1306, 714] width 341 height 22
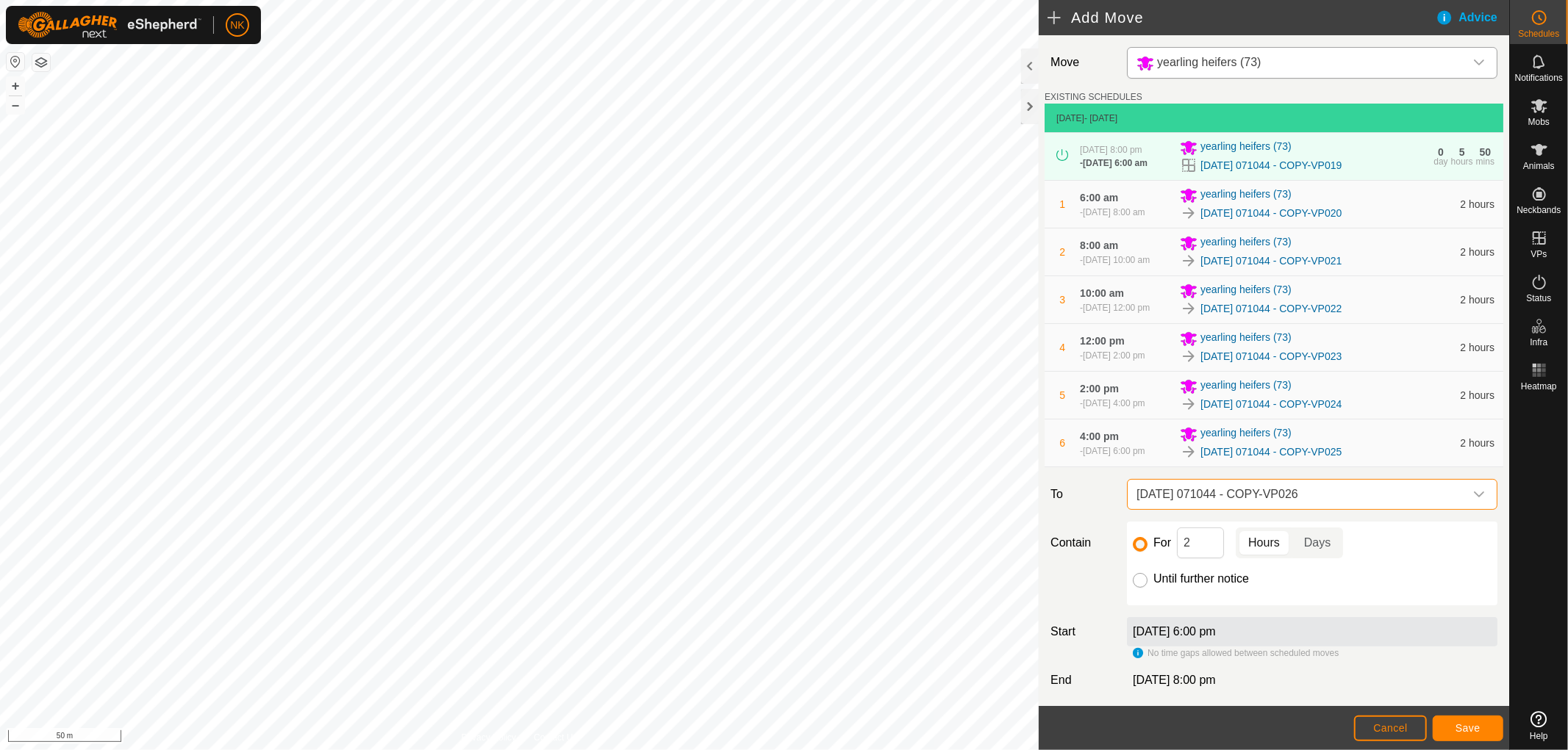
click at [1139, 588] on input "Until further notice" at bounding box center [1140, 580] width 14 height 14
radio input "true"
checkbox input "false"
click at [1481, 730] on button "Save" at bounding box center [1467, 729] width 70 height 26
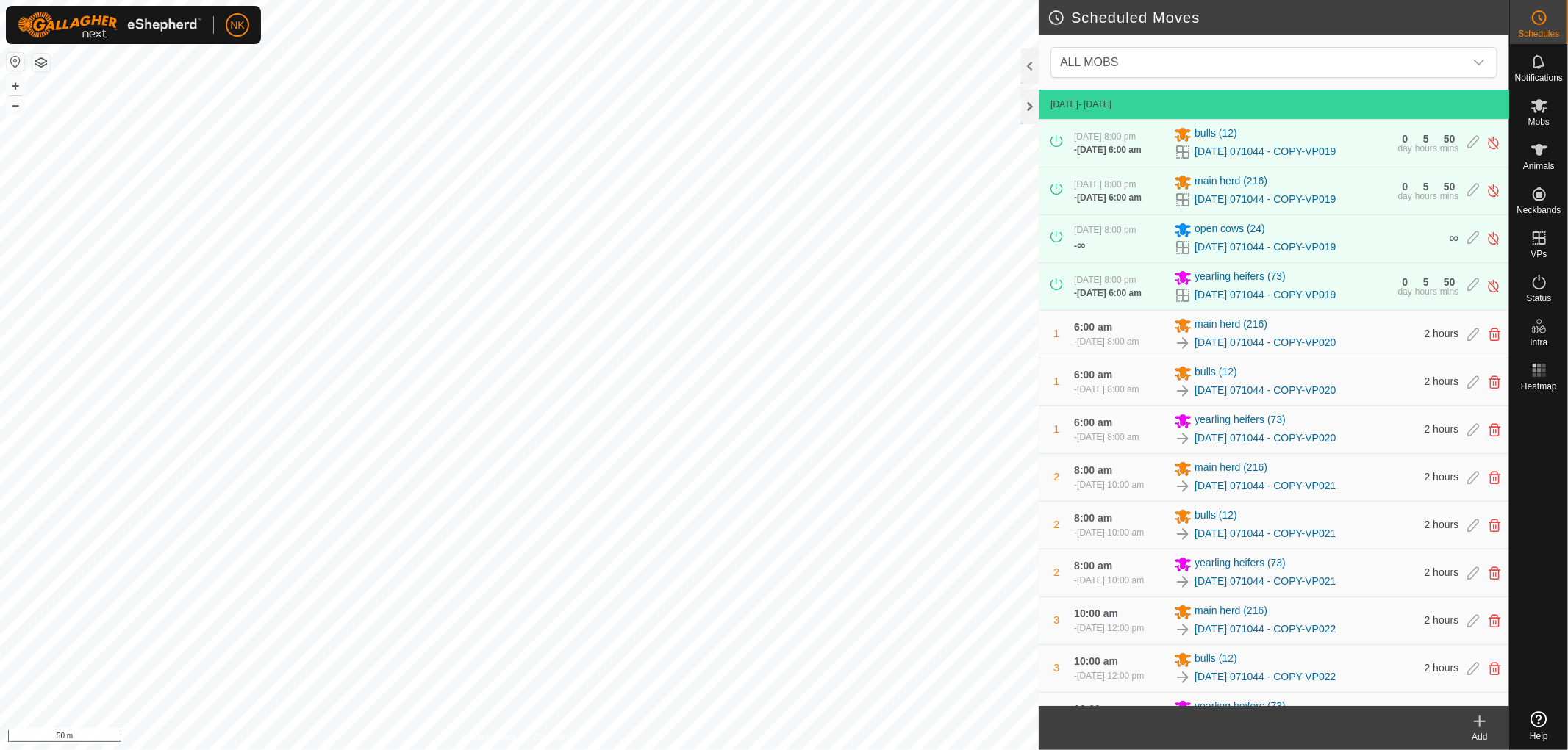
click at [1482, 723] on icon at bounding box center [1479, 721] width 17 height 17
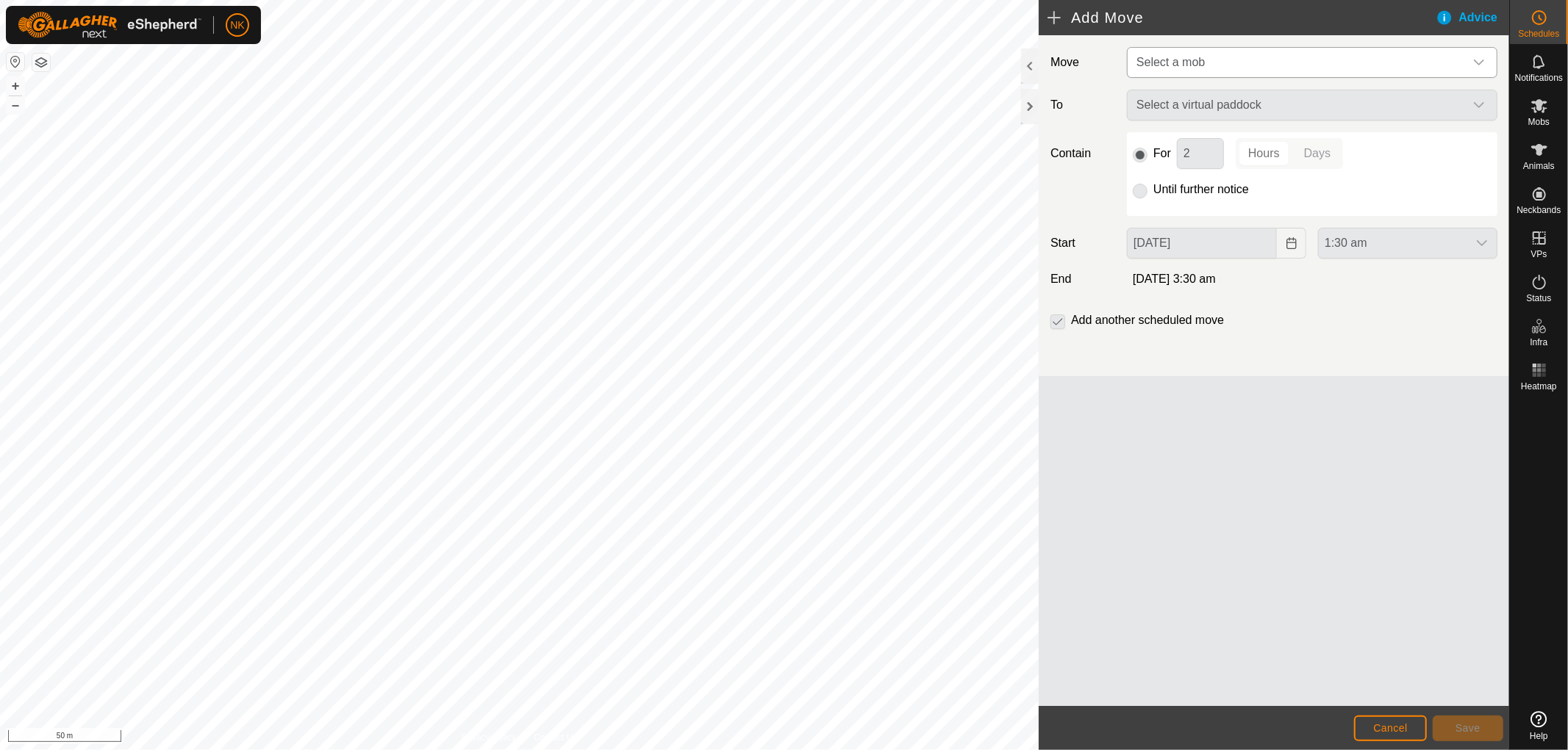
click at [1419, 62] on span "Select a mob" at bounding box center [1297, 62] width 333 height 30
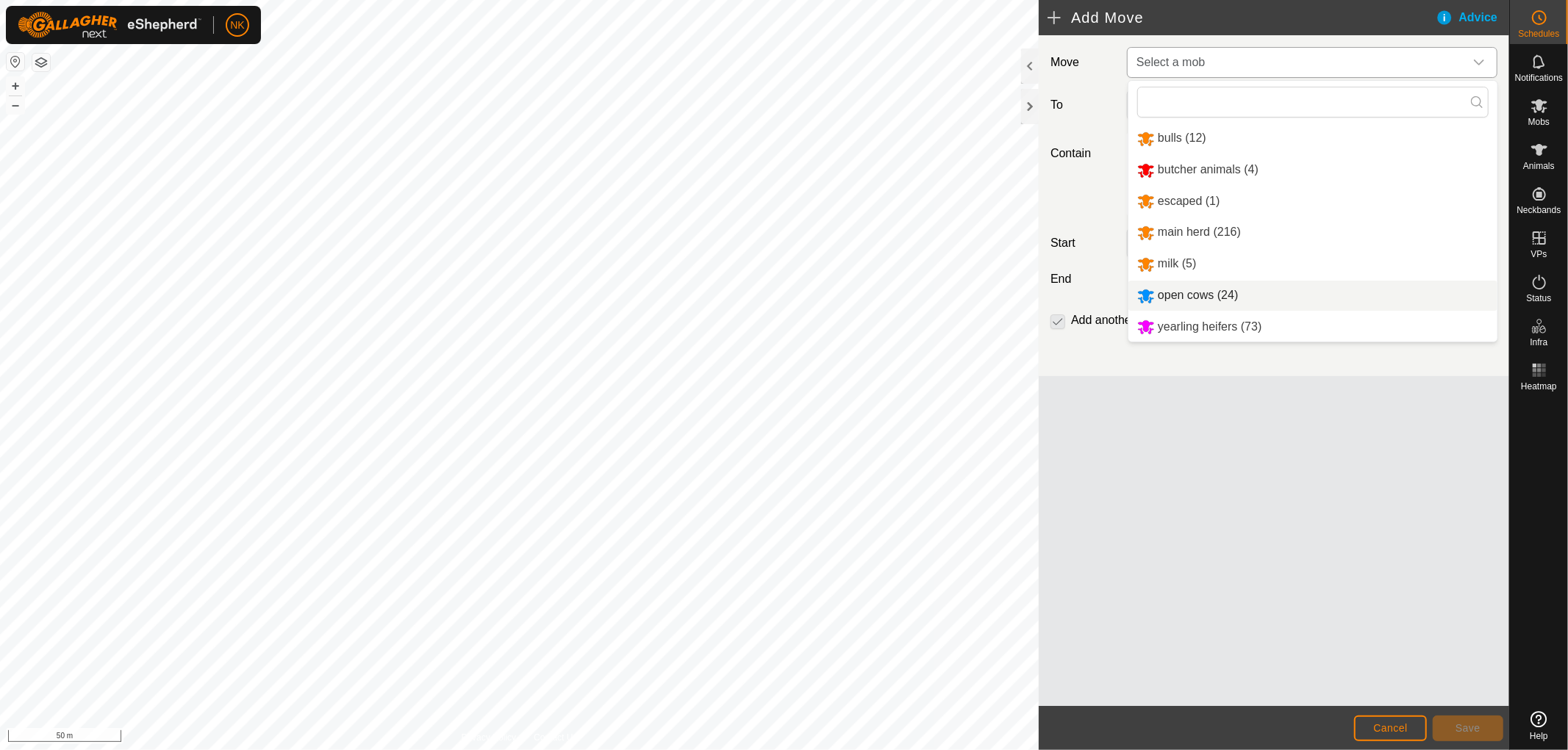
click at [1201, 289] on li "open cows (24)" at bounding box center [1313, 296] width 369 height 30
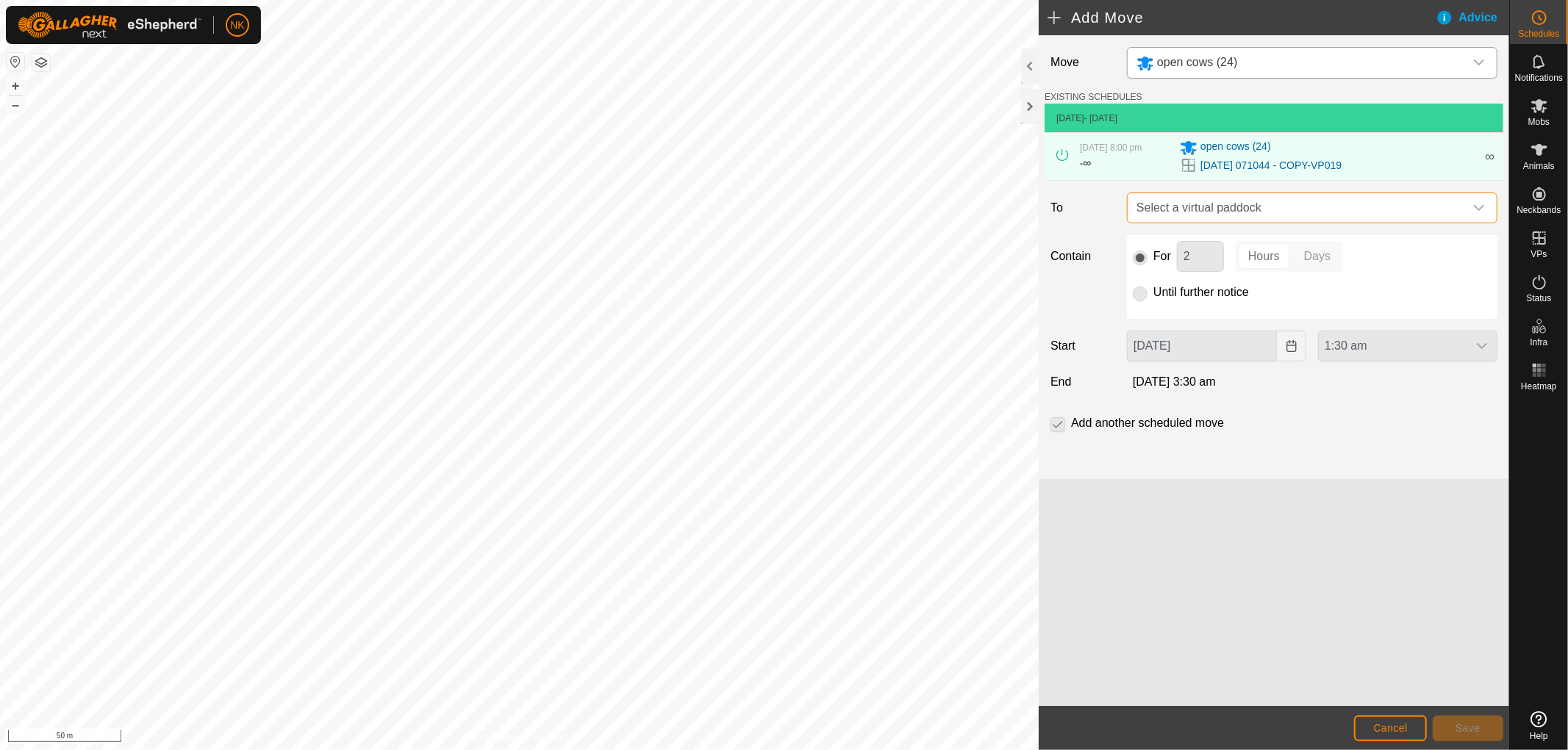
click at [1376, 214] on span "Select a virtual paddock" at bounding box center [1297, 208] width 333 height 30
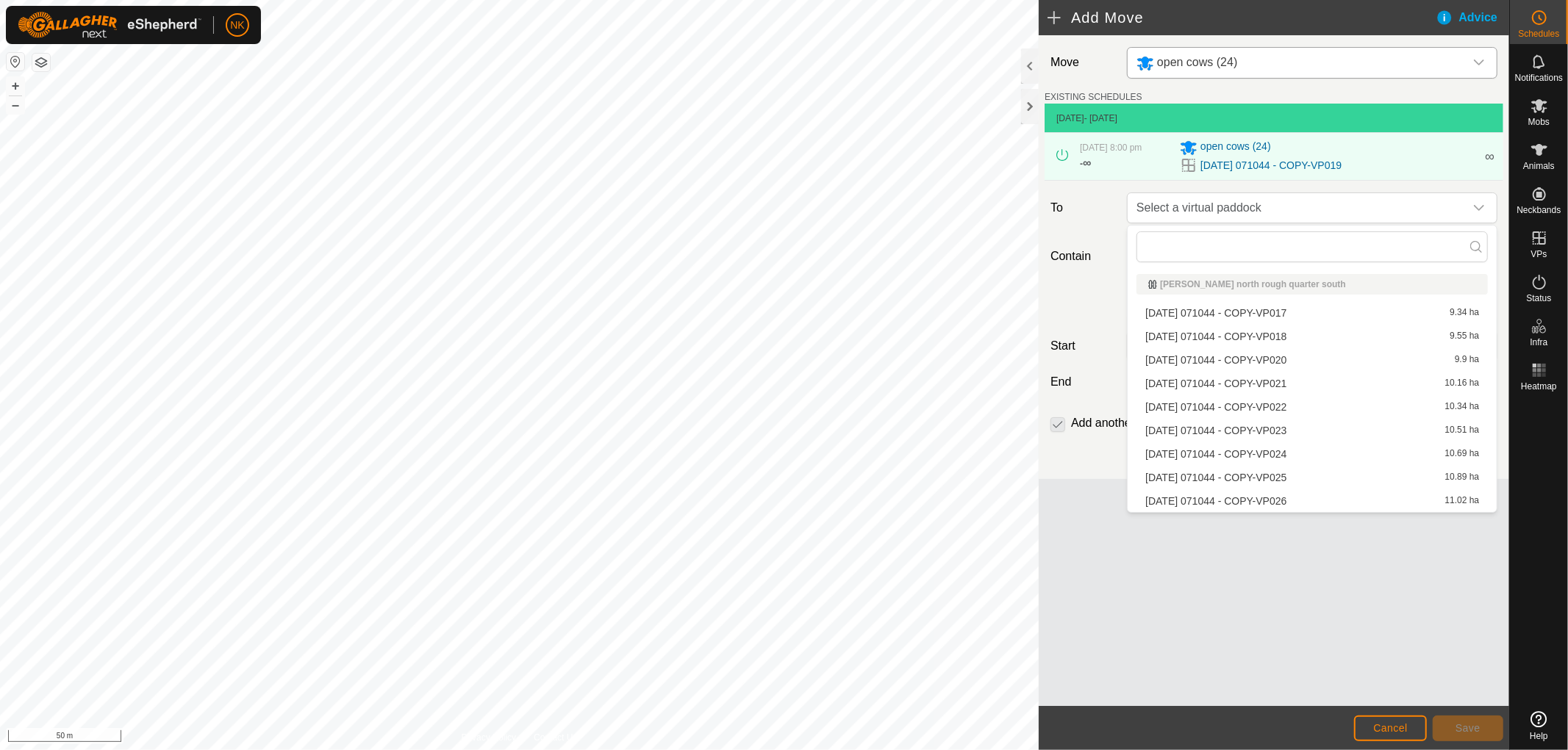
click at [1284, 364] on li "[DATE] 071044 - COPY-VP020 9.9 ha" at bounding box center [1313, 360] width 352 height 22
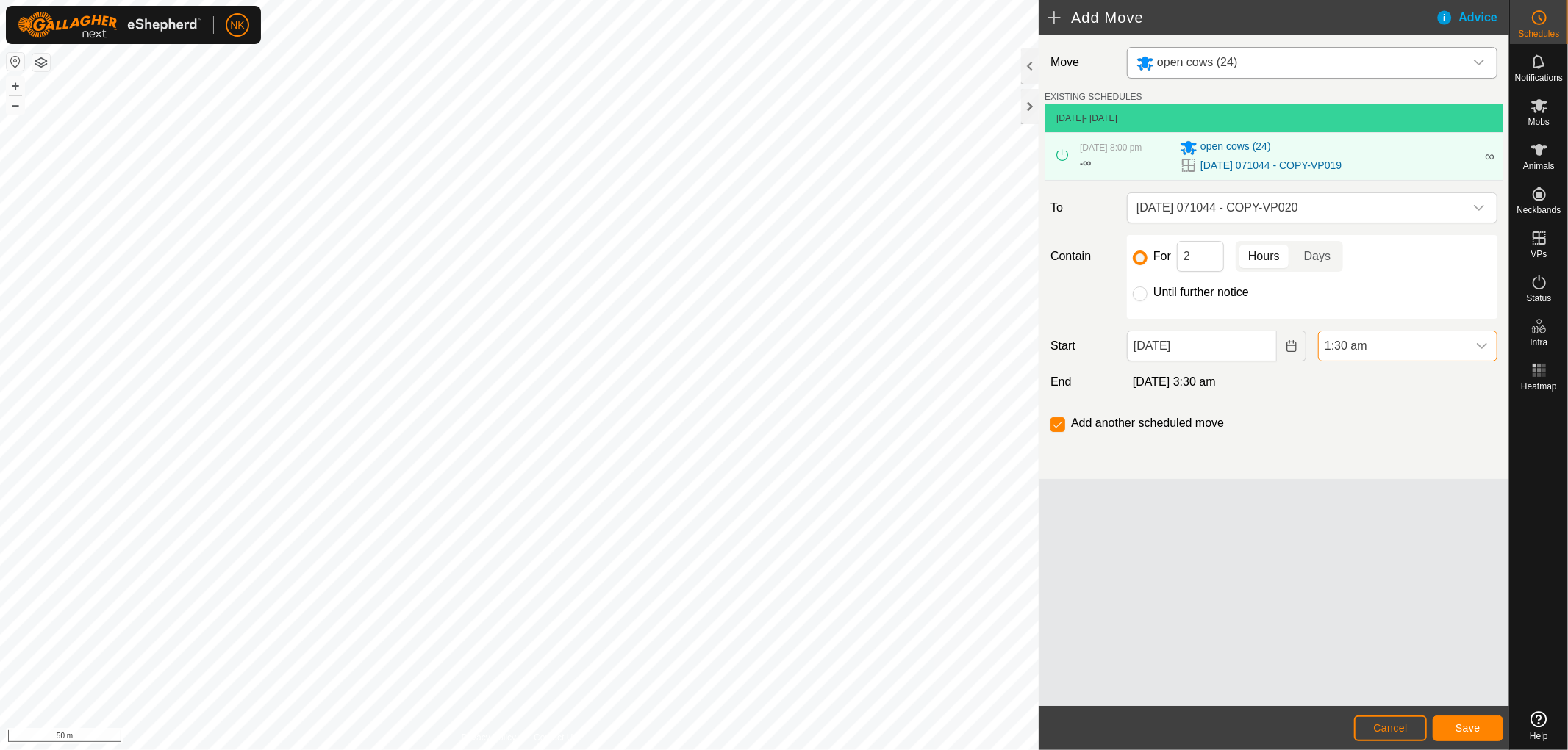
click at [1376, 358] on span "1:30 am" at bounding box center [1393, 345] width 149 height 30
click at [1354, 428] on li "6:00 am" at bounding box center [1407, 423] width 178 height 30
click at [1469, 737] on button "Save" at bounding box center [1467, 729] width 70 height 26
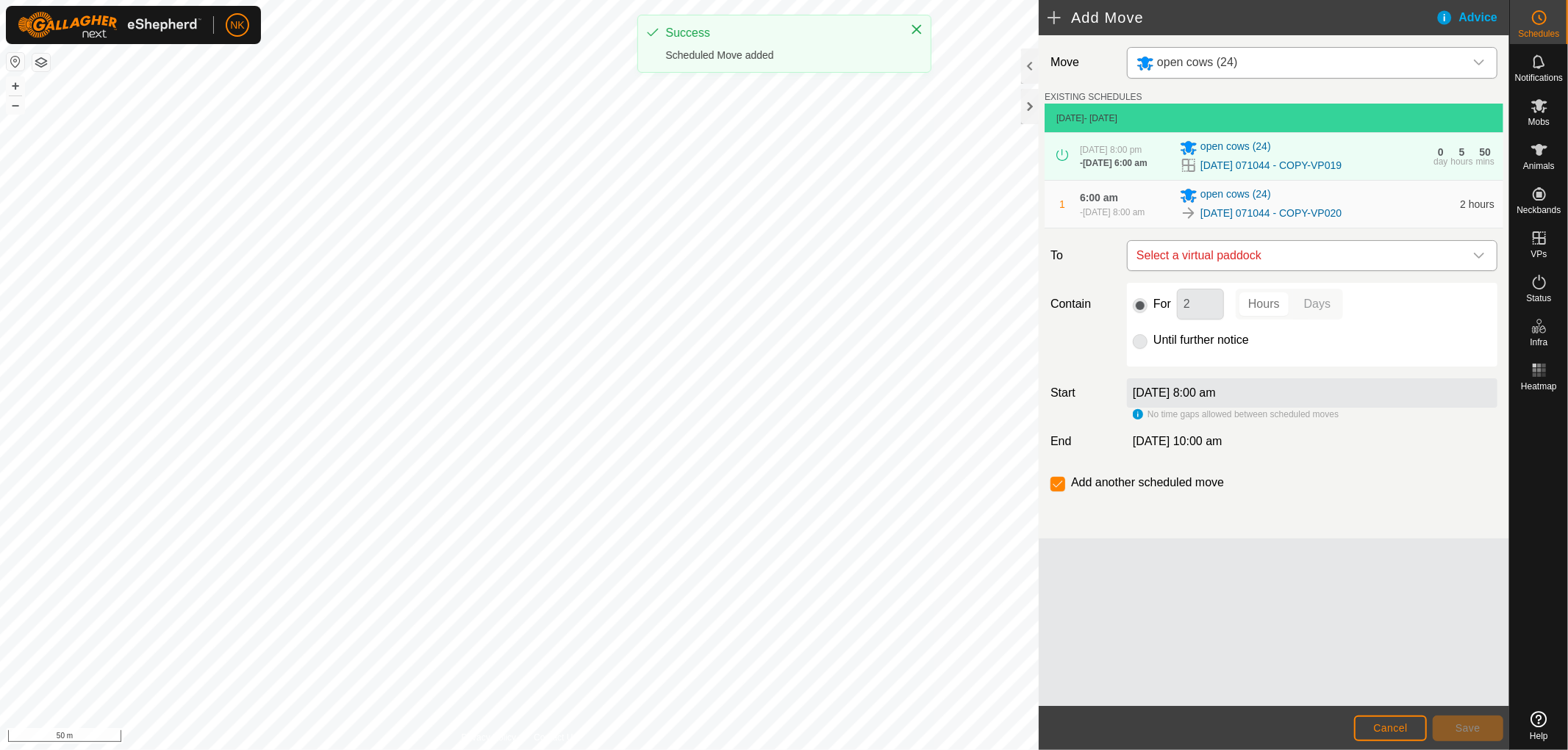
click at [1355, 267] on span "Select a virtual paddock" at bounding box center [1297, 255] width 333 height 30
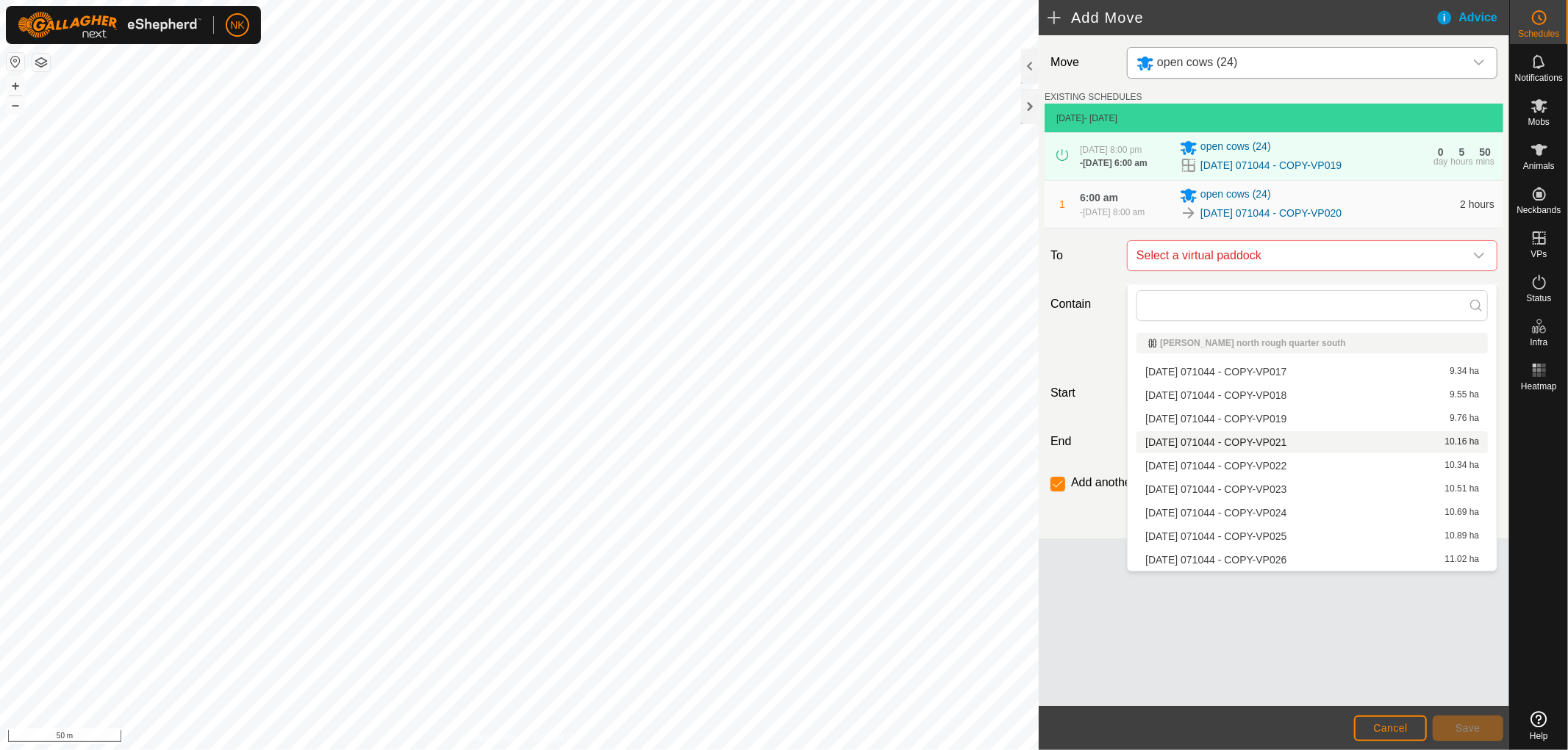
click at [1244, 442] on li "[DATE] 071044 - COPY-VP021 10.16 ha" at bounding box center [1313, 442] width 352 height 22
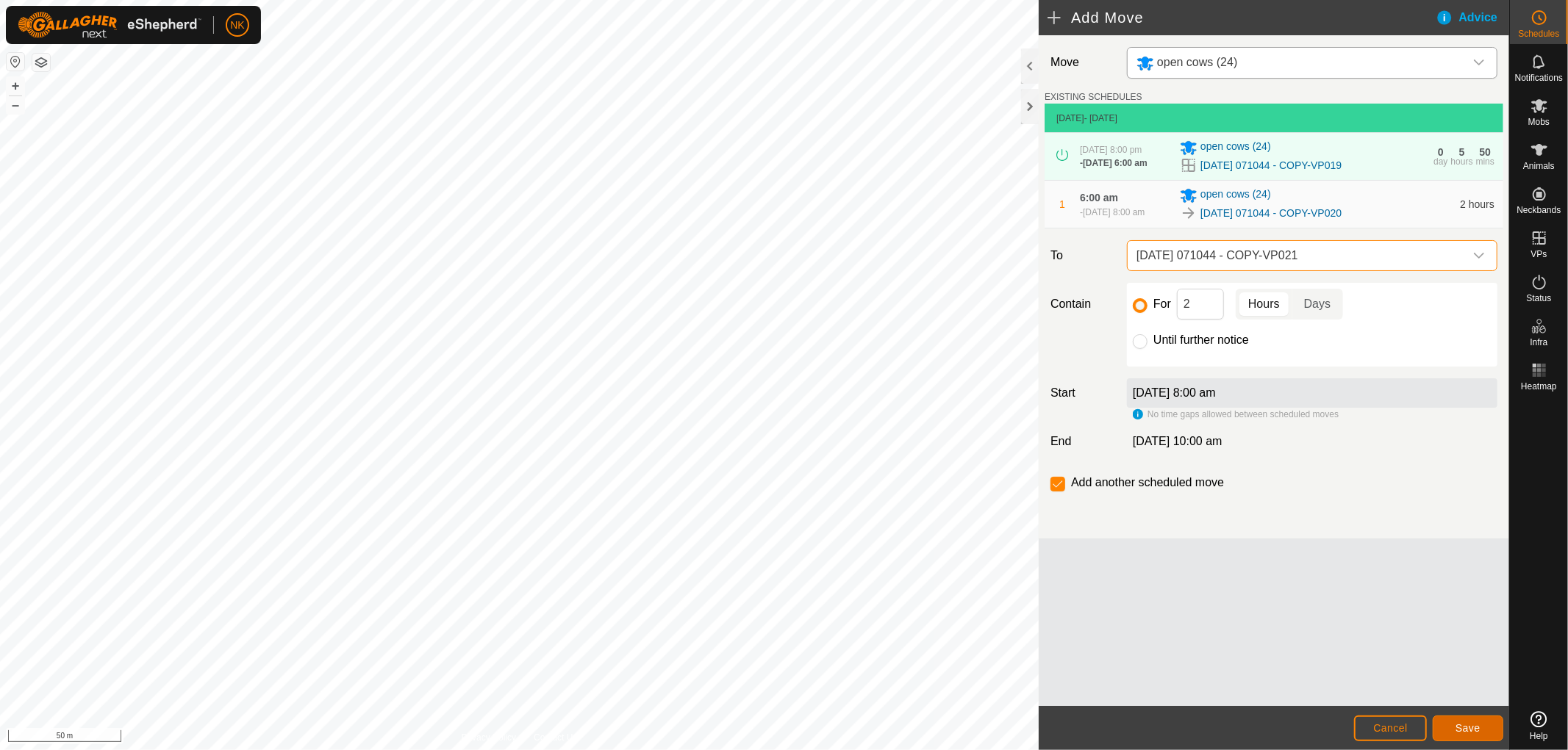
click at [1486, 739] on button "Save" at bounding box center [1467, 729] width 70 height 26
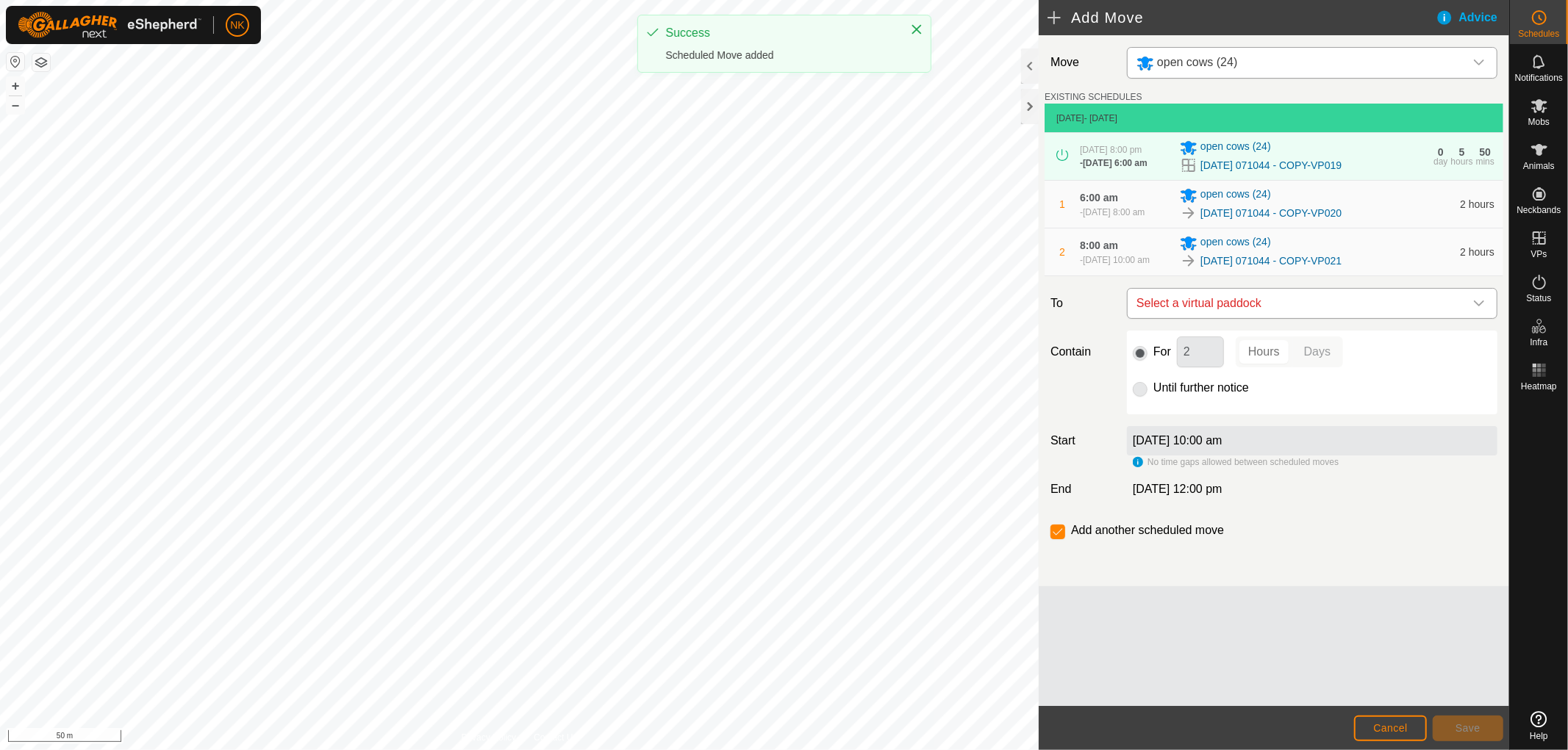
click at [1349, 318] on span "Select a virtual paddock" at bounding box center [1297, 303] width 333 height 30
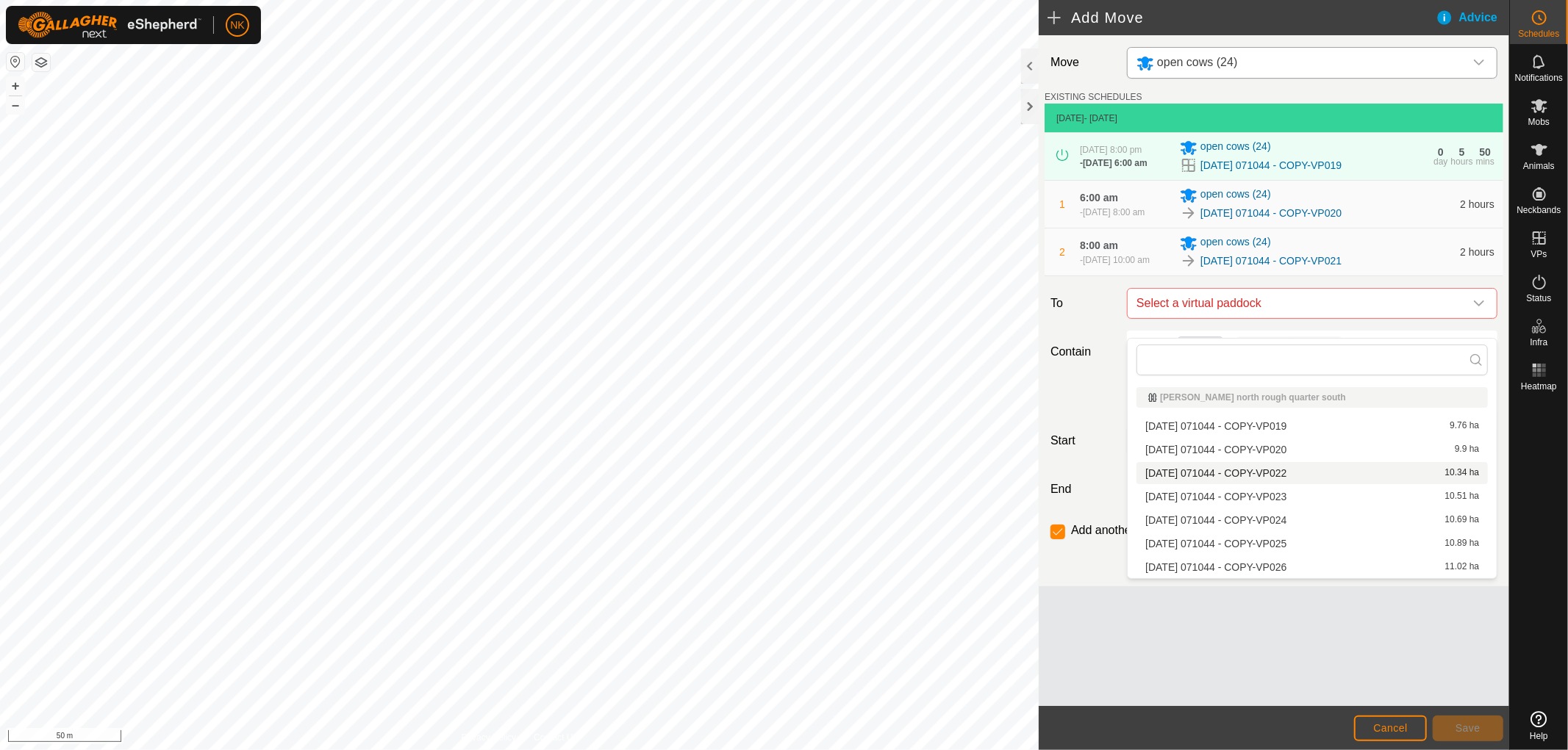
click at [1305, 478] on li "[DATE] 071044 - COPY-VP022 10.34 ha" at bounding box center [1313, 473] width 352 height 22
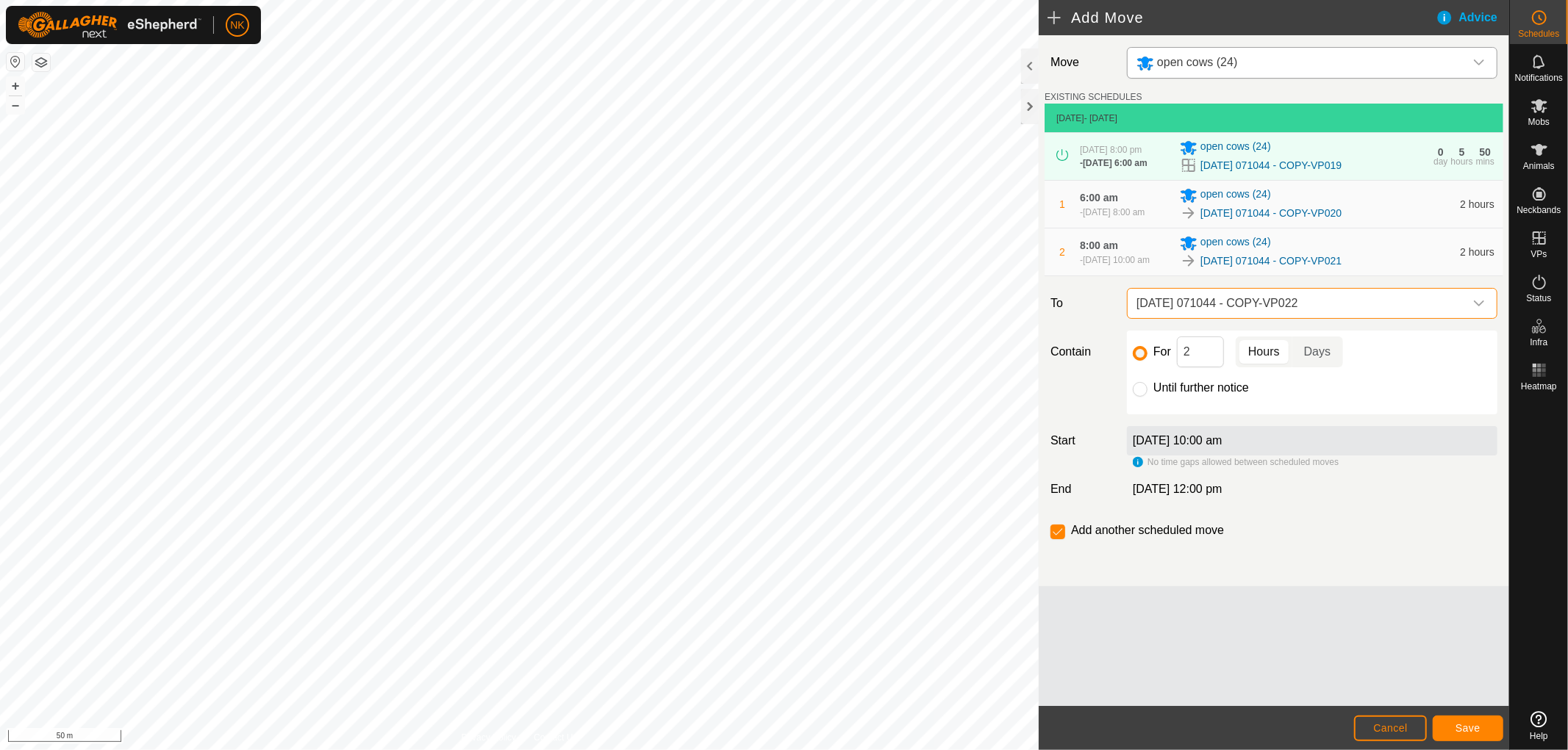
click at [1482, 741] on footer "Cancel Save" at bounding box center [1274, 728] width 471 height 44
click at [1474, 730] on span "Save" at bounding box center [1468, 728] width 25 height 12
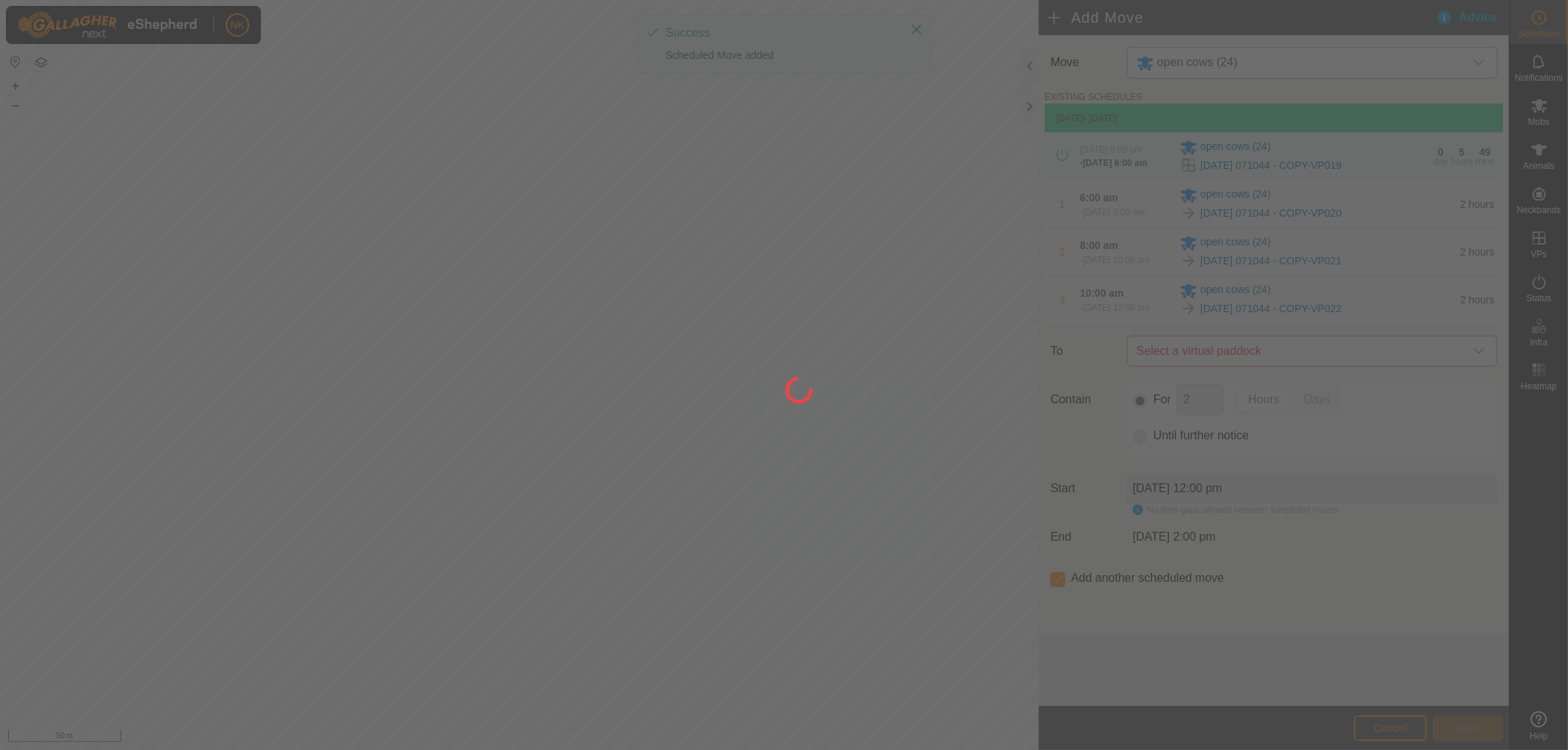
click at [1351, 367] on div at bounding box center [784, 375] width 1568 height 750
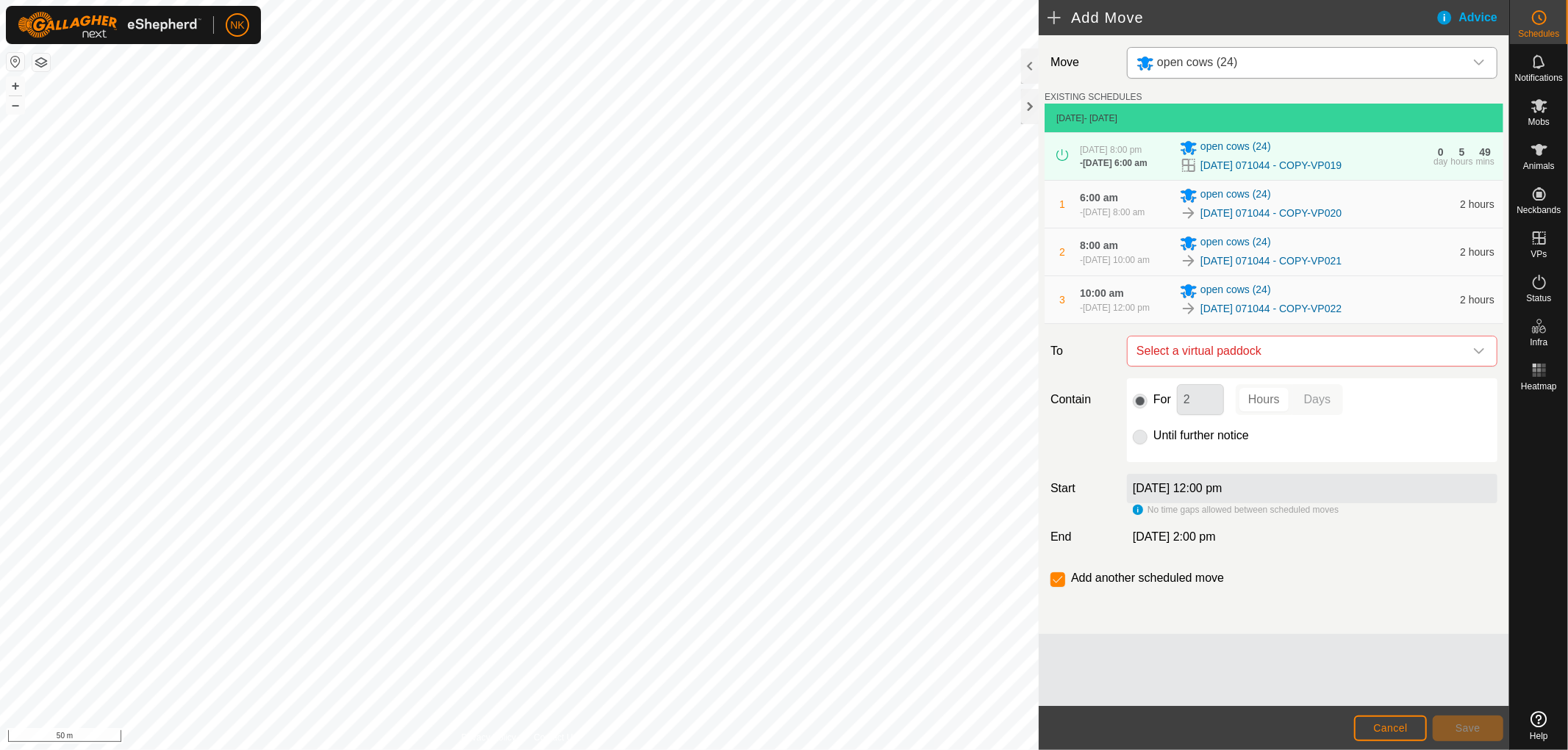
click at [1351, 366] on span "Select a virtual paddock" at bounding box center [1297, 351] width 333 height 30
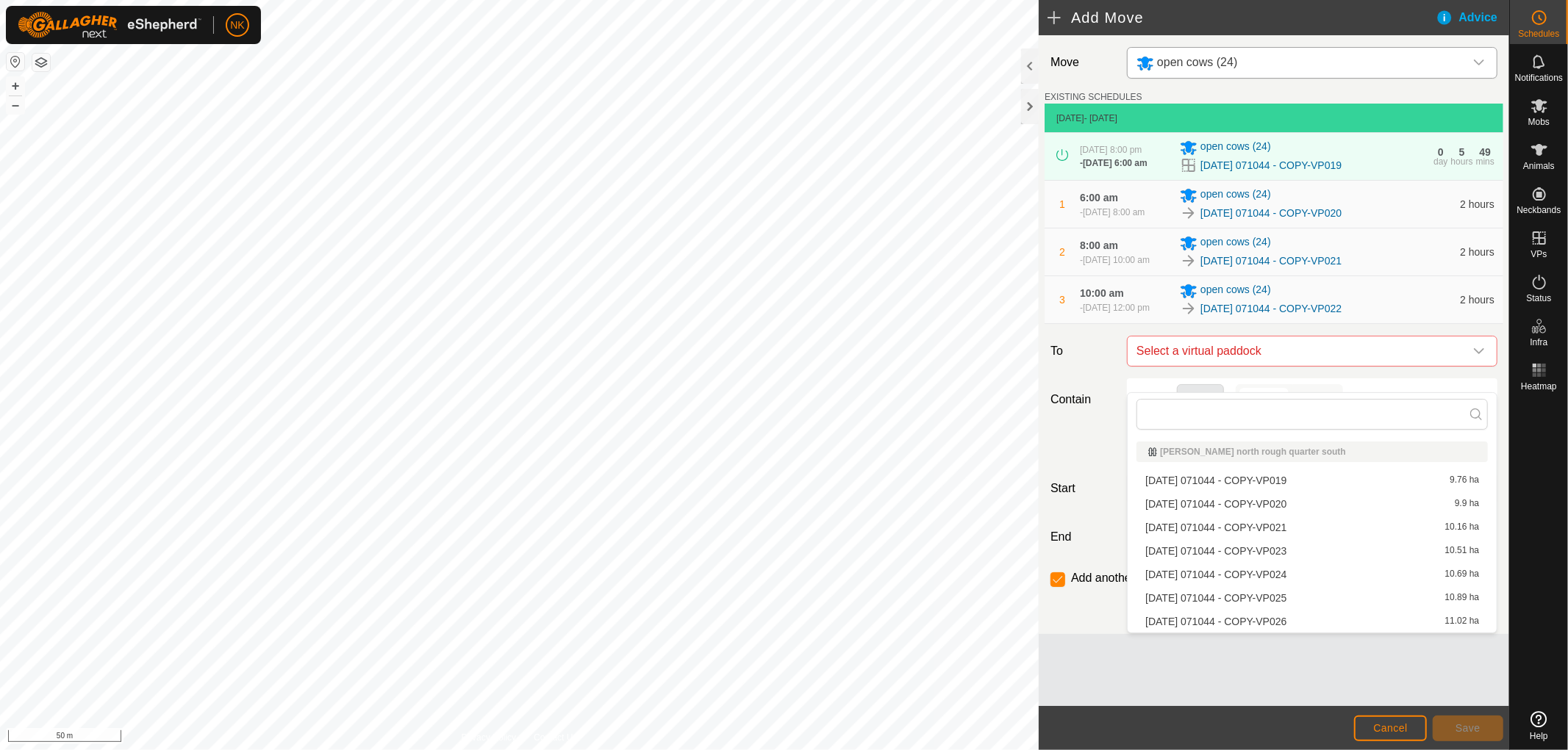
click at [1275, 549] on li "[DATE] 071044 - COPY-VP023 10.51 ha" at bounding box center [1313, 551] width 352 height 22
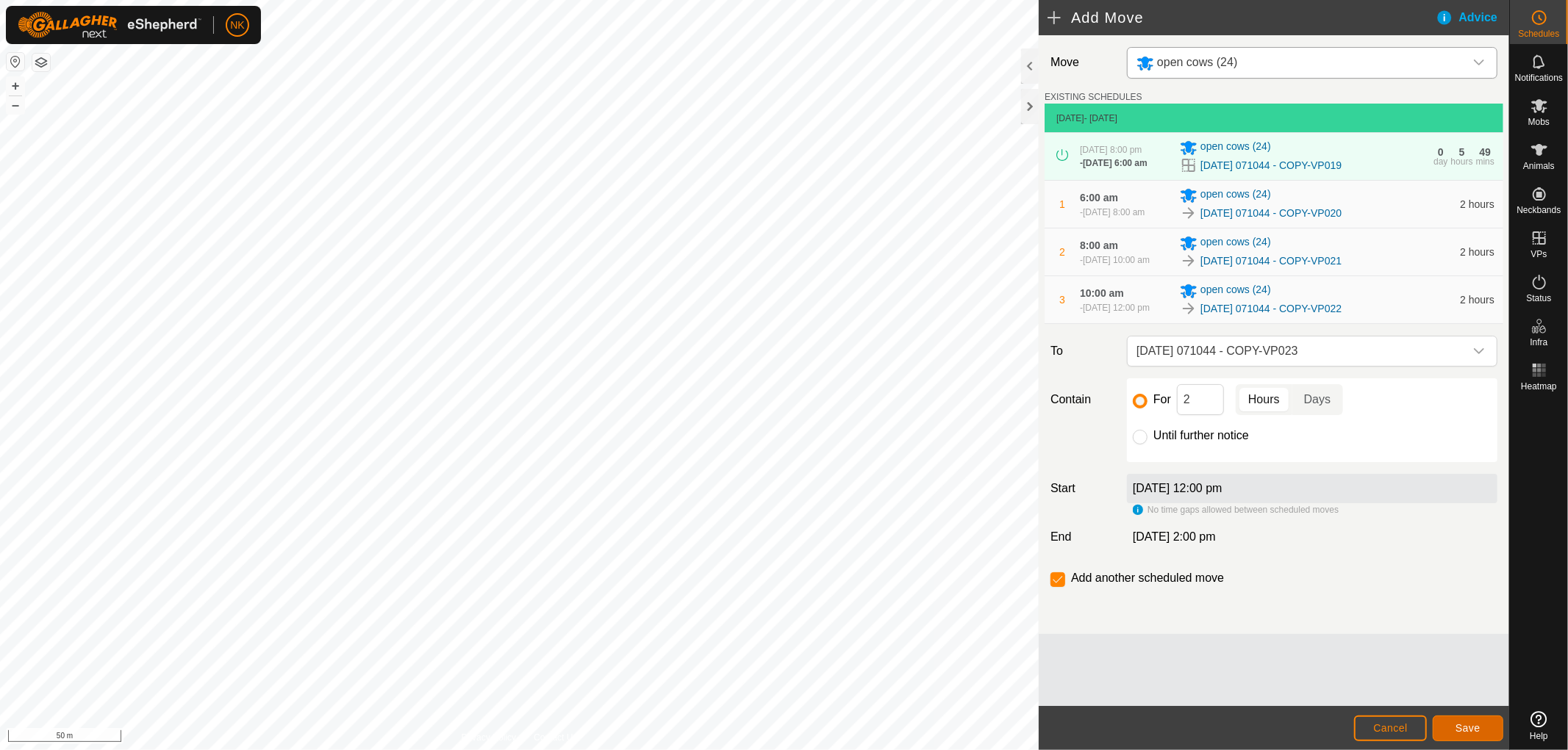
click at [1473, 726] on span "Save" at bounding box center [1468, 728] width 25 height 12
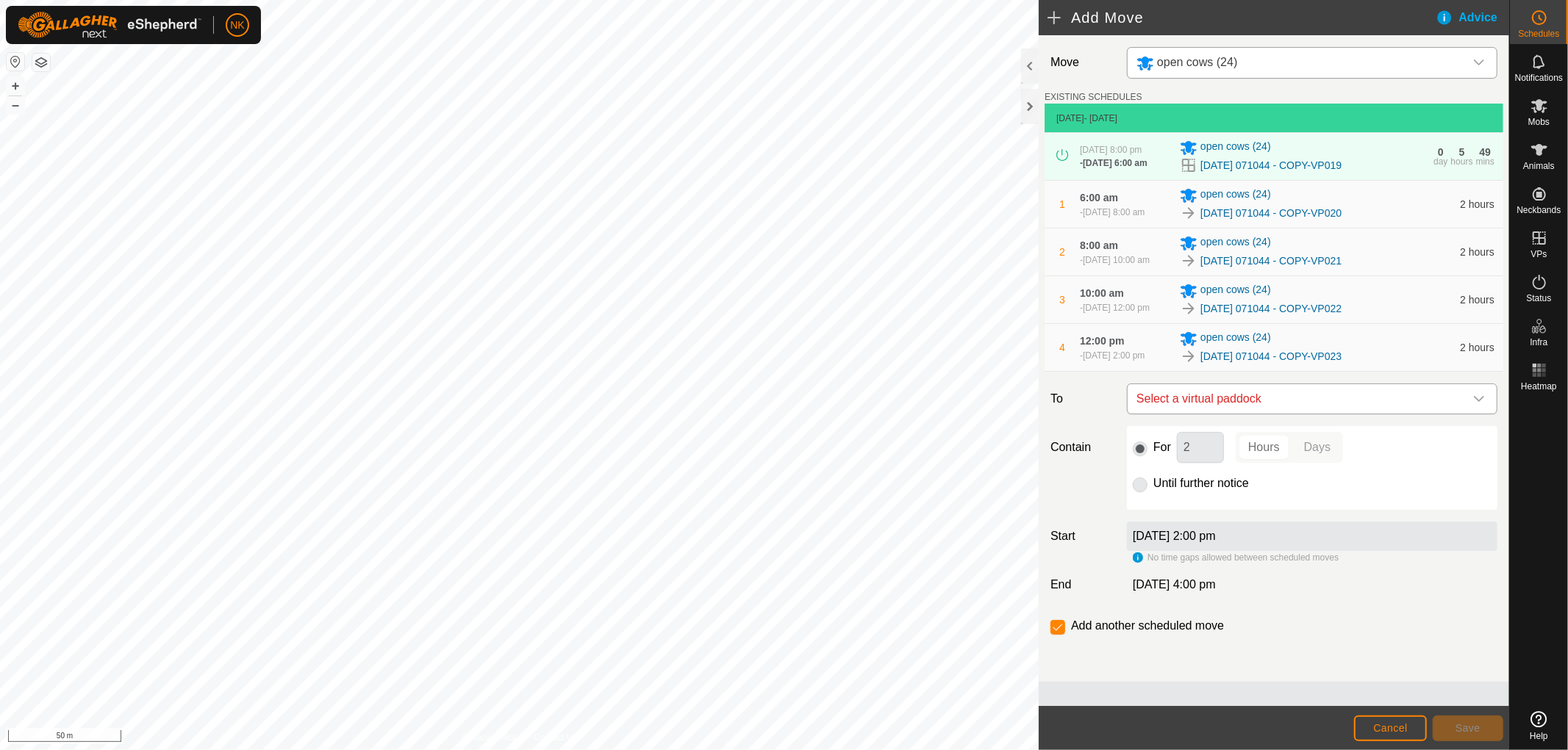
click at [1380, 414] on span "Select a virtual paddock" at bounding box center [1297, 398] width 333 height 30
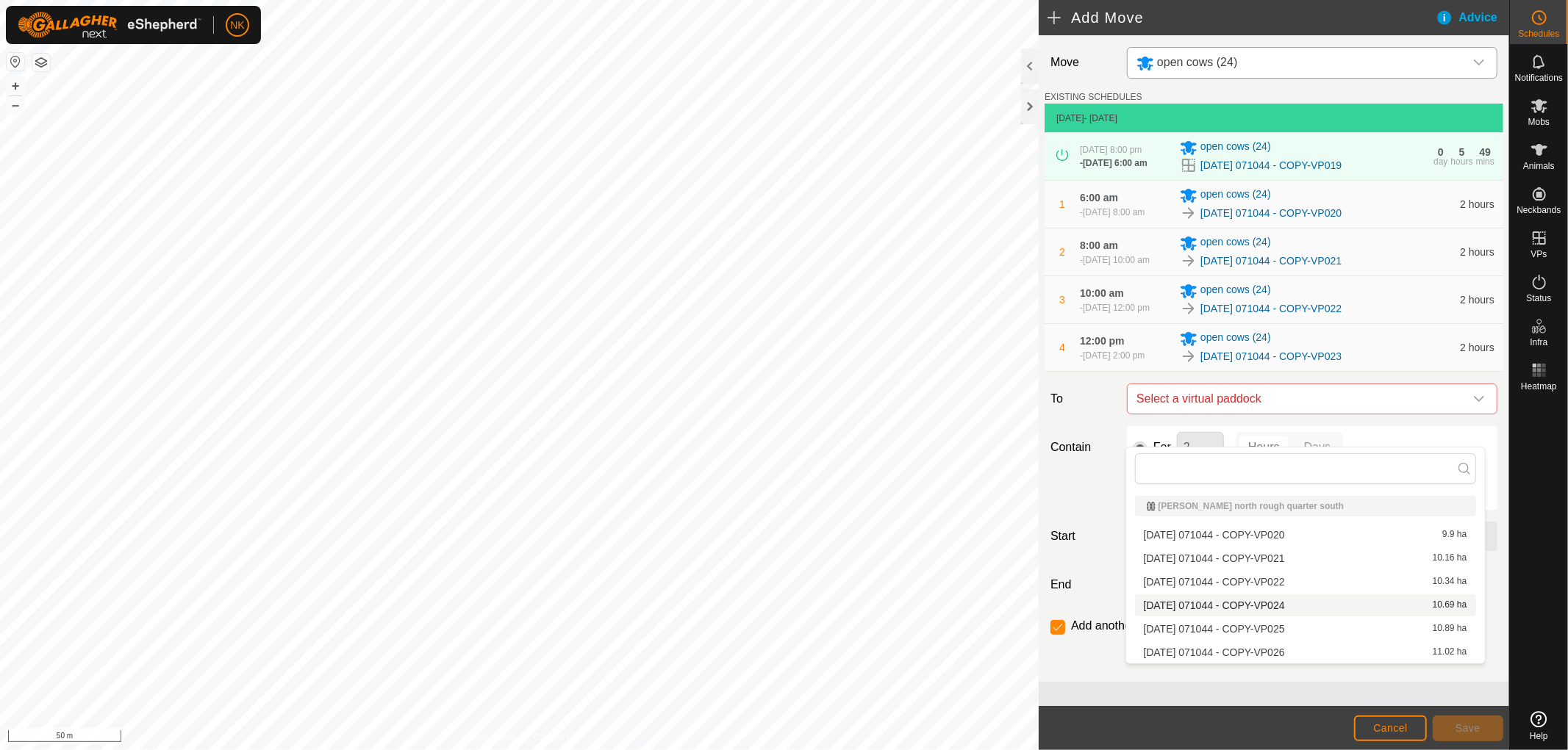
click at [1283, 600] on li "[DATE] 071044 - COPY-VP024 10.69 ha" at bounding box center [1306, 605] width 341 height 22
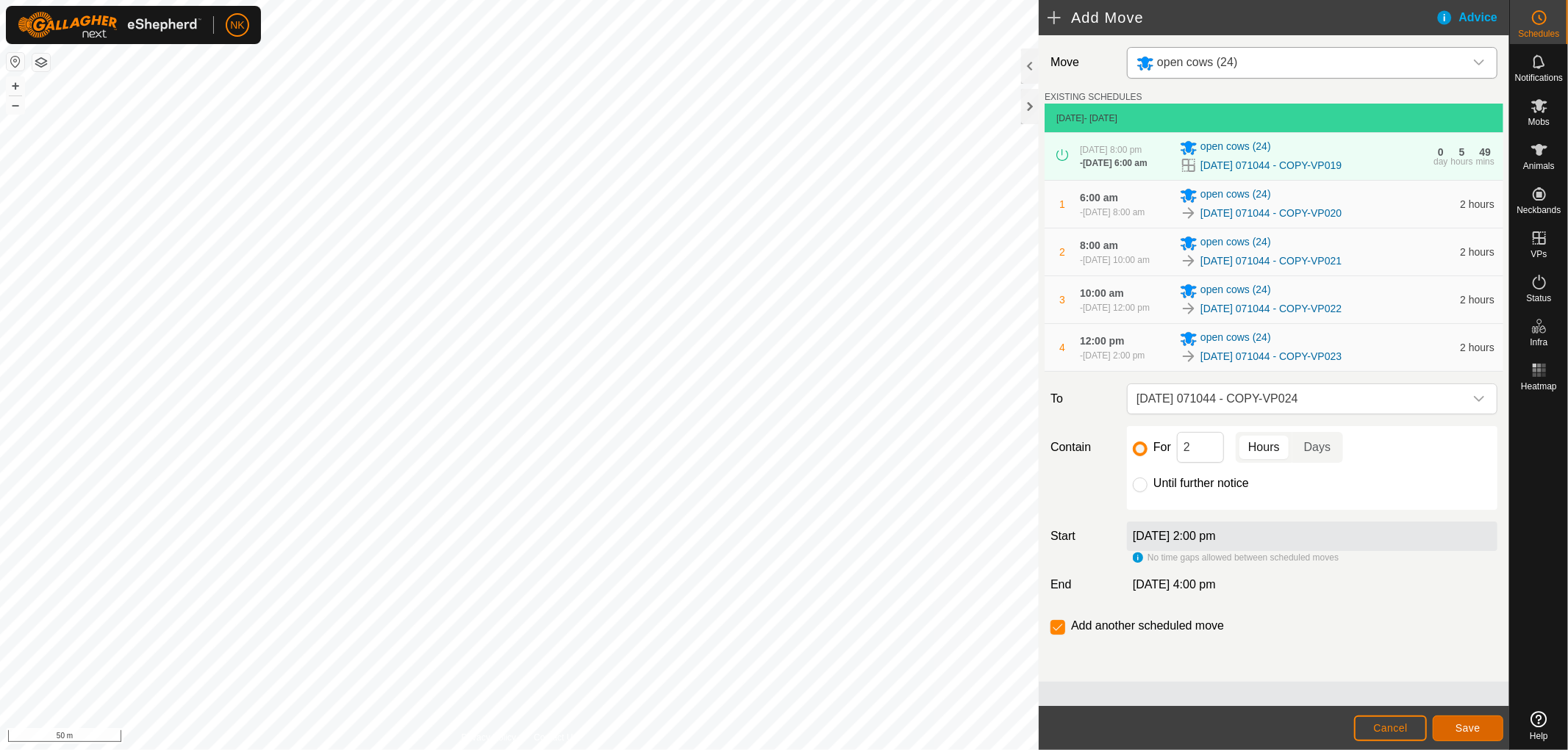
click at [1466, 731] on span "Save" at bounding box center [1468, 728] width 25 height 12
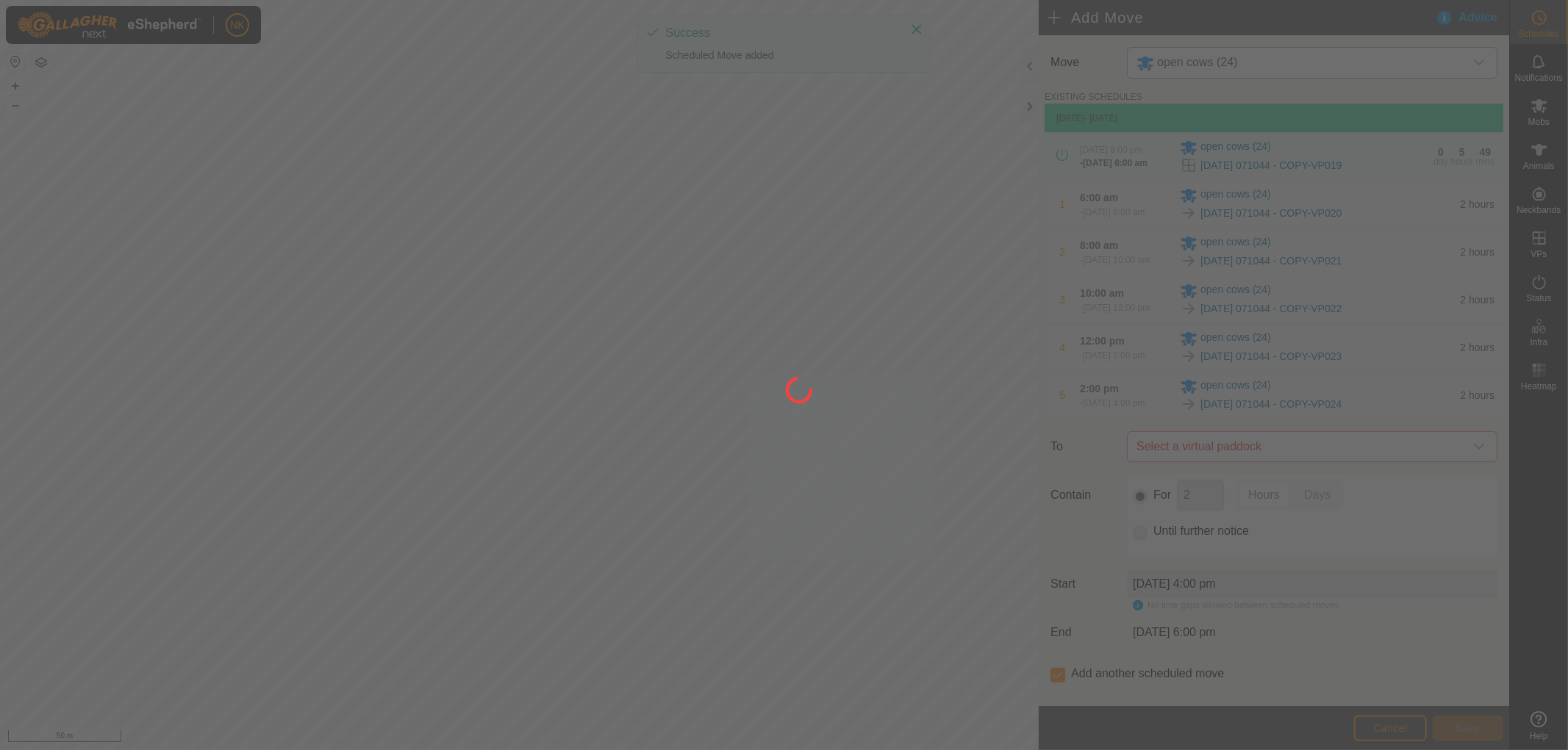
click at [1285, 487] on div at bounding box center [784, 375] width 1568 height 750
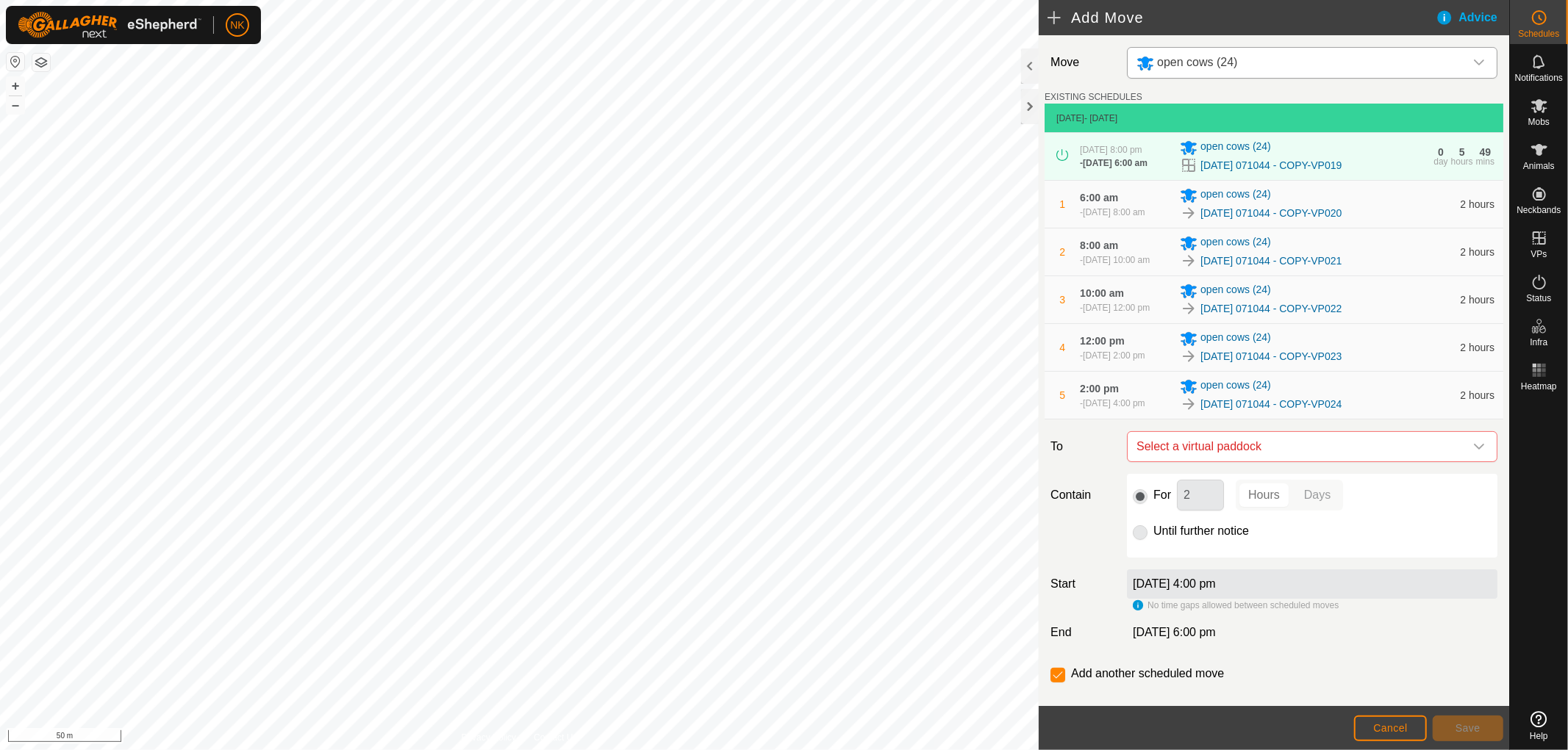
click at [1285, 461] on span "Select a virtual paddock" at bounding box center [1297, 446] width 333 height 30
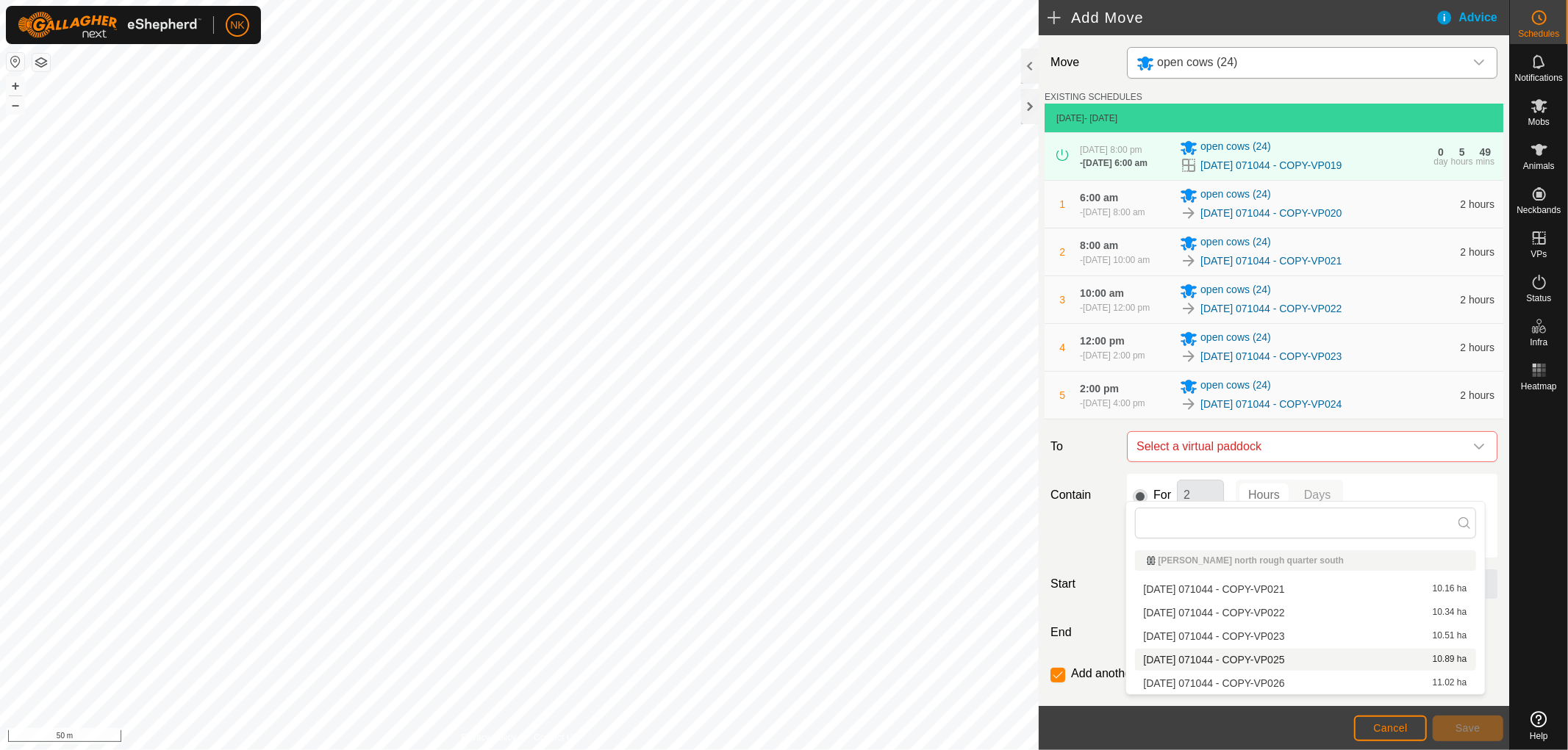
click at [1269, 656] on li "[DATE] 071044 - COPY-VP025 10.89 ha" at bounding box center [1306, 659] width 341 height 22
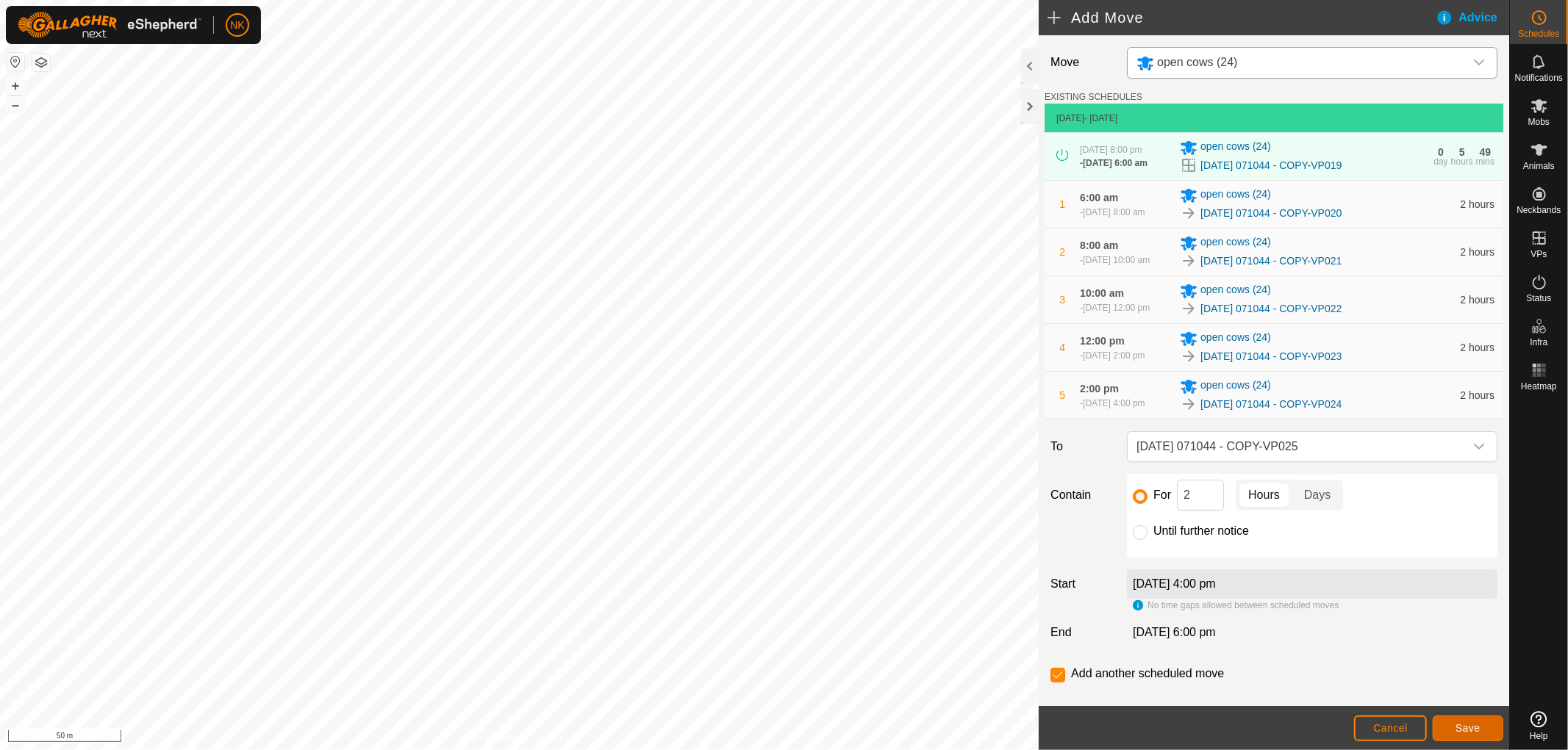
click at [1453, 723] on button "Save" at bounding box center [1467, 729] width 70 height 26
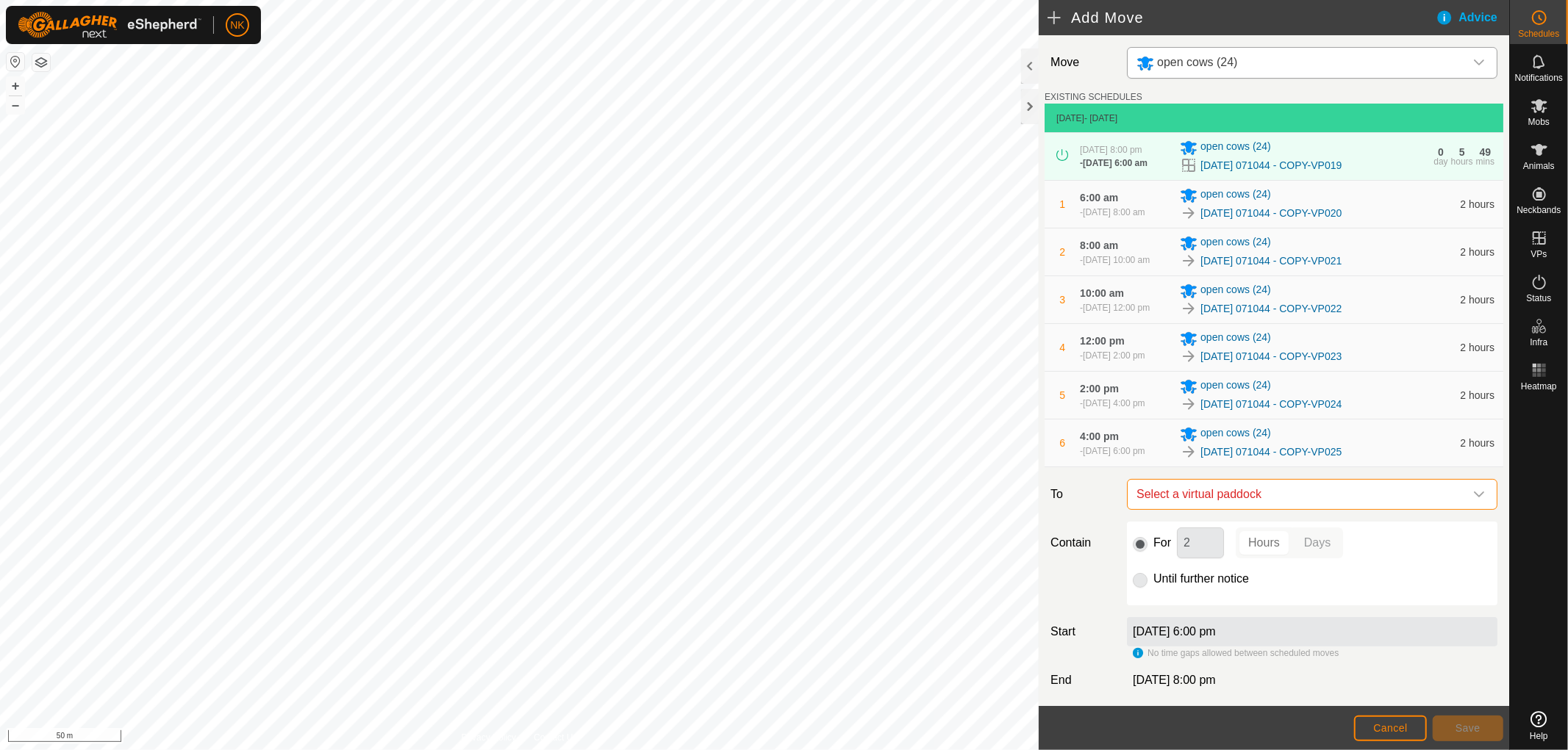
click at [1268, 509] on span "Select a virtual paddock" at bounding box center [1297, 494] width 333 height 30
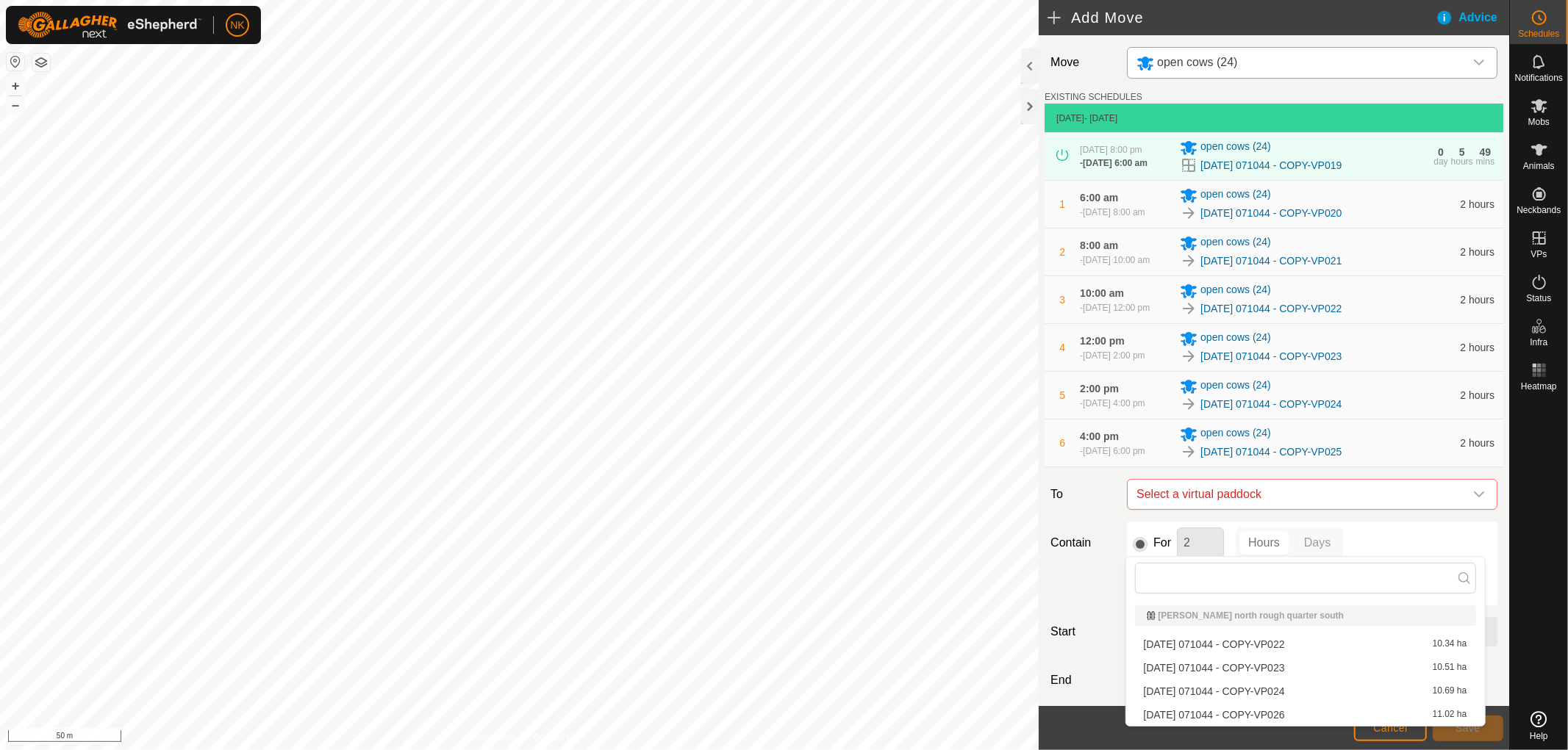
click at [1282, 705] on li "[DATE] 071044 - COPY-VP026 11.02 ha" at bounding box center [1306, 714] width 341 height 22
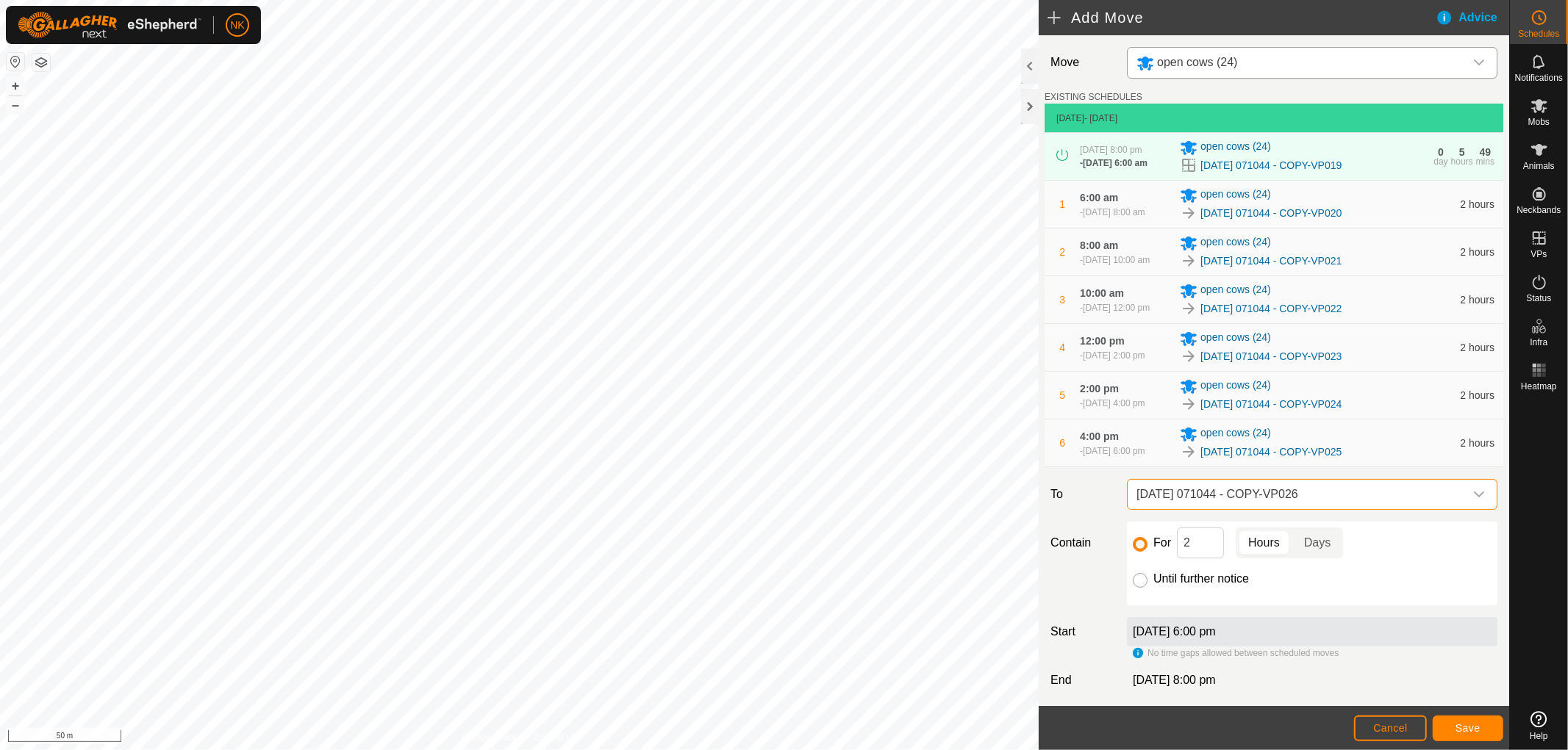
click at [1139, 588] on input "Until further notice" at bounding box center [1140, 580] width 14 height 14
radio input "true"
checkbox input "false"
click at [1479, 728] on span "Save" at bounding box center [1468, 728] width 25 height 12
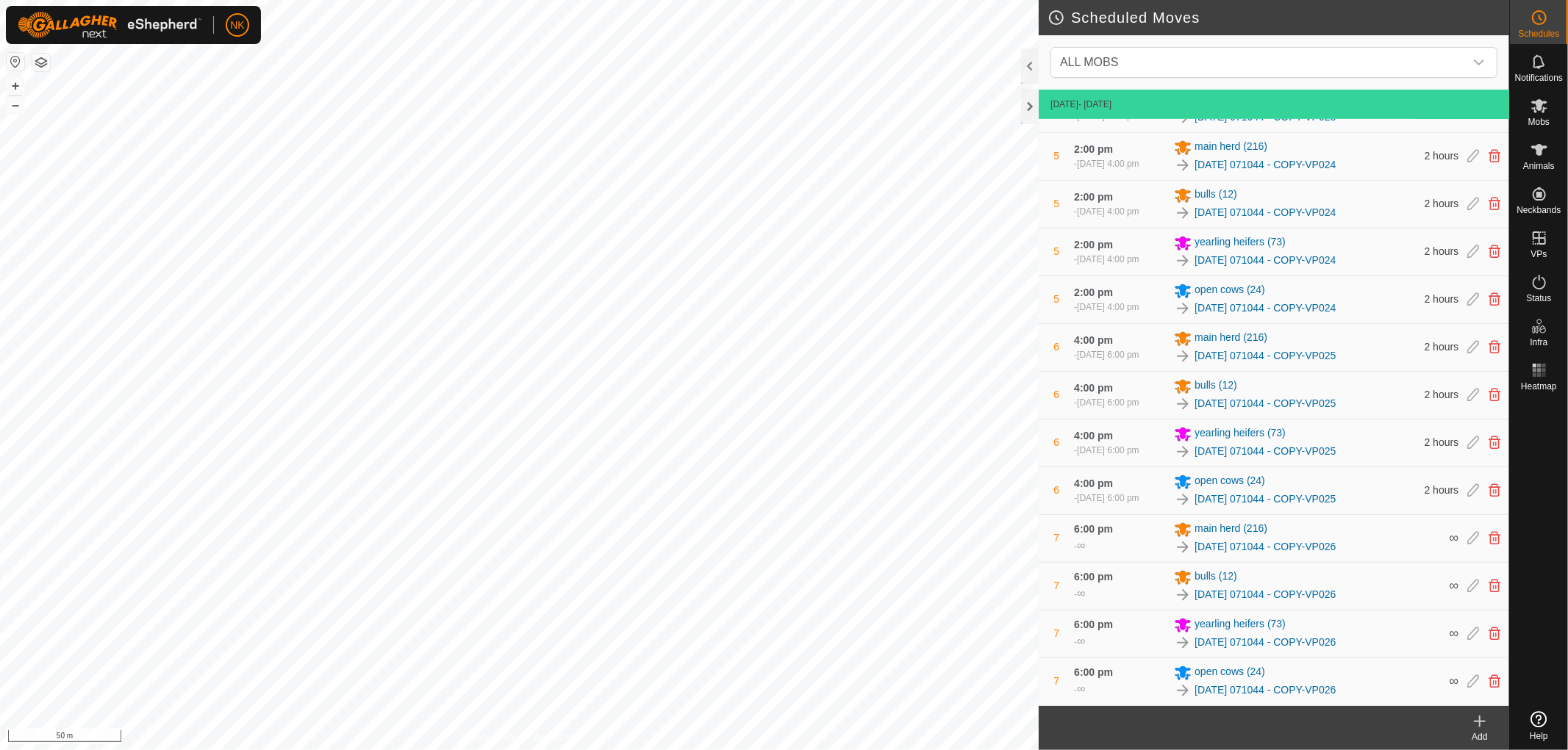
scroll to position [1119, 0]
